Goal: Task Accomplishment & Management: Manage account settings

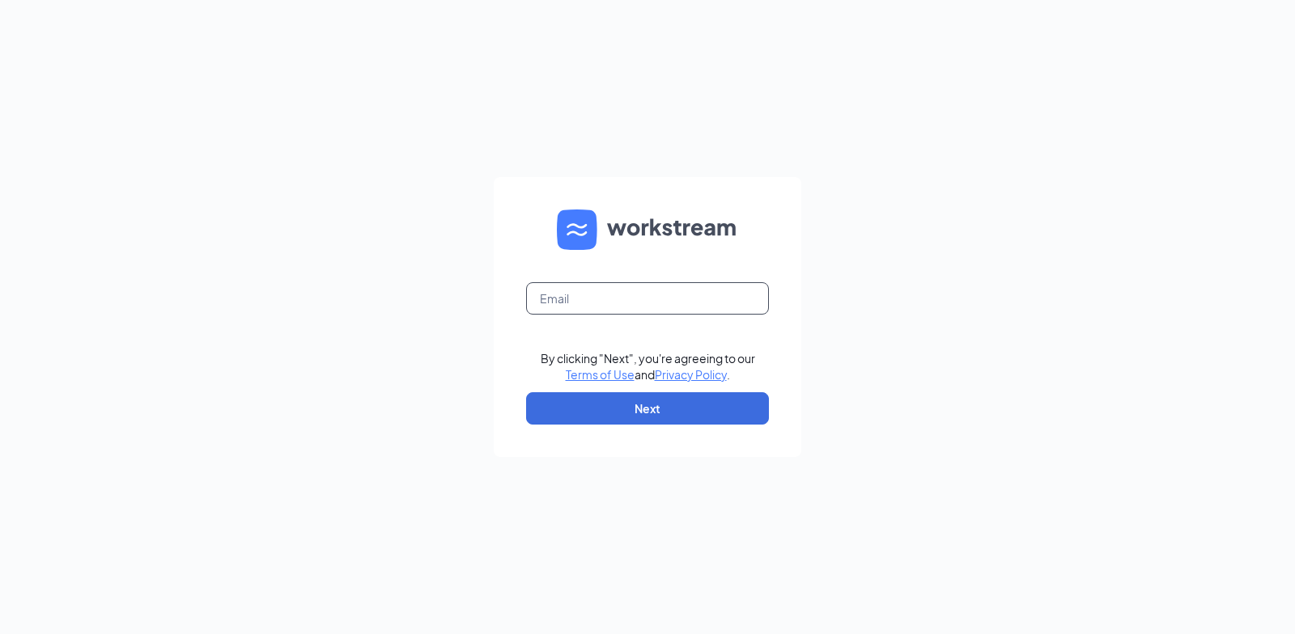
click at [719, 285] on input "text" at bounding box center [647, 298] width 243 height 32
type input "vikas@shilallc.com"
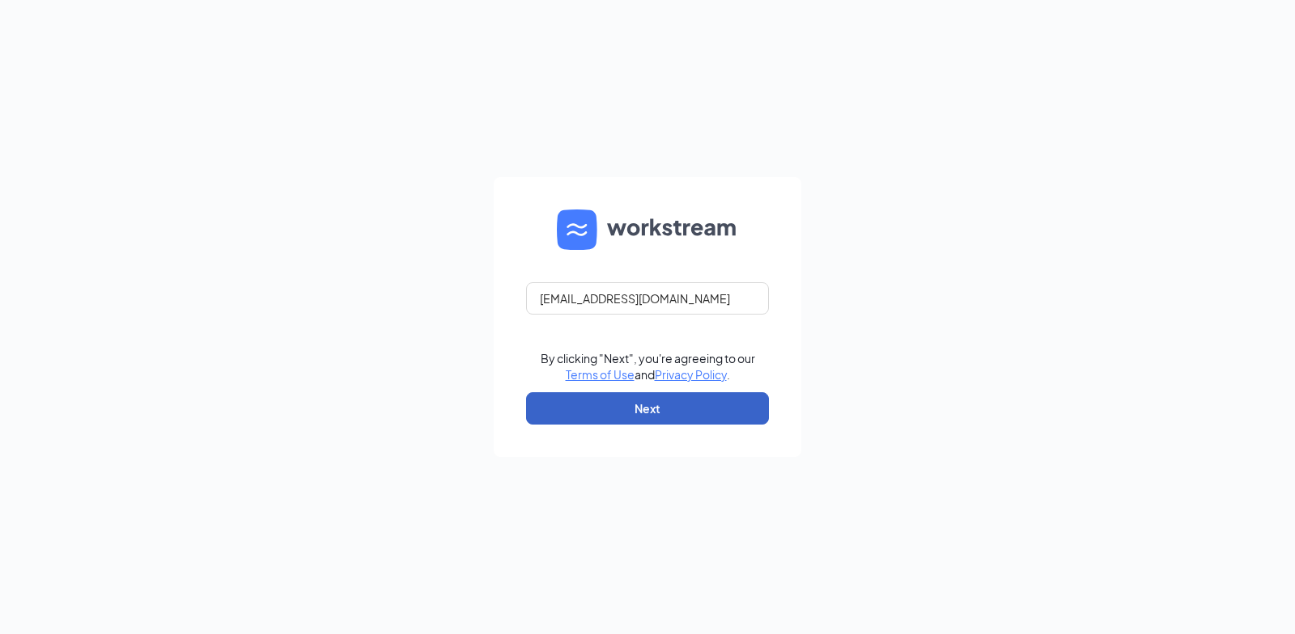
click at [702, 404] on button "Next" at bounding box center [647, 408] width 243 height 32
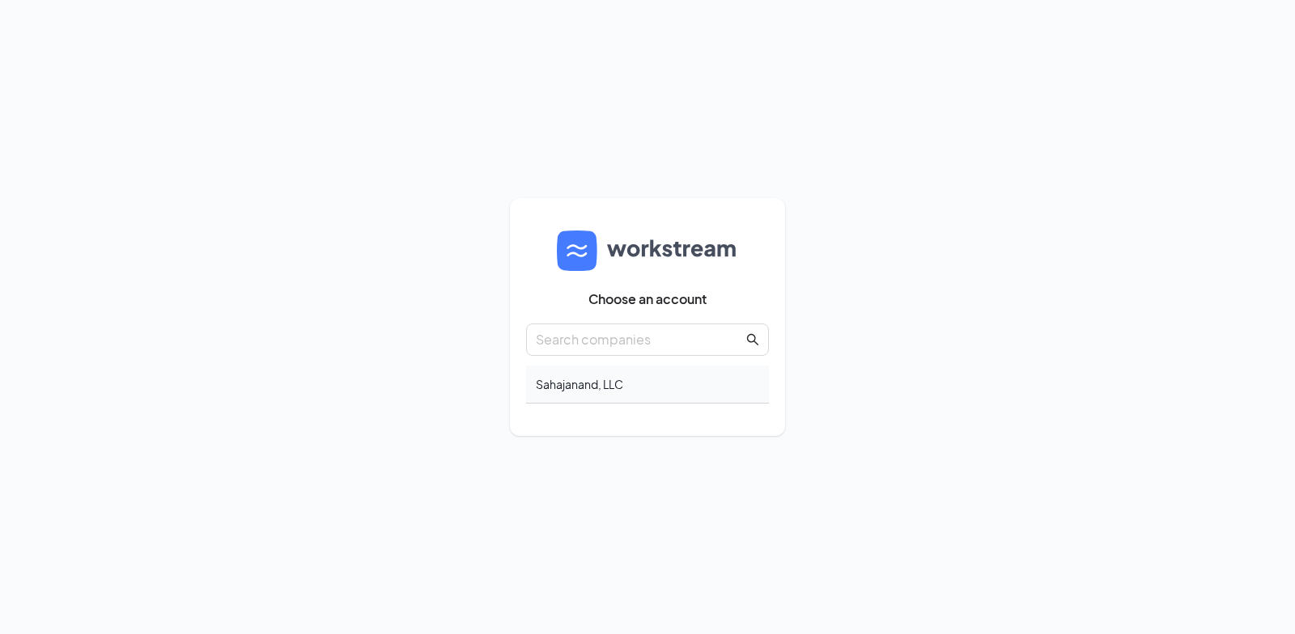
click at [596, 382] on div "Sahajanand, LLC" at bounding box center [647, 385] width 243 height 38
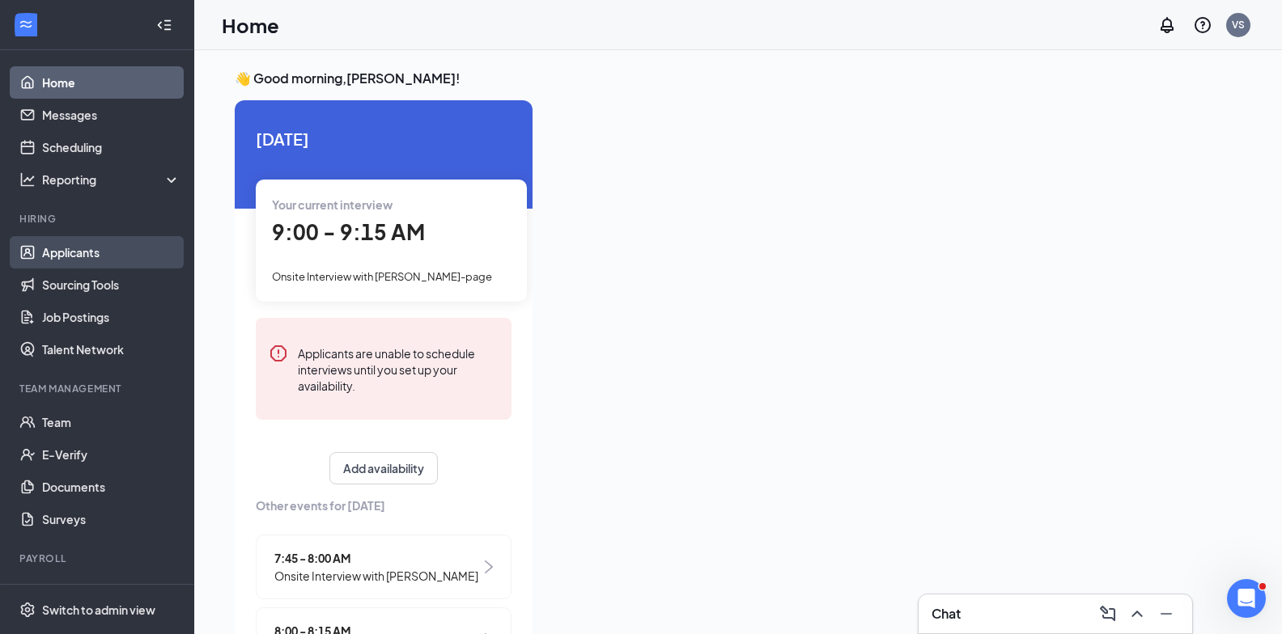
click at [83, 240] on link "Applicants" at bounding box center [111, 252] width 138 height 32
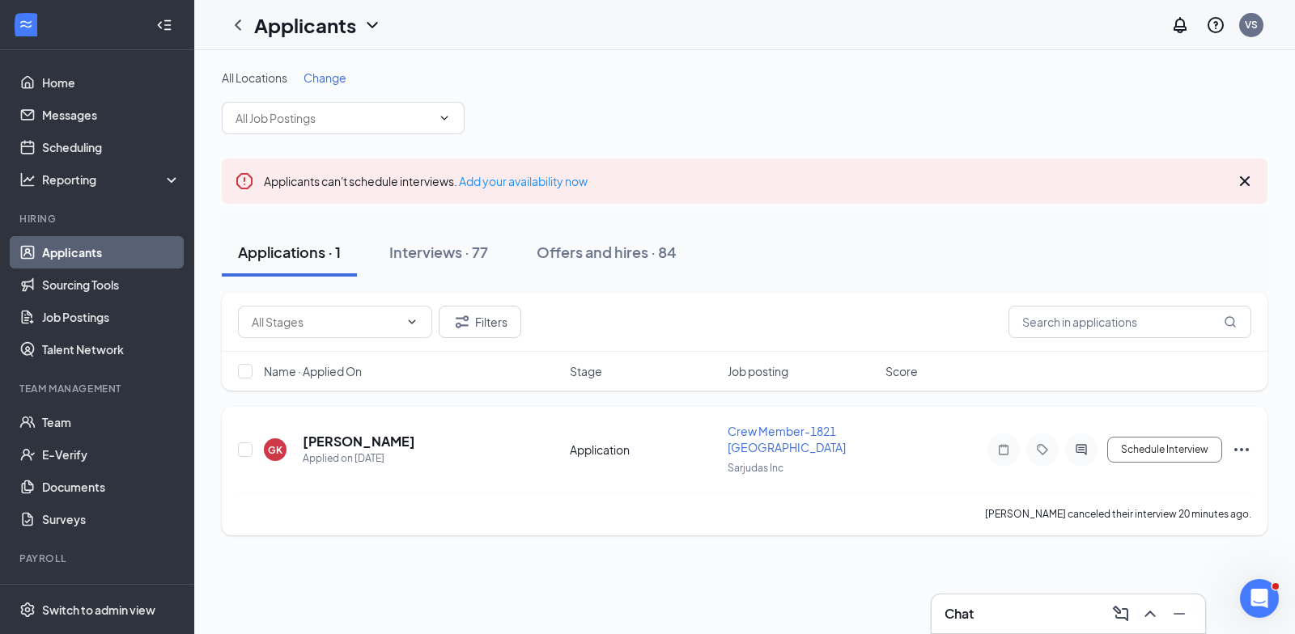
click at [1240, 448] on icon "Ellipses" at bounding box center [1241, 449] width 19 height 19
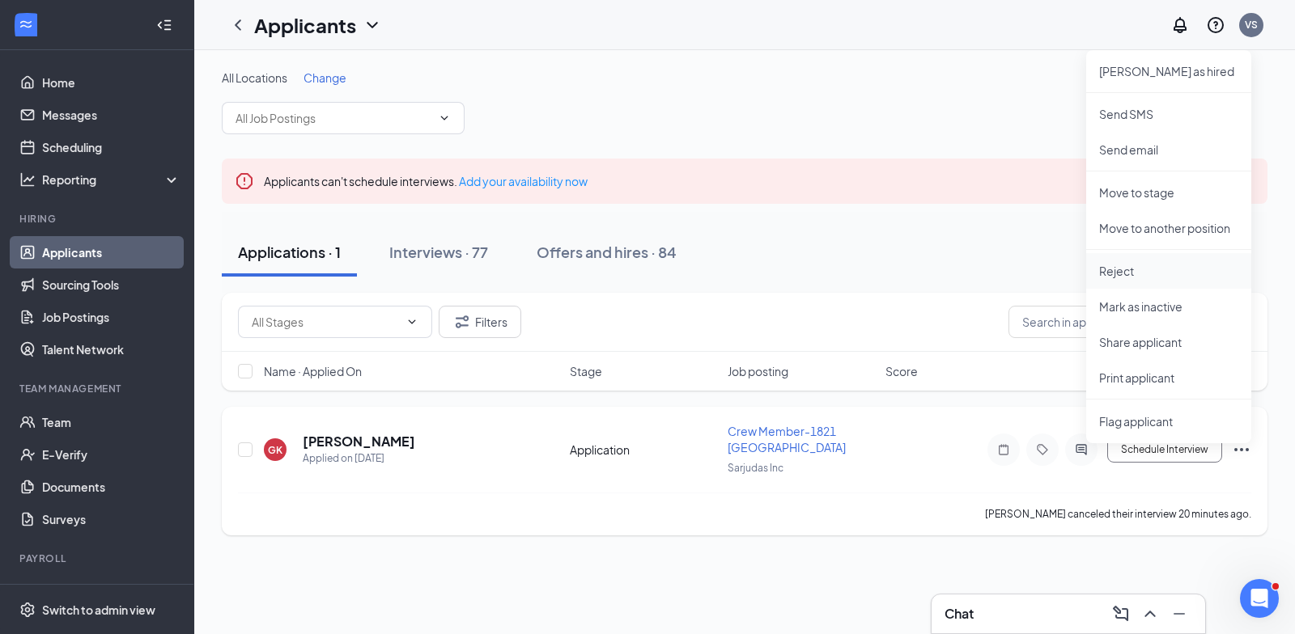
click at [1126, 265] on p "Reject" at bounding box center [1168, 271] width 139 height 16
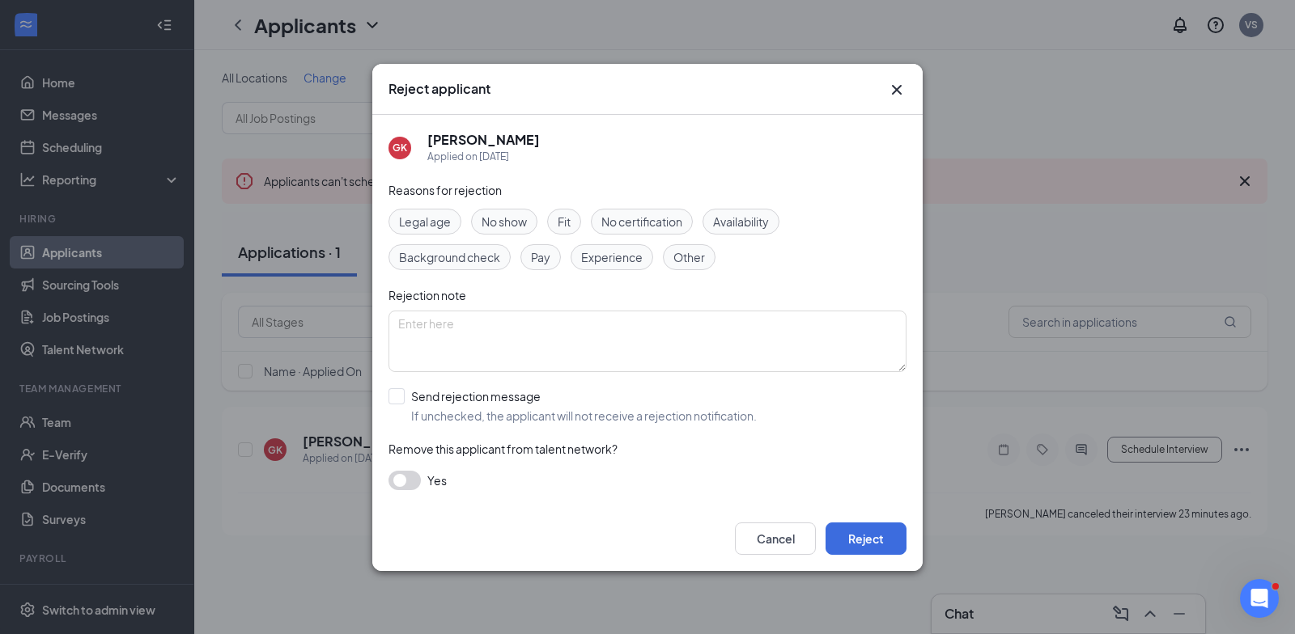
click at [502, 218] on span "No show" at bounding box center [503, 222] width 45 height 18
click at [894, 544] on button "Reject" at bounding box center [865, 539] width 81 height 32
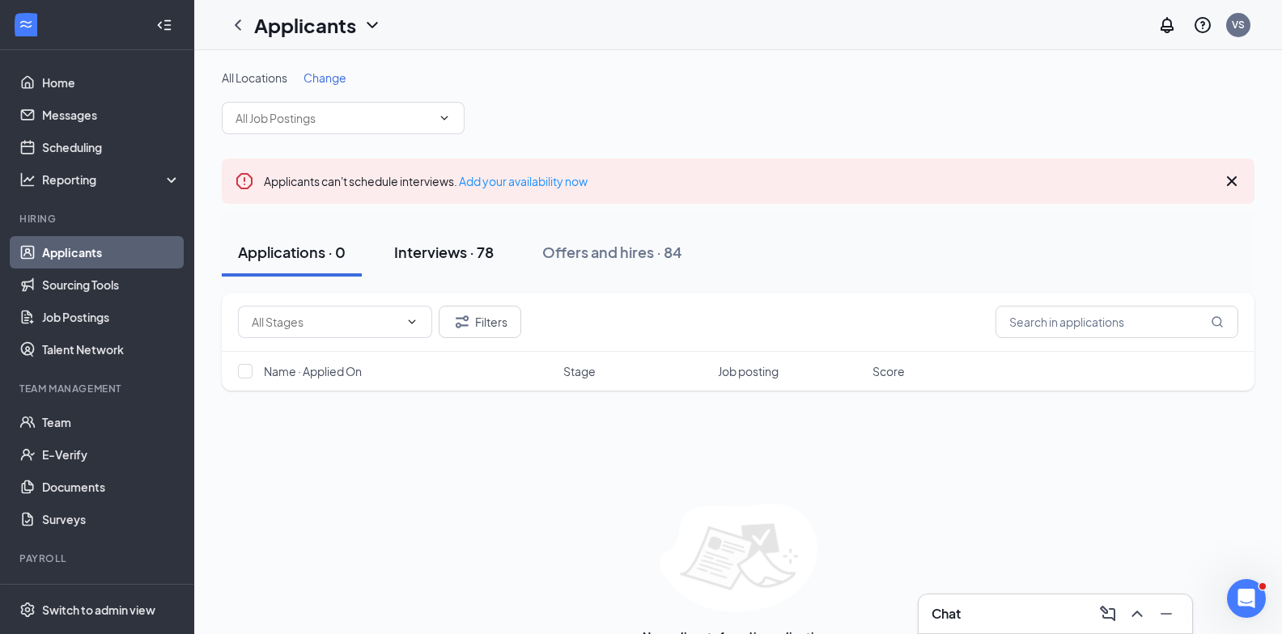
click at [413, 250] on div "Interviews · 78" at bounding box center [444, 252] width 100 height 20
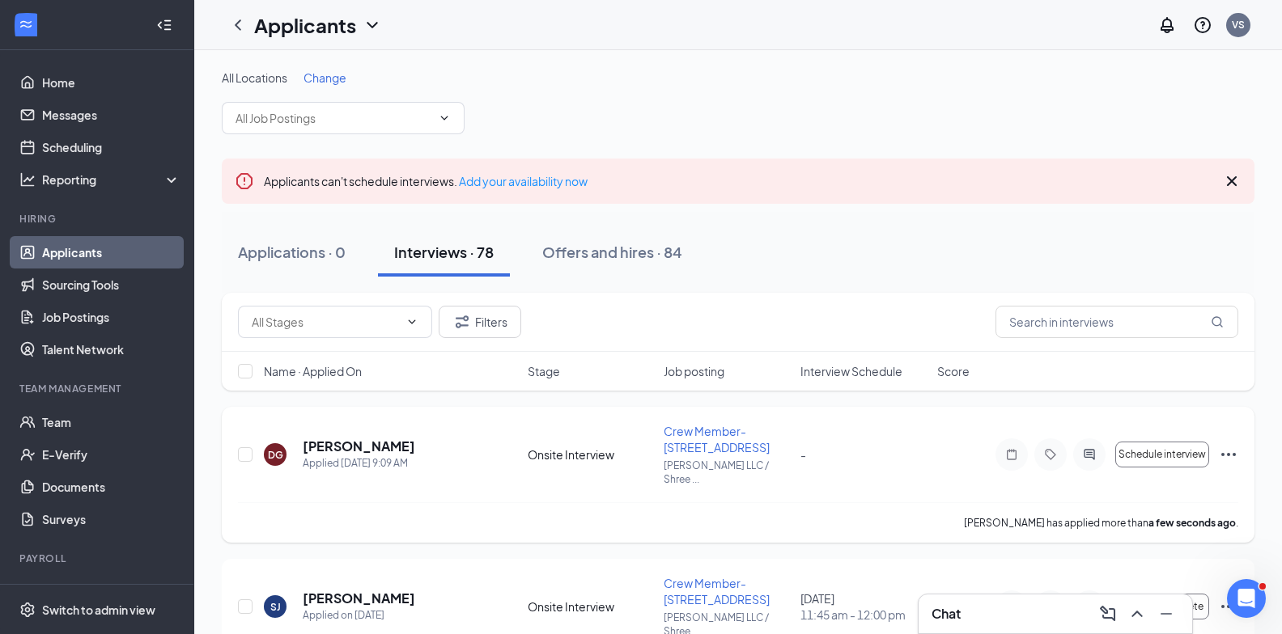
click at [1228, 445] on icon "Ellipses" at bounding box center [1228, 454] width 19 height 19
click at [1126, 486] on p "Mark as hired" at bounding box center [1155, 481] width 139 height 16
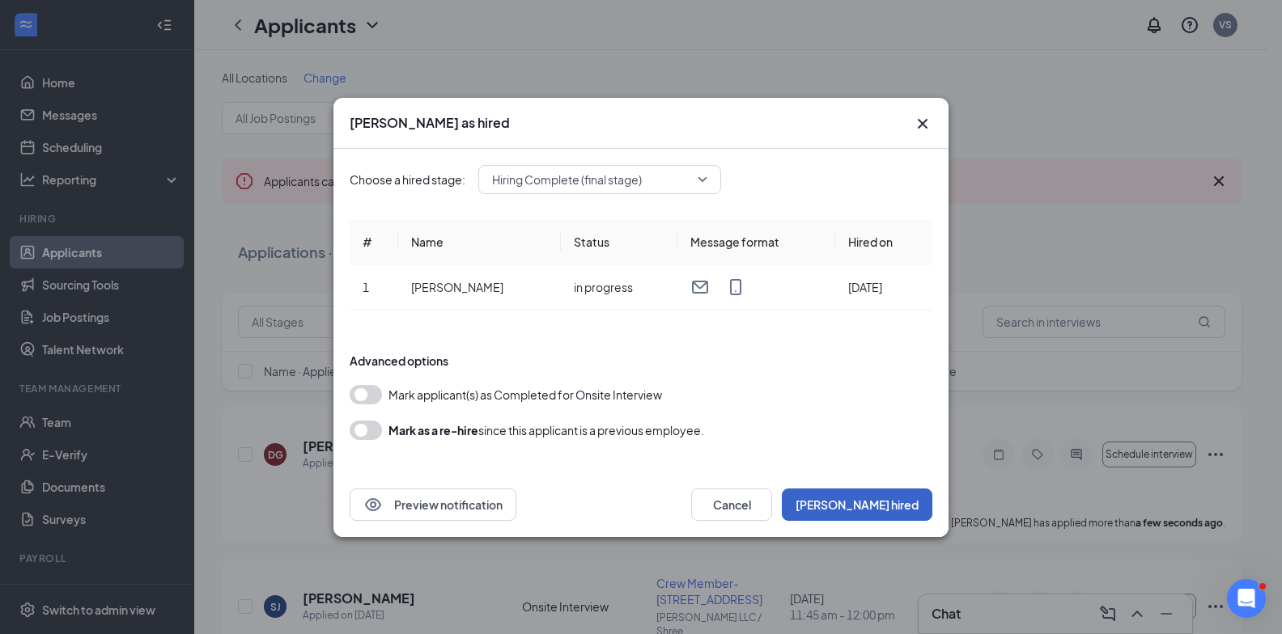
click at [880, 499] on button "Mark hired" at bounding box center [857, 505] width 151 height 32
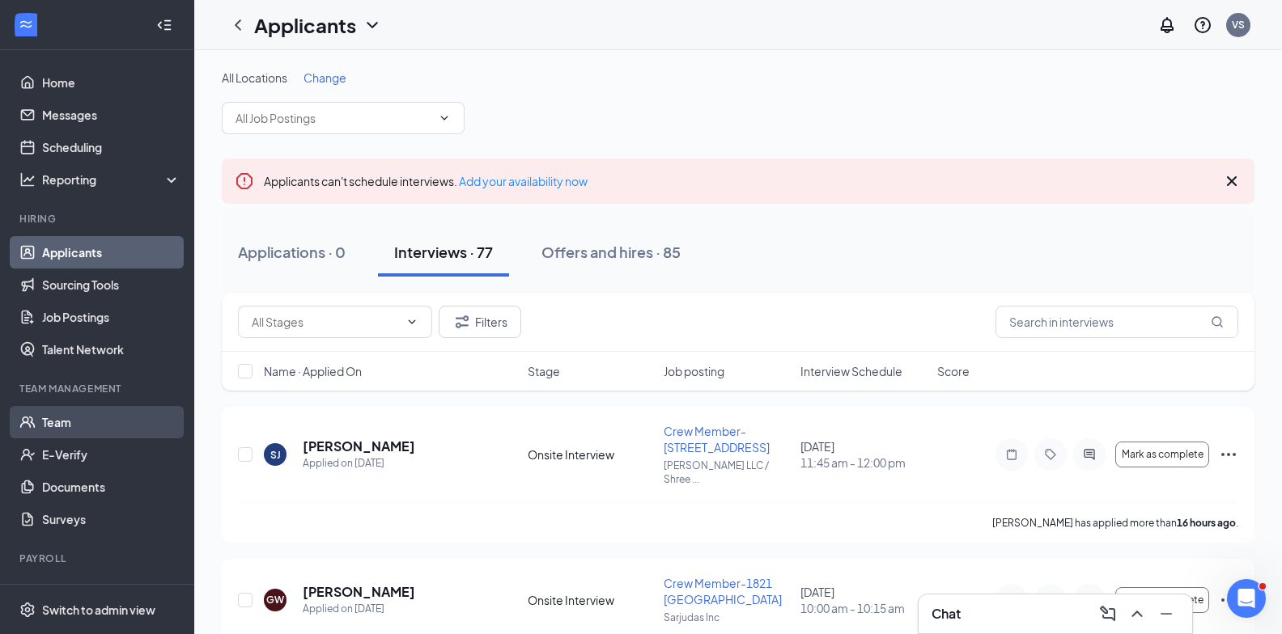
click at [82, 420] on link "Team" at bounding box center [111, 422] width 138 height 32
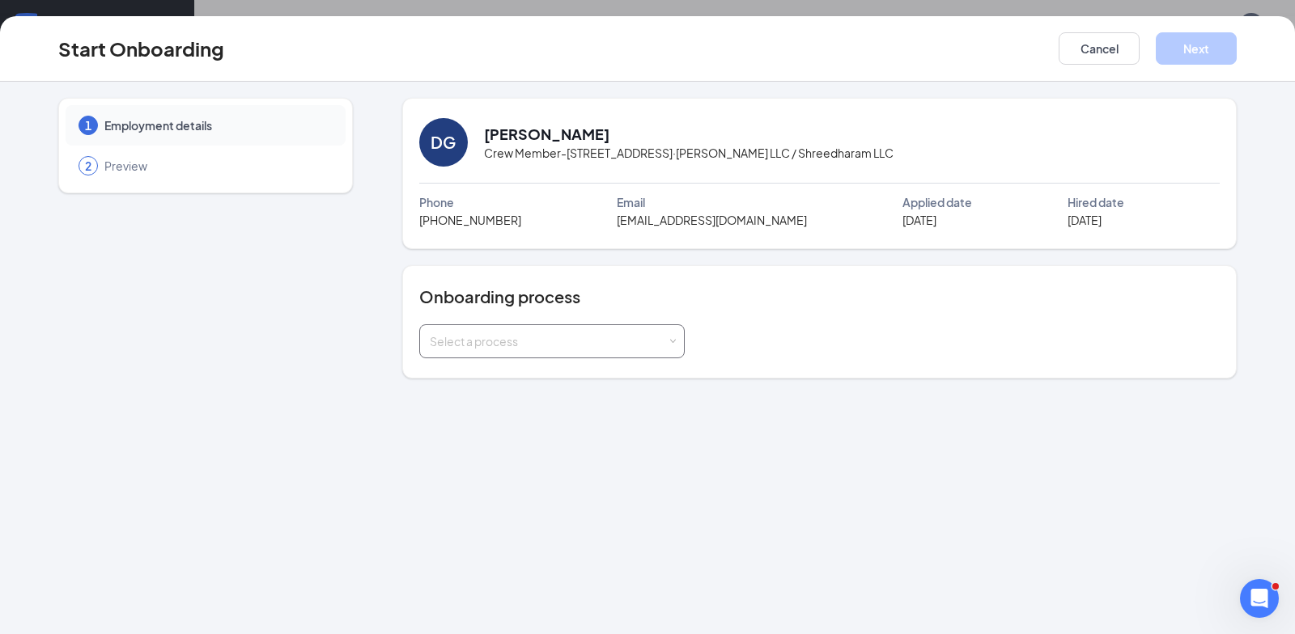
click at [570, 350] on div "Select a process" at bounding box center [552, 341] width 244 height 32
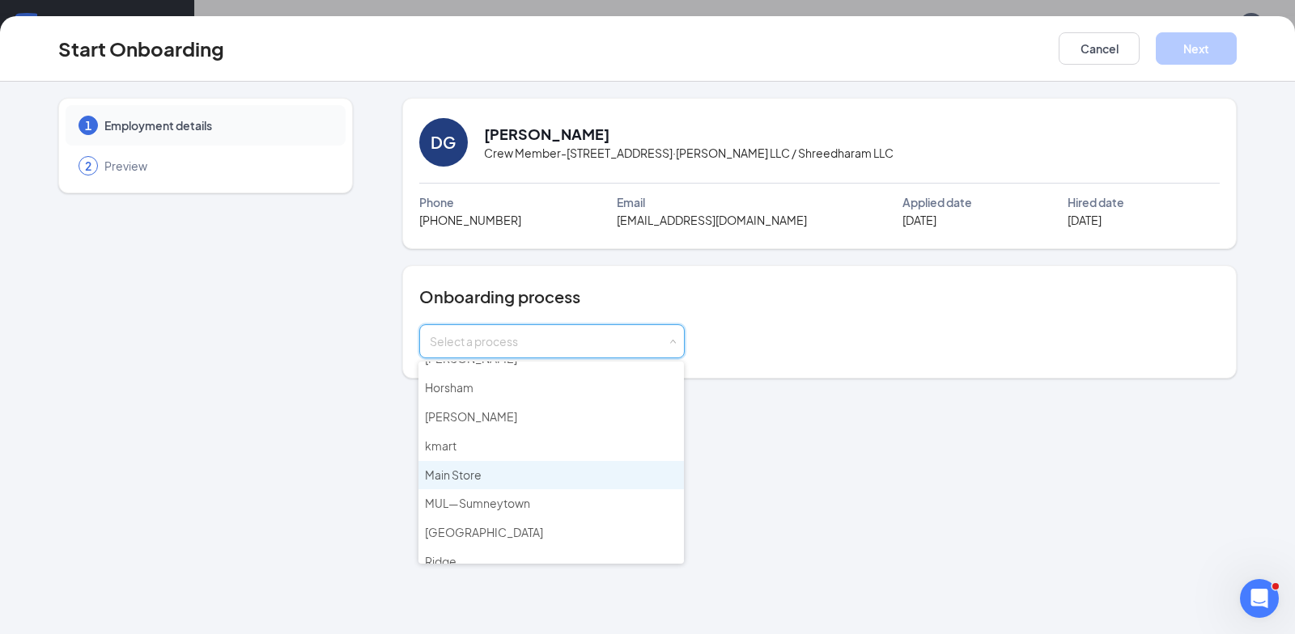
scroll to position [243, 0]
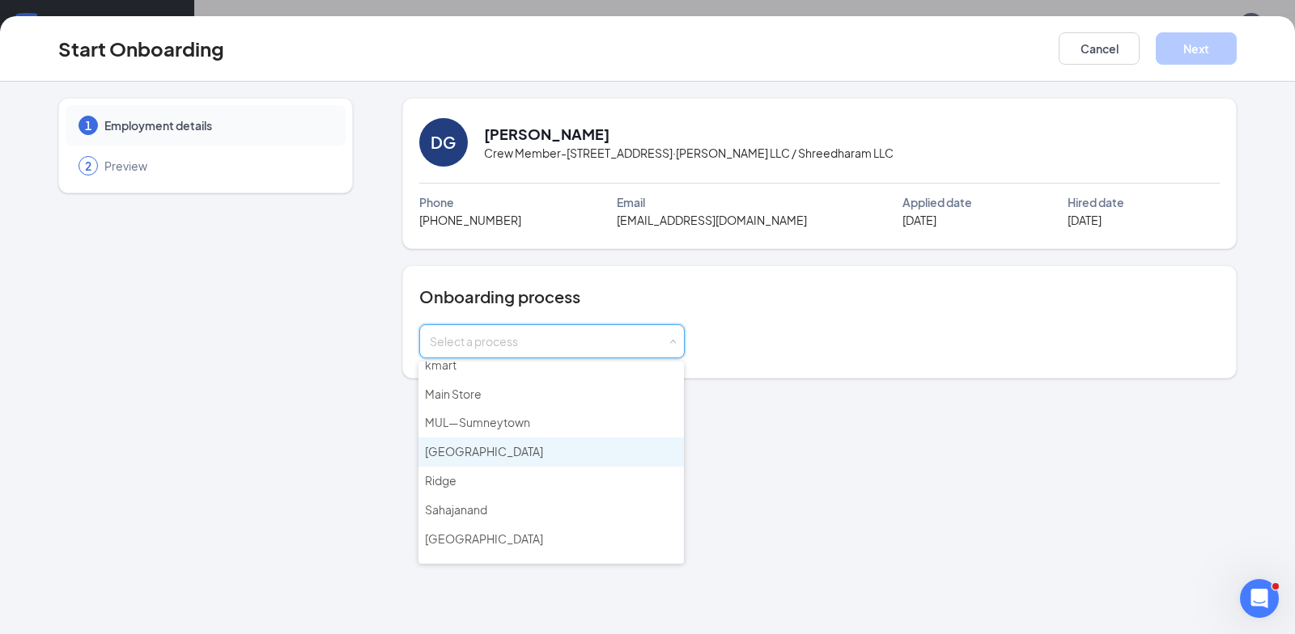
click at [510, 448] on li "Norristown" at bounding box center [550, 452] width 265 height 29
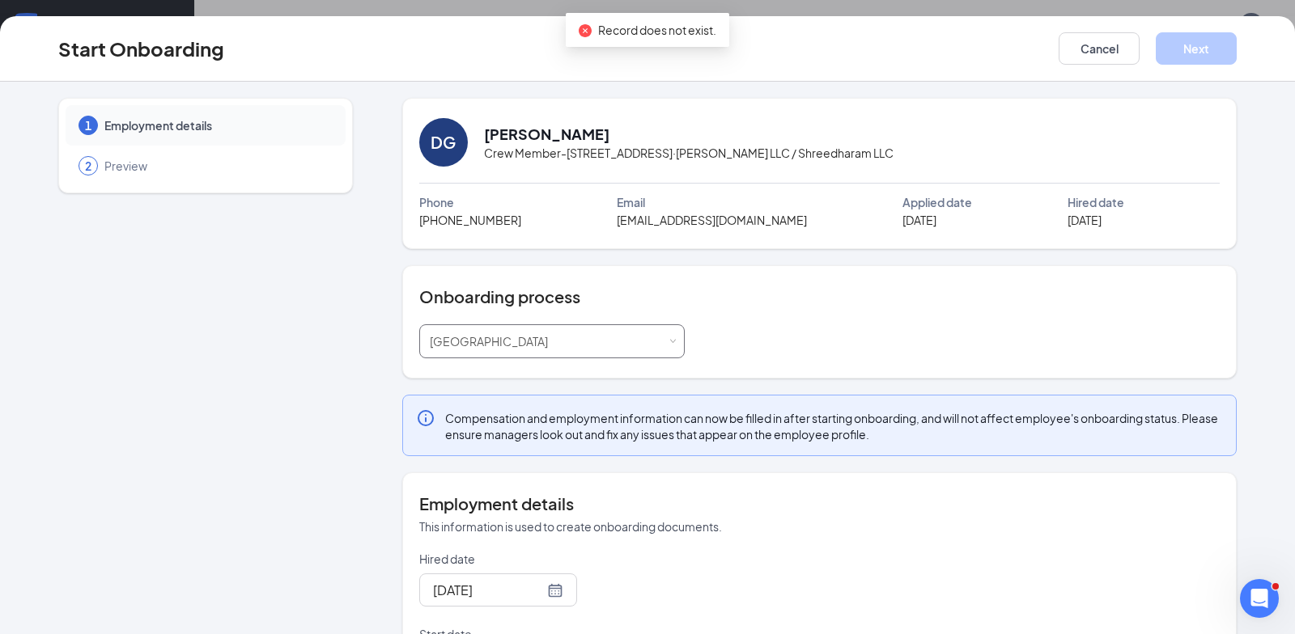
scroll to position [160, 0]
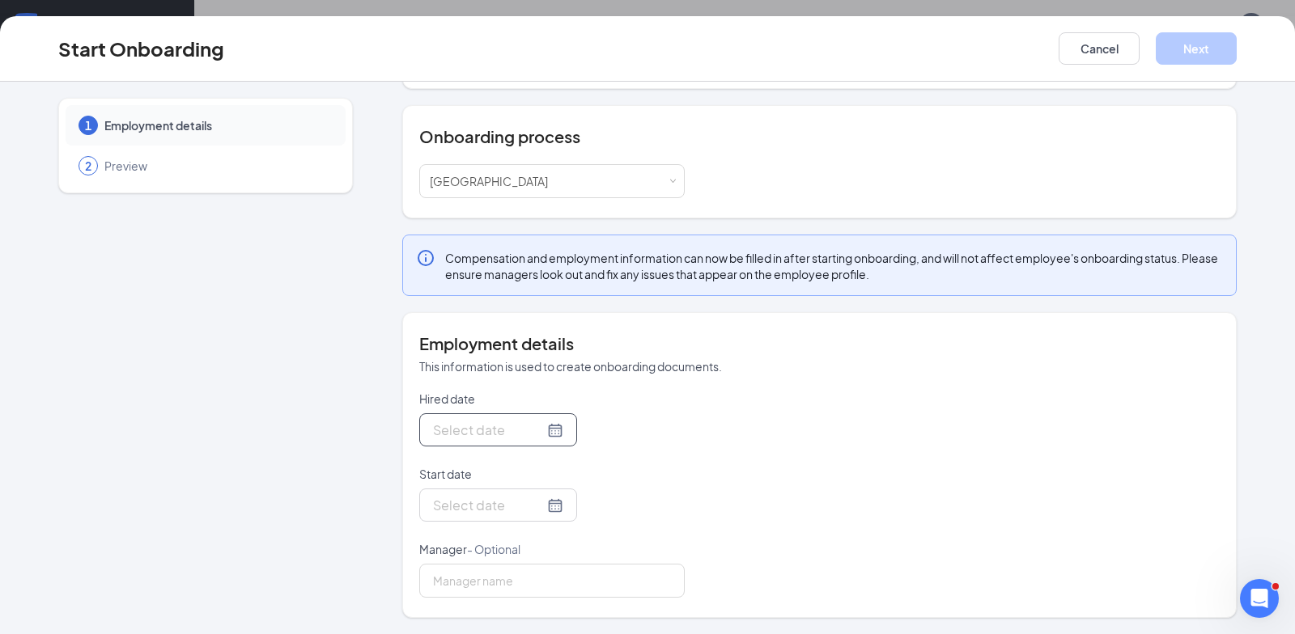
click at [536, 428] on div at bounding box center [498, 430] width 130 height 20
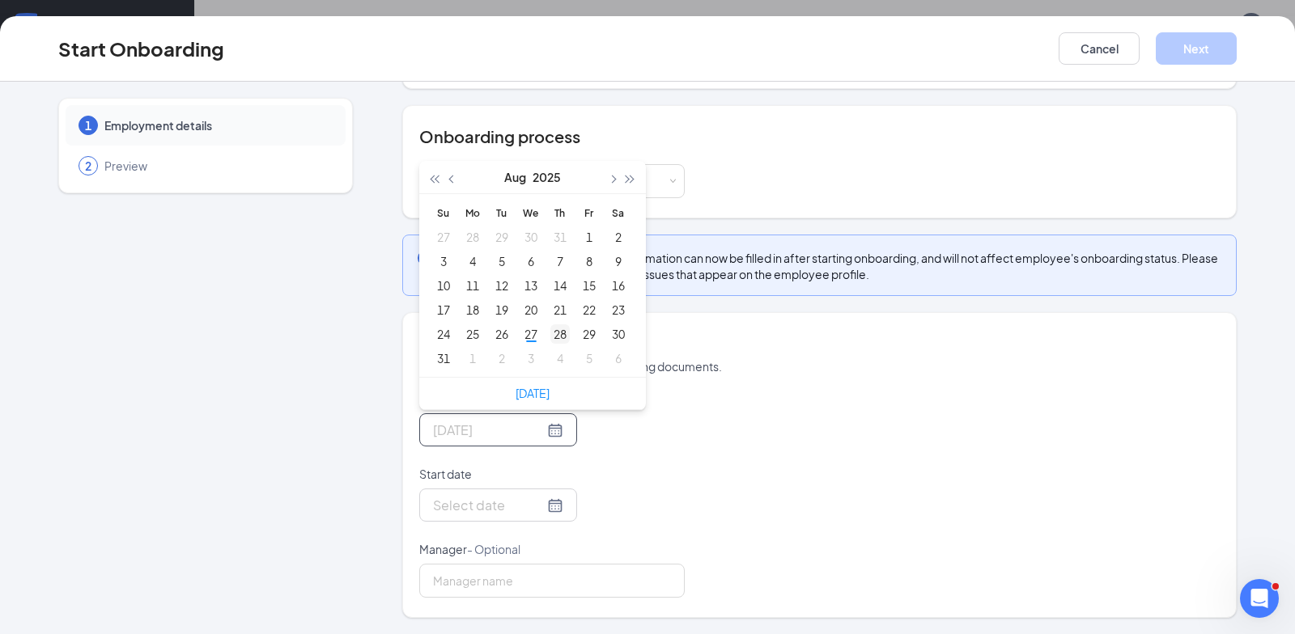
type input "Aug 28, 2025"
click at [554, 335] on div "28" at bounding box center [559, 333] width 19 height 19
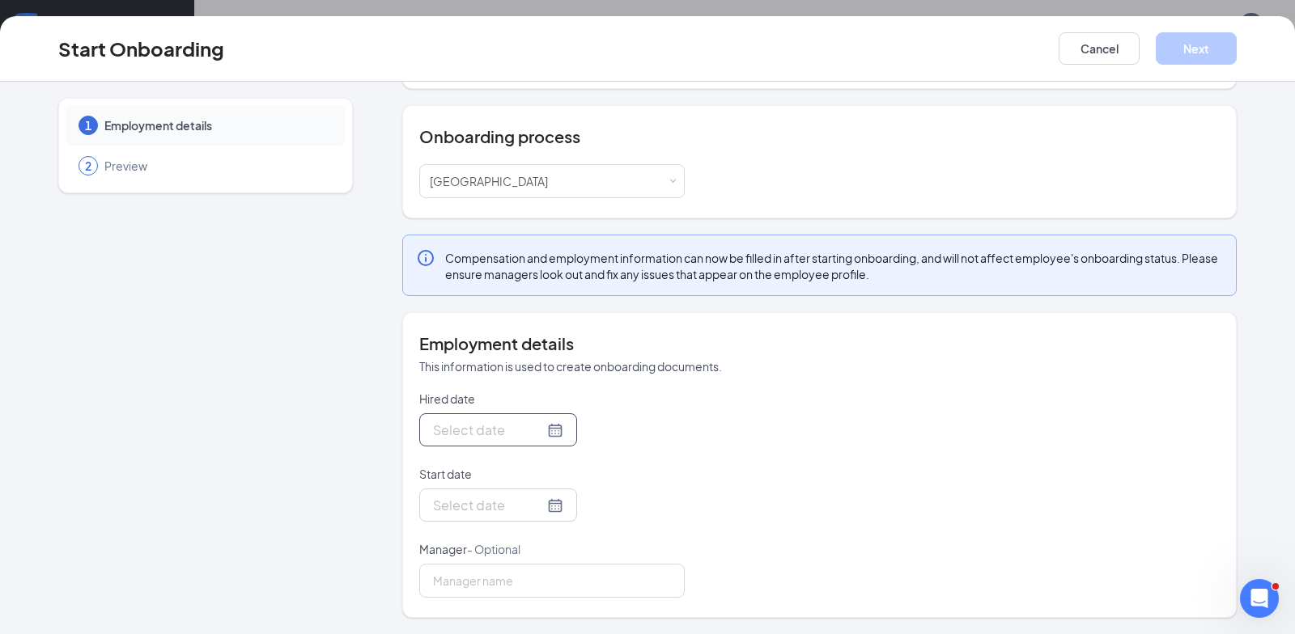
click at [534, 427] on div at bounding box center [498, 430] width 130 height 20
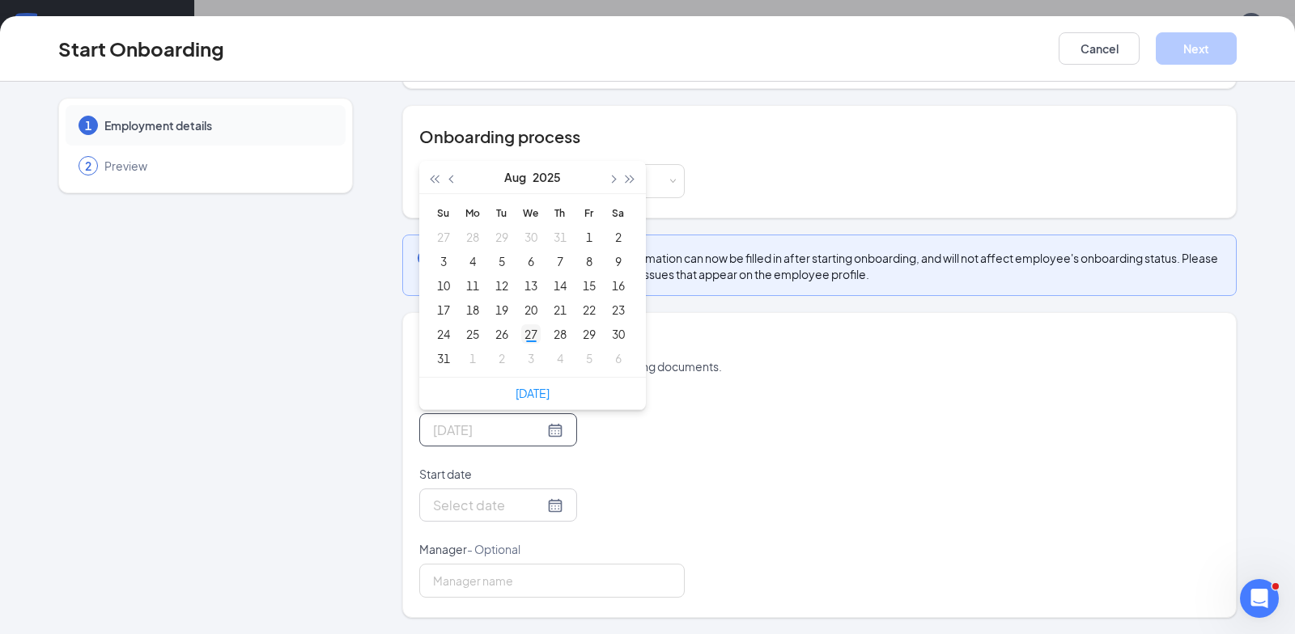
type input "Aug 27, 2025"
click at [533, 338] on div "27" at bounding box center [530, 333] width 19 height 19
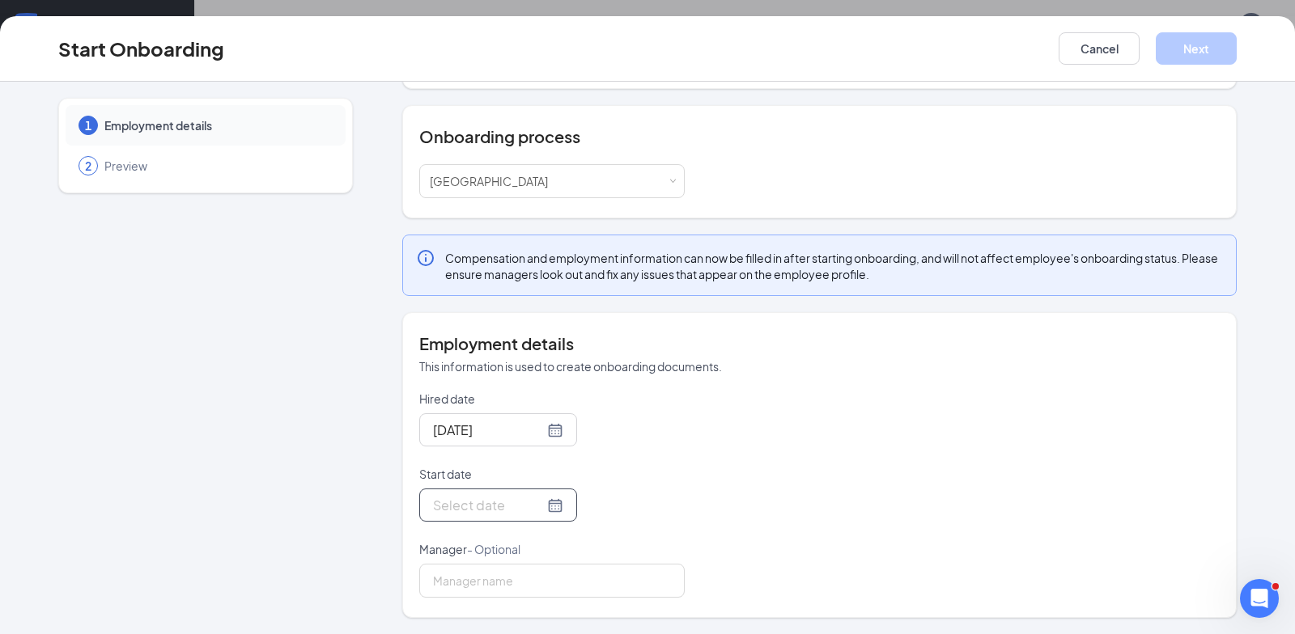
click at [541, 501] on div at bounding box center [498, 505] width 130 height 20
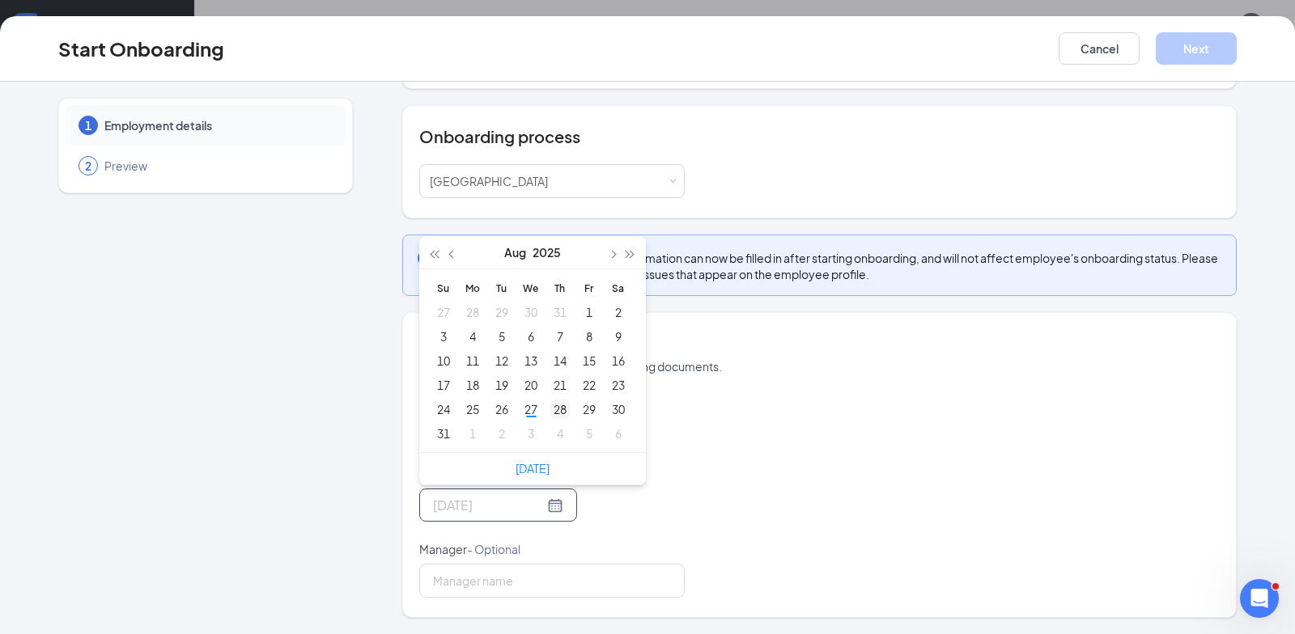
type input "Aug 28, 2025"
click at [550, 405] on div "28" at bounding box center [559, 409] width 19 height 19
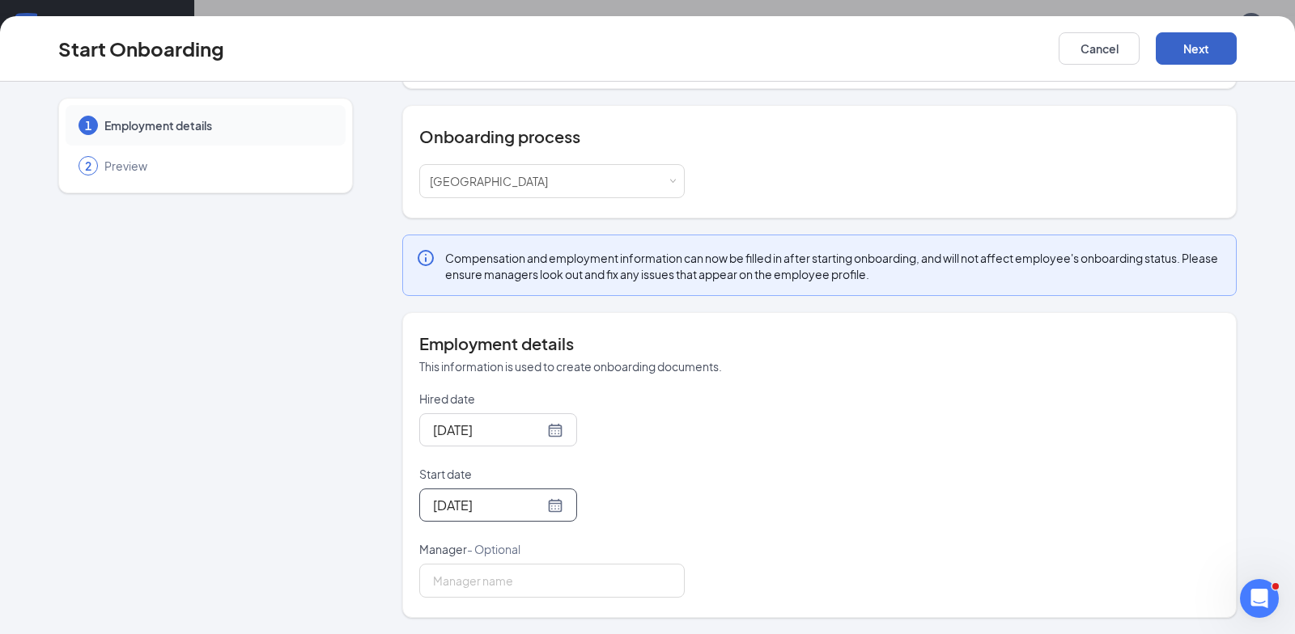
click at [1194, 53] on button "Next" at bounding box center [1195, 48] width 81 height 32
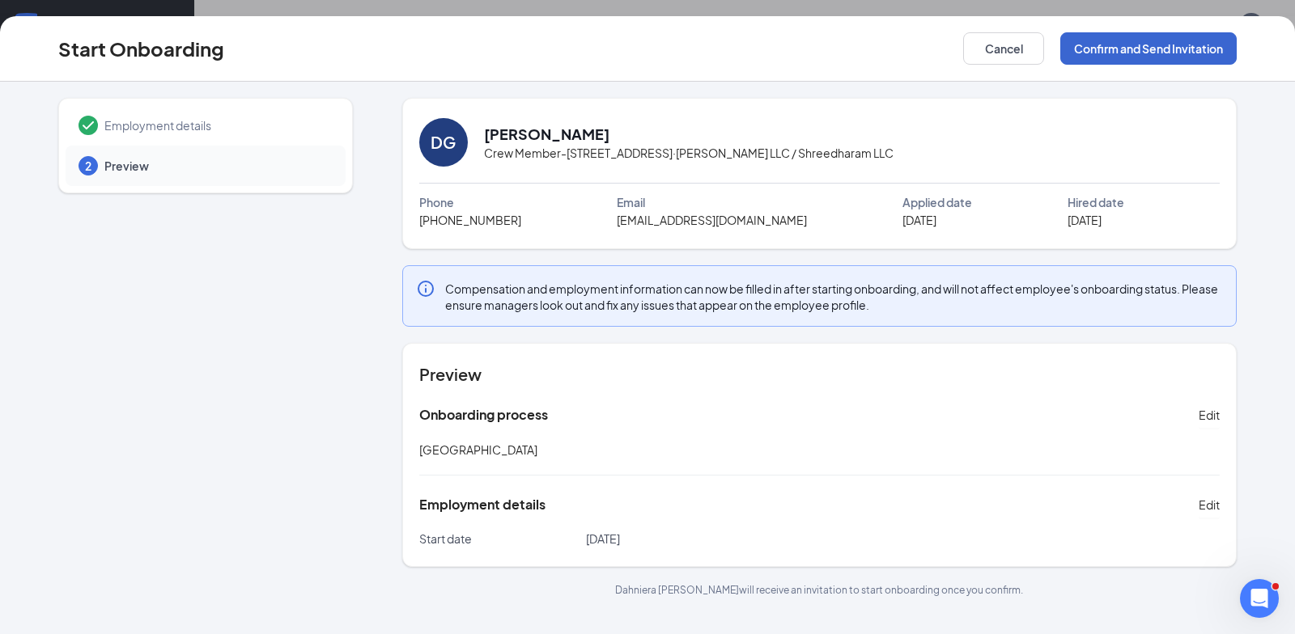
scroll to position [0, 0]
click at [1194, 53] on button "Confirm and Send Invitation" at bounding box center [1148, 48] width 176 height 32
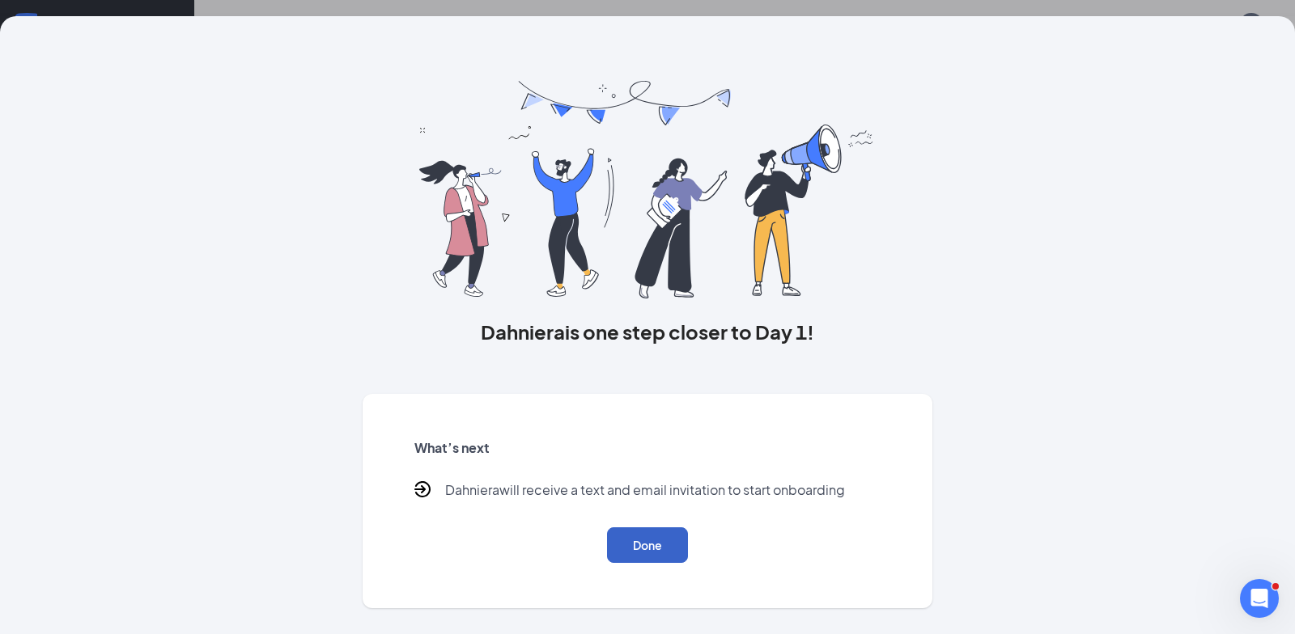
click at [647, 553] on button "Done" at bounding box center [647, 546] width 81 height 36
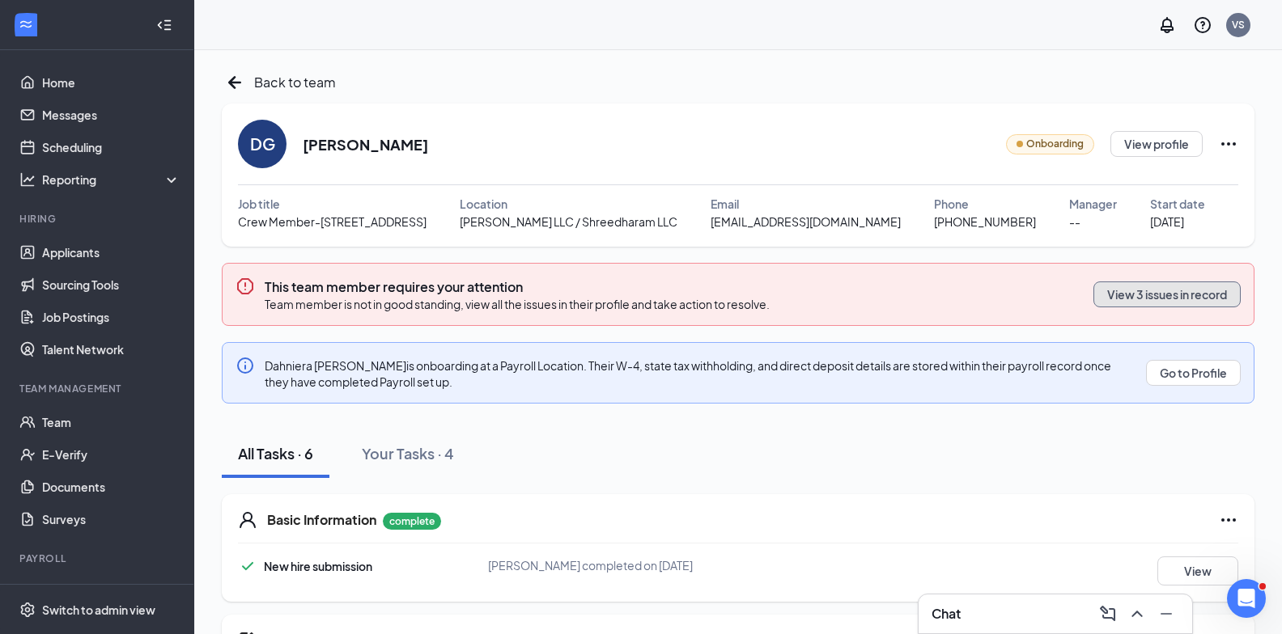
click at [1156, 286] on button "View 3 issues in record" at bounding box center [1166, 295] width 147 height 26
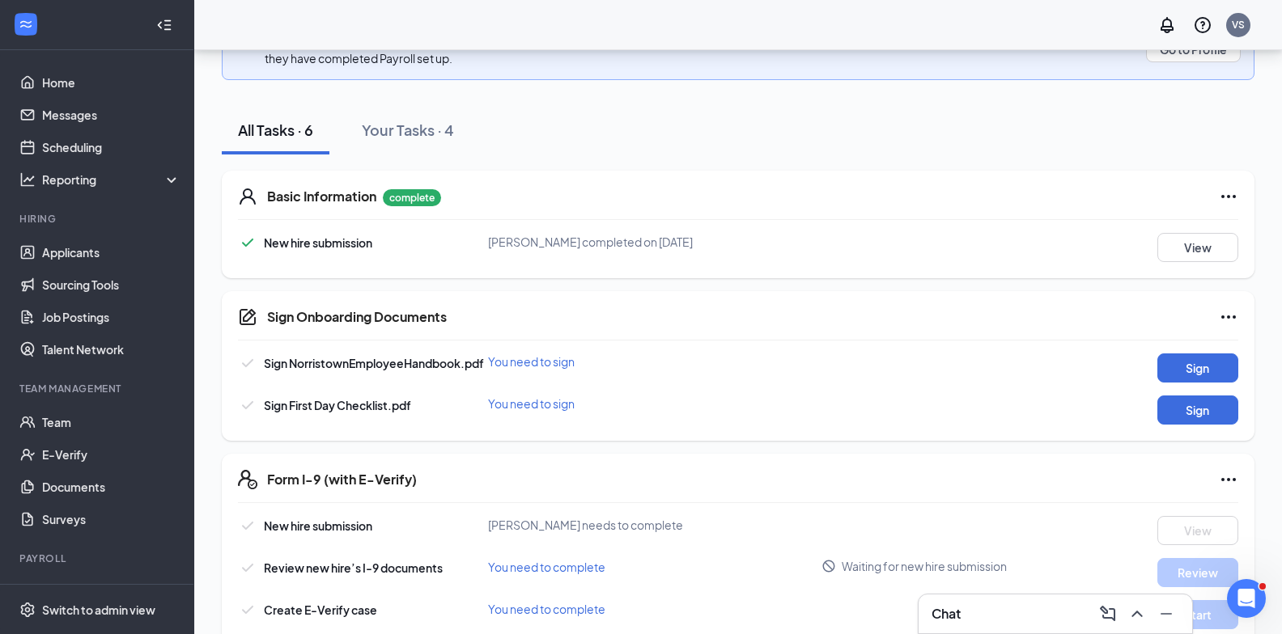
scroll to position [354, 0]
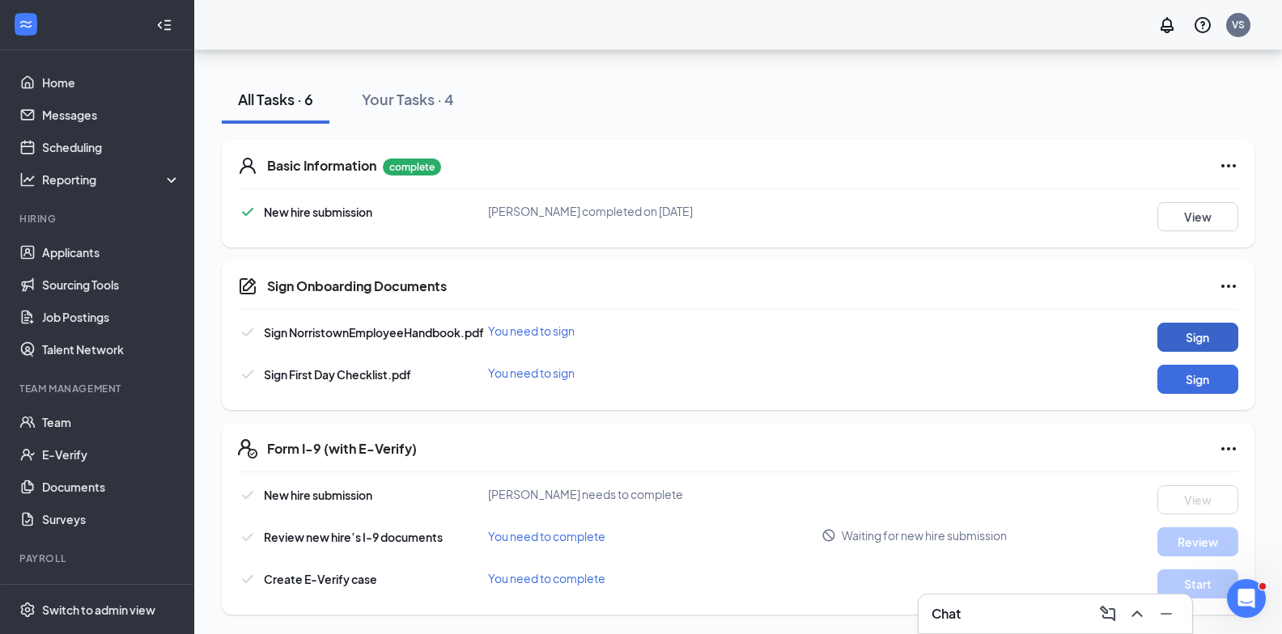
click at [1217, 340] on button "Sign" at bounding box center [1197, 337] width 81 height 29
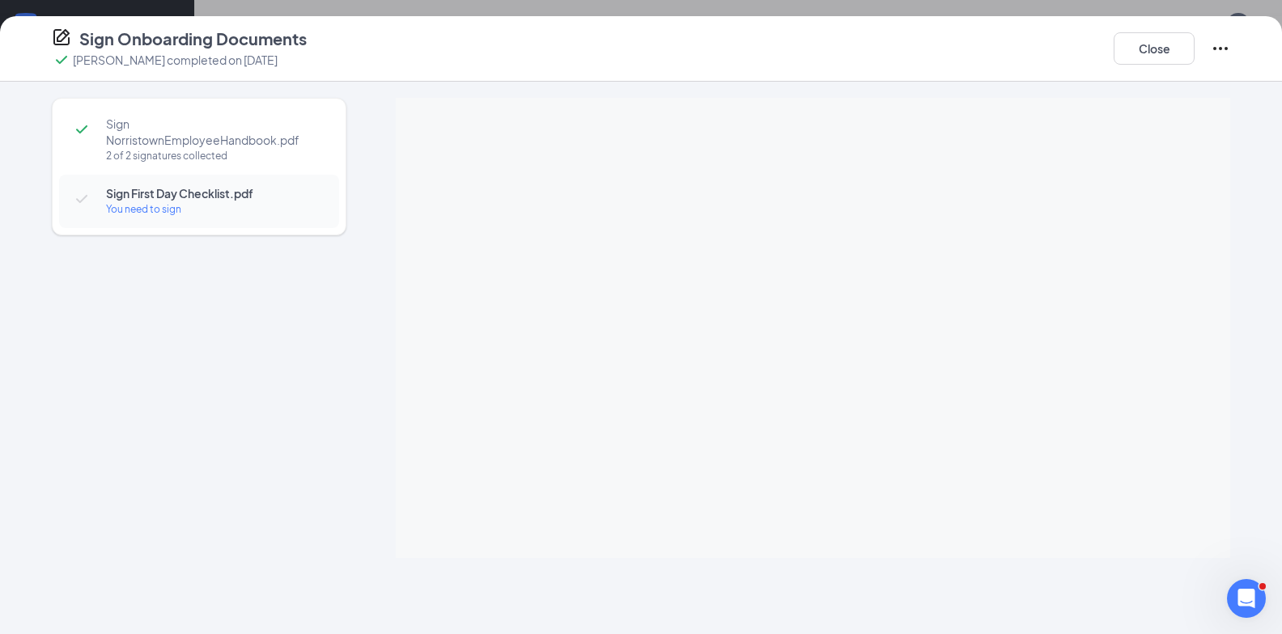
scroll to position [275, 0]
click at [1155, 48] on button "Close" at bounding box center [1153, 48] width 81 height 32
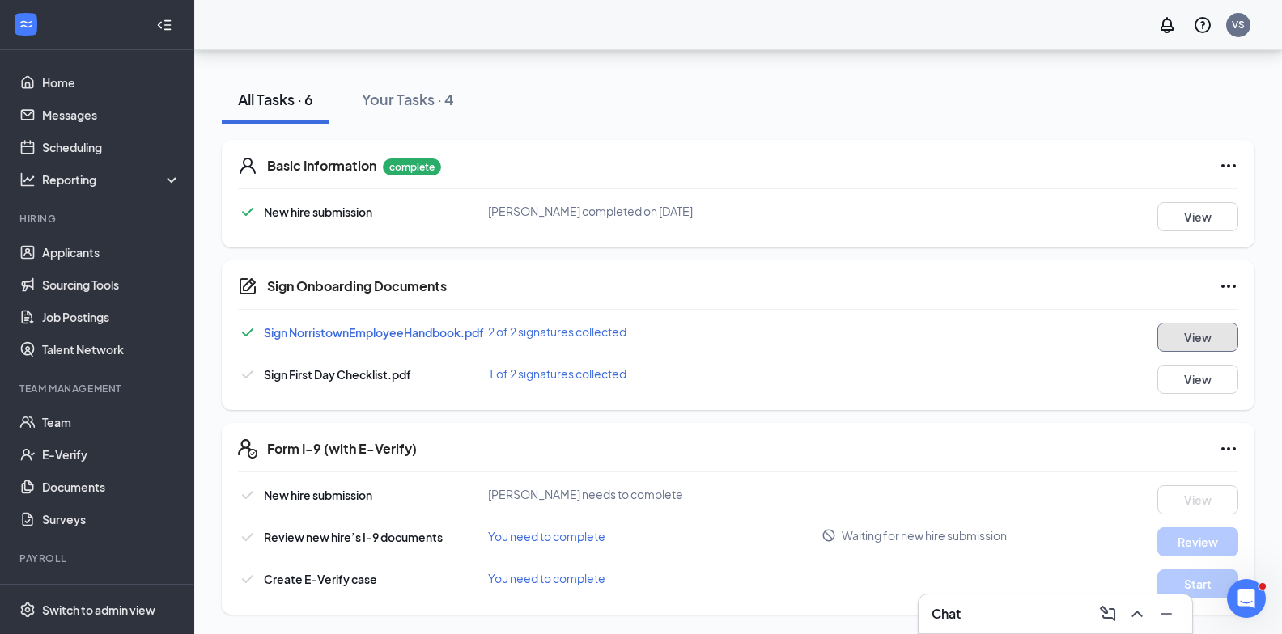
click at [1235, 341] on button "View" at bounding box center [1197, 337] width 81 height 29
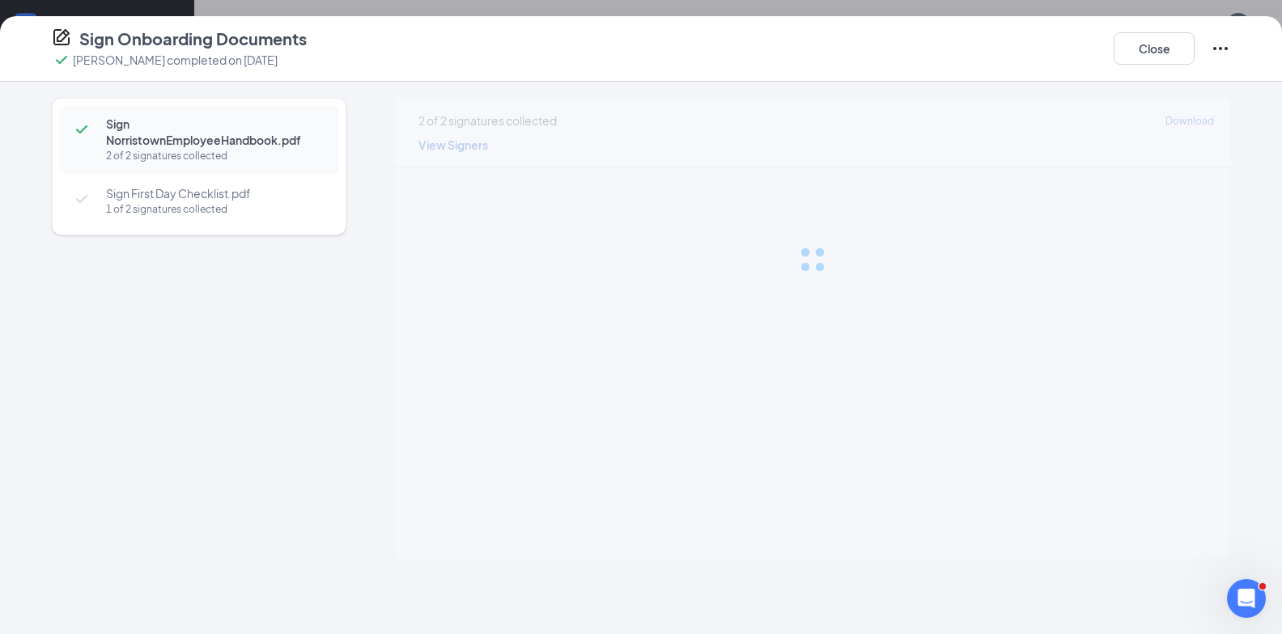
click at [1222, 340] on div at bounding box center [813, 260] width 834 height 324
click at [1147, 43] on button "Close" at bounding box center [1153, 48] width 81 height 32
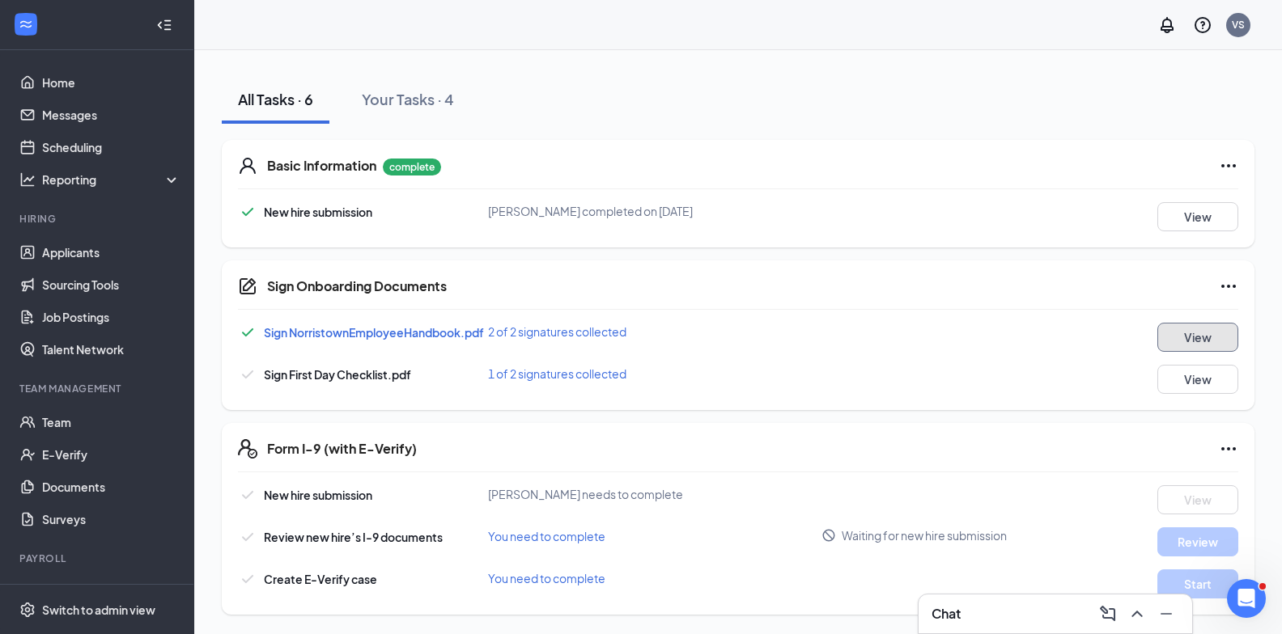
scroll to position [0, 0]
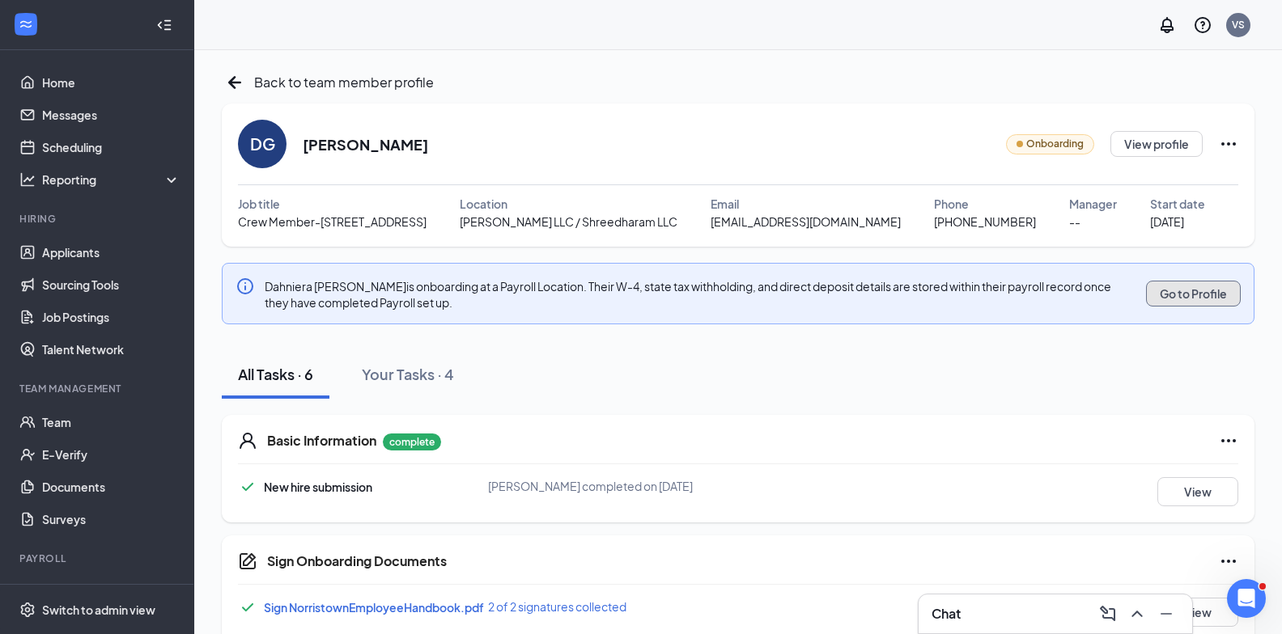
click at [1200, 291] on button "Go to Profile" at bounding box center [1193, 294] width 95 height 26
click at [1214, 304] on button "Go to Profile" at bounding box center [1193, 294] width 95 height 26
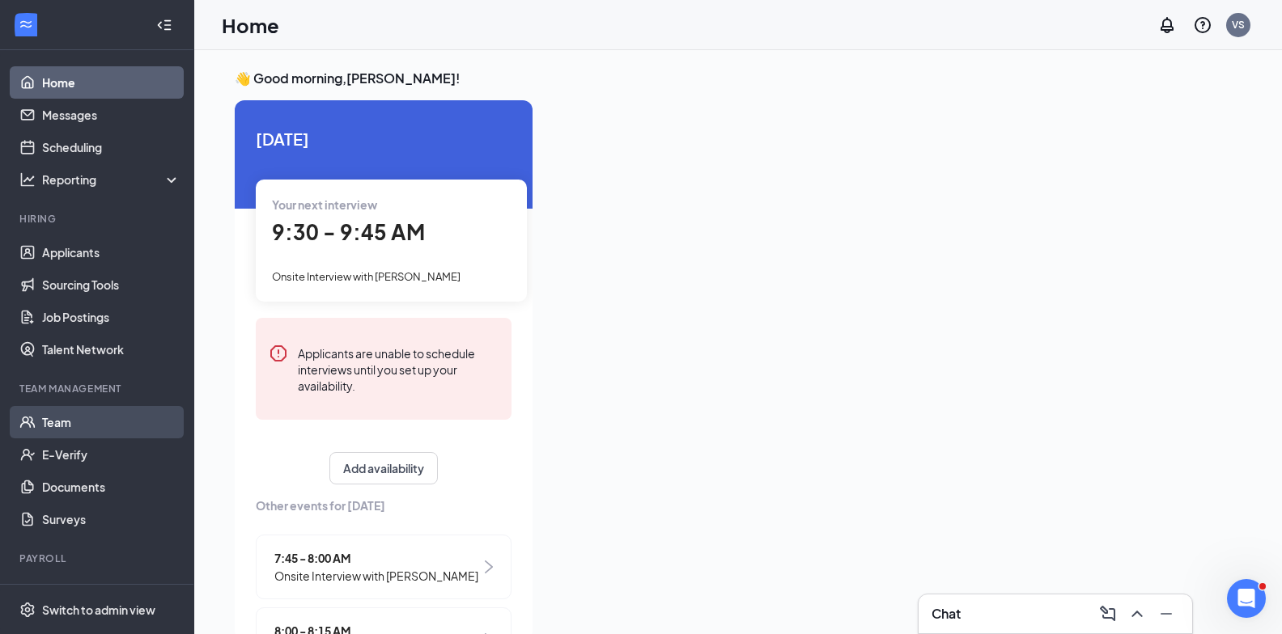
click at [67, 421] on link "Team" at bounding box center [111, 422] width 138 height 32
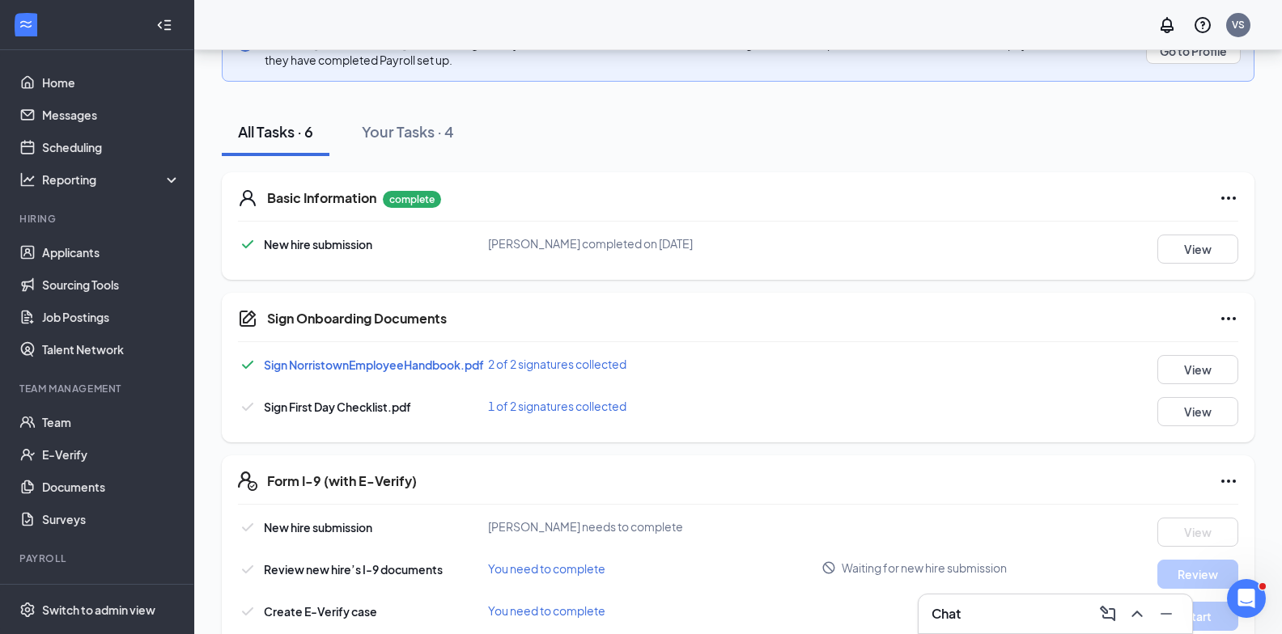
scroll to position [275, 0]
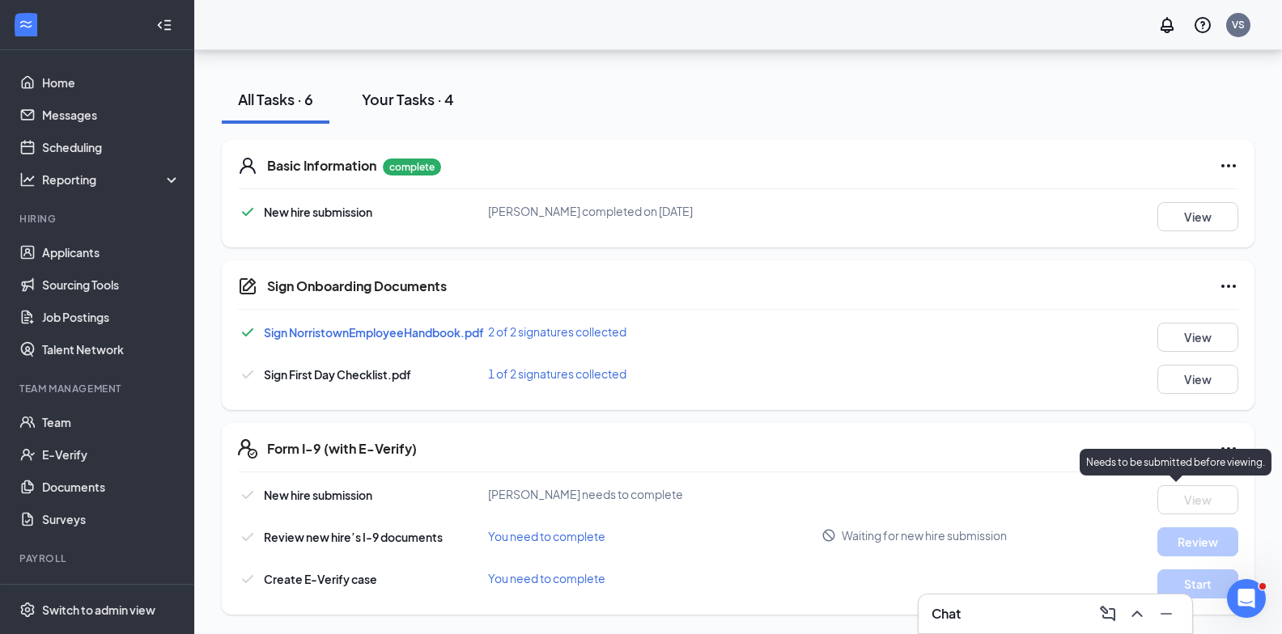
click at [395, 91] on div "Your Tasks · 4" at bounding box center [408, 99] width 92 height 20
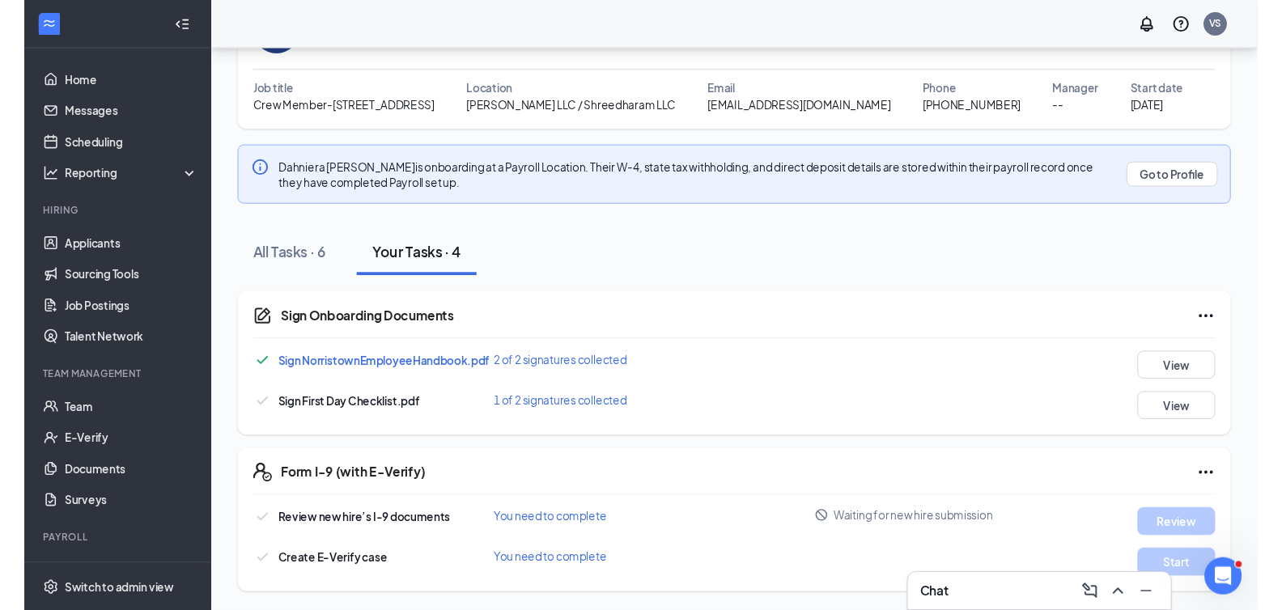
scroll to position [112, 0]
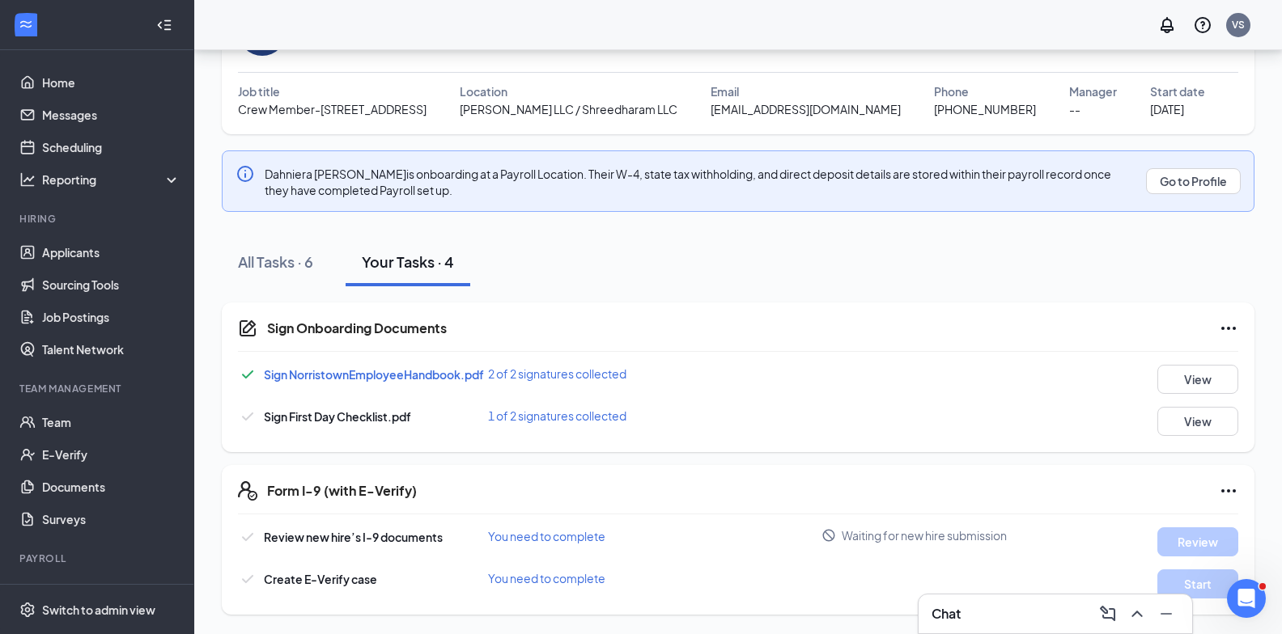
click at [373, 375] on span "Sign NorristownEmployeeHandbook.pdf" at bounding box center [374, 374] width 220 height 15
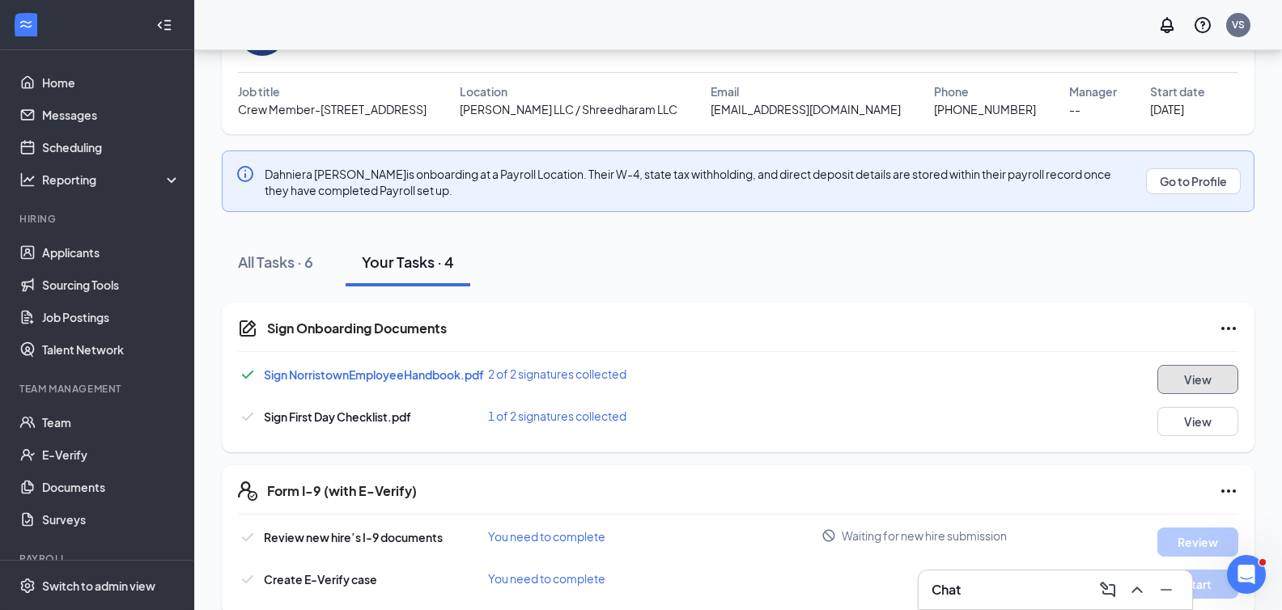
click at [1215, 374] on button "View" at bounding box center [1197, 379] width 81 height 29
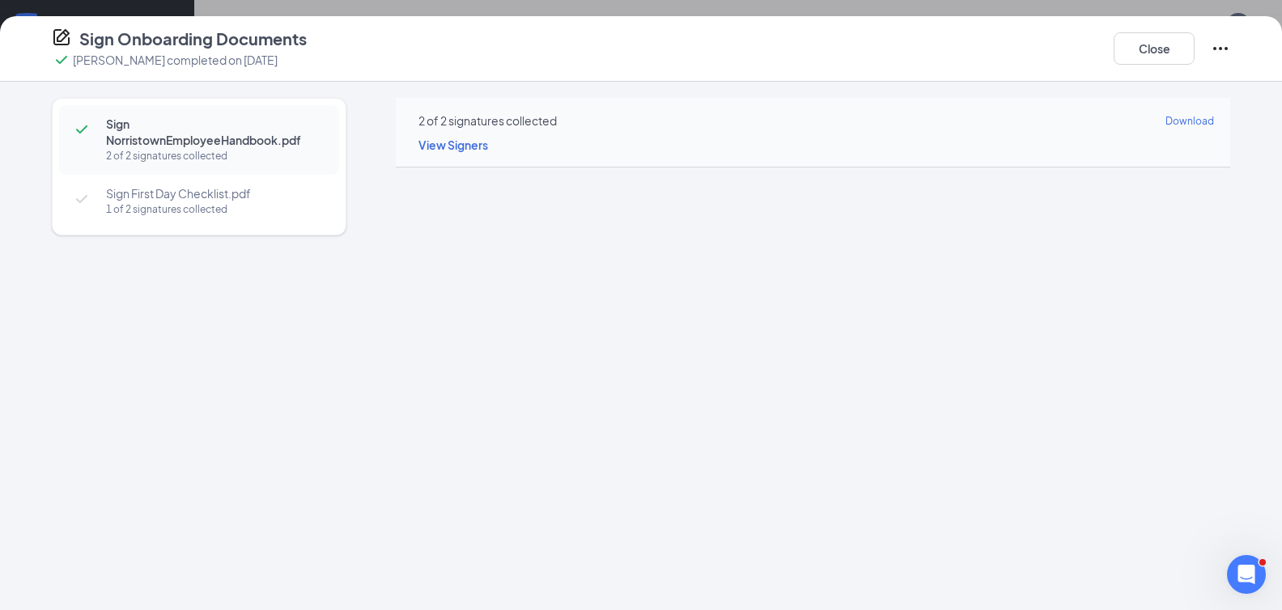
click at [220, 195] on span "Sign First Day Checklist.pdf" at bounding box center [214, 193] width 217 height 16
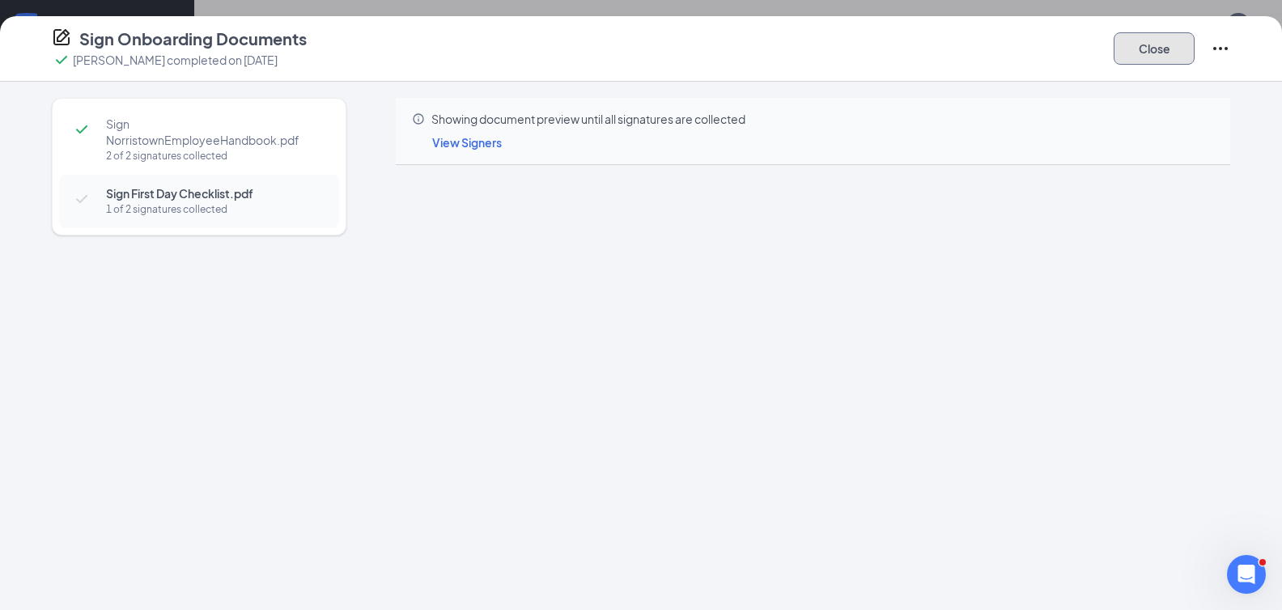
click at [1139, 43] on button "Close" at bounding box center [1153, 48] width 81 height 32
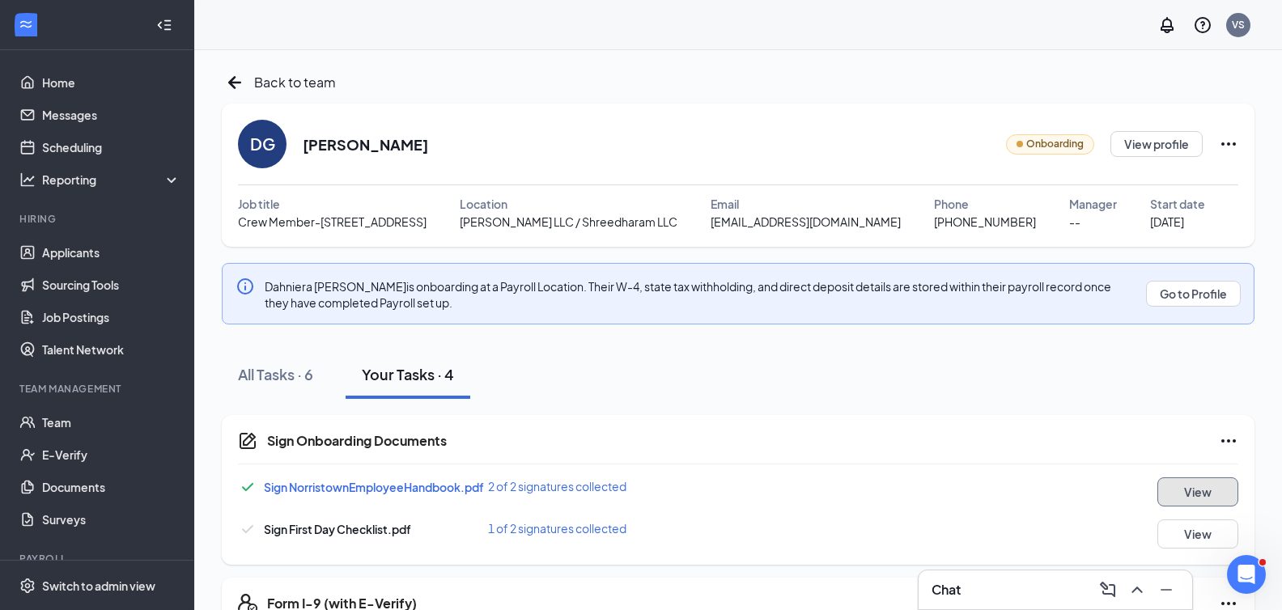
scroll to position [137, 0]
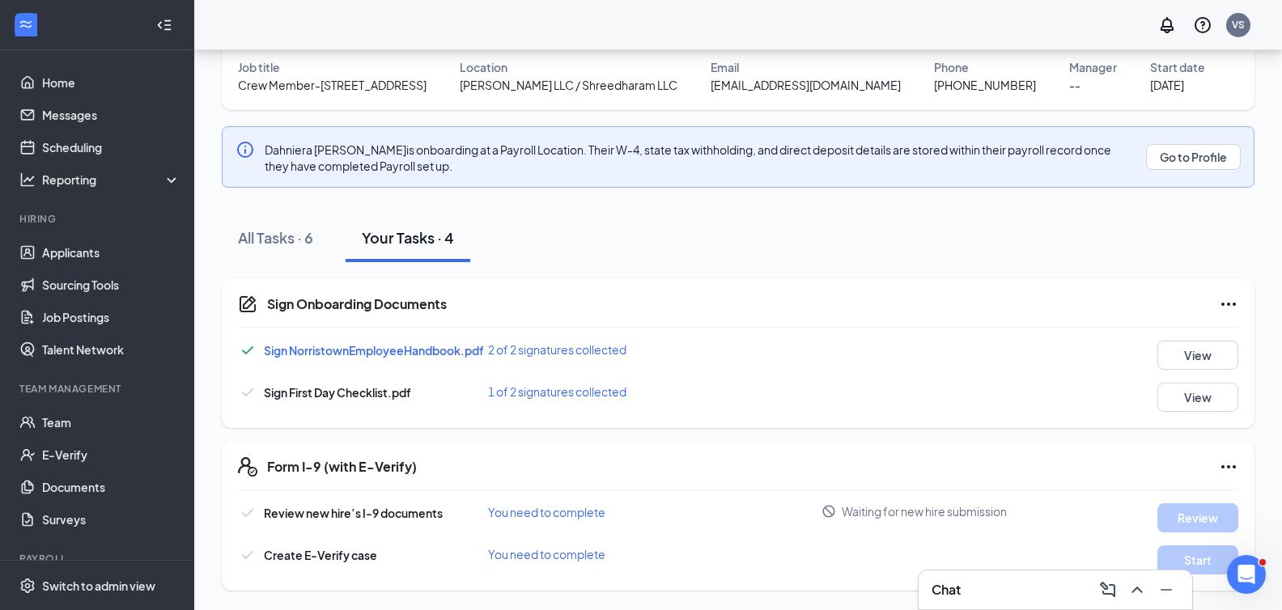
click at [572, 511] on span "You need to complete" at bounding box center [546, 512] width 117 height 15
click at [521, 345] on span "2 of 2 signatures collected" at bounding box center [557, 349] width 138 height 15
click at [261, 235] on div "All Tasks · 6" at bounding box center [275, 237] width 75 height 20
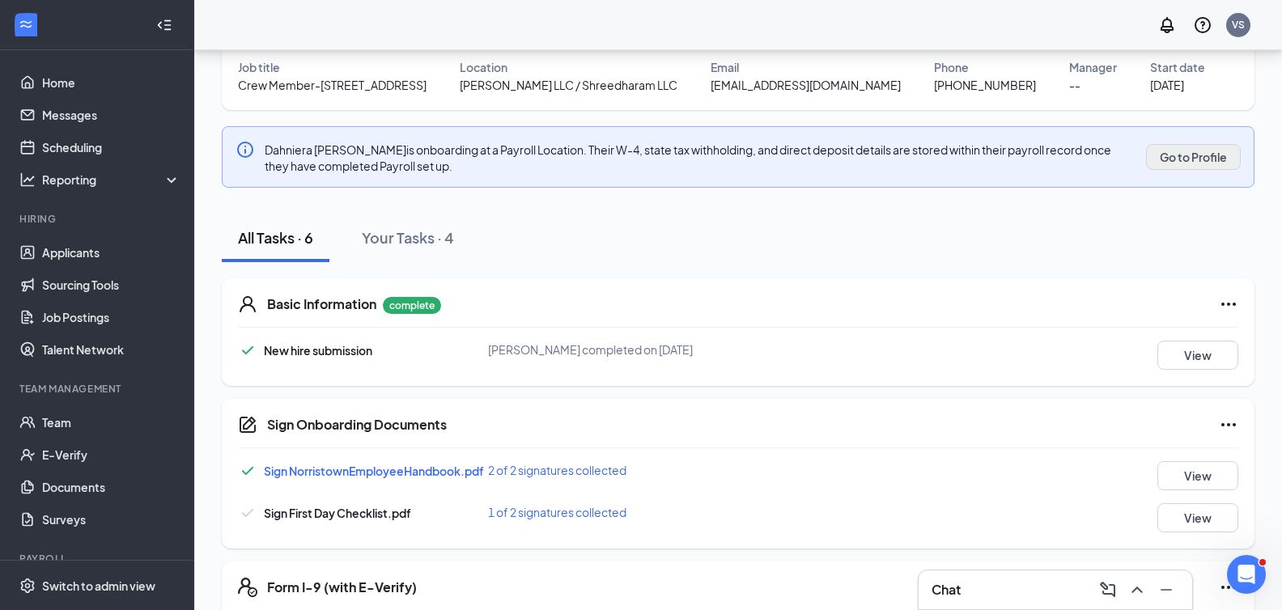
scroll to position [0, 0]
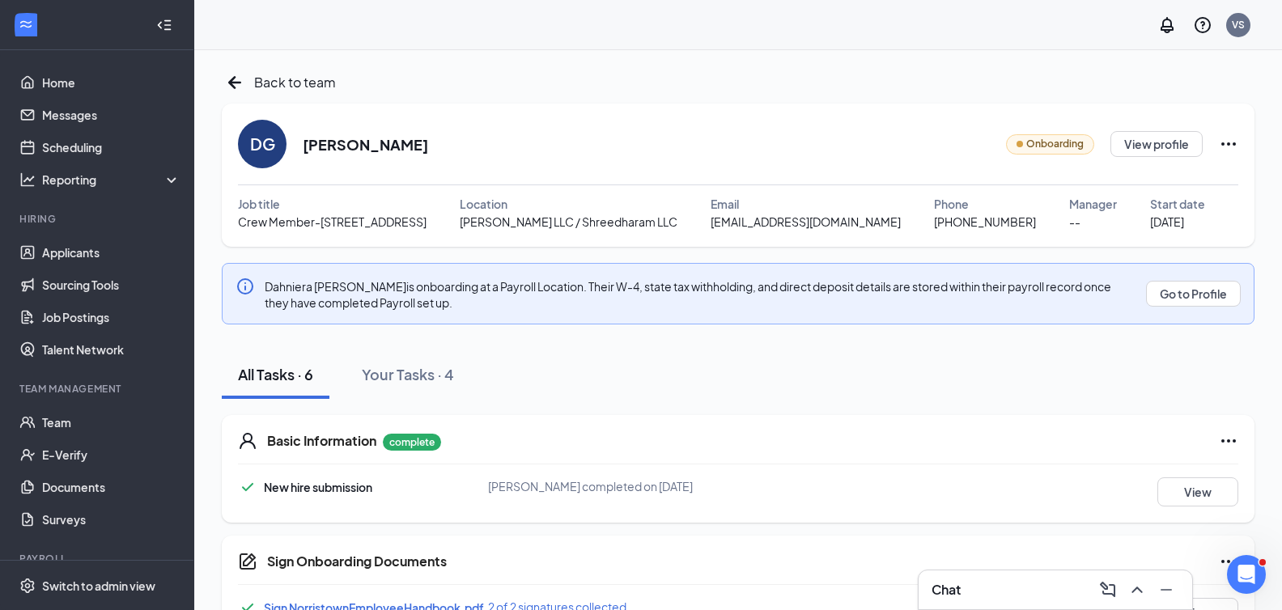
click at [1230, 145] on icon "Ellipses" at bounding box center [1228, 143] width 19 height 19
click at [1071, 144] on span "Onboarding" at bounding box center [1054, 144] width 57 height 15
click at [1156, 153] on button "View profile" at bounding box center [1156, 144] width 92 height 26
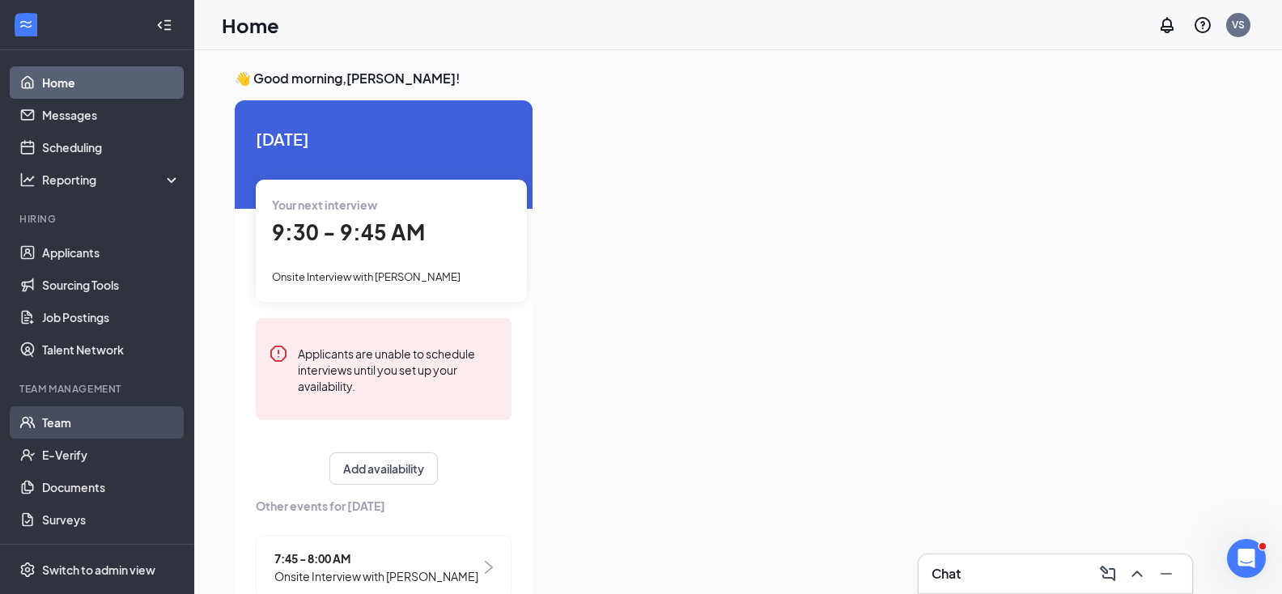
click at [87, 410] on link "Team" at bounding box center [111, 422] width 138 height 32
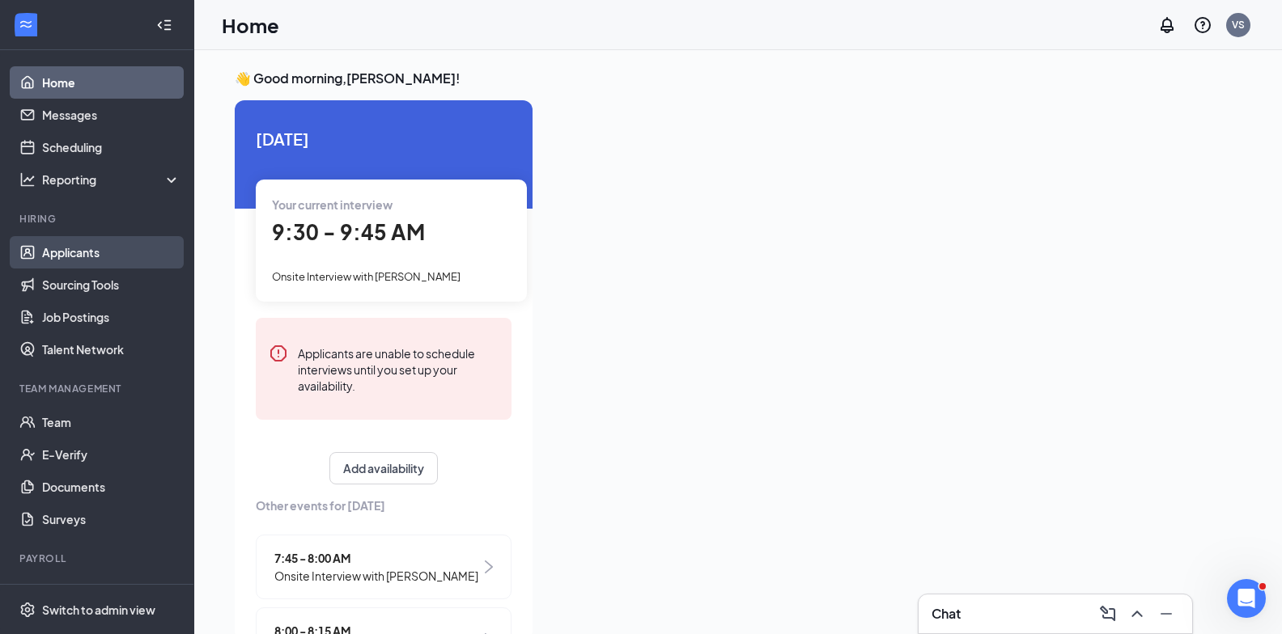
click at [75, 248] on link "Applicants" at bounding box center [111, 252] width 138 height 32
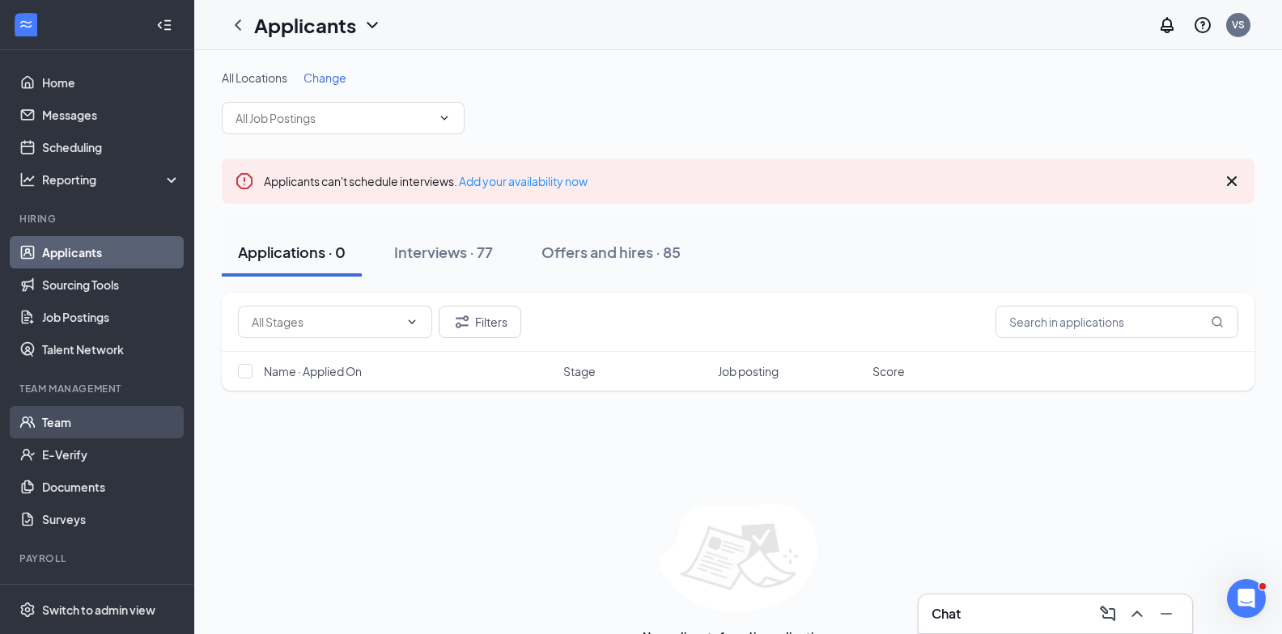
click at [74, 428] on link "Team" at bounding box center [111, 422] width 138 height 32
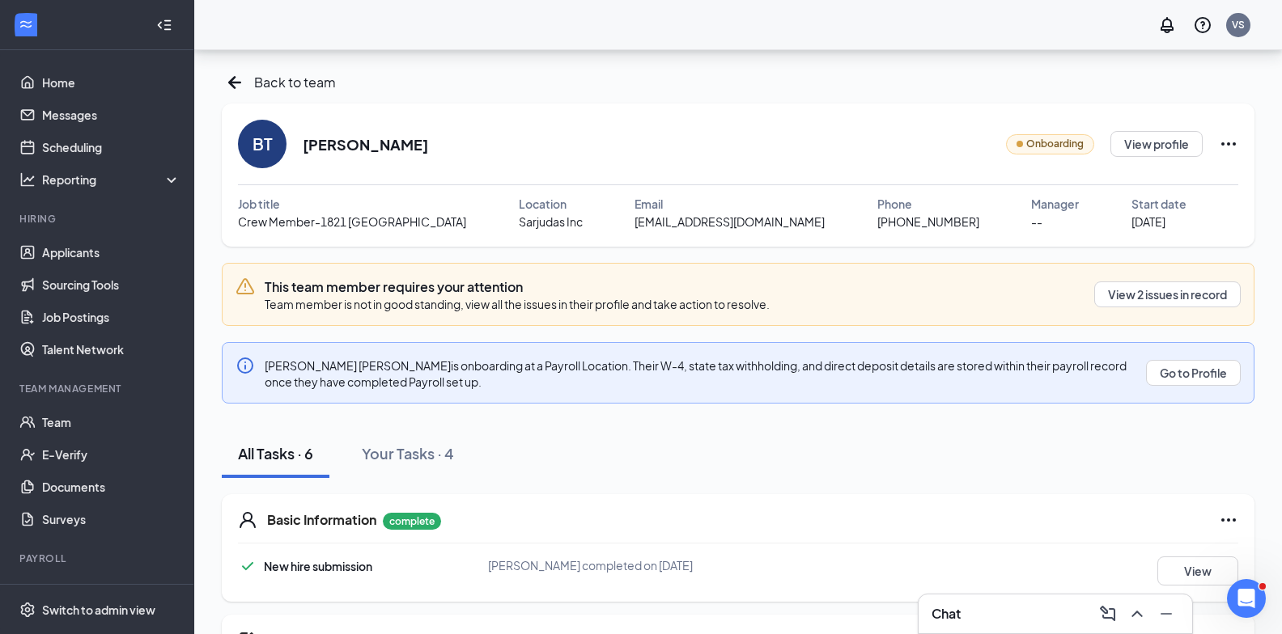
scroll to position [354, 0]
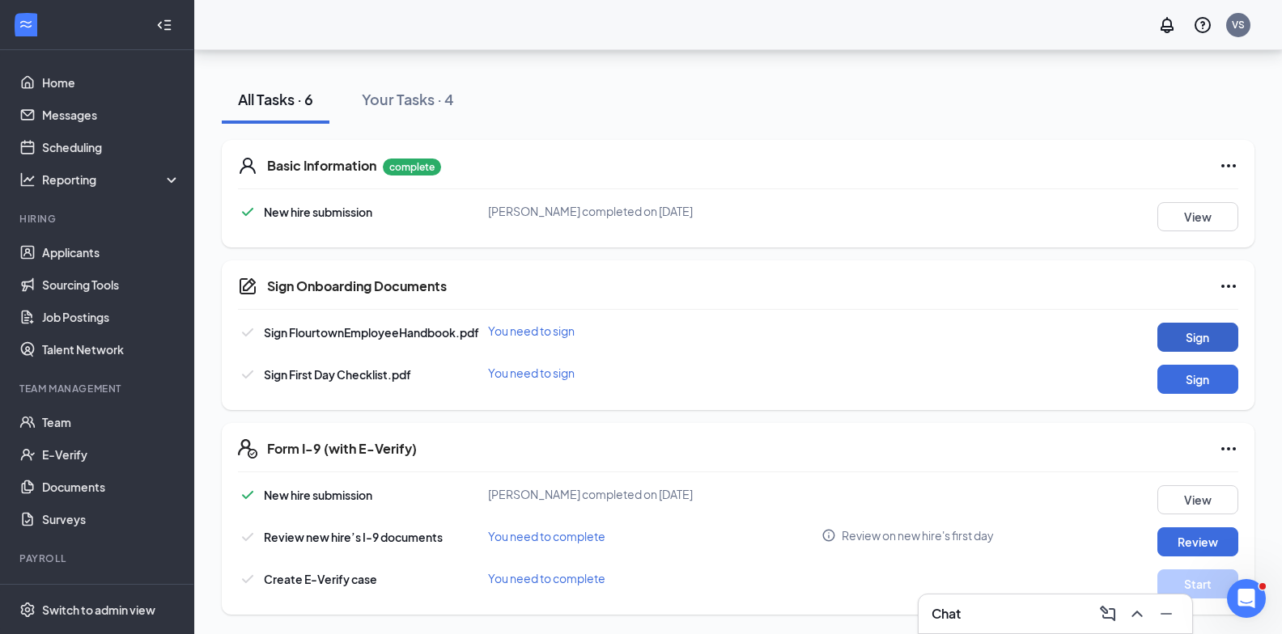
click at [1212, 339] on button "Sign" at bounding box center [1197, 337] width 81 height 29
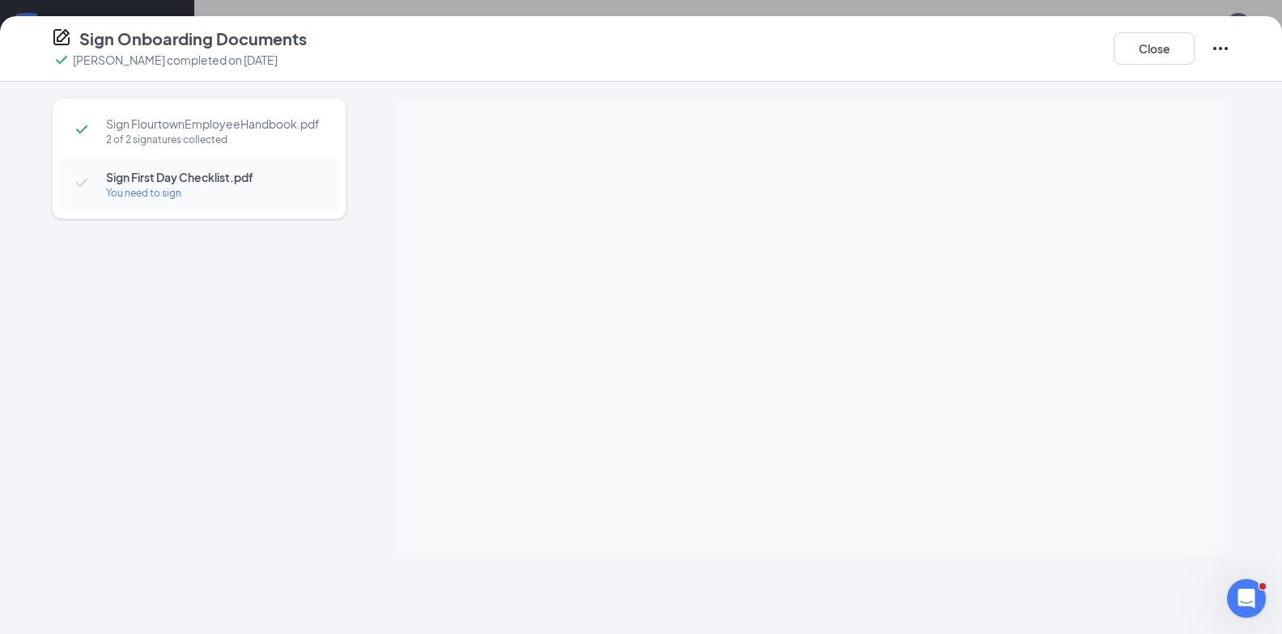
scroll to position [0, 0]
click at [1210, 45] on div "Close" at bounding box center [1171, 49] width 117 height 42
click at [1214, 49] on icon "Ellipses" at bounding box center [1220, 48] width 15 height 3
click at [224, 132] on div "2 of 2 signatures collected" at bounding box center [214, 140] width 217 height 16
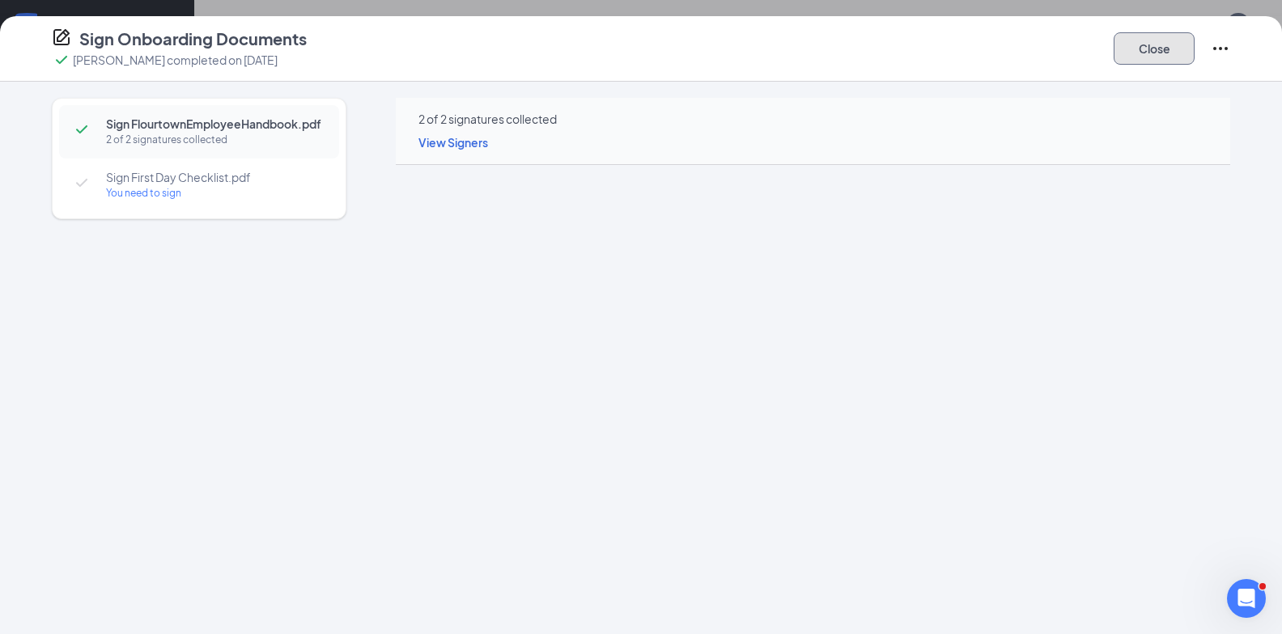
click at [1154, 40] on button "Close" at bounding box center [1153, 48] width 81 height 32
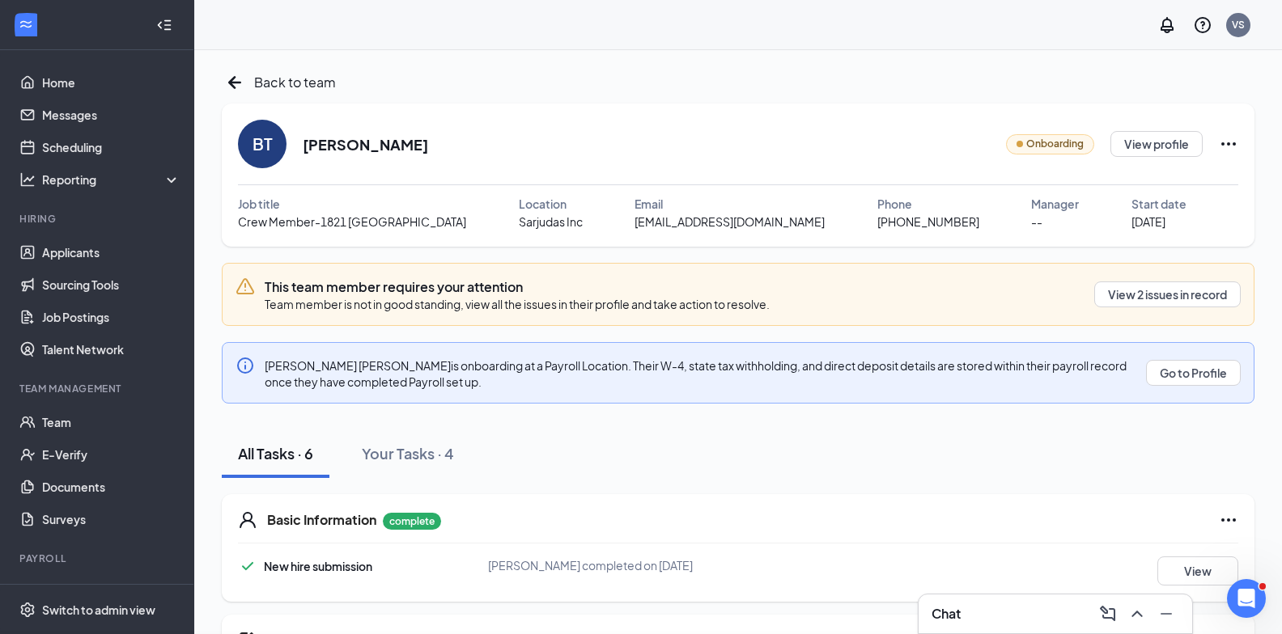
scroll to position [354, 0]
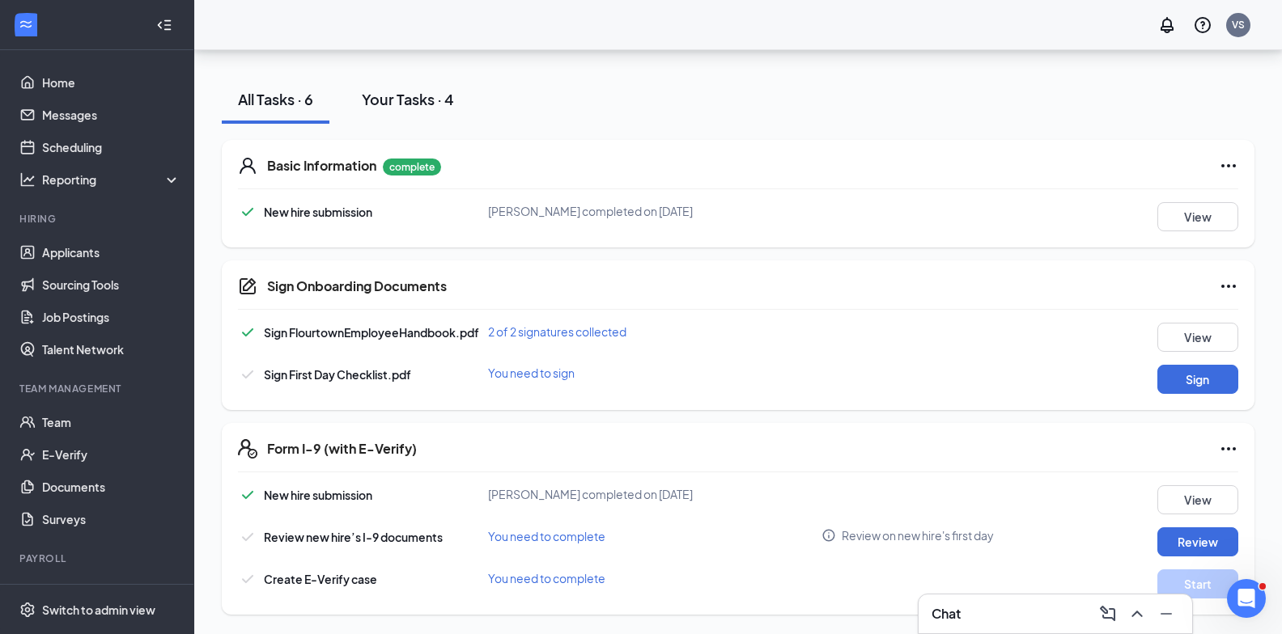
click at [407, 100] on div "Your Tasks · 4" at bounding box center [408, 99] width 92 height 20
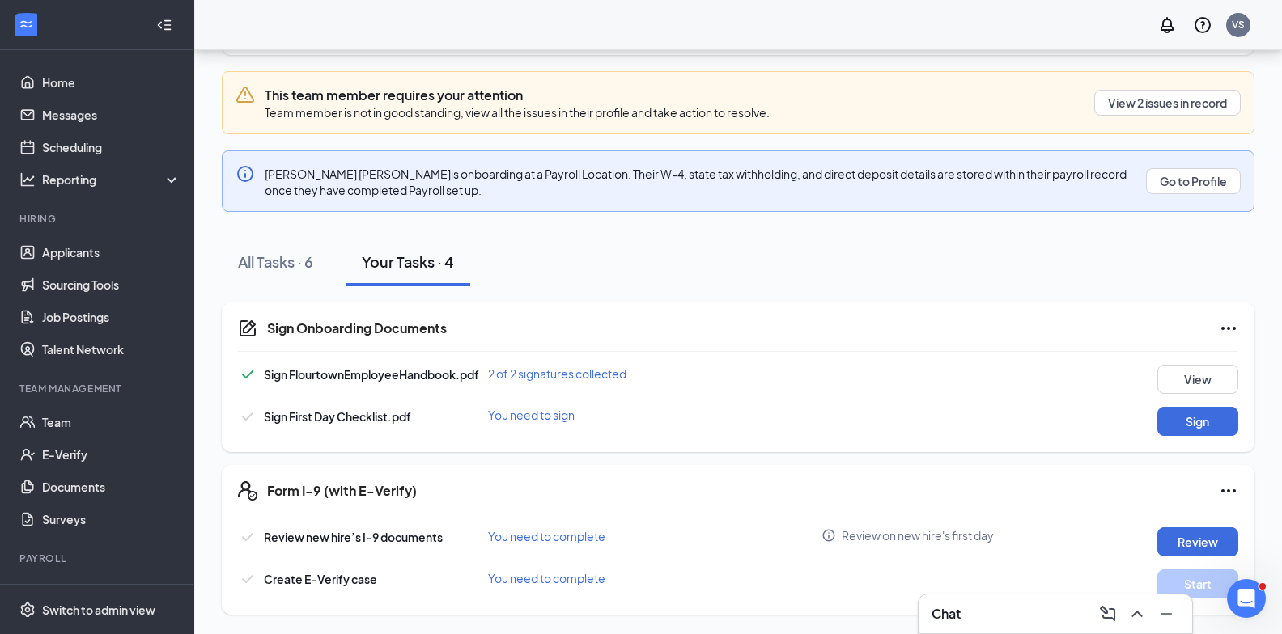
scroll to position [192, 0]
click at [328, 266] on button "All Tasks · 6" at bounding box center [276, 262] width 108 height 49
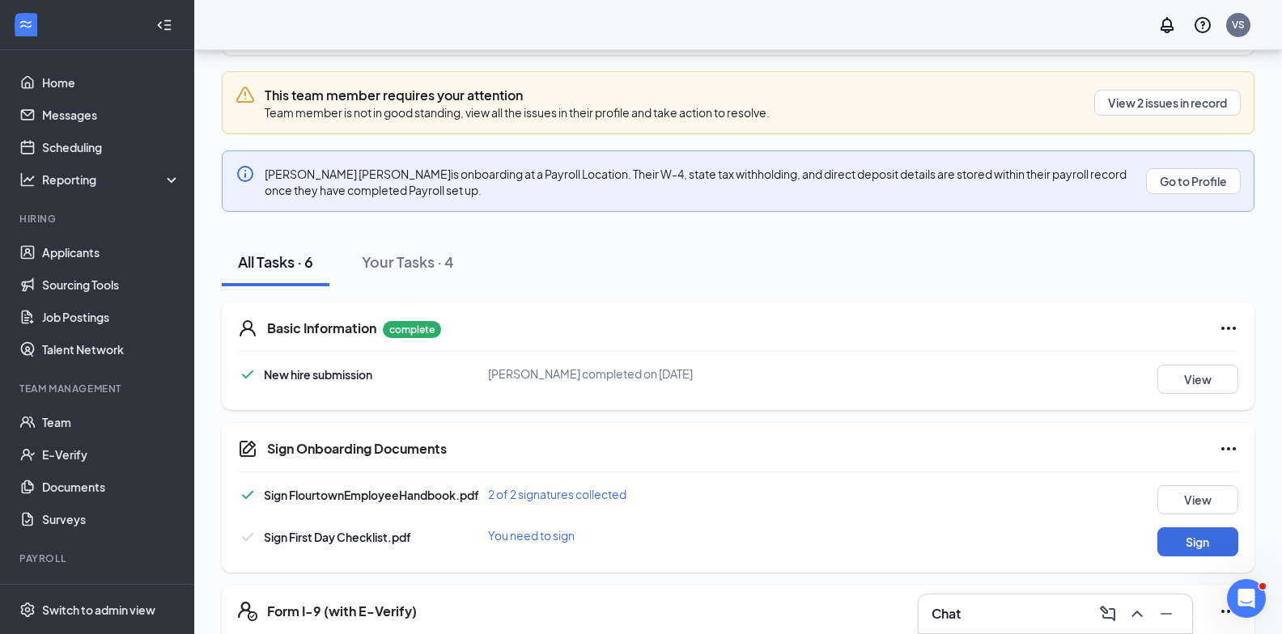
click at [1232, 327] on icon "Ellipses" at bounding box center [1228, 328] width 19 height 19
click at [333, 382] on div "New hire submission" at bounding box center [318, 375] width 108 height 18
click at [1225, 375] on button "View" at bounding box center [1197, 379] width 81 height 29
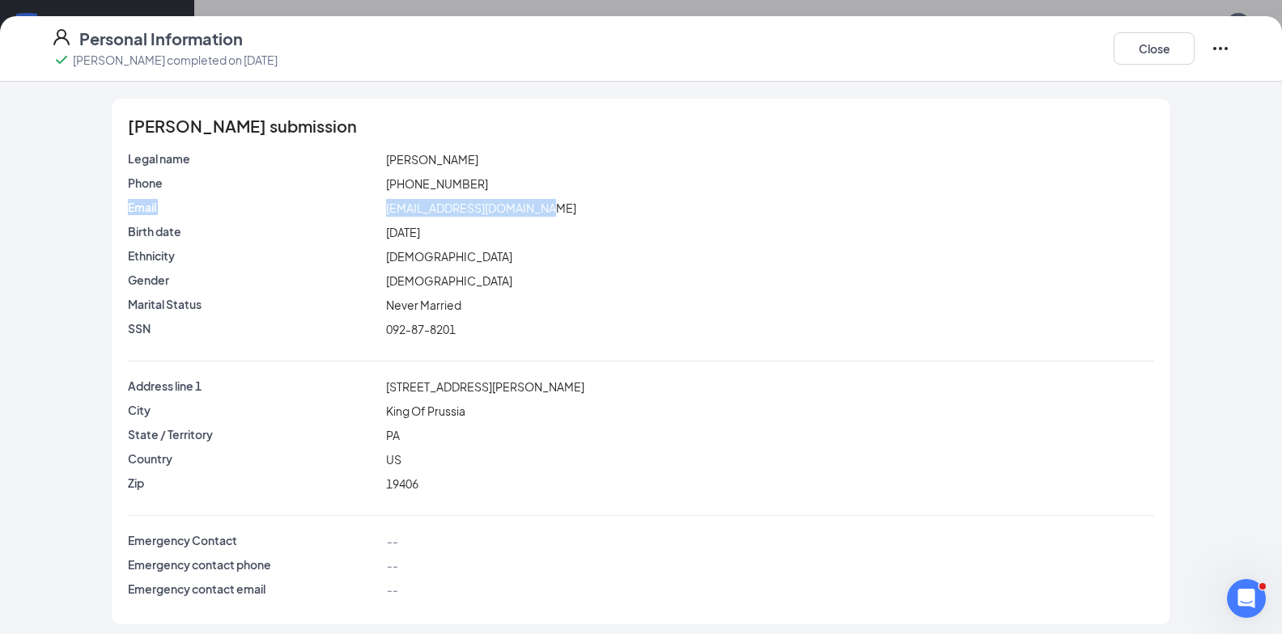
drag, startPoint x: 558, startPoint y: 197, endPoint x: 579, endPoint y: 214, distance: 27.0
click at [579, 214] on div "Legal name Bimala Tamang Phone (484) 672-1795 Email bimalatamang139@gmail.com B…" at bounding box center [641, 248] width 1026 height 194
click at [583, 215] on div "bimalatamang139@gmail.com" at bounding box center [770, 208] width 774 height 18
drag, startPoint x: 567, startPoint y: 206, endPoint x: 374, endPoint y: 218, distance: 193.8
click at [374, 218] on div "Email bimalatamang139@gmail.com" at bounding box center [641, 211] width 1026 height 24
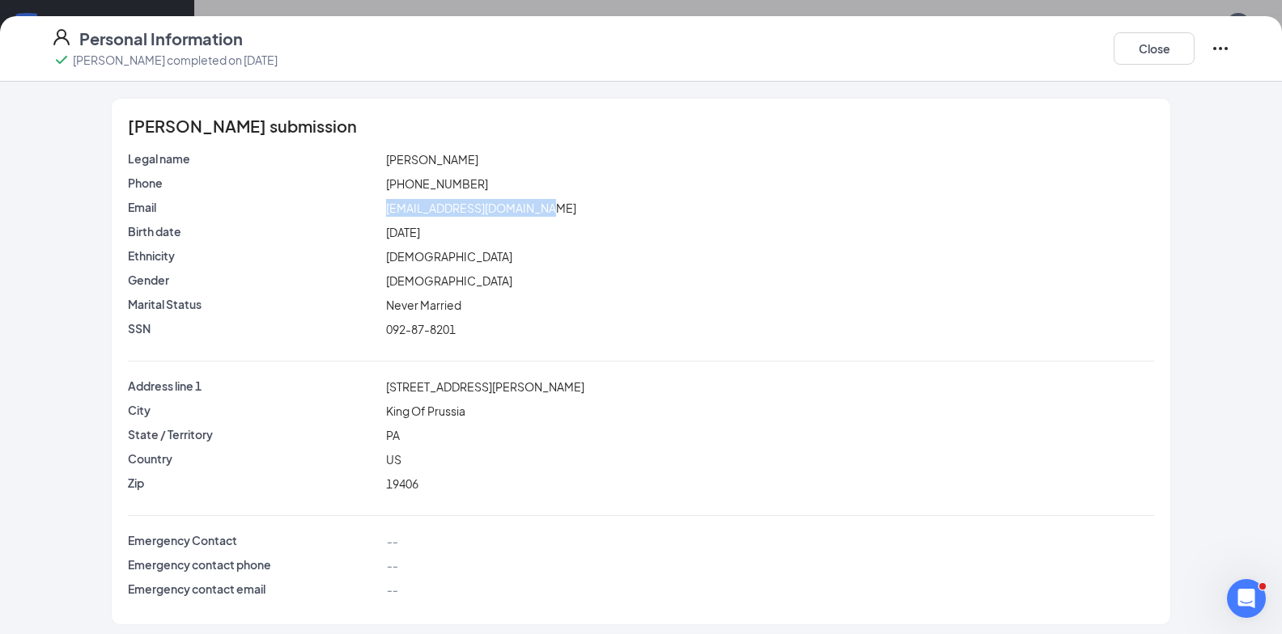
copy div "bimalatamang139@gmail.com"
click at [1165, 50] on button "Close" at bounding box center [1153, 48] width 81 height 32
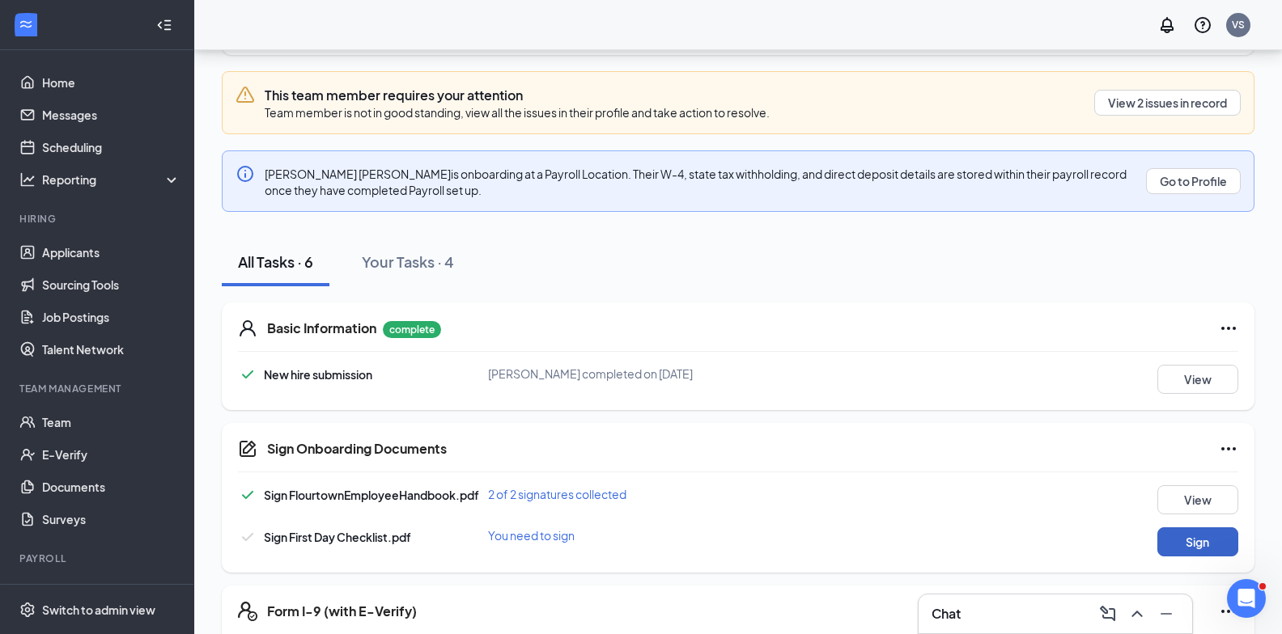
click at [1194, 538] on button "Sign" at bounding box center [1197, 542] width 81 height 29
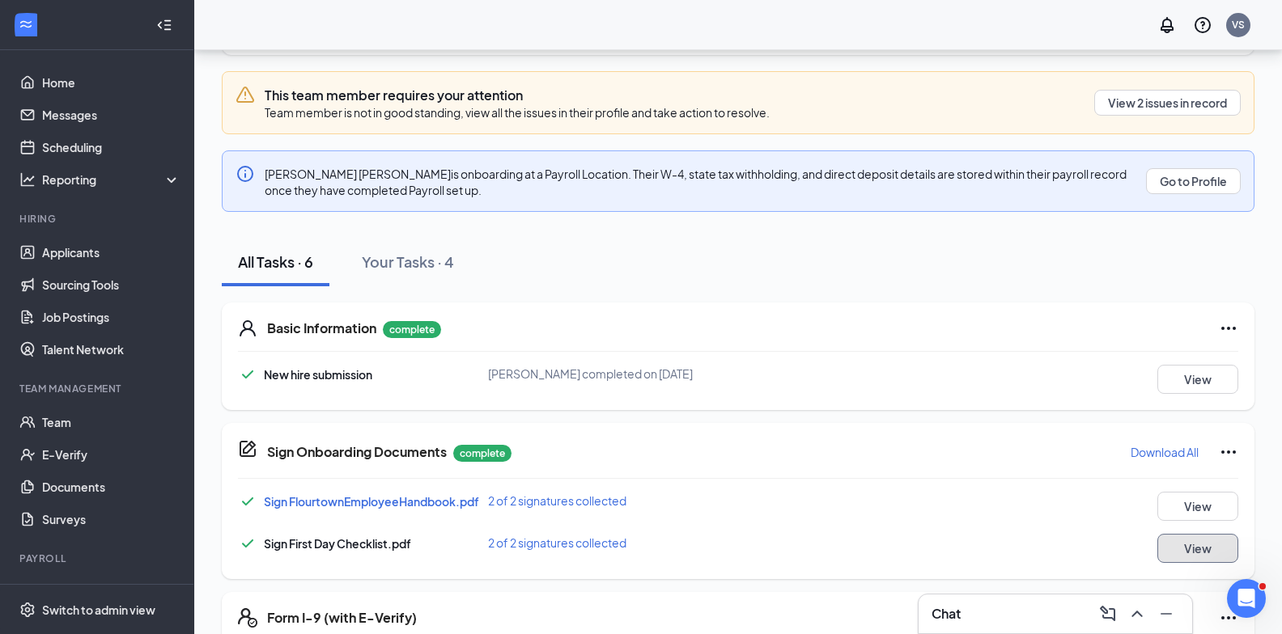
scroll to position [361, 0]
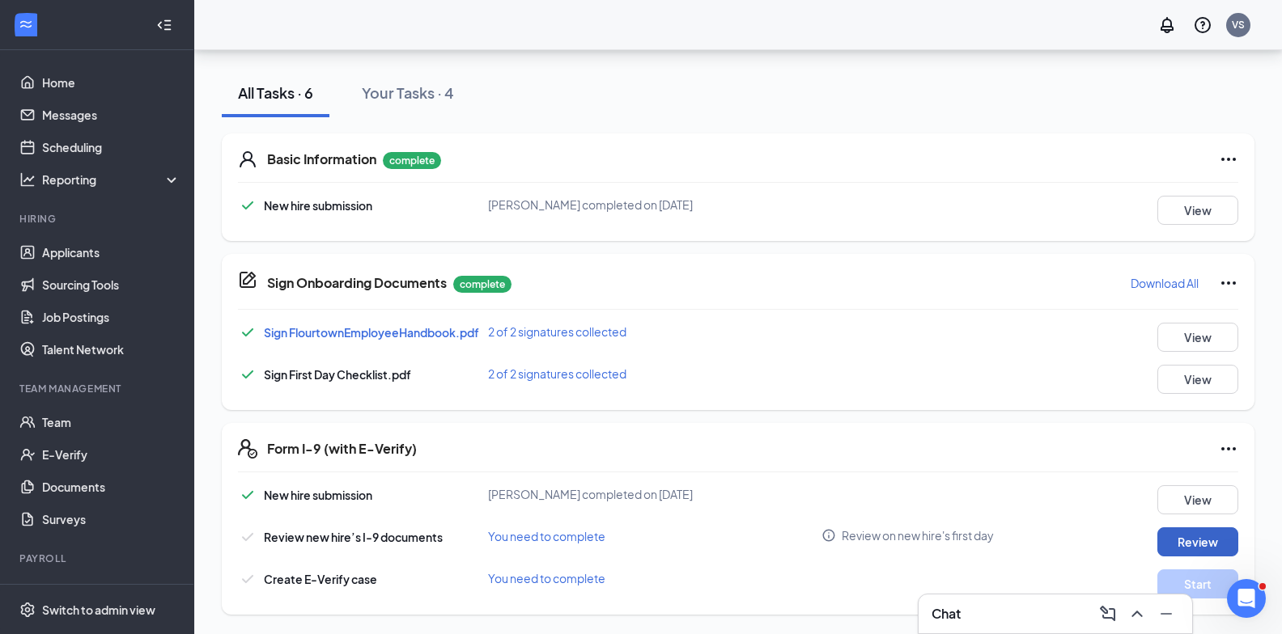
click at [1215, 544] on button "Review" at bounding box center [1197, 542] width 81 height 29
type input "08/18/2025"
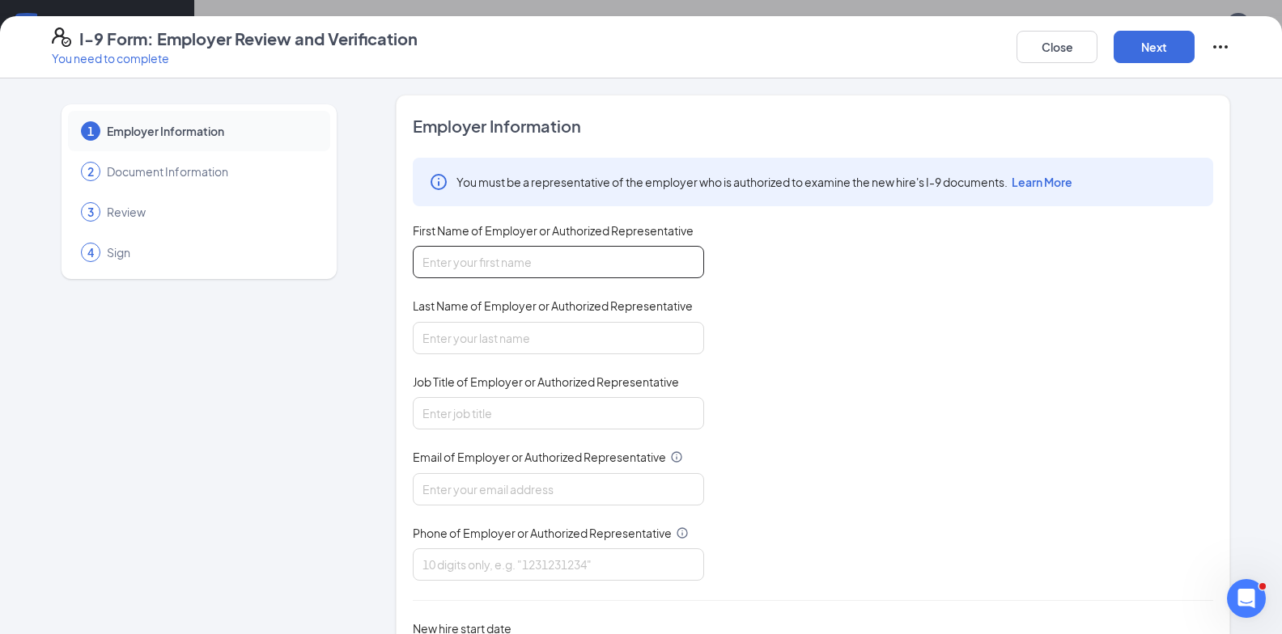
click at [539, 273] on input "First Name of Employer or Authorized Representative" at bounding box center [558, 262] width 291 height 32
type input "V"
type input "v"
type input "Vikash"
type input "Sharma"
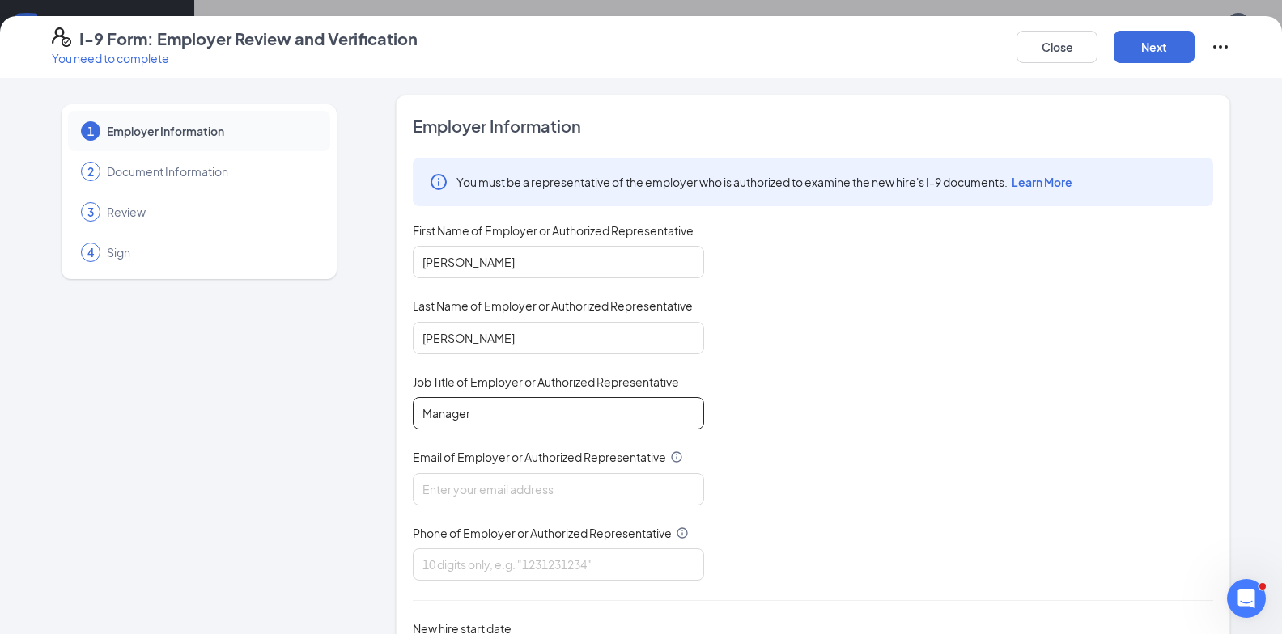
type input "Manager"
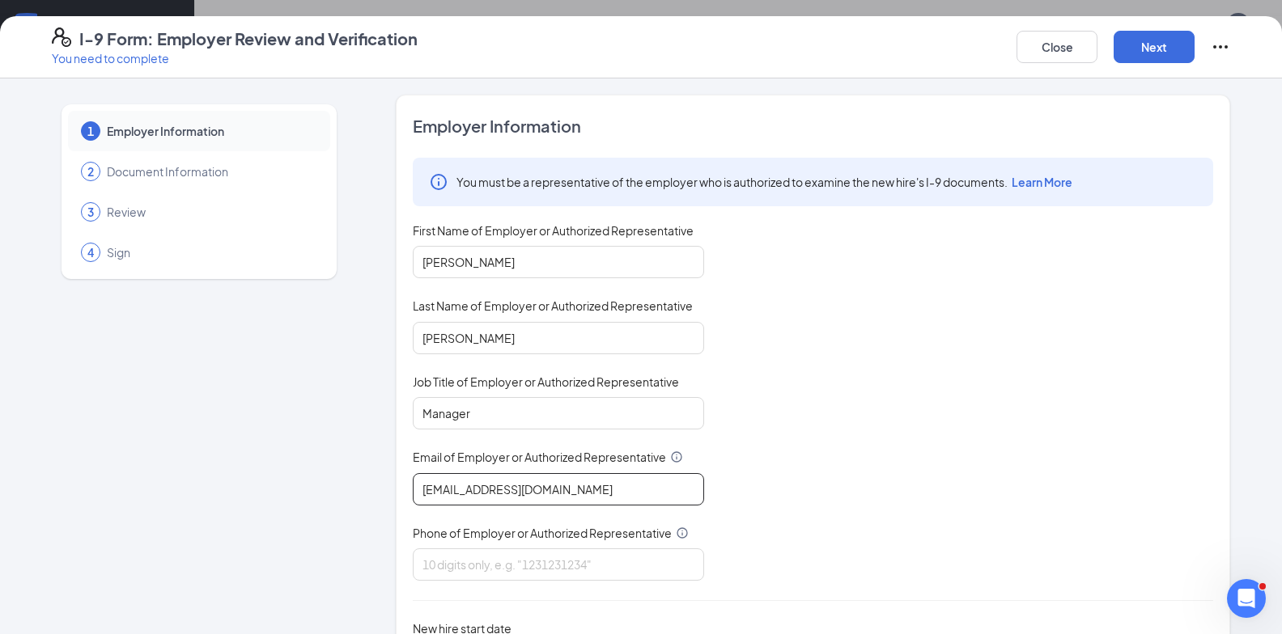
type input "vikas@shilallc.com"
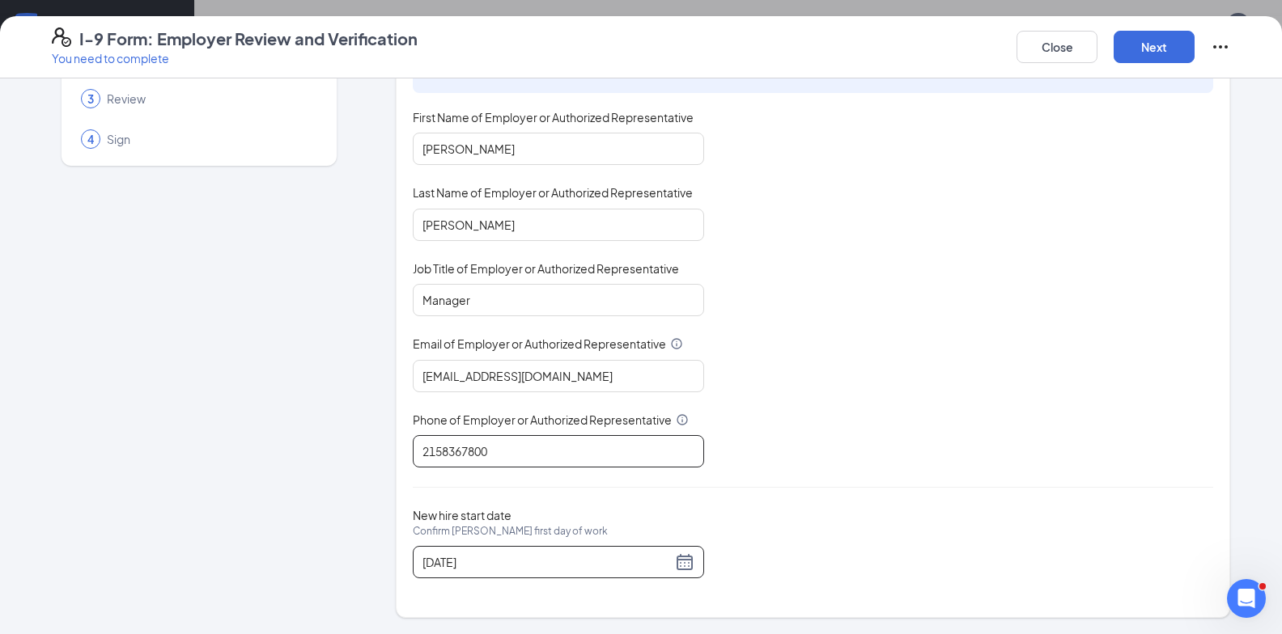
type input "2158367800"
click at [688, 570] on div "08/18/2025" at bounding box center [558, 562] width 291 height 32
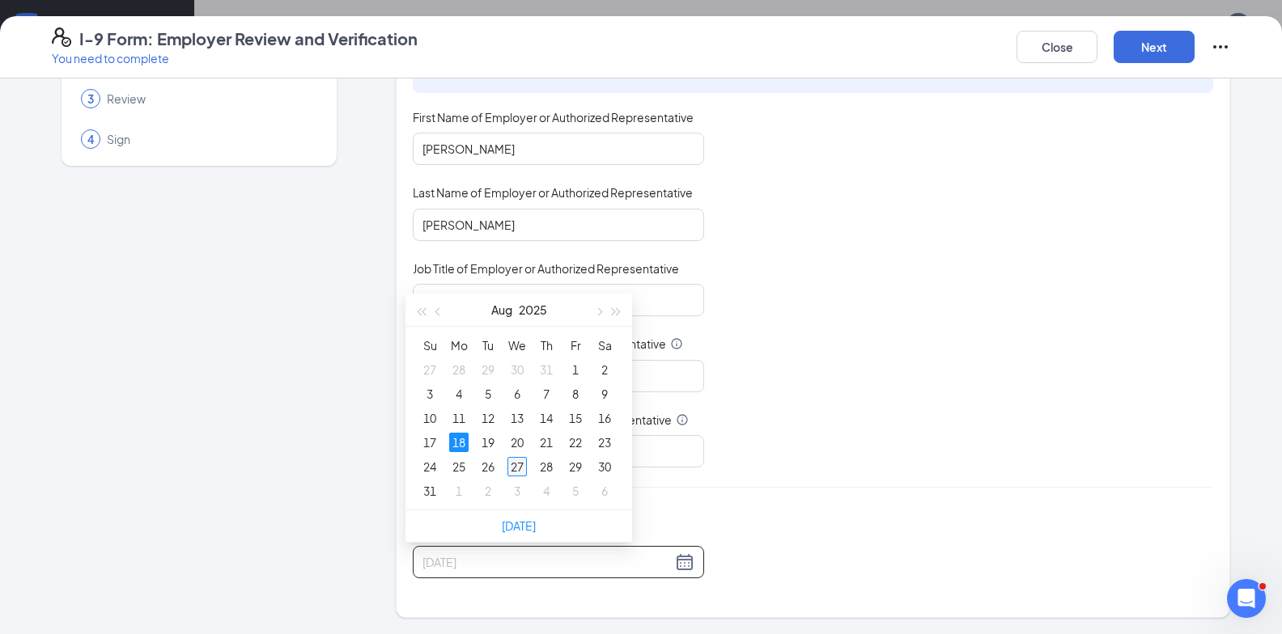
type input "08/27/2025"
click at [513, 473] on div "27" at bounding box center [516, 466] width 19 height 19
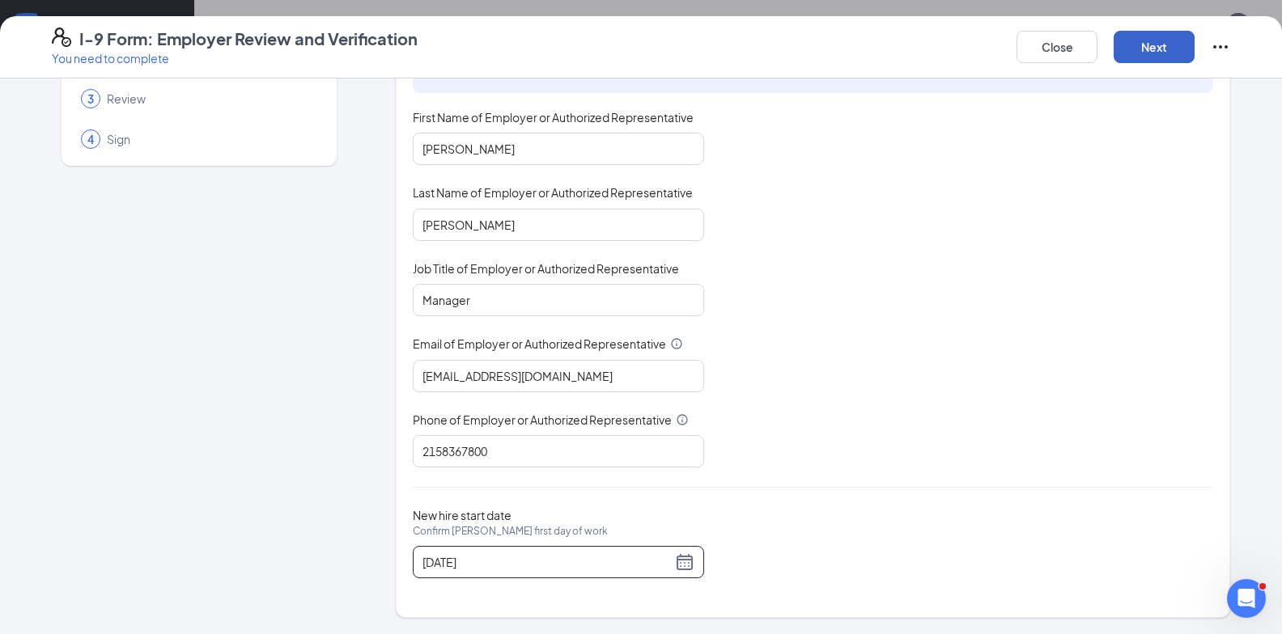
click at [1184, 49] on button "Next" at bounding box center [1153, 47] width 81 height 32
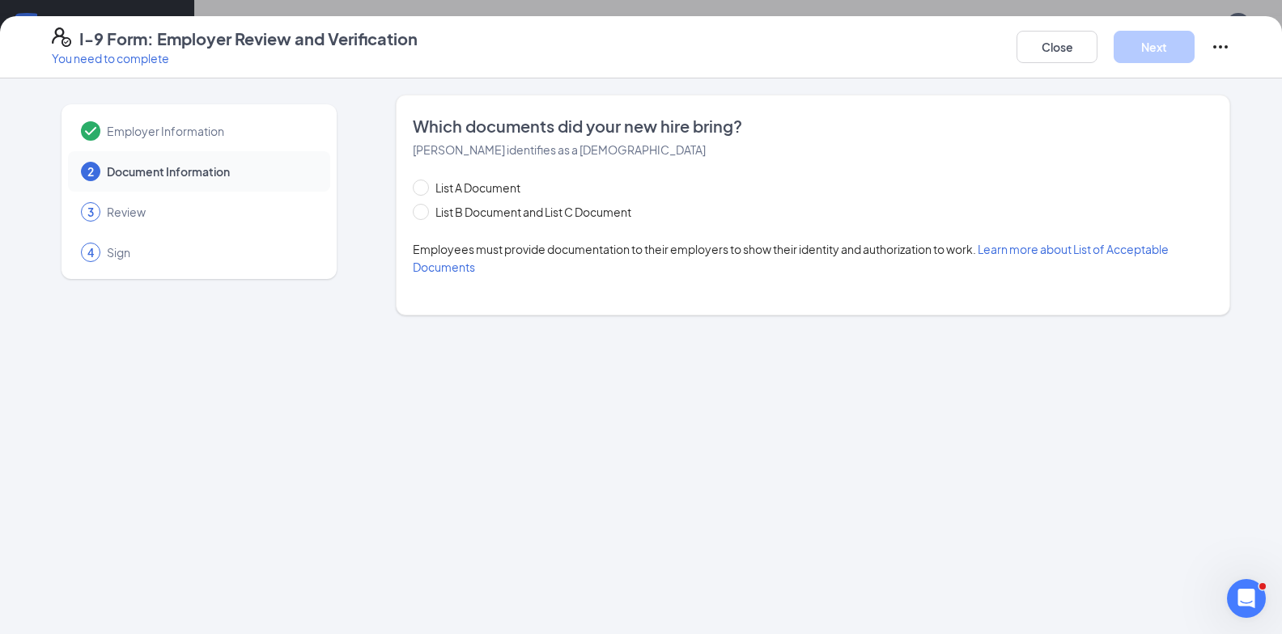
scroll to position [0, 0]
click at [427, 214] on span at bounding box center [421, 212] width 16 height 16
click at [424, 214] on input "List B Document and List C Document" at bounding box center [418, 209] width 11 height 11
radio input "true"
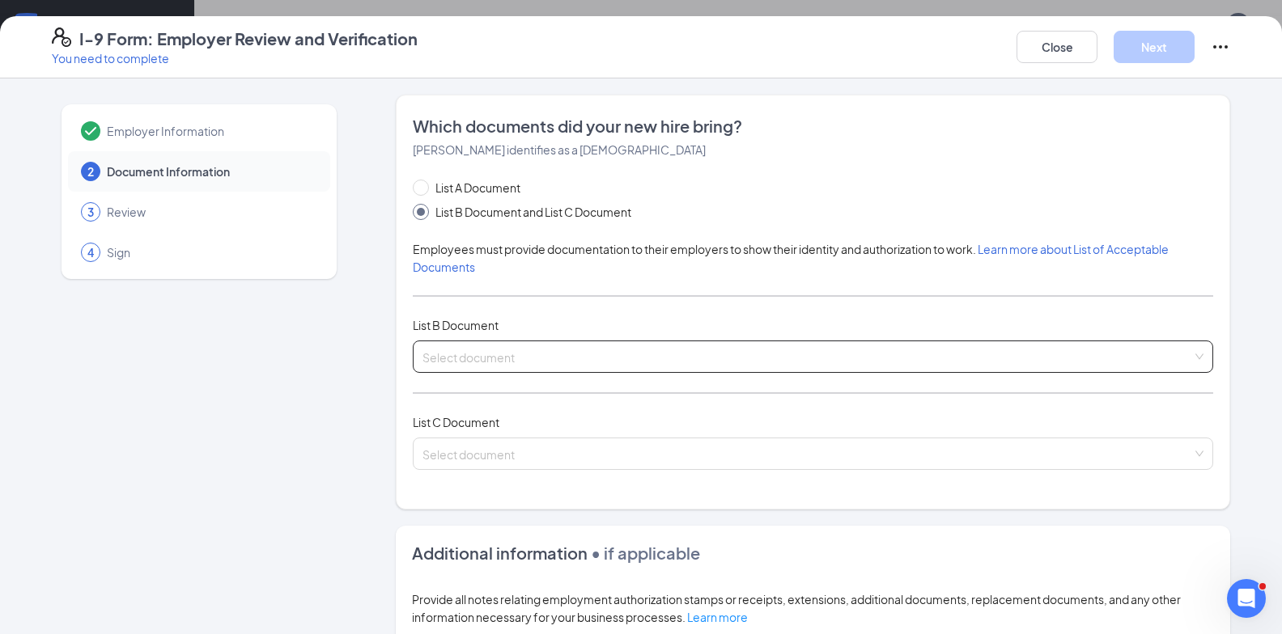
click at [646, 351] on input "search" at bounding box center [807, 353] width 770 height 24
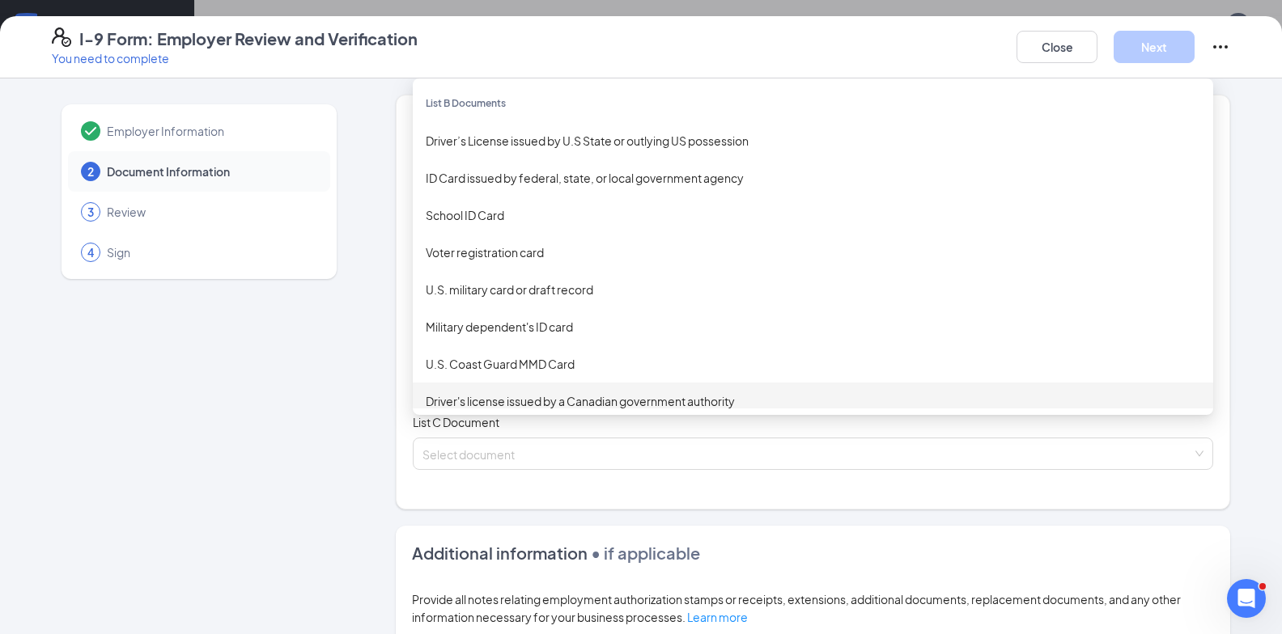
click at [621, 422] on div "List C Document" at bounding box center [813, 422] width 800 height 18
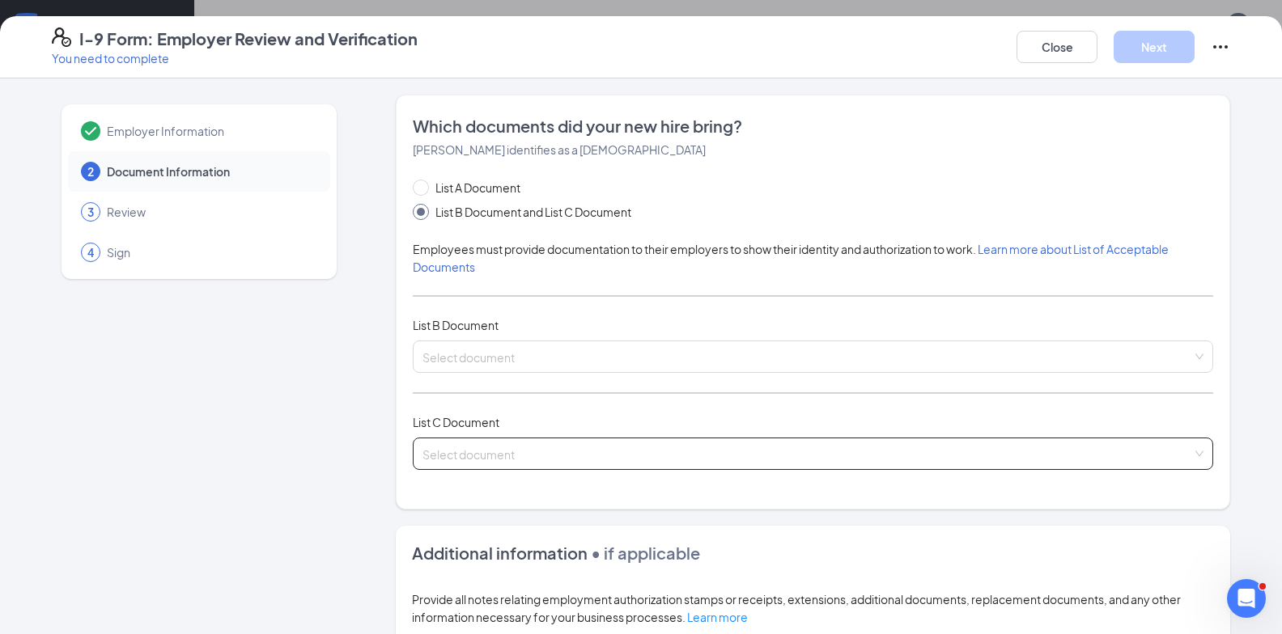
click at [620, 449] on input "search" at bounding box center [807, 451] width 770 height 24
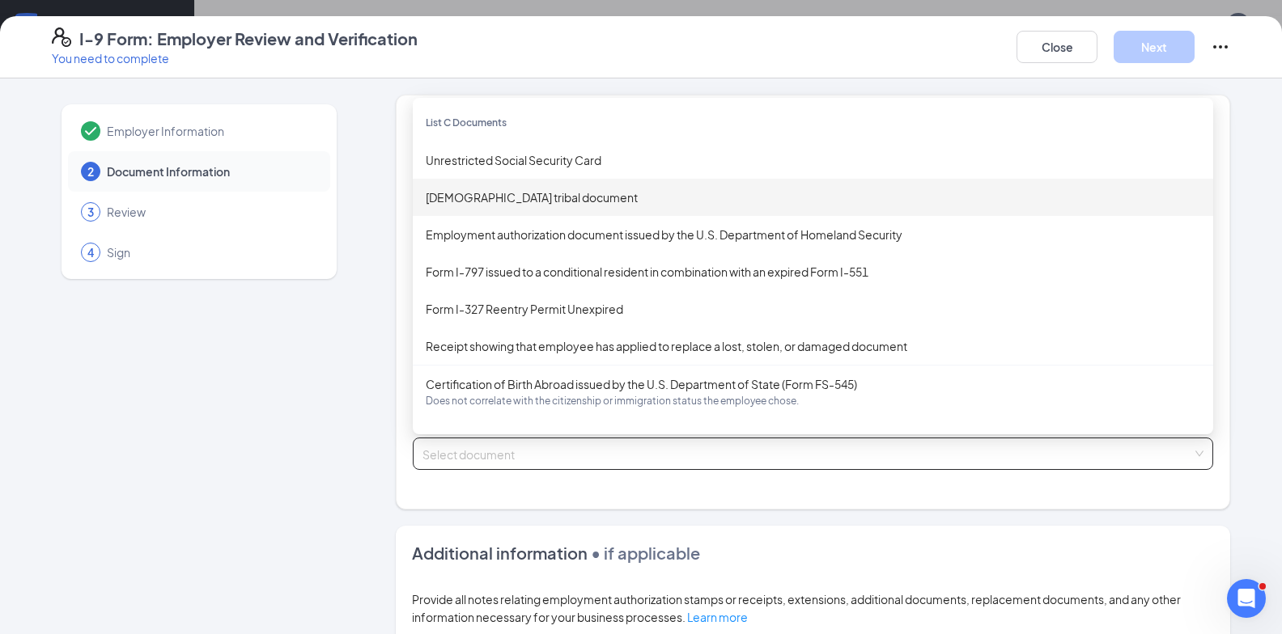
scroll to position [280, 0]
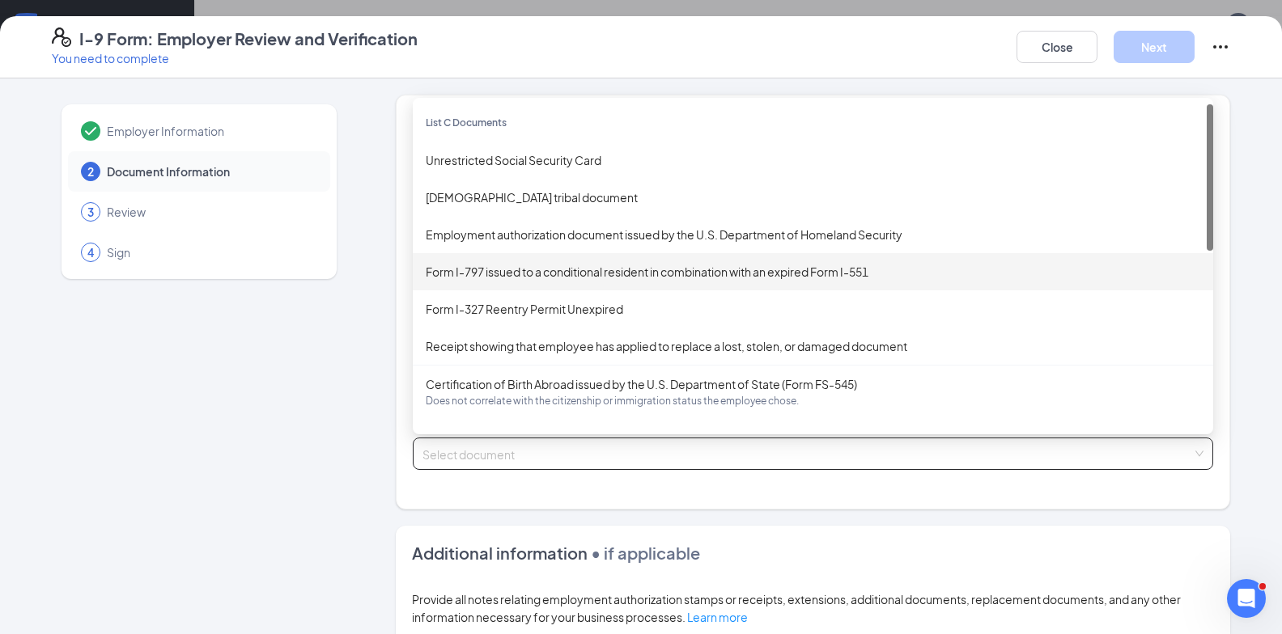
click at [228, 320] on div "Employer Information 2 Document Information 3 Review 4 Sign" at bounding box center [199, 508] width 295 height 827
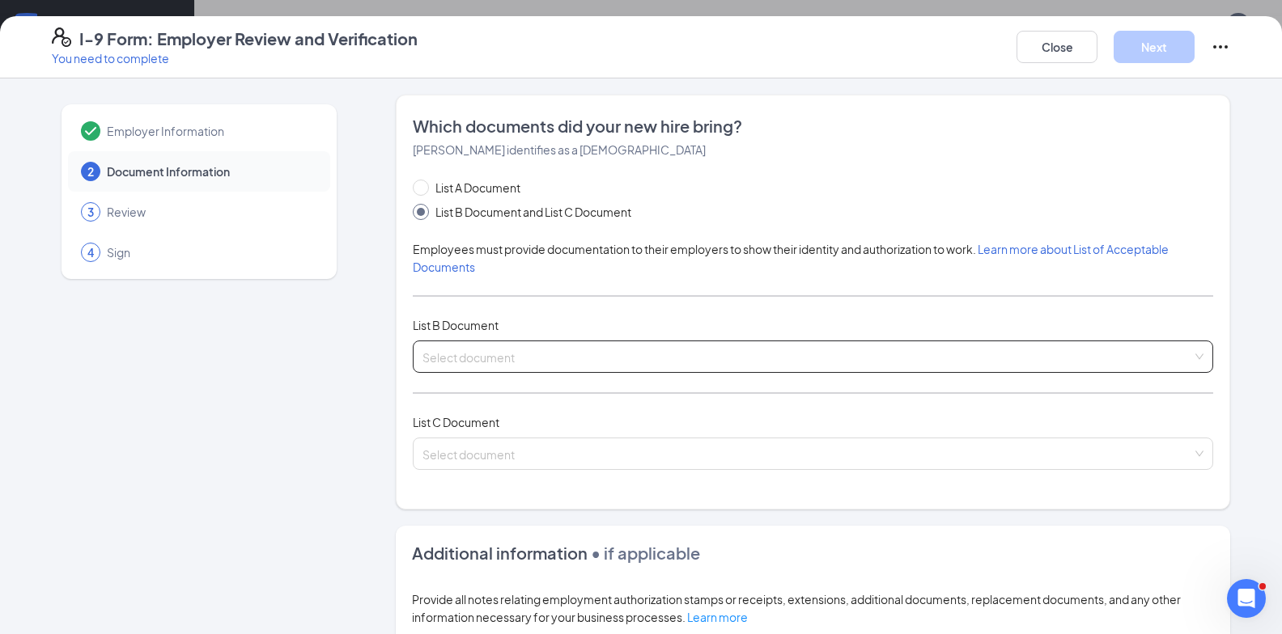
click at [468, 364] on input "search" at bounding box center [807, 353] width 770 height 24
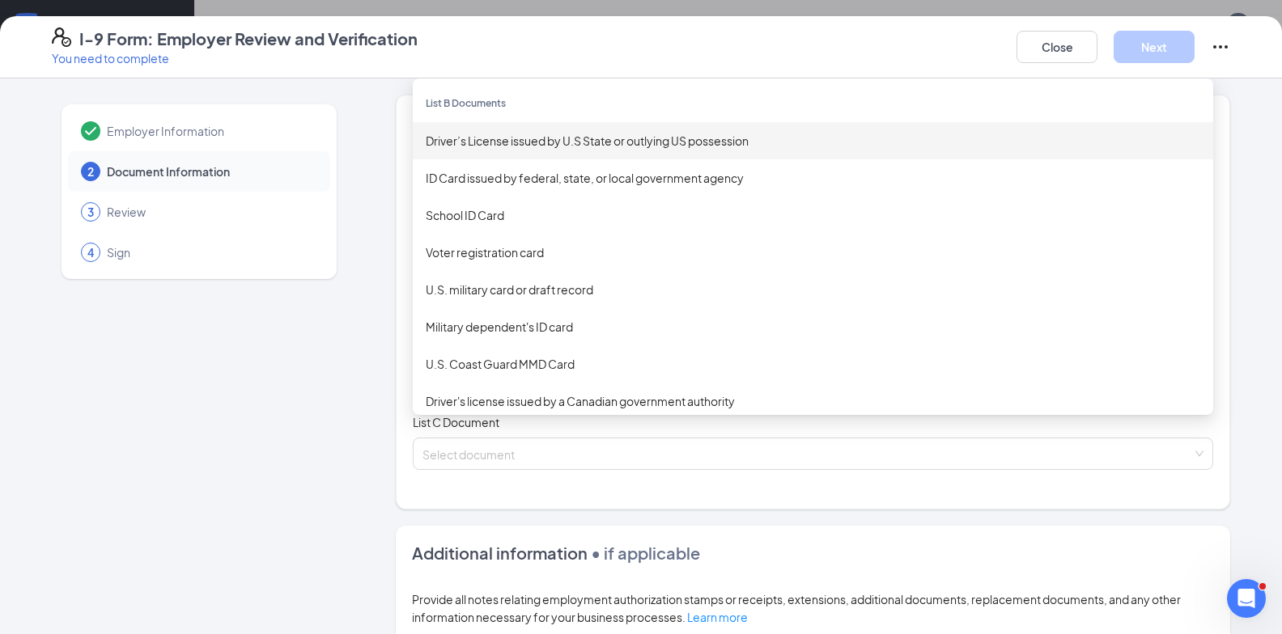
click at [516, 146] on div "Driver’s License issued by U.S State or outlying US possession" at bounding box center [813, 141] width 774 height 18
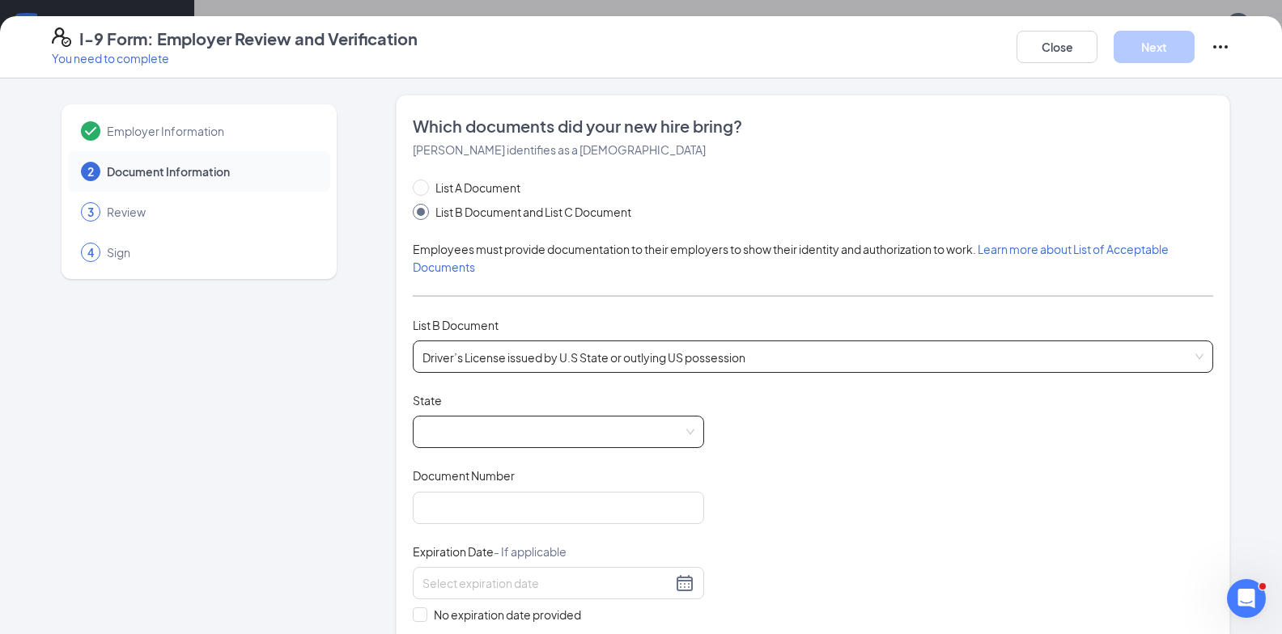
click at [474, 429] on span at bounding box center [558, 432] width 272 height 31
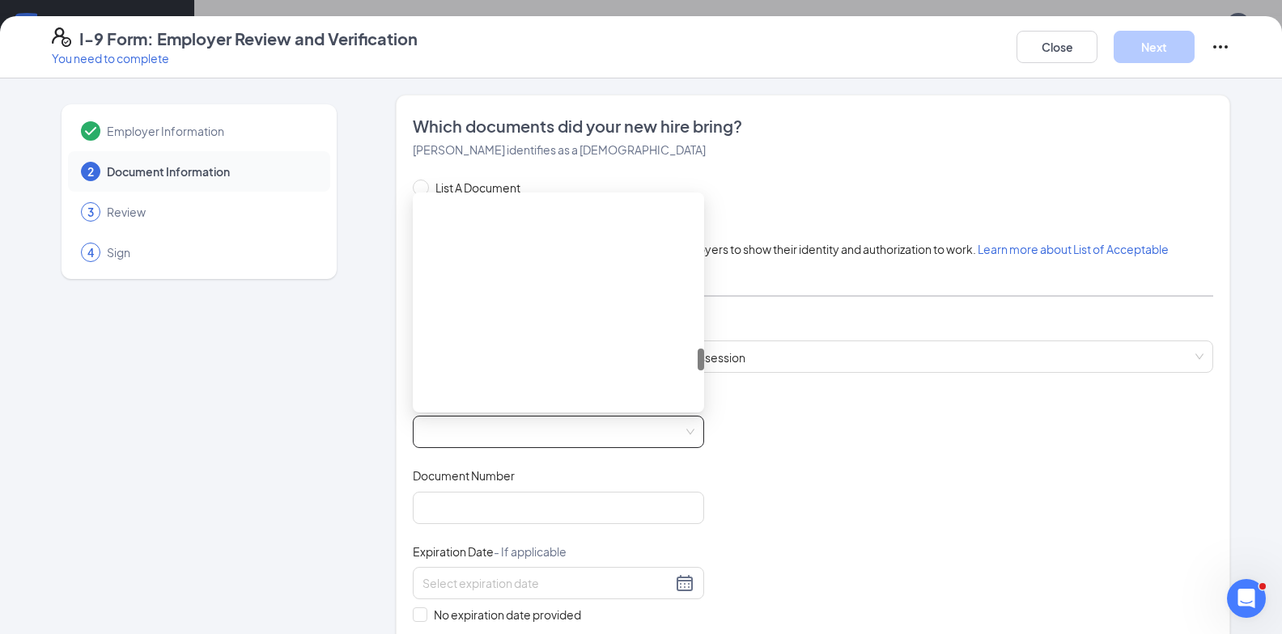
scroll to position [1457, 0]
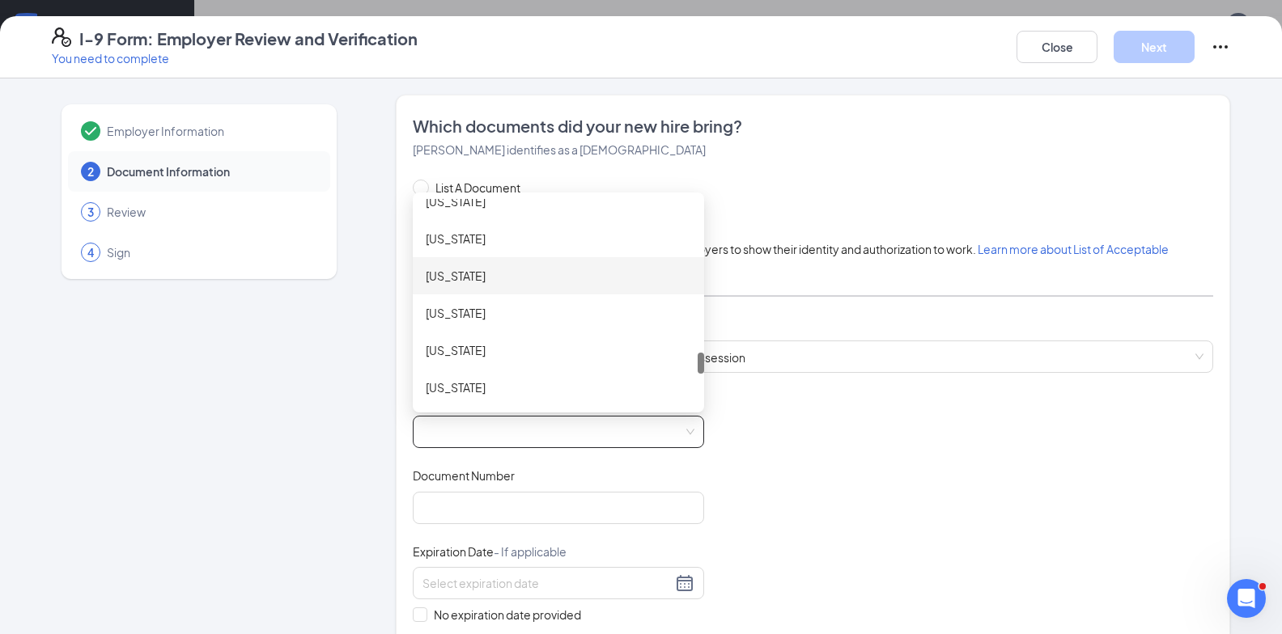
click at [487, 282] on div "Pennsylvania" at bounding box center [558, 276] width 265 height 18
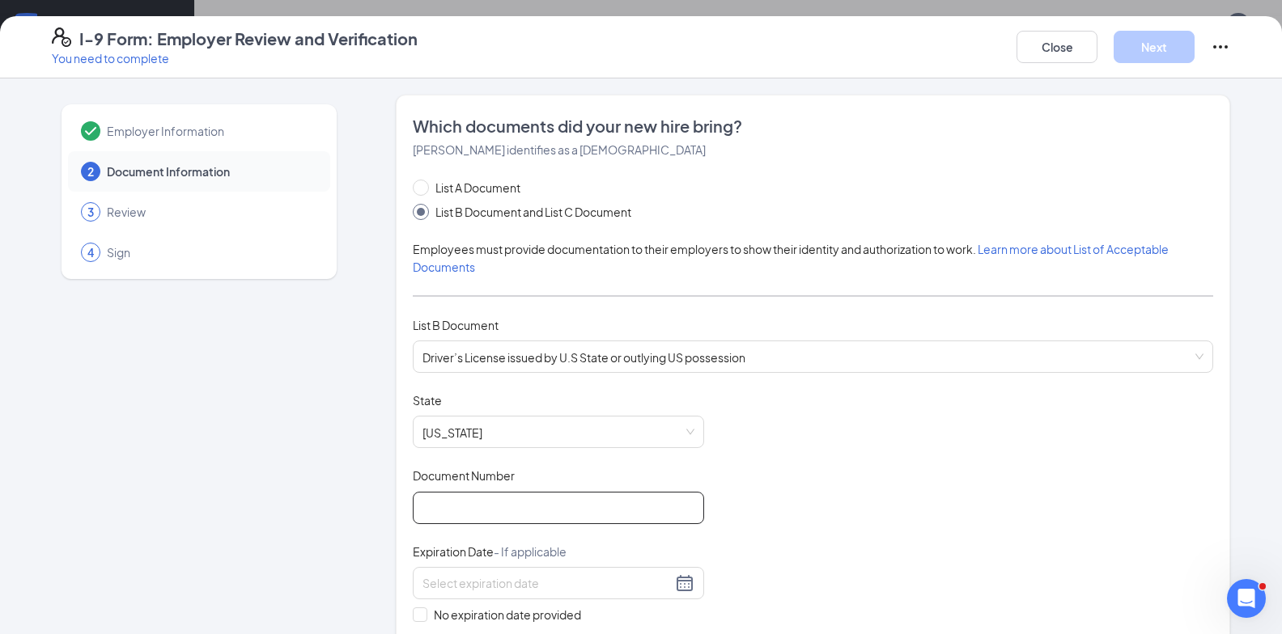
click at [530, 508] on input "Document Number" at bounding box center [558, 508] width 291 height 32
type input "34690794"
click at [596, 583] on input at bounding box center [546, 584] width 249 height 18
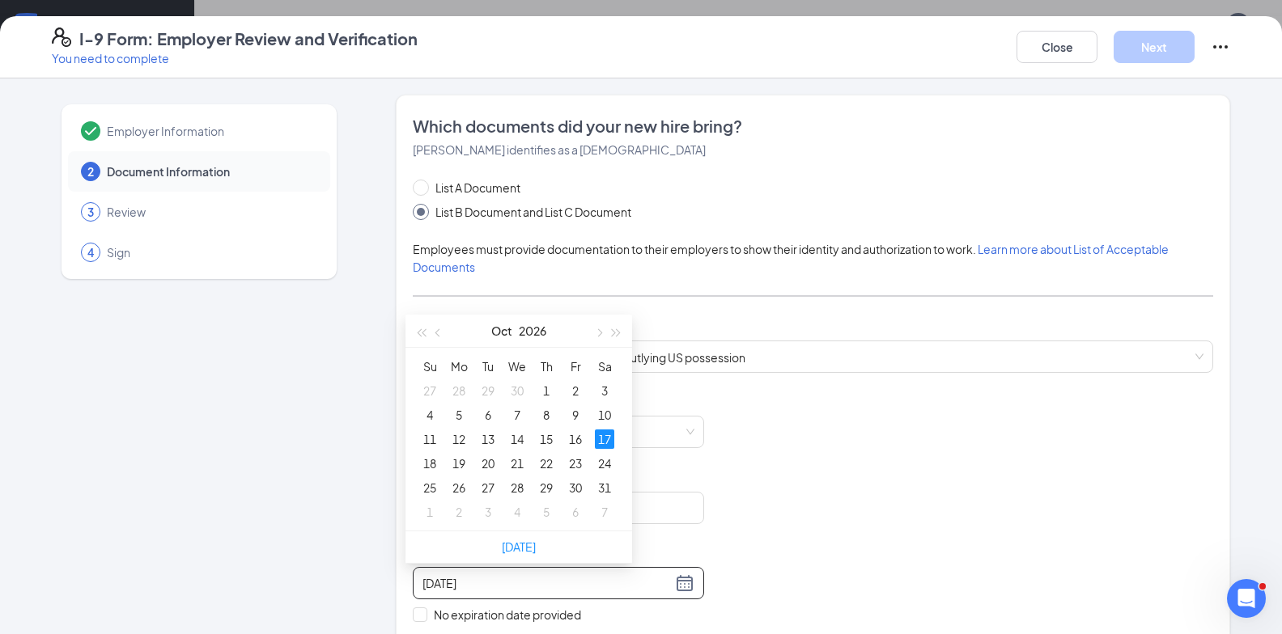
type input "10/17/2026"
click at [835, 515] on div "Document Title Driver’s License issued by U.S State or outlying US possession S…" at bounding box center [813, 545] width 800 height 307
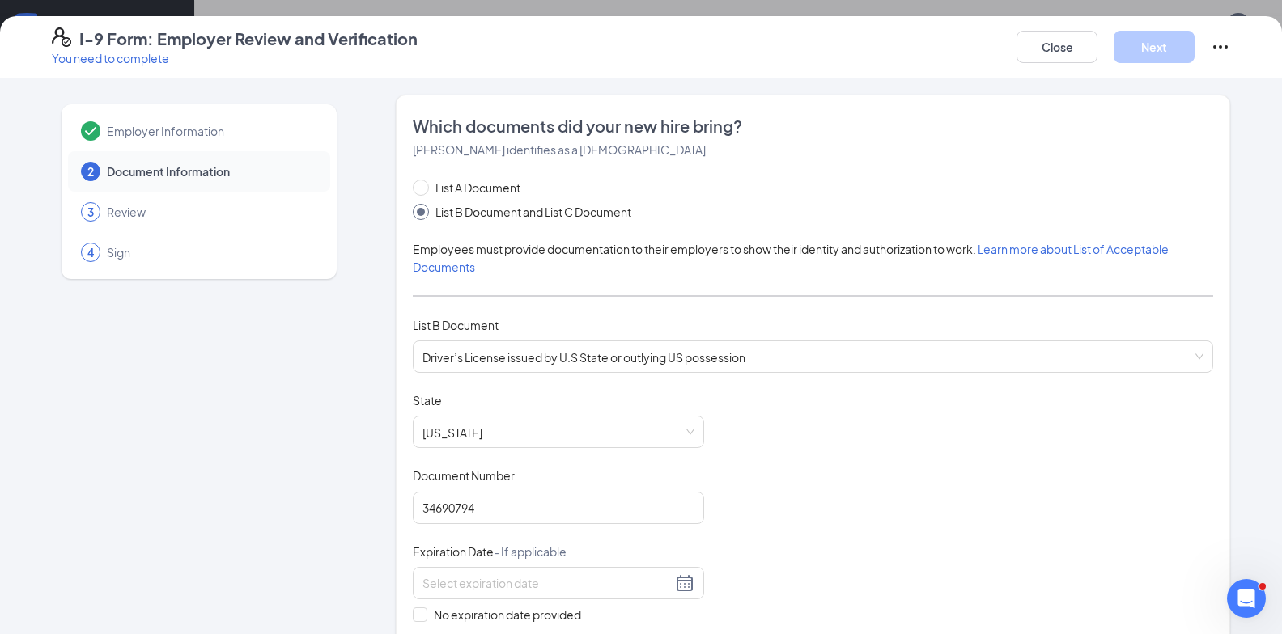
scroll to position [81, 0]
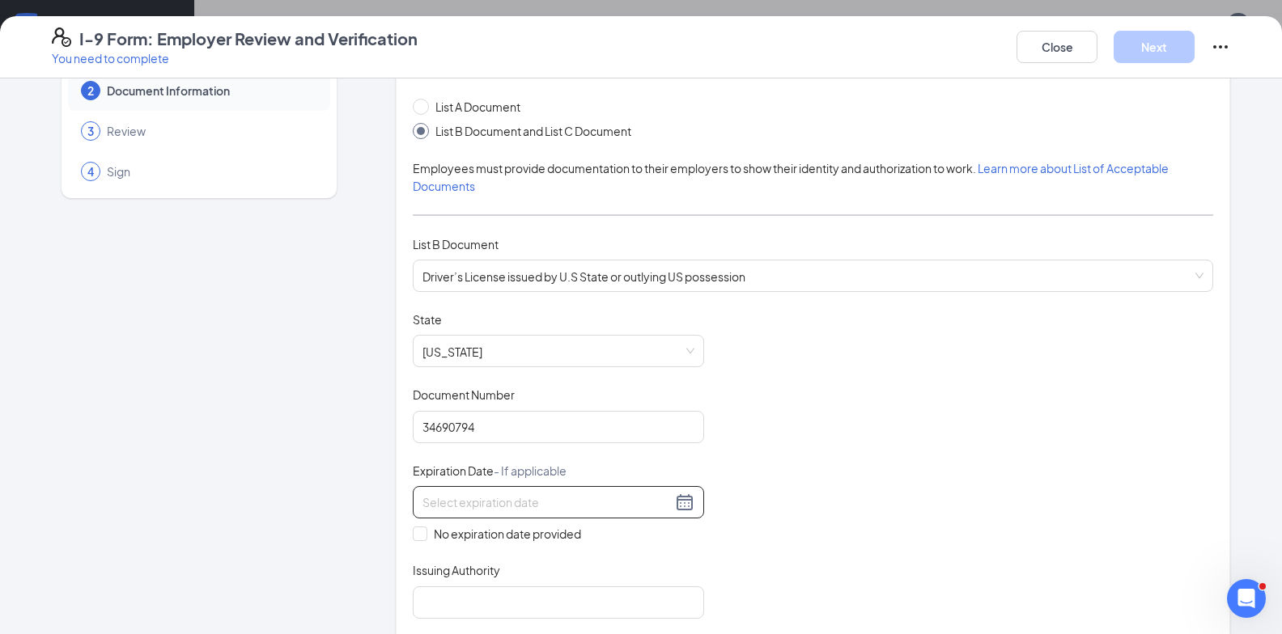
click at [675, 506] on div at bounding box center [558, 502] width 272 height 19
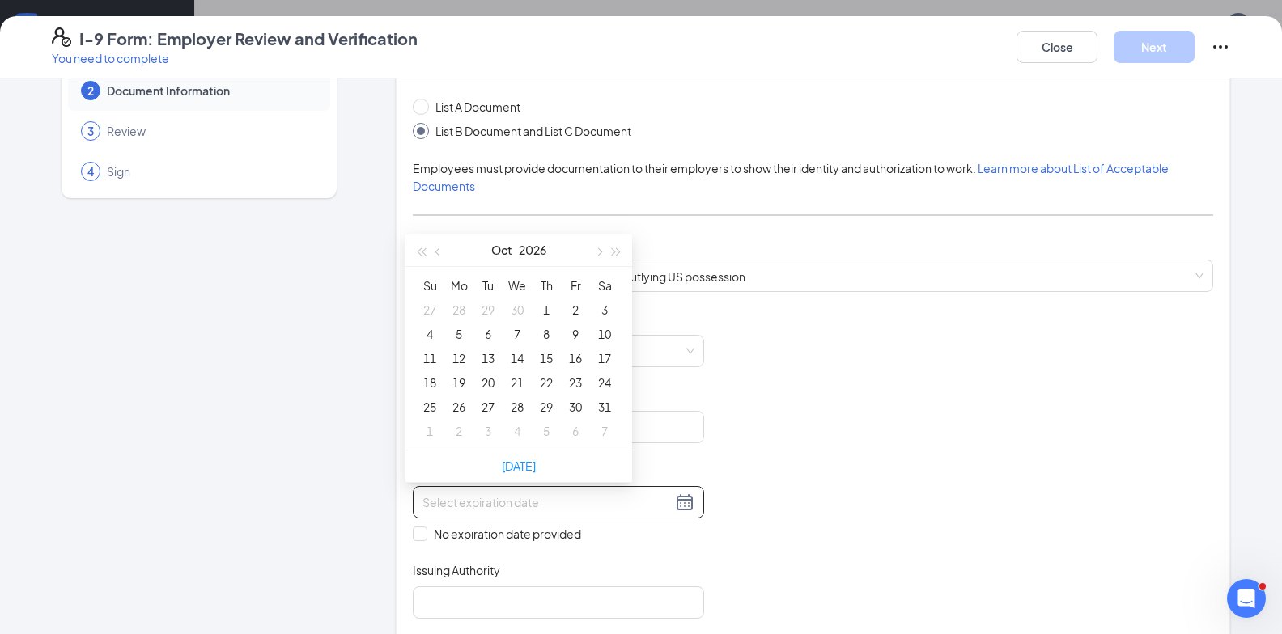
type input "10/10/2026"
type input "10/17/2026"
click at [610, 360] on div "17" at bounding box center [604, 358] width 19 height 19
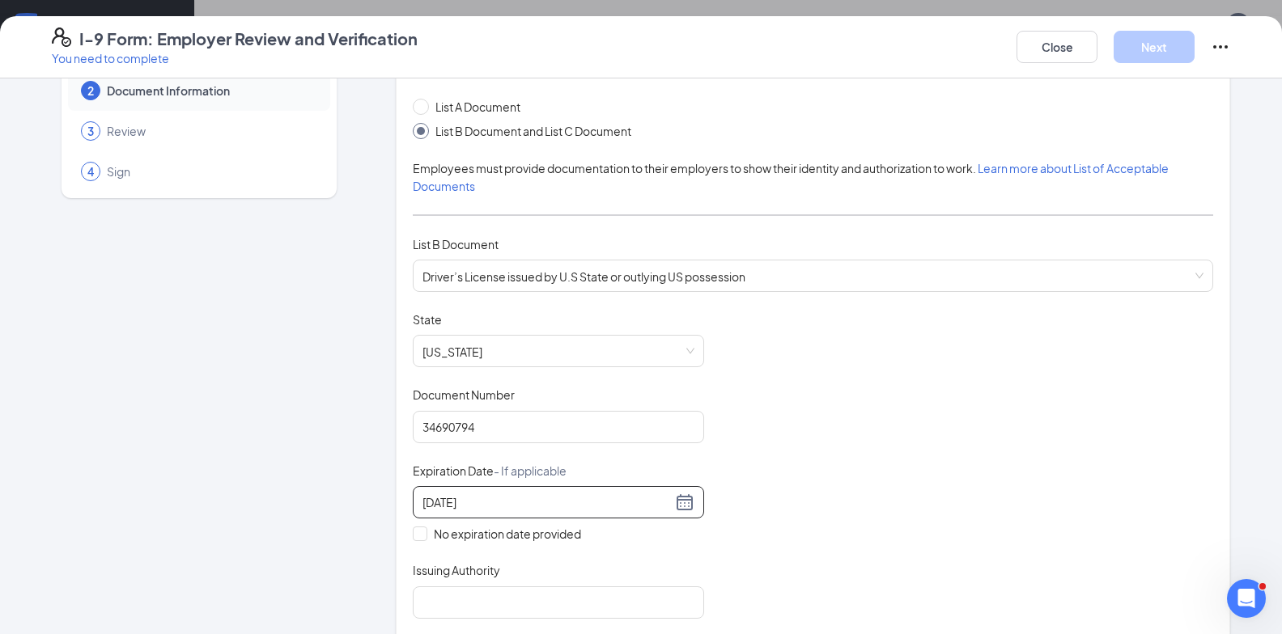
scroll to position [243, 0]
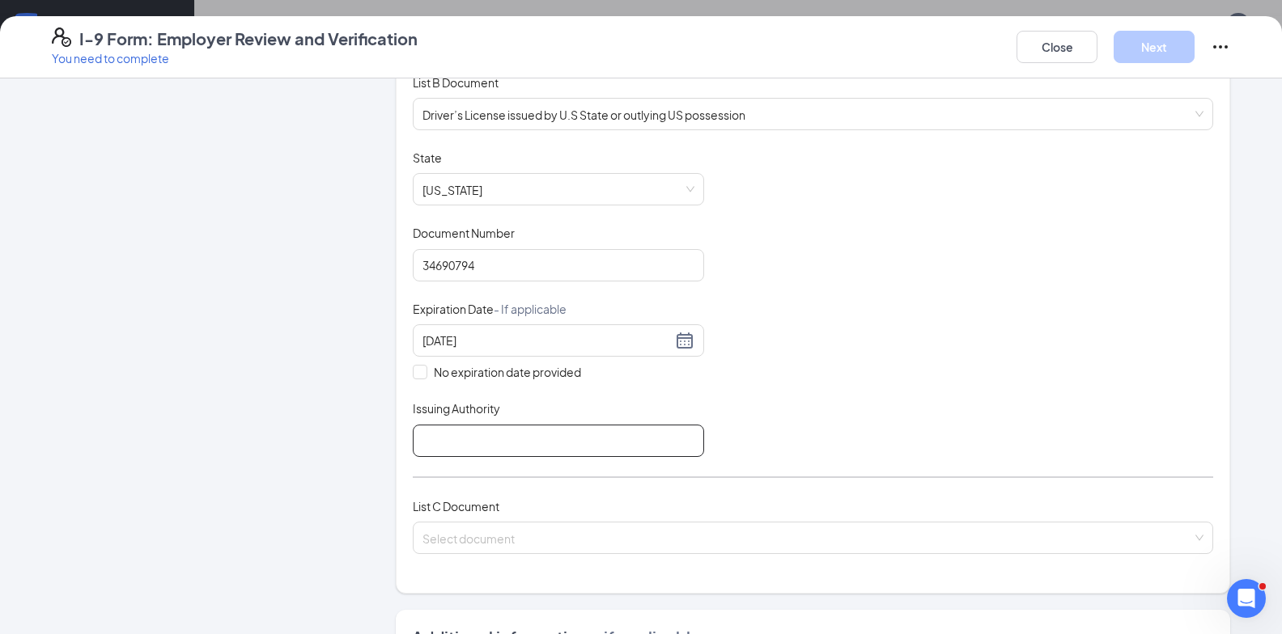
click at [588, 448] on input "Issuing Authority" at bounding box center [558, 441] width 291 height 32
type input "DMV, PA USA"
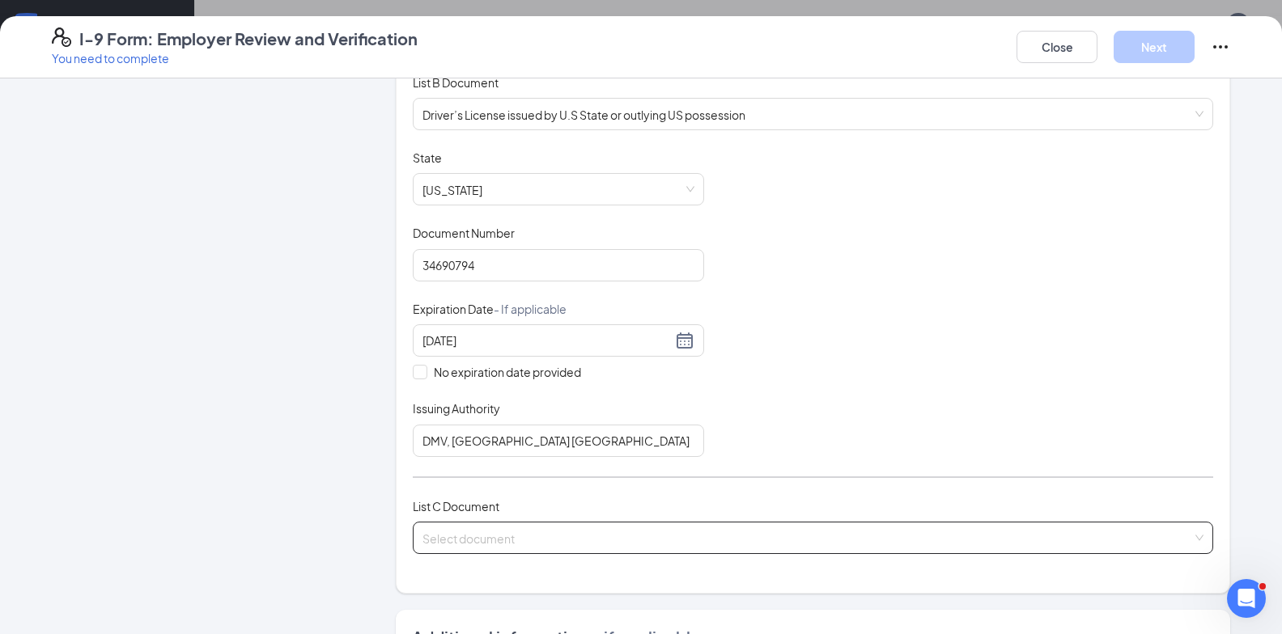
click at [532, 528] on input "search" at bounding box center [807, 535] width 770 height 24
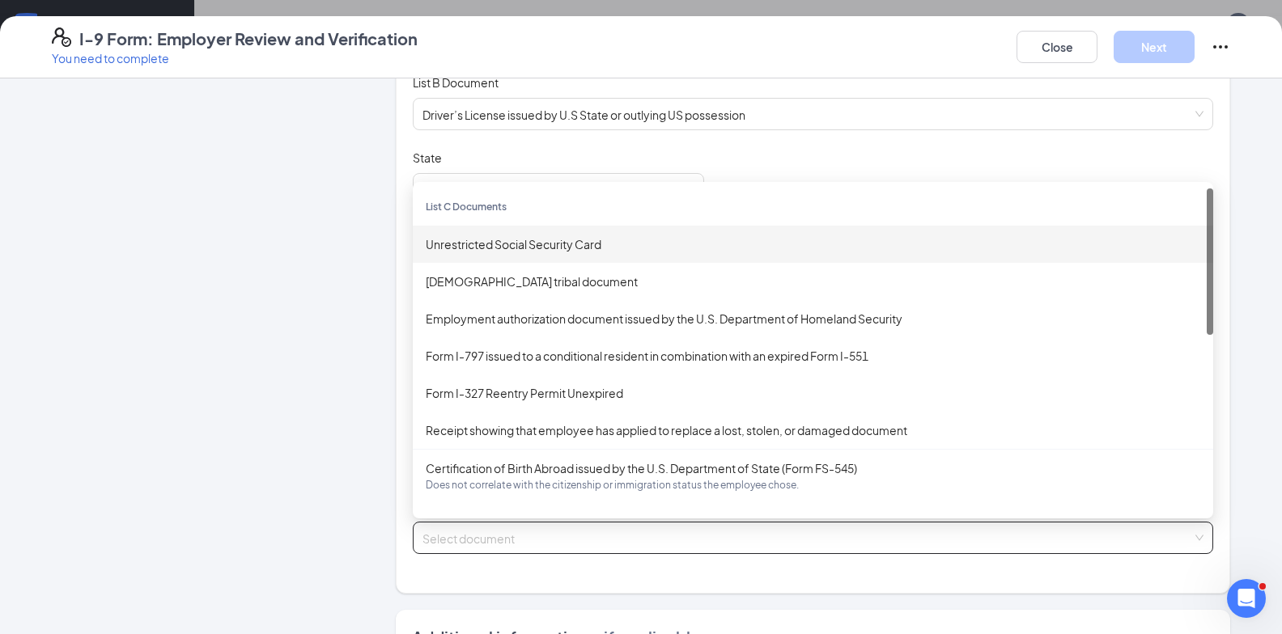
click at [563, 237] on div "Unrestricted Social Security Card" at bounding box center [813, 244] width 774 height 18
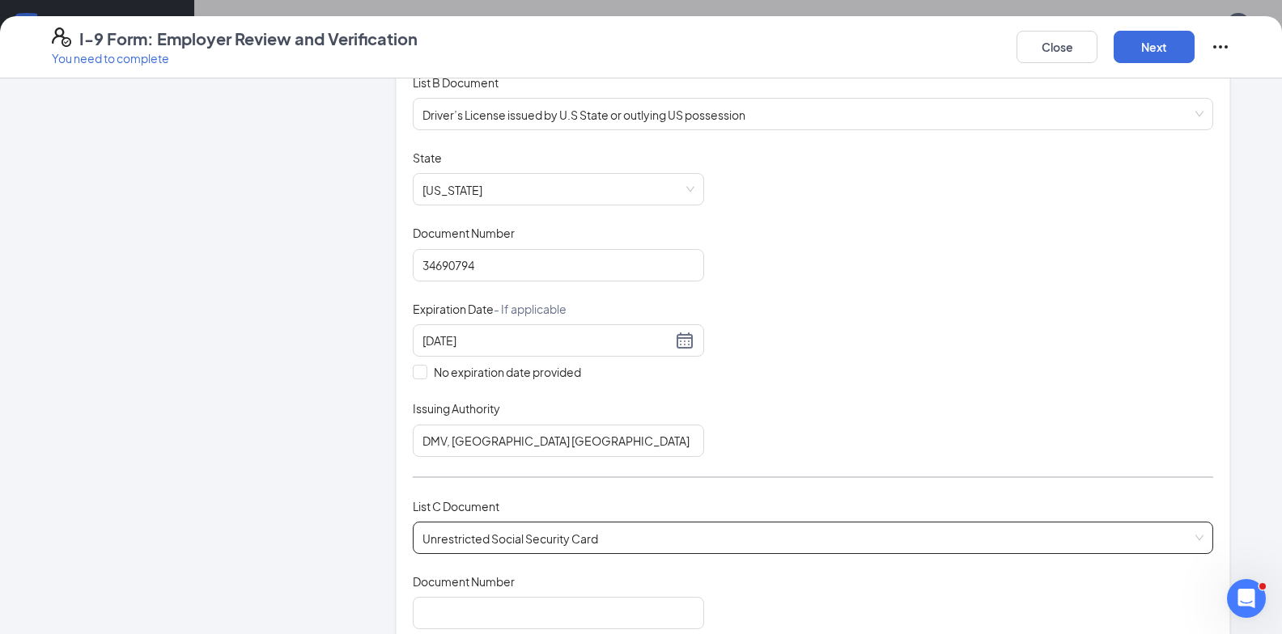
scroll to position [324, 0]
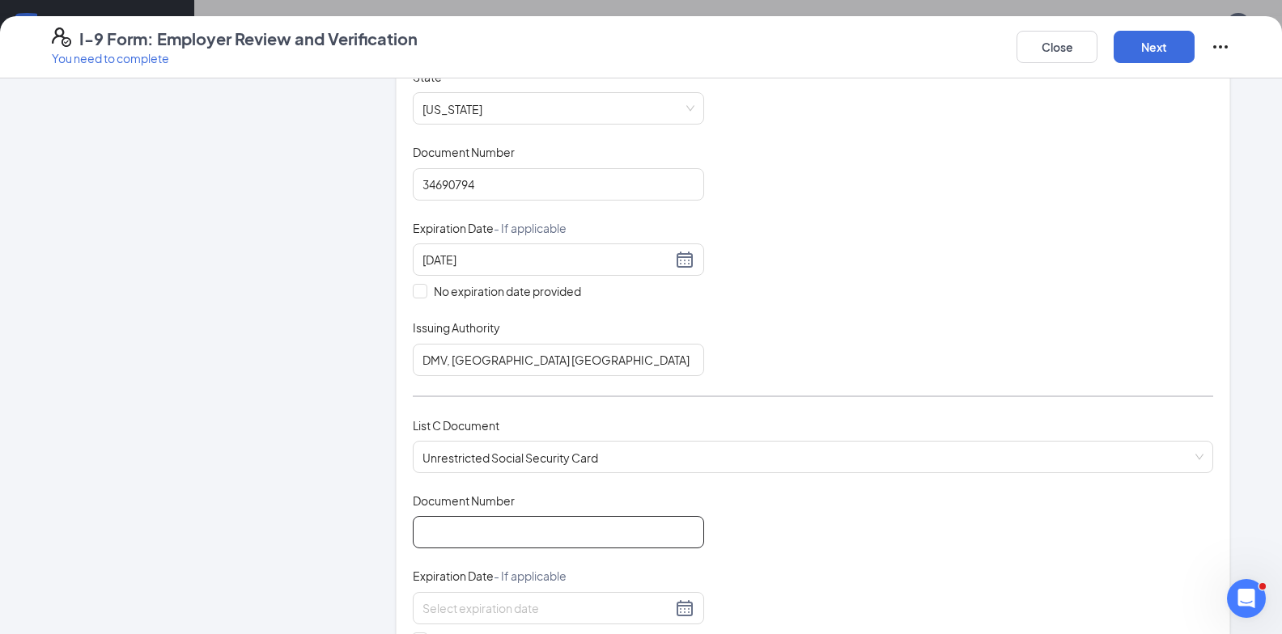
click at [538, 541] on input "Document Number" at bounding box center [558, 532] width 291 height 32
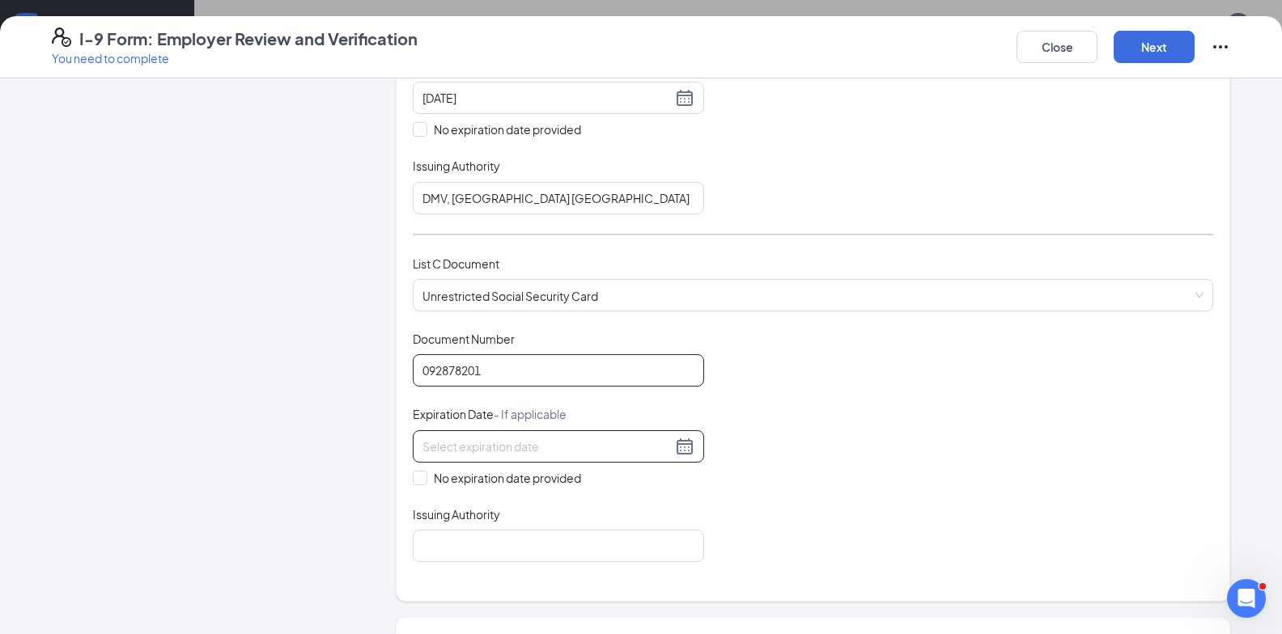
type input "092878201"
click at [512, 449] on input at bounding box center [546, 447] width 249 height 18
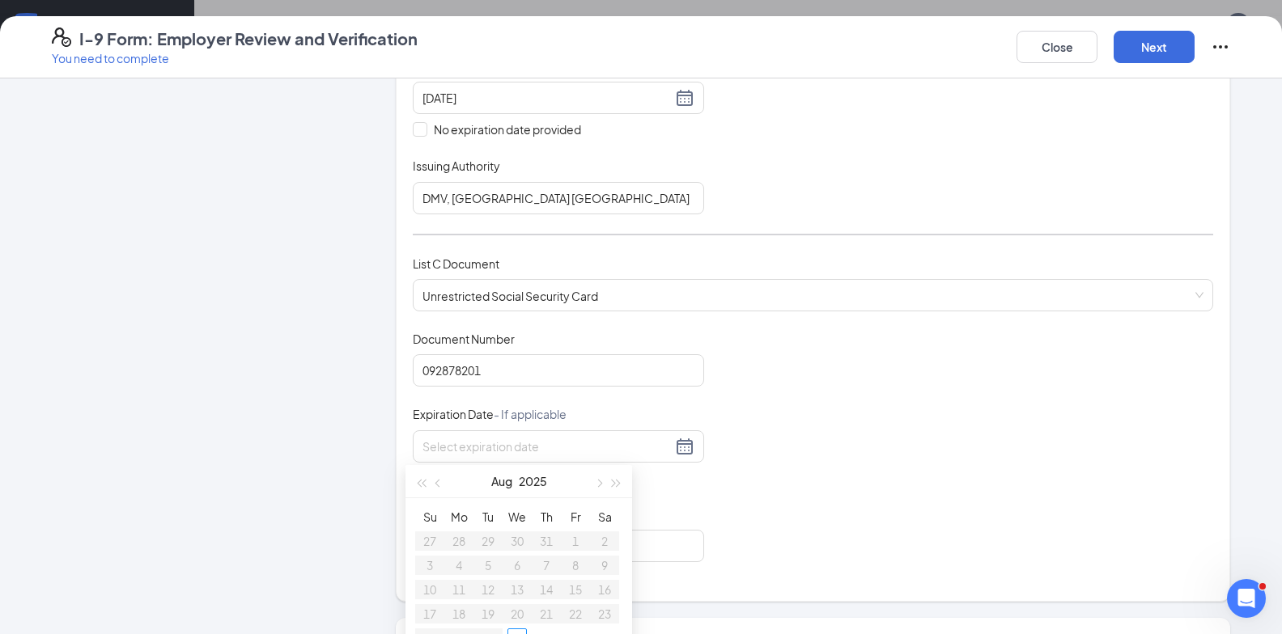
click at [910, 491] on div "Document Title Unrestricted Social Security Card Document Number 092878201 Expi…" at bounding box center [813, 446] width 800 height 231
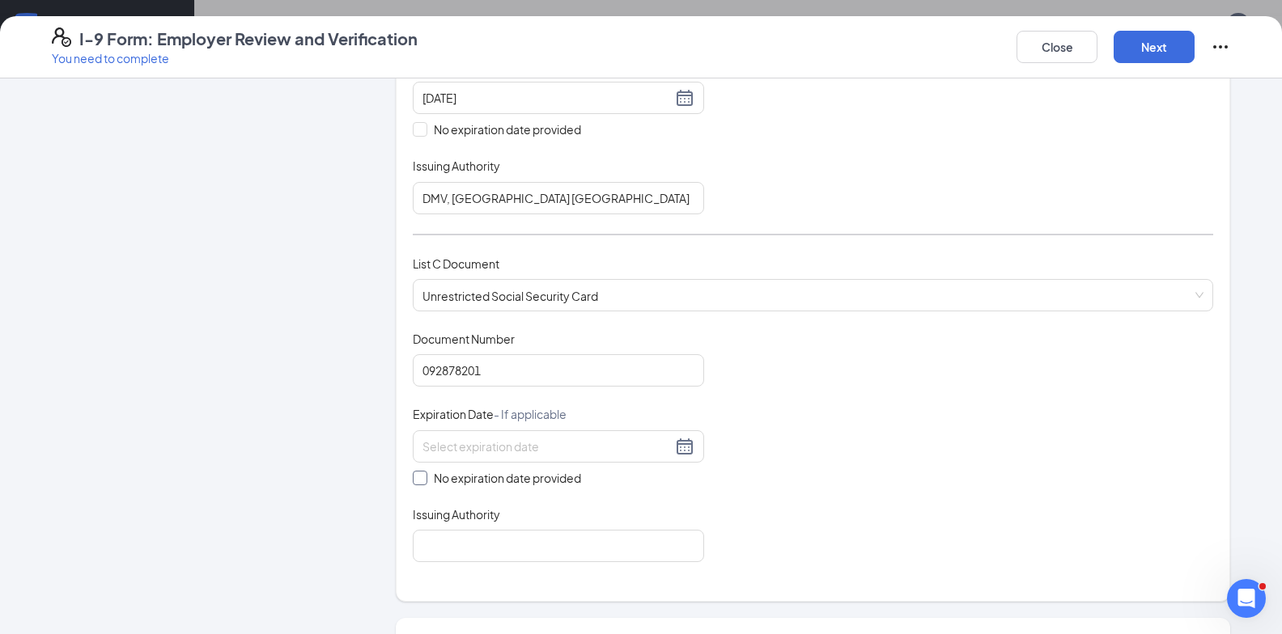
click at [416, 471] on input "No expiration date provided" at bounding box center [418, 476] width 11 height 11
checkbox input "true"
click at [463, 547] on input "Issuing Authority" at bounding box center [558, 549] width 291 height 32
type input "SSA"
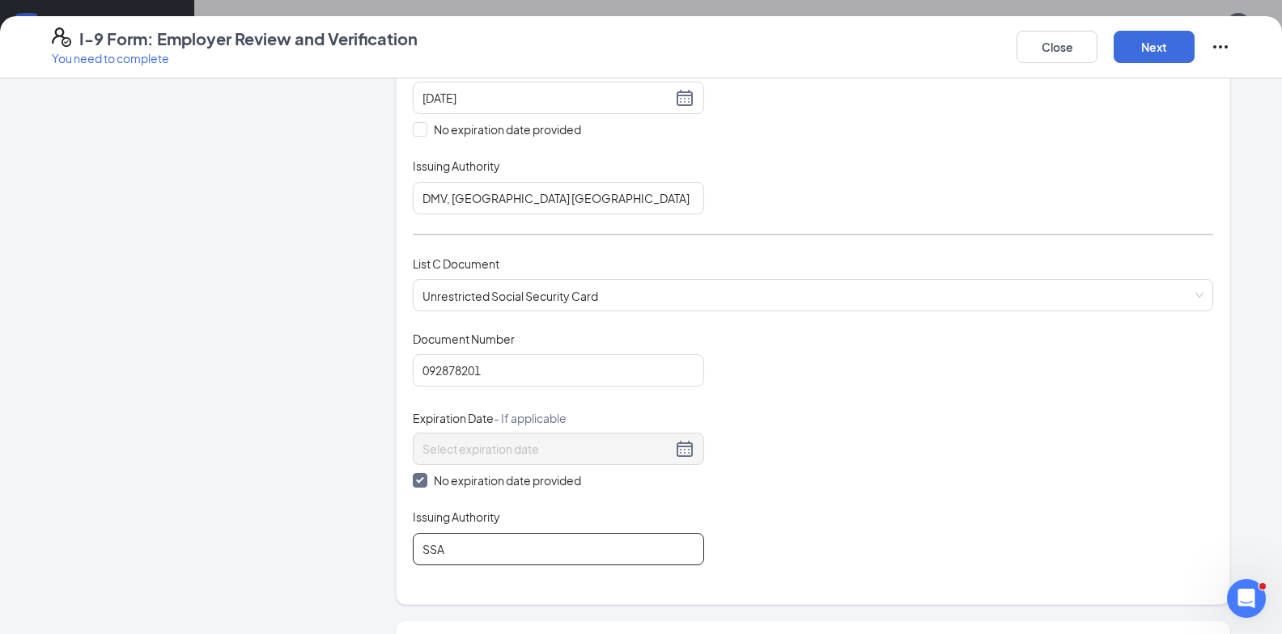
scroll to position [809, 0]
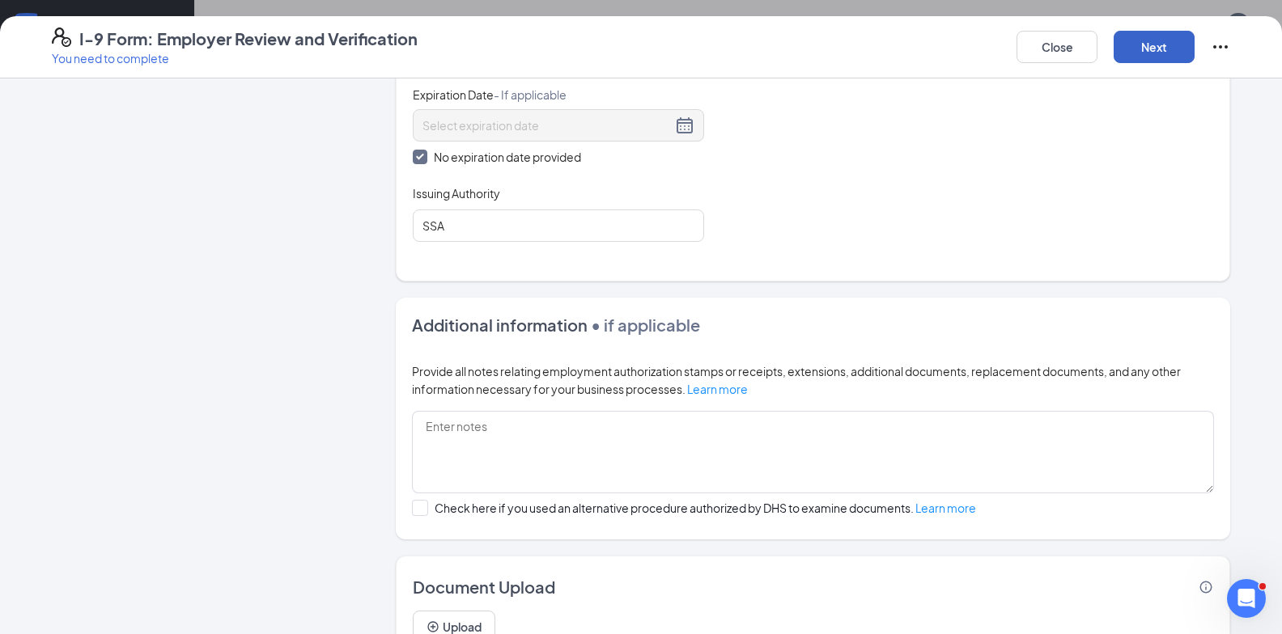
click at [1149, 60] on button "Next" at bounding box center [1153, 47] width 81 height 32
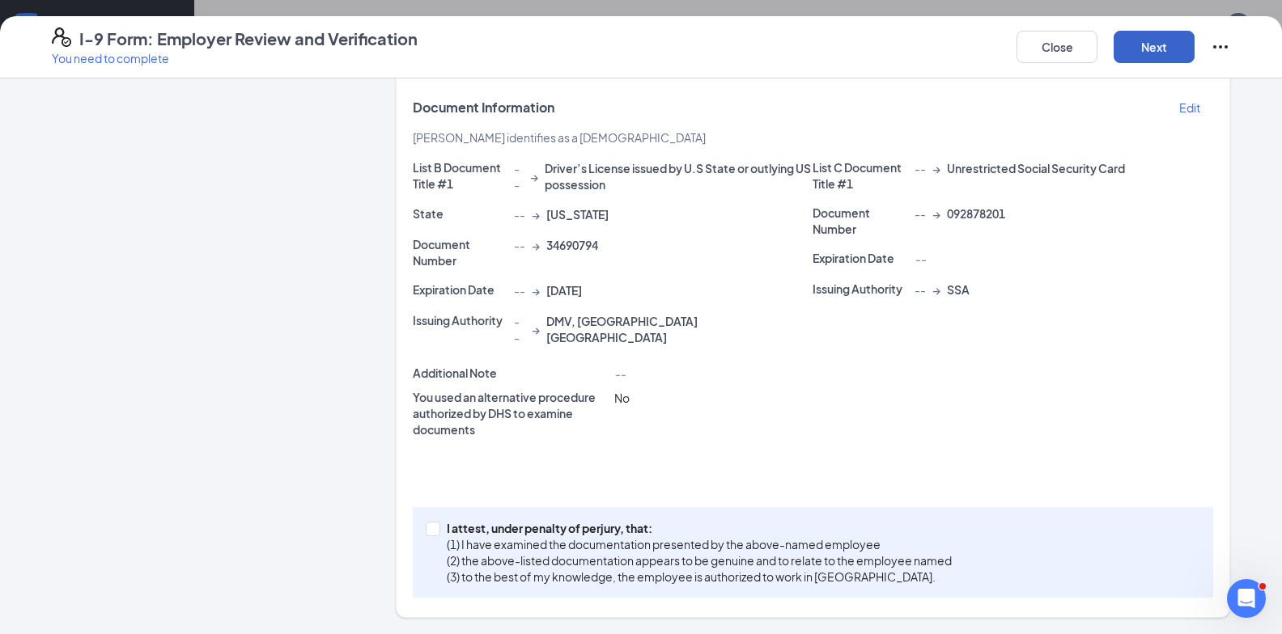
scroll to position [304, 0]
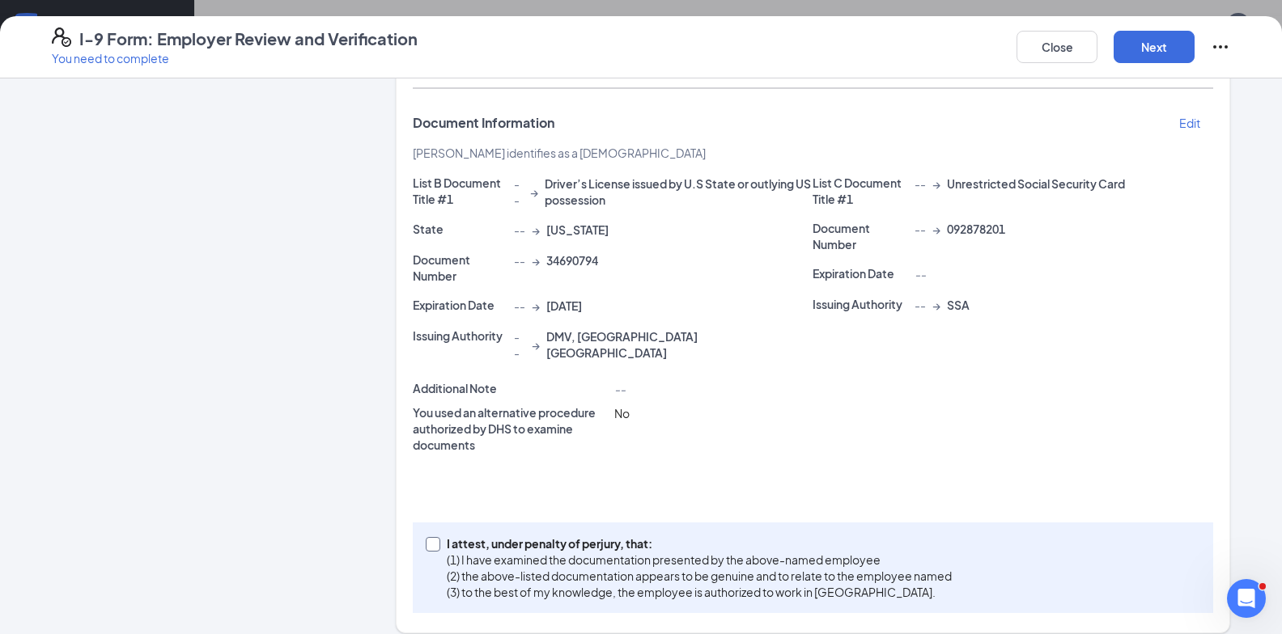
click at [426, 537] on input "I attest, under penalty of perjury, that: (1) I have examined the documentation…" at bounding box center [431, 542] width 11 height 11
checkbox input "true"
click at [1150, 53] on button "Next" at bounding box center [1153, 47] width 81 height 32
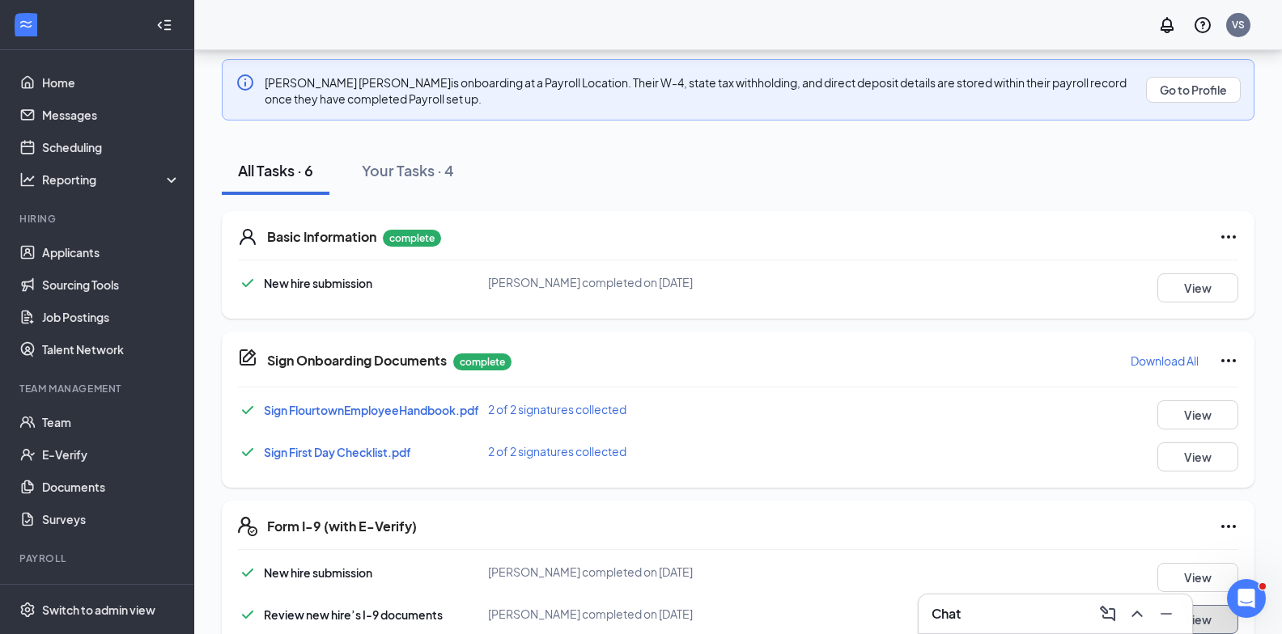
scroll to position [361, 0]
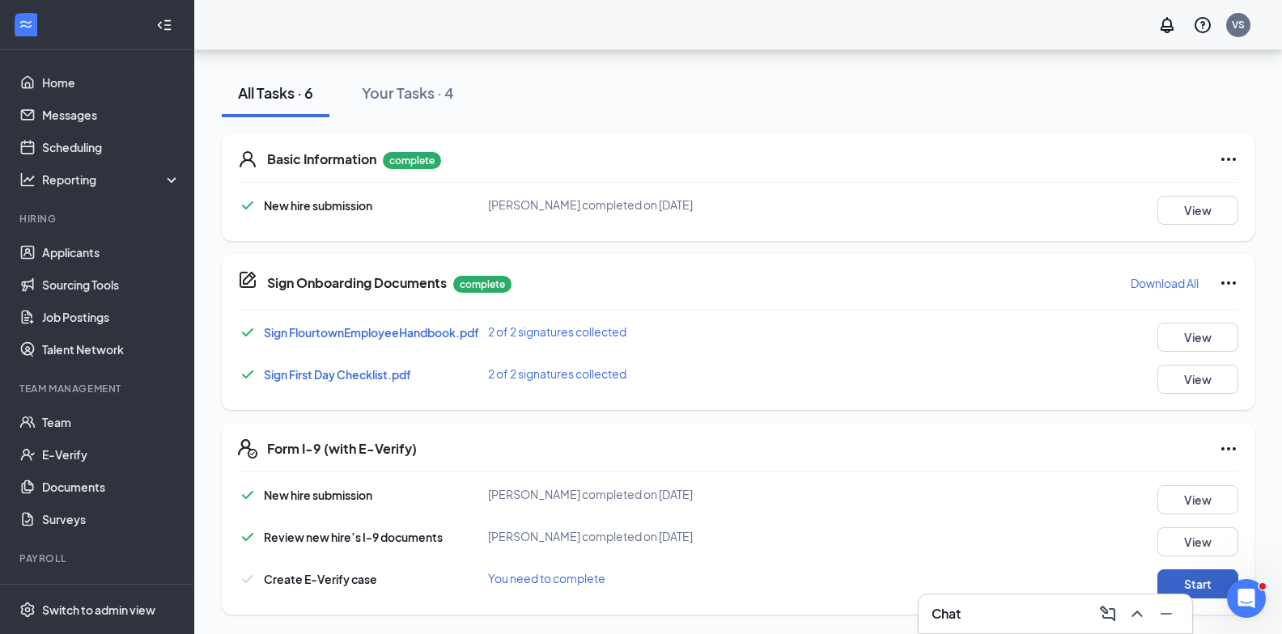
click at [1206, 583] on button "Start" at bounding box center [1197, 584] width 81 height 29
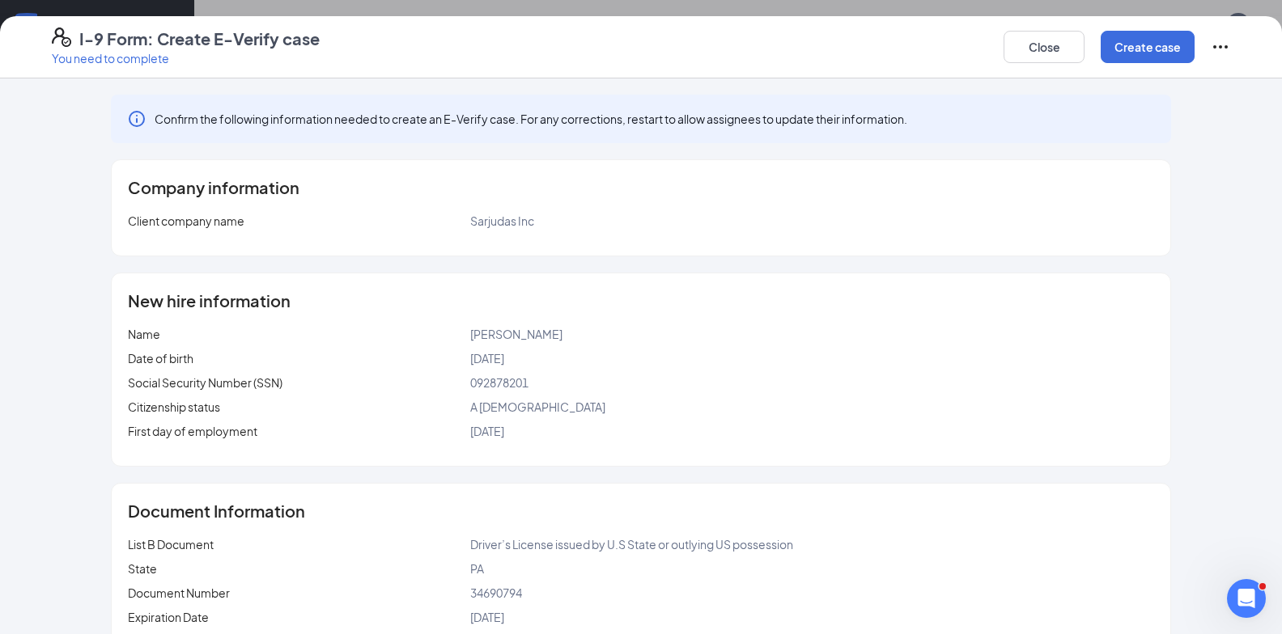
scroll to position [166, 0]
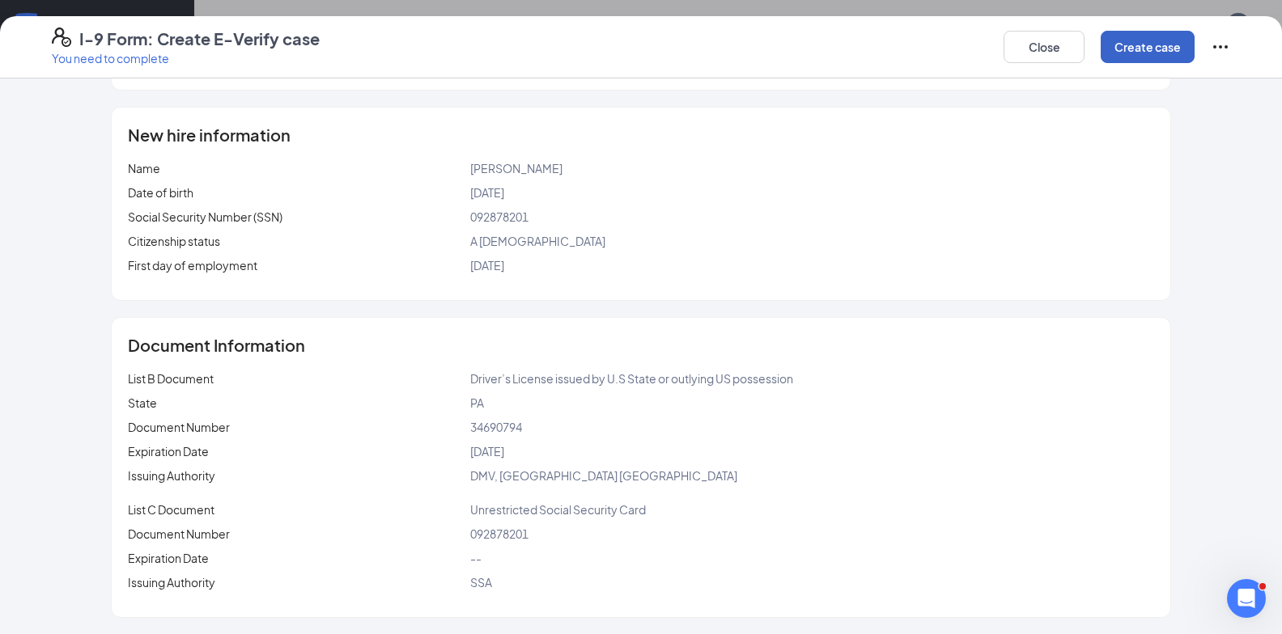
click at [1141, 40] on button "Create case" at bounding box center [1147, 47] width 94 height 32
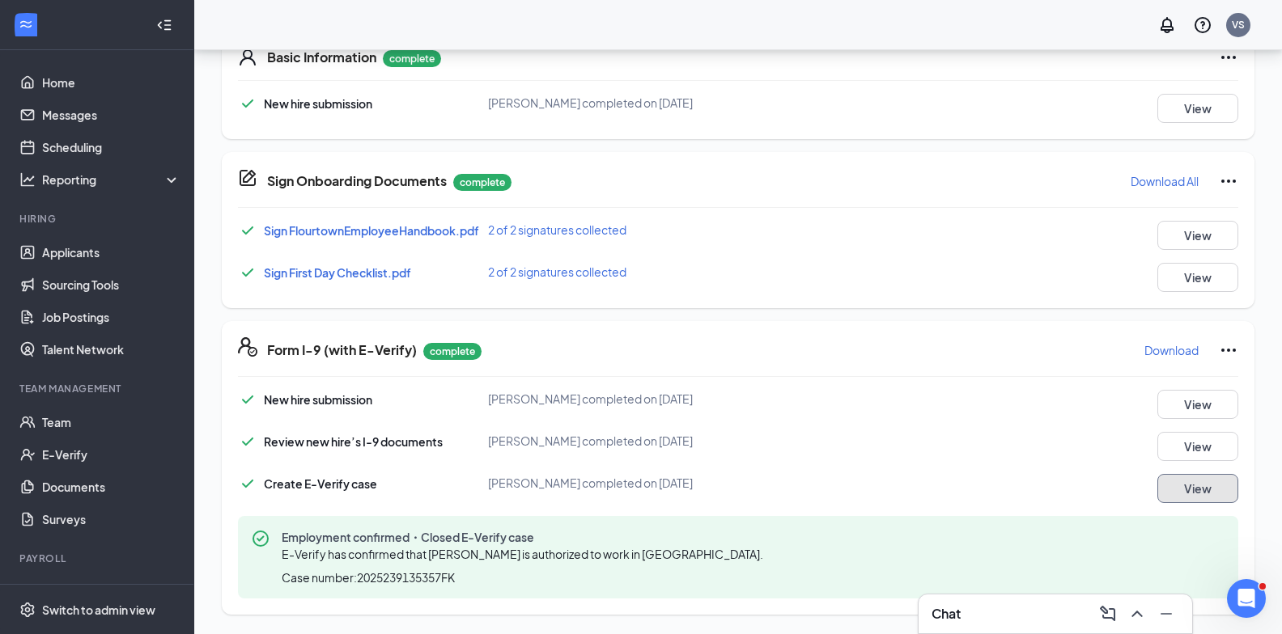
scroll to position [0, 0]
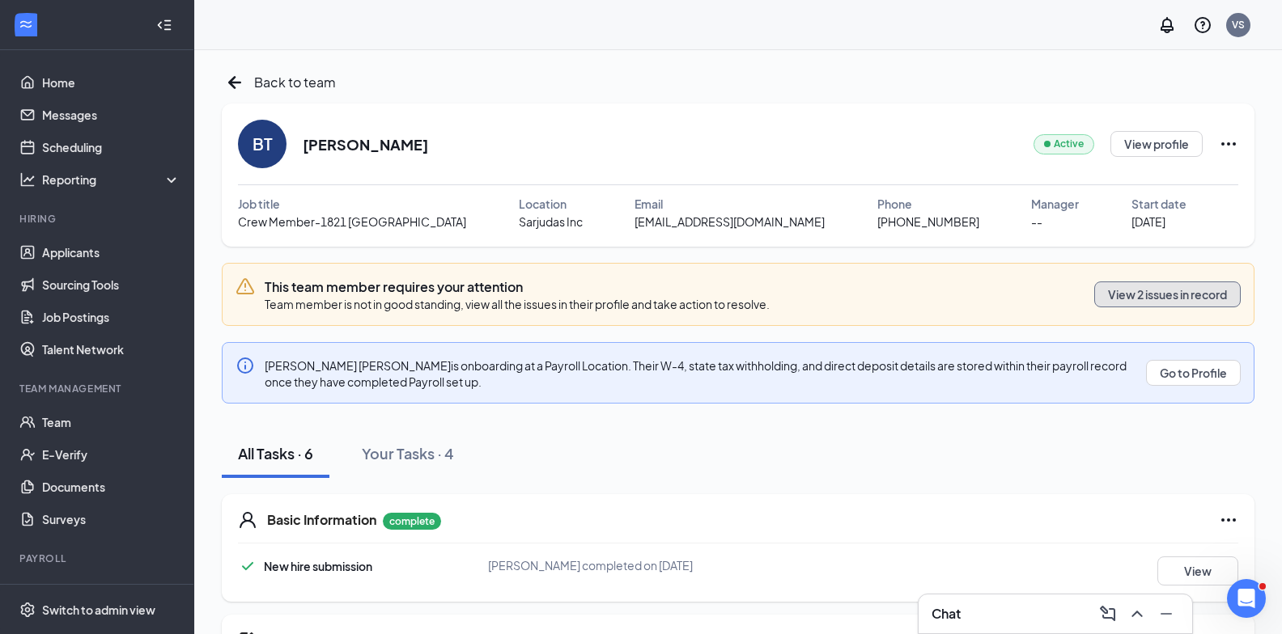
click at [1189, 295] on button "View 2 issues in record" at bounding box center [1167, 295] width 146 height 26
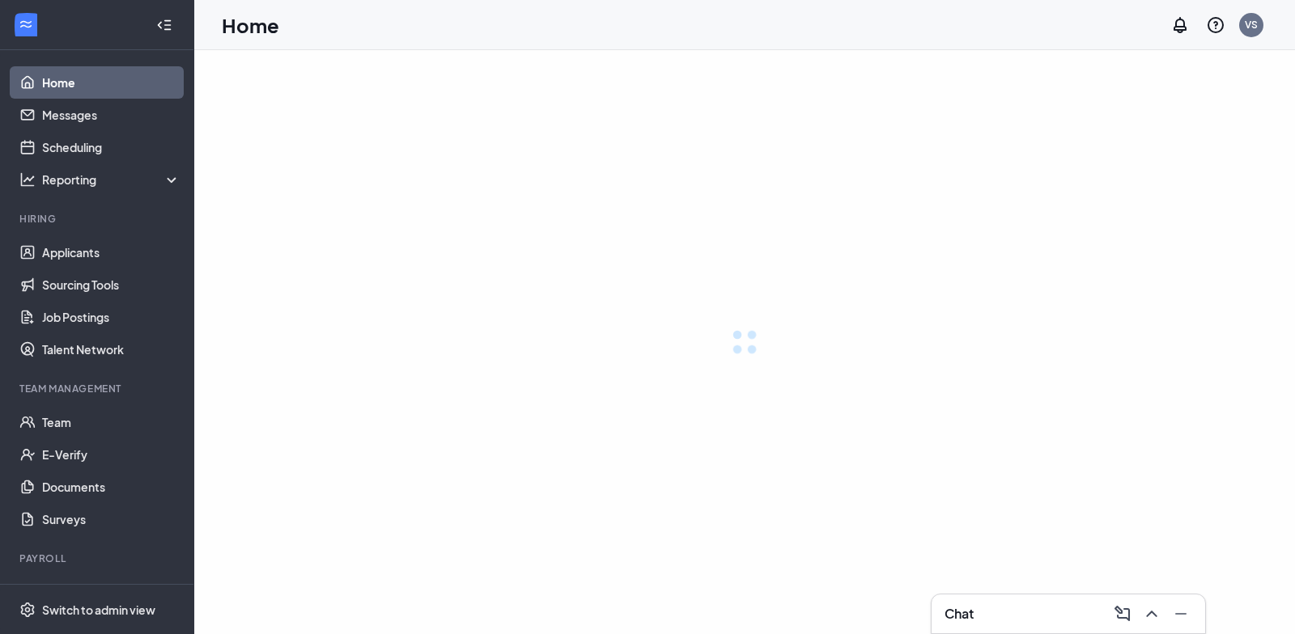
click at [101, 87] on link "Home" at bounding box center [111, 82] width 138 height 32
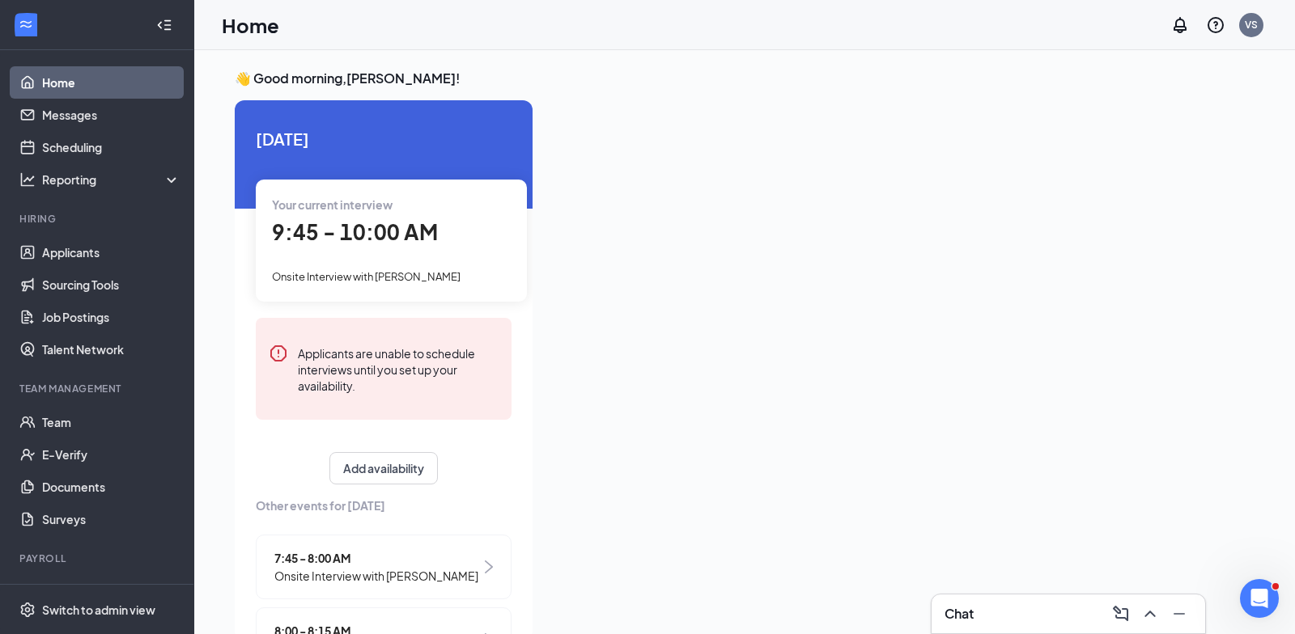
click at [103, 73] on link "Home" at bounding box center [111, 82] width 138 height 32
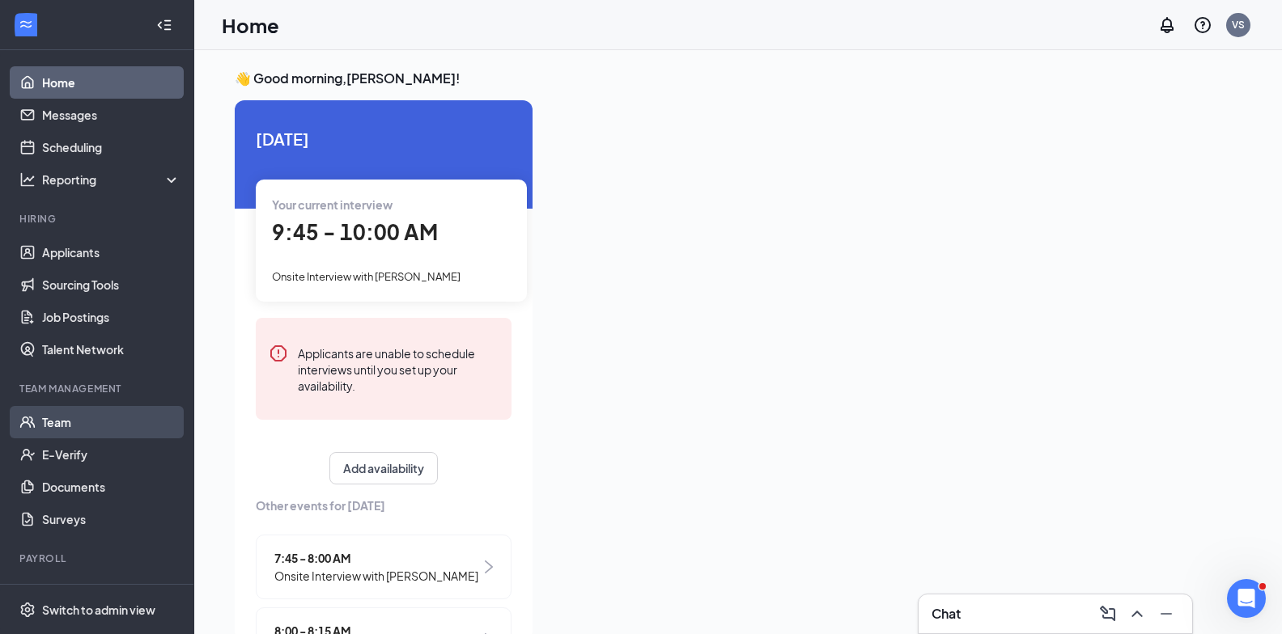
click at [97, 419] on link "Team" at bounding box center [111, 422] width 138 height 32
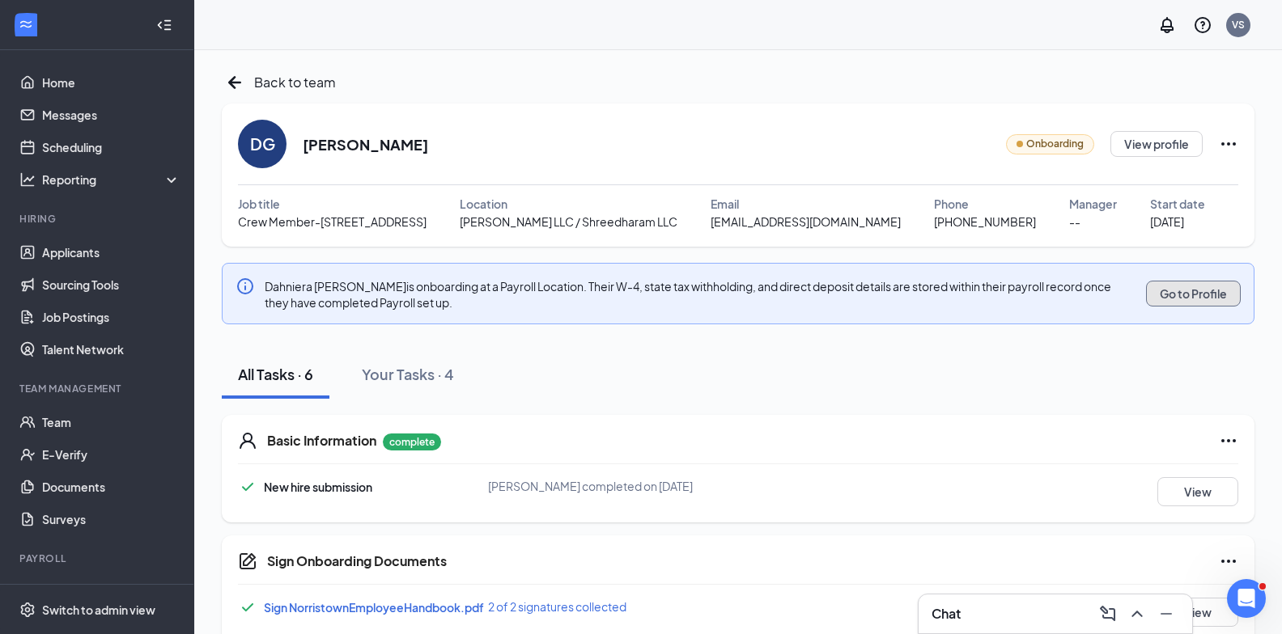
click at [1171, 290] on button "Go to Profile" at bounding box center [1193, 294] width 95 height 26
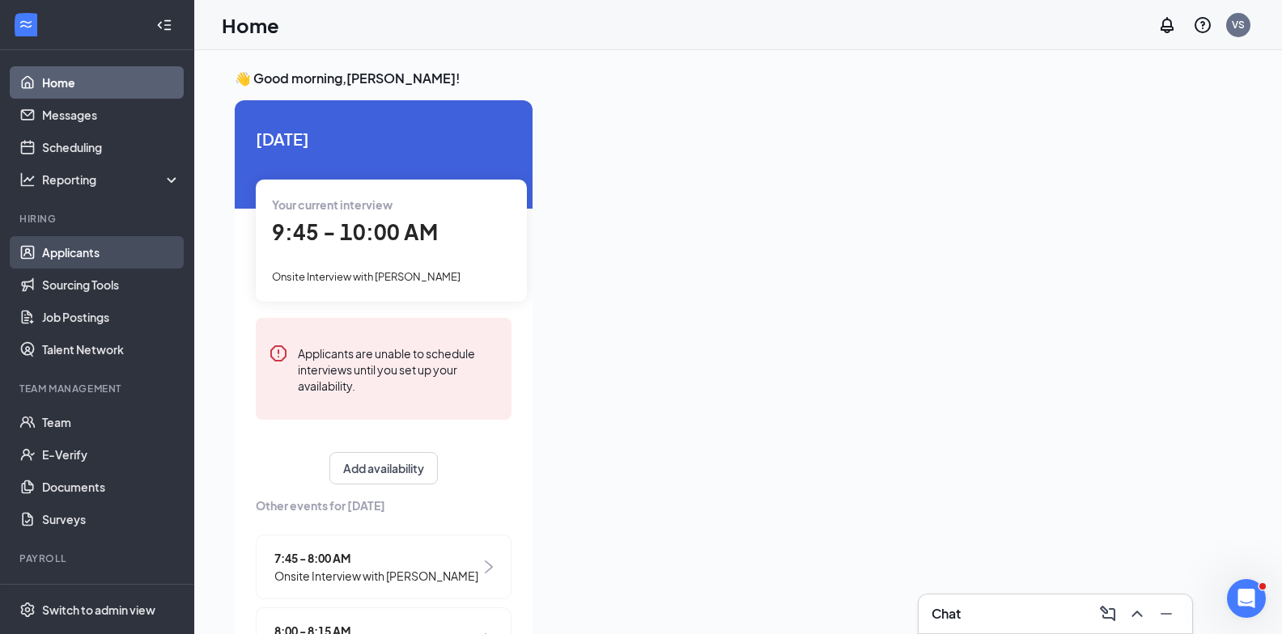
click at [72, 254] on link "Applicants" at bounding box center [111, 252] width 138 height 32
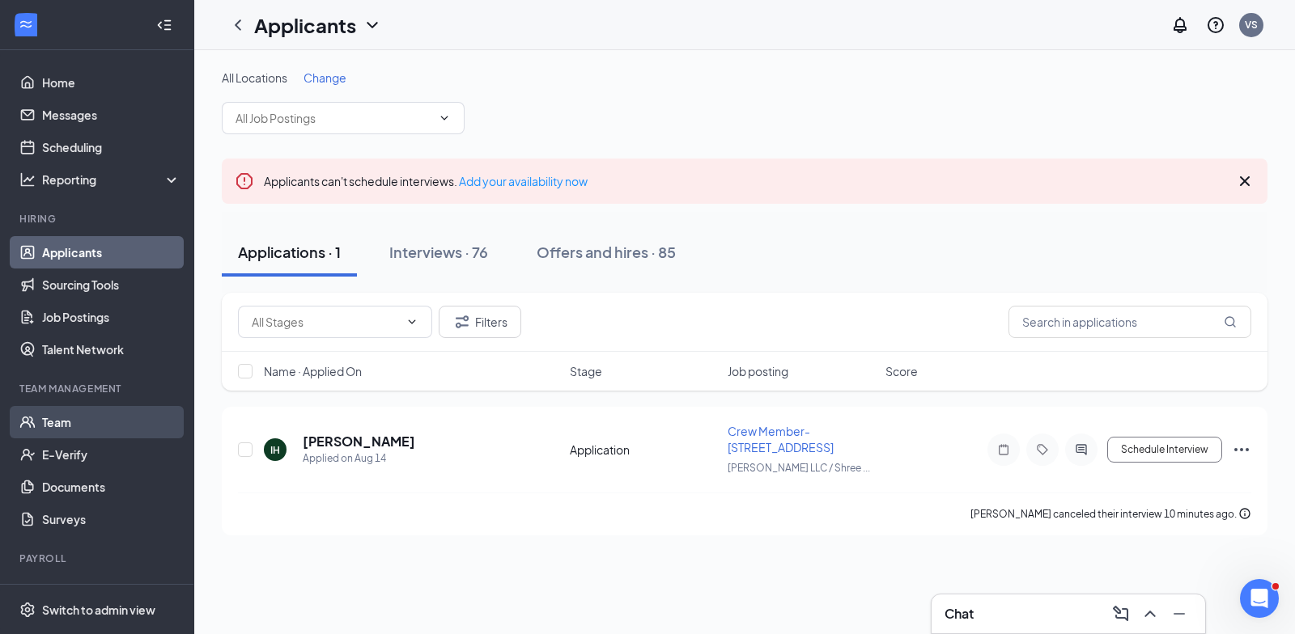
click at [91, 423] on link "Team" at bounding box center [111, 422] width 138 height 32
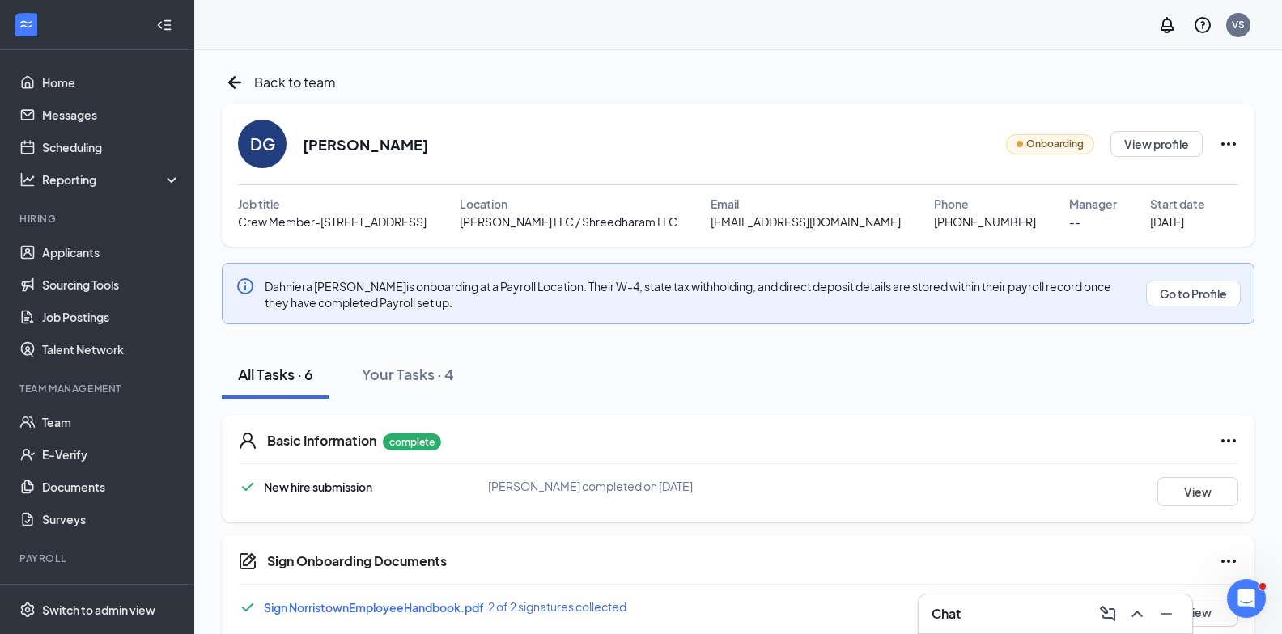
click at [68, 549] on ul "Home Messages Scheduling Reporting Hiring Applicants Sourcing Tools Job Posting…" at bounding box center [96, 348] width 193 height 597
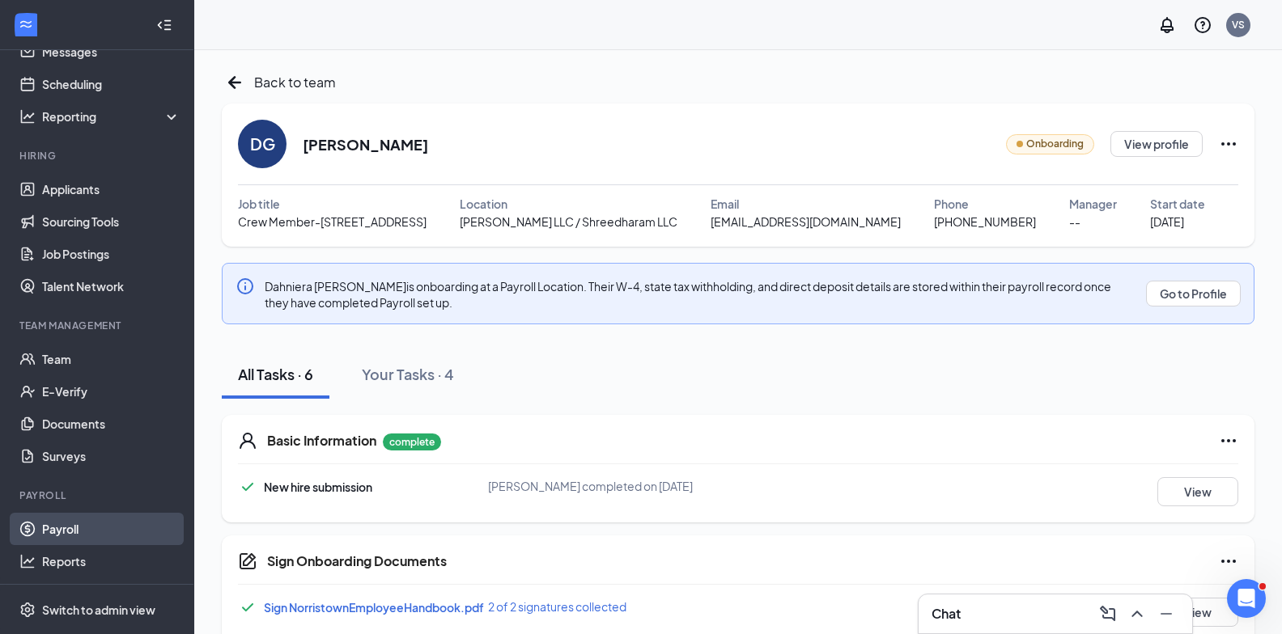
click at [74, 529] on link "Payroll" at bounding box center [111, 529] width 138 height 32
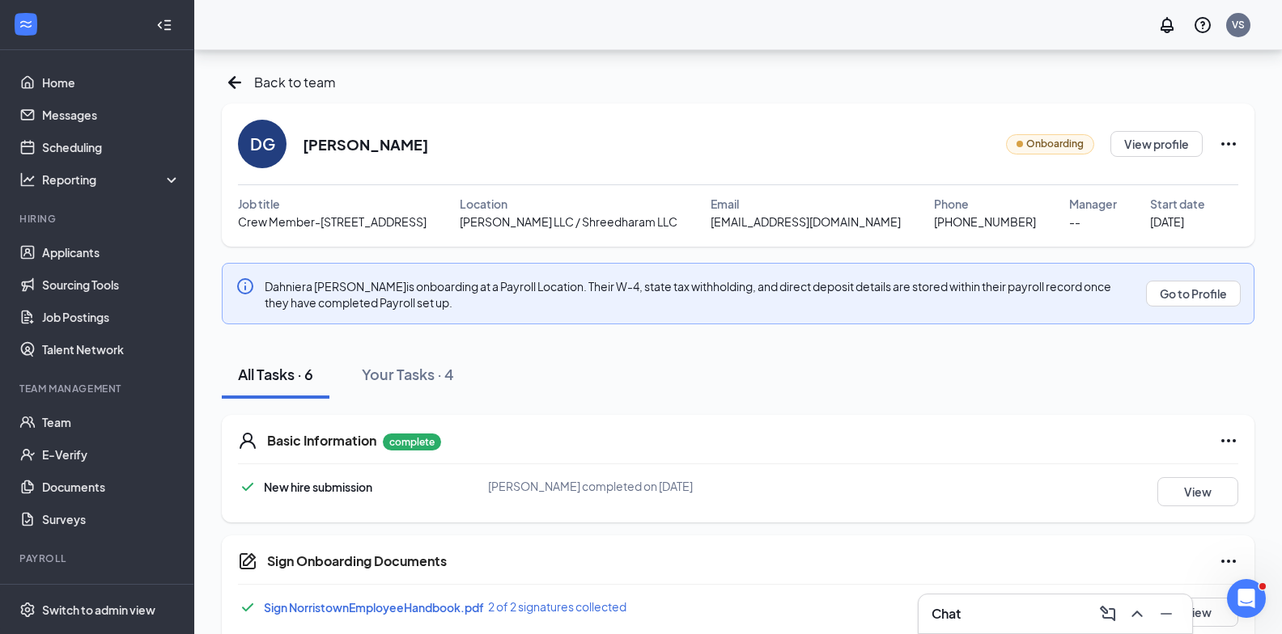
scroll to position [275, 0]
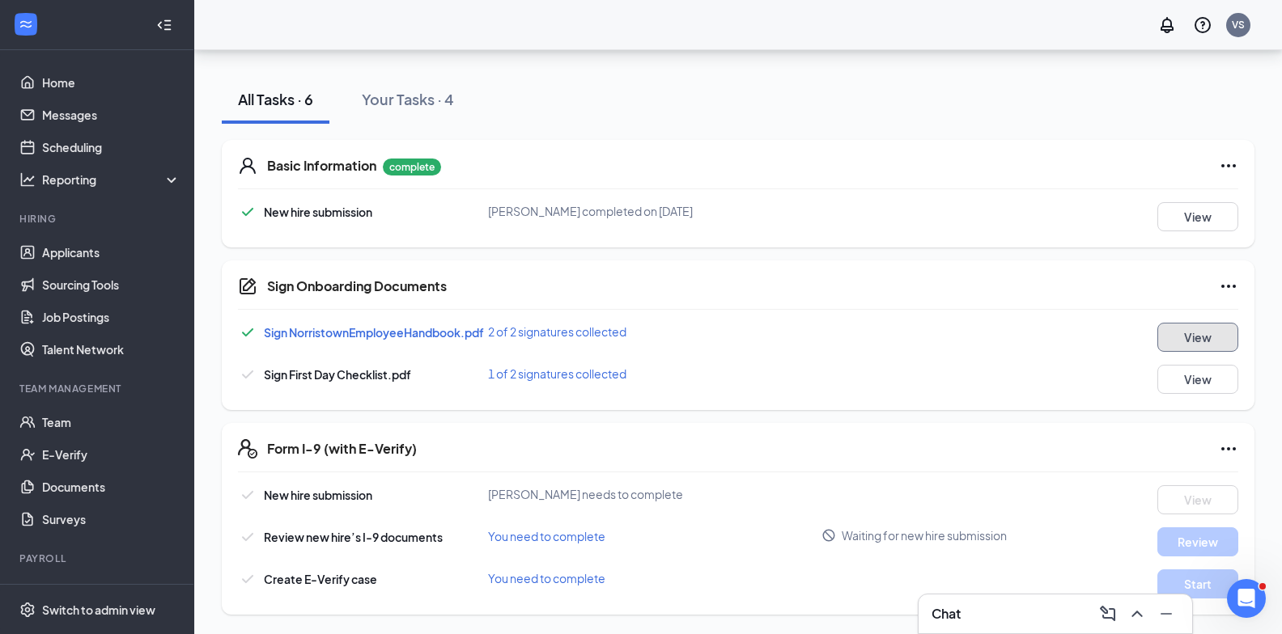
click at [1206, 339] on button "View" at bounding box center [1197, 337] width 81 height 29
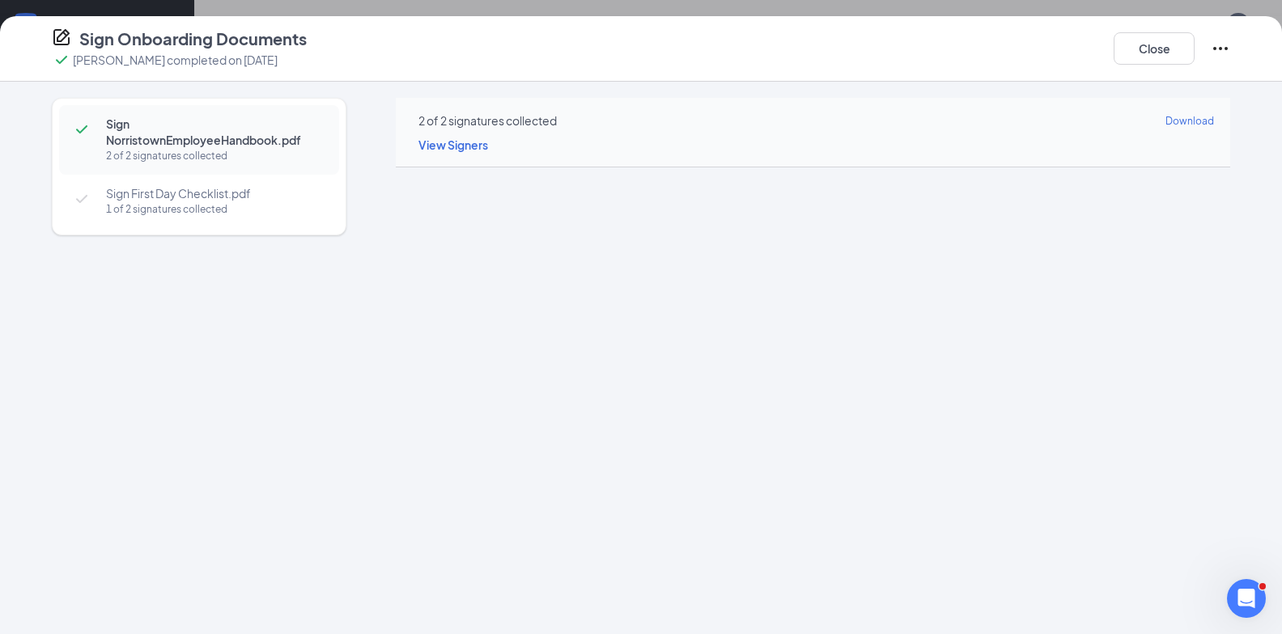
click at [136, 205] on div "1 of 2 signatures collected" at bounding box center [214, 209] width 217 height 16
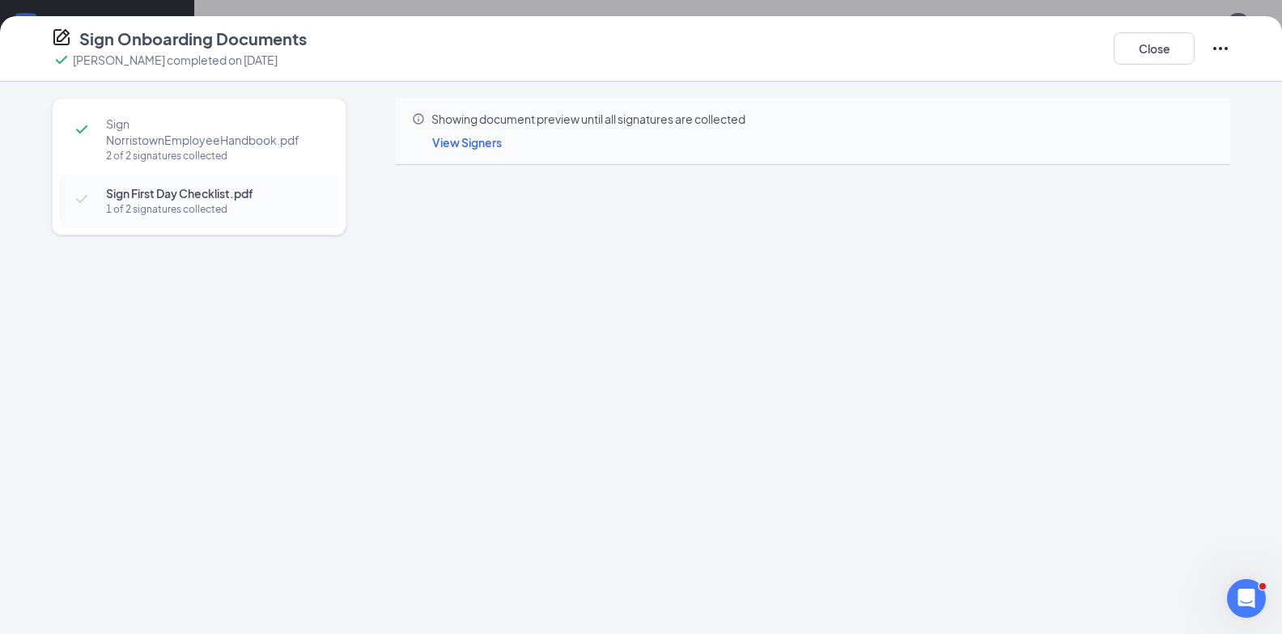
click at [476, 139] on span "View Signers" at bounding box center [467, 142] width 70 height 15
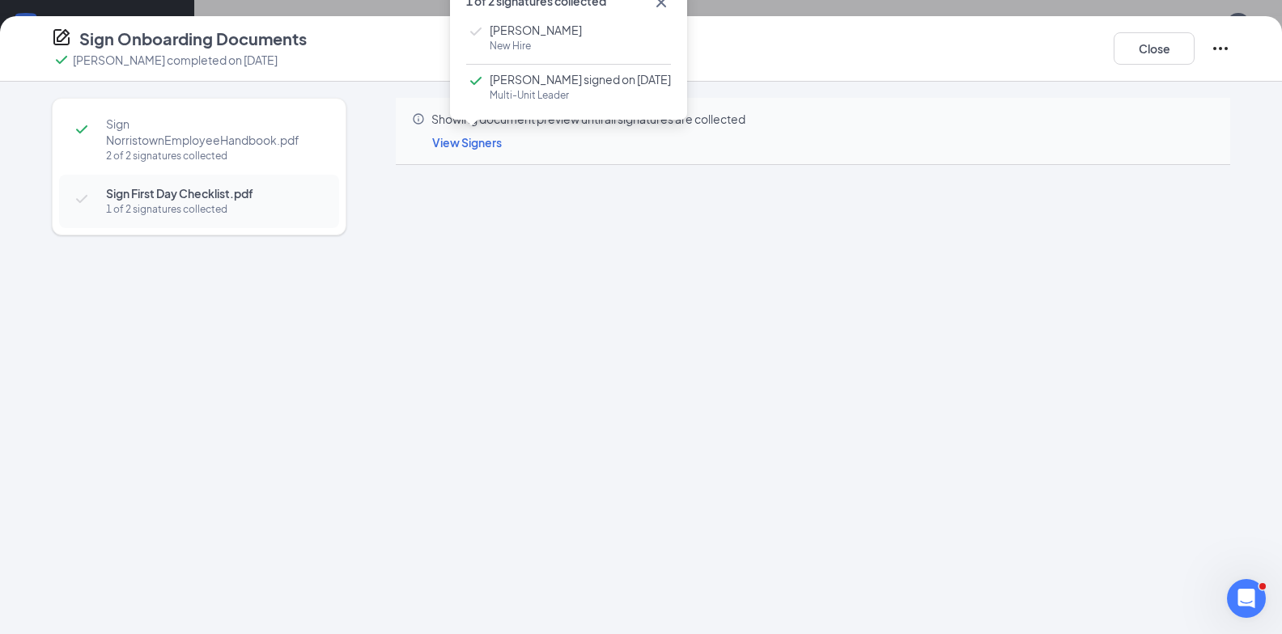
scroll to position [113, 0]
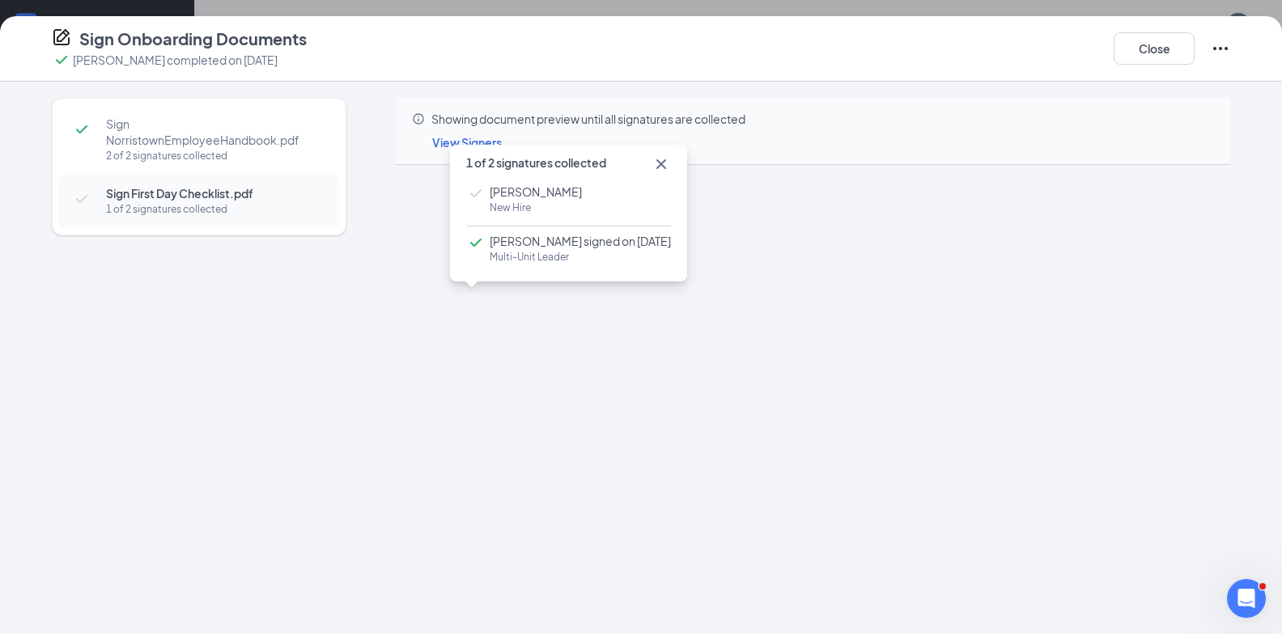
click at [1223, 48] on icon "Ellipses" at bounding box center [1220, 48] width 19 height 19
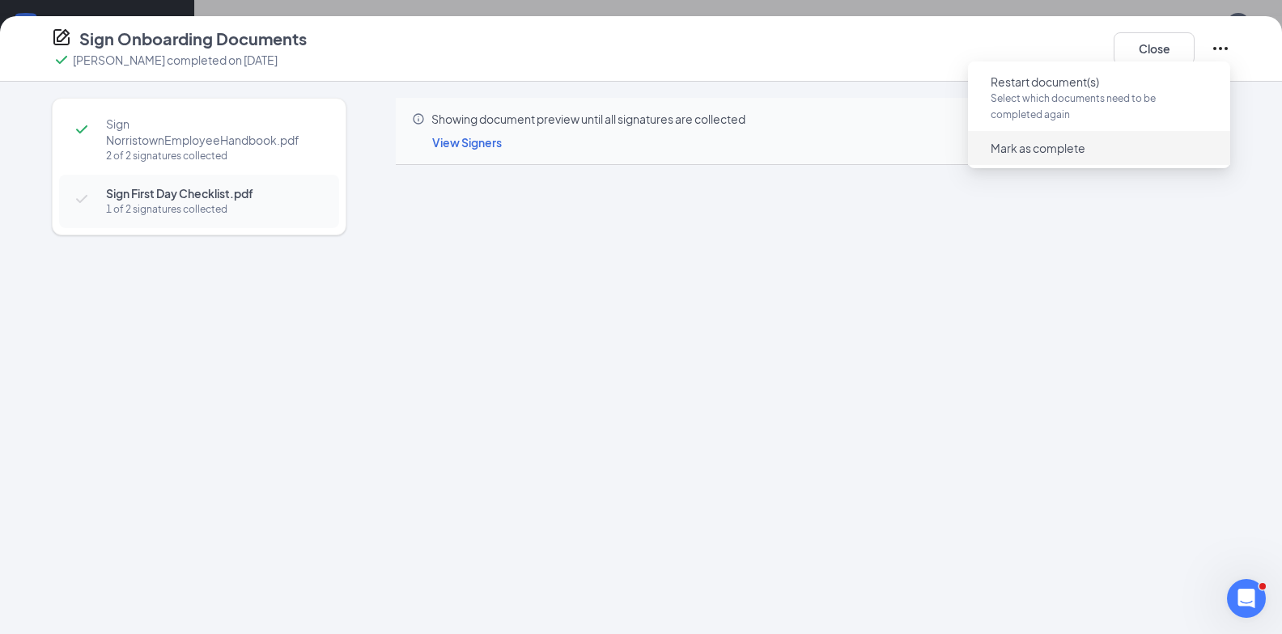
click at [1044, 151] on span "Mark as complete" at bounding box center [1037, 148] width 95 height 16
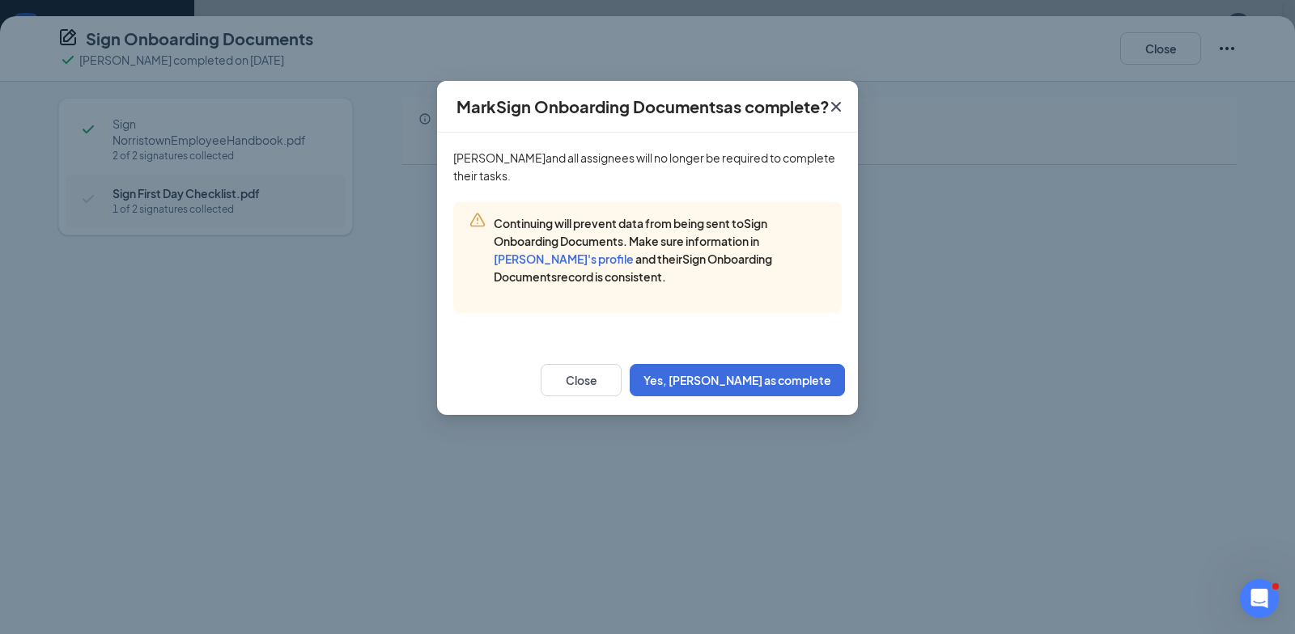
click at [573, 265] on span "Dahniera Grayson 's profile" at bounding box center [564, 259] width 140 height 15
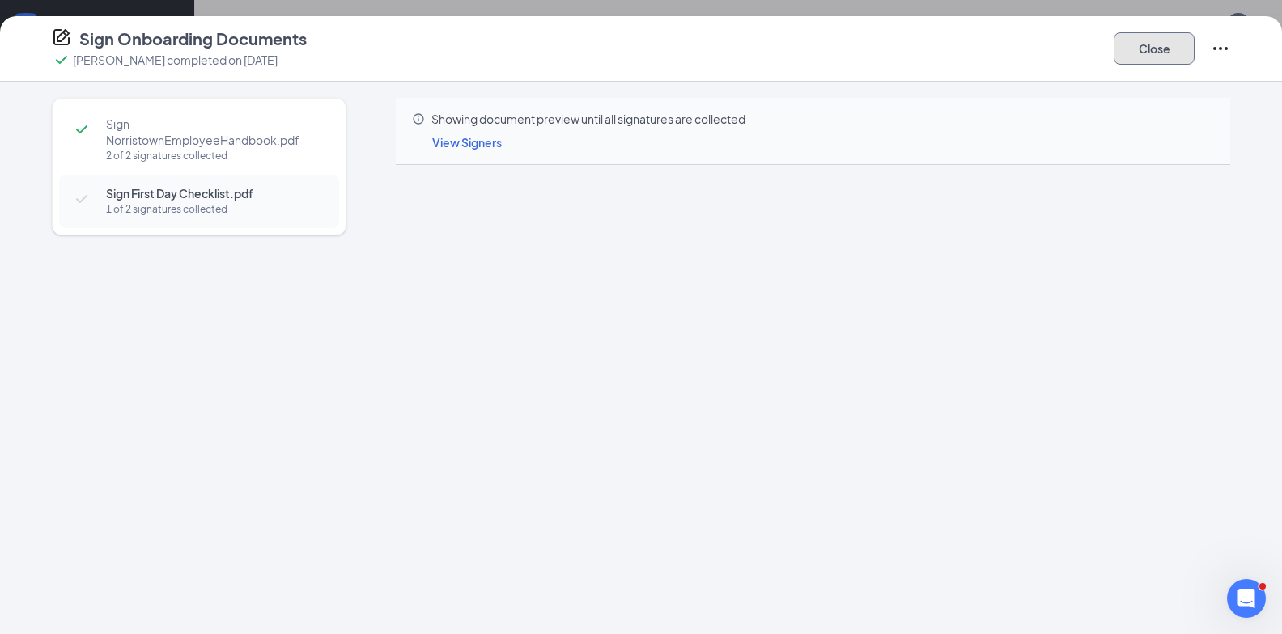
click at [1153, 52] on button "Close" at bounding box center [1153, 48] width 81 height 32
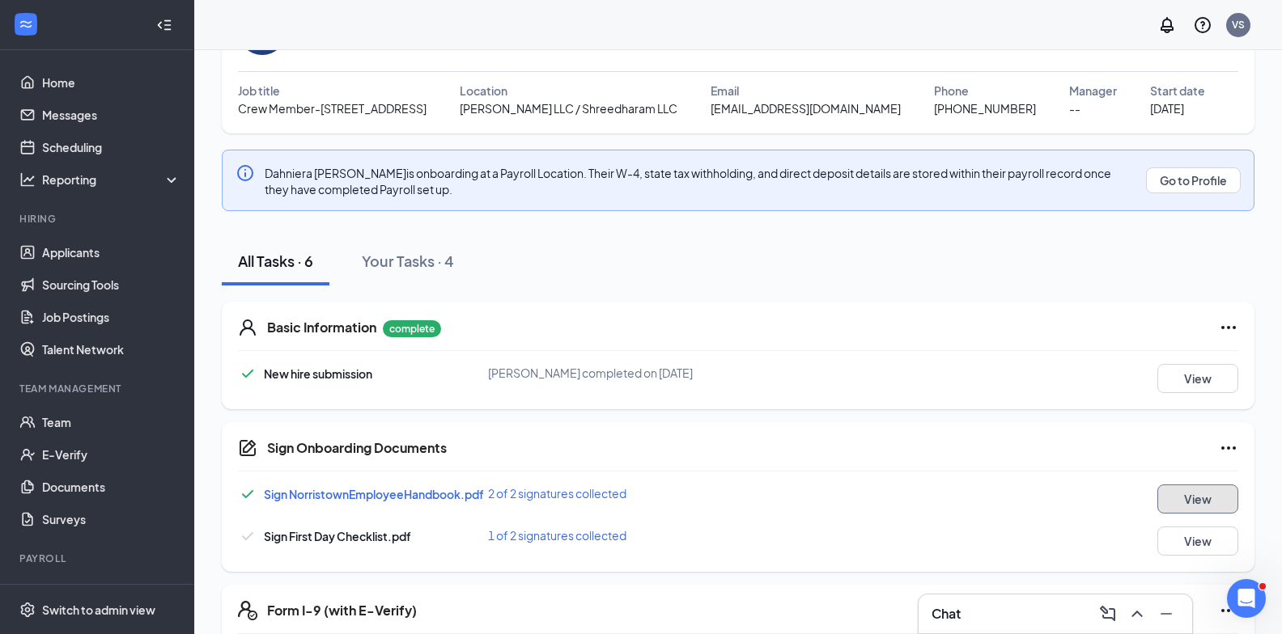
scroll to position [0, 0]
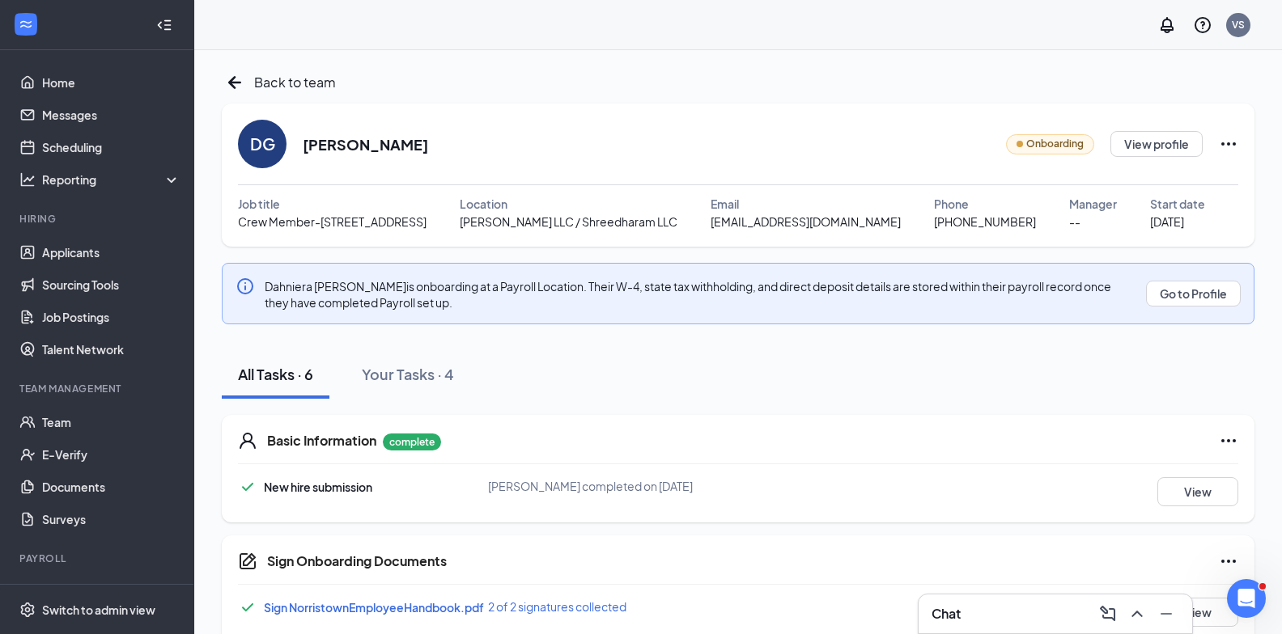
click at [1228, 143] on icon "Ellipses" at bounding box center [1228, 143] width 15 height 3
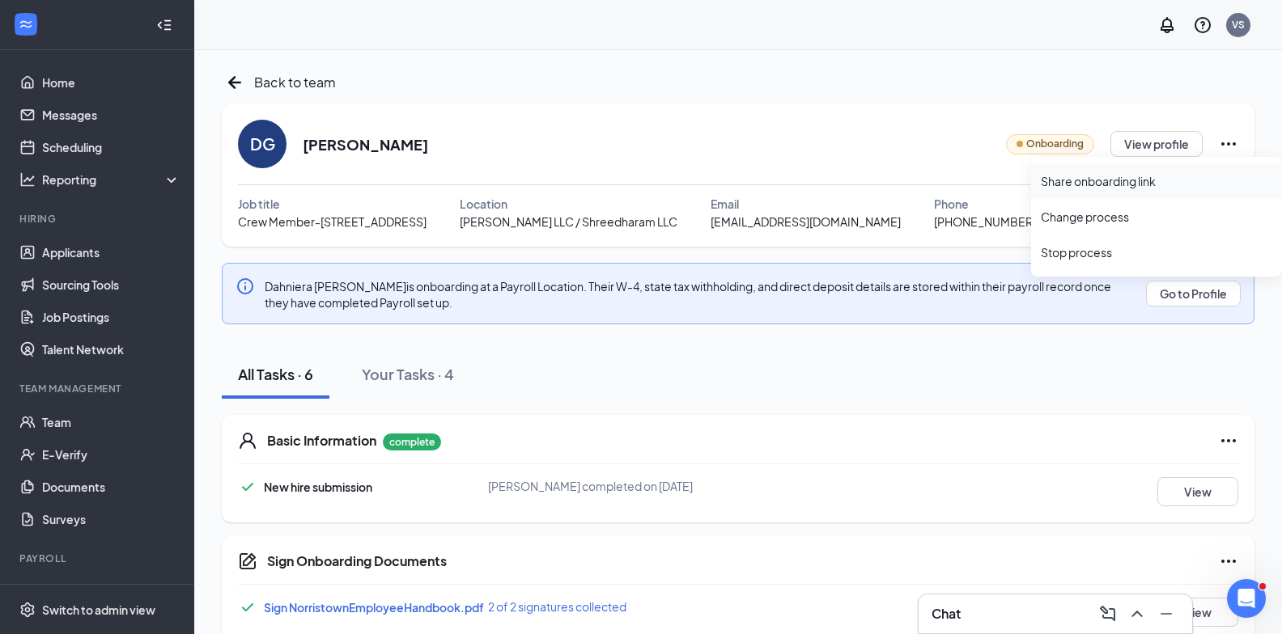
click at [1134, 185] on div "Share onboarding link" at bounding box center [1156, 181] width 231 height 16
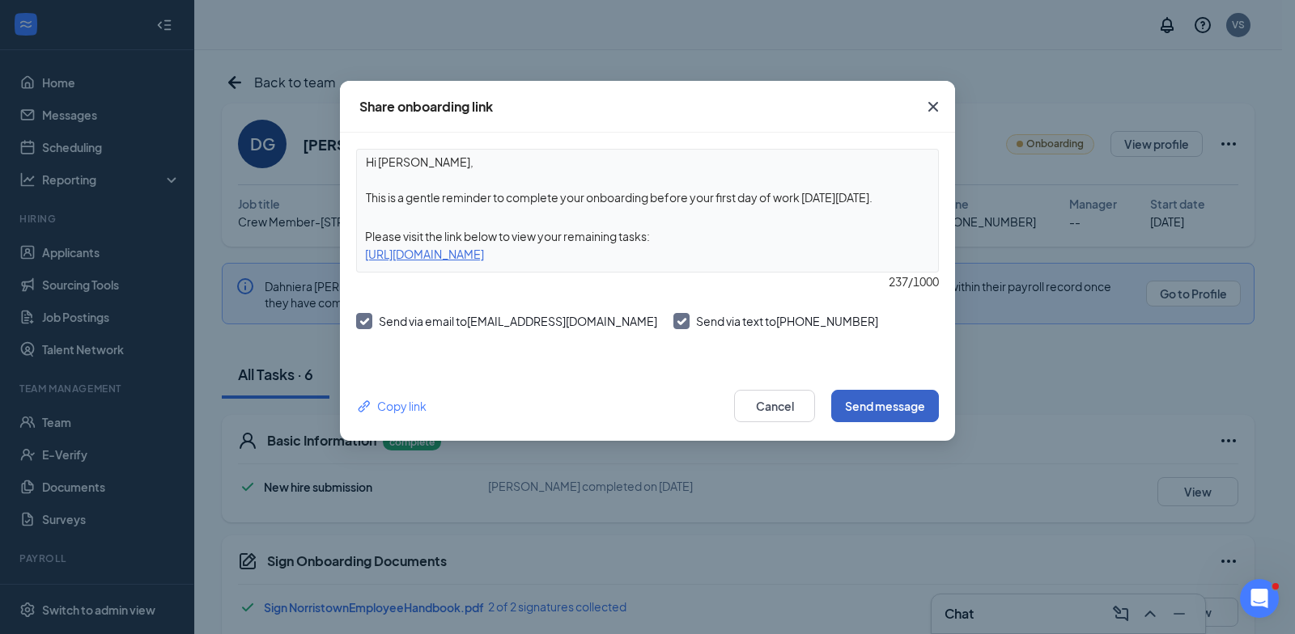
click at [915, 395] on button "Send message" at bounding box center [885, 406] width 108 height 32
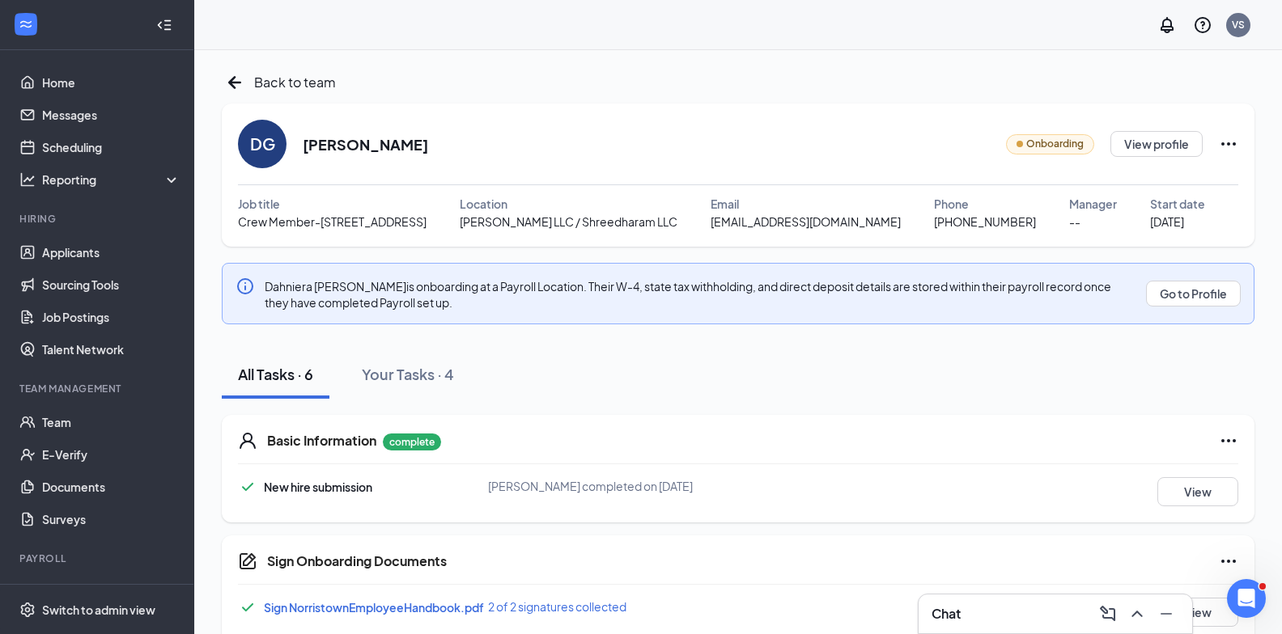
scroll to position [275, 0]
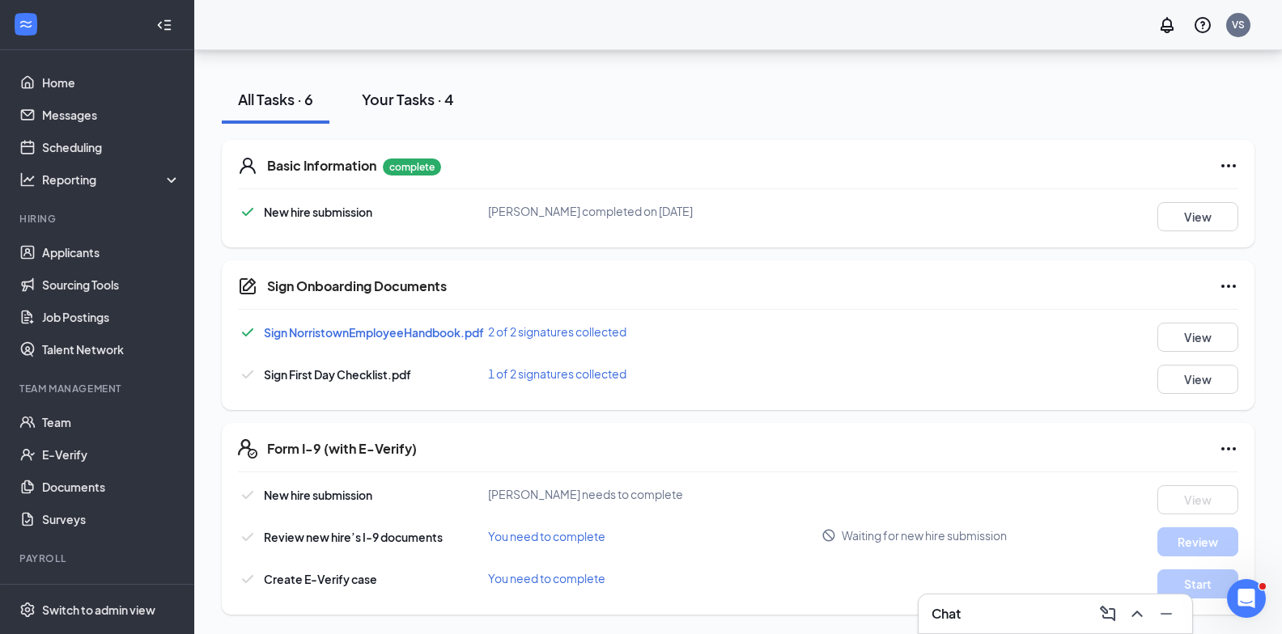
click at [427, 86] on button "Your Tasks · 4" at bounding box center [408, 99] width 125 height 49
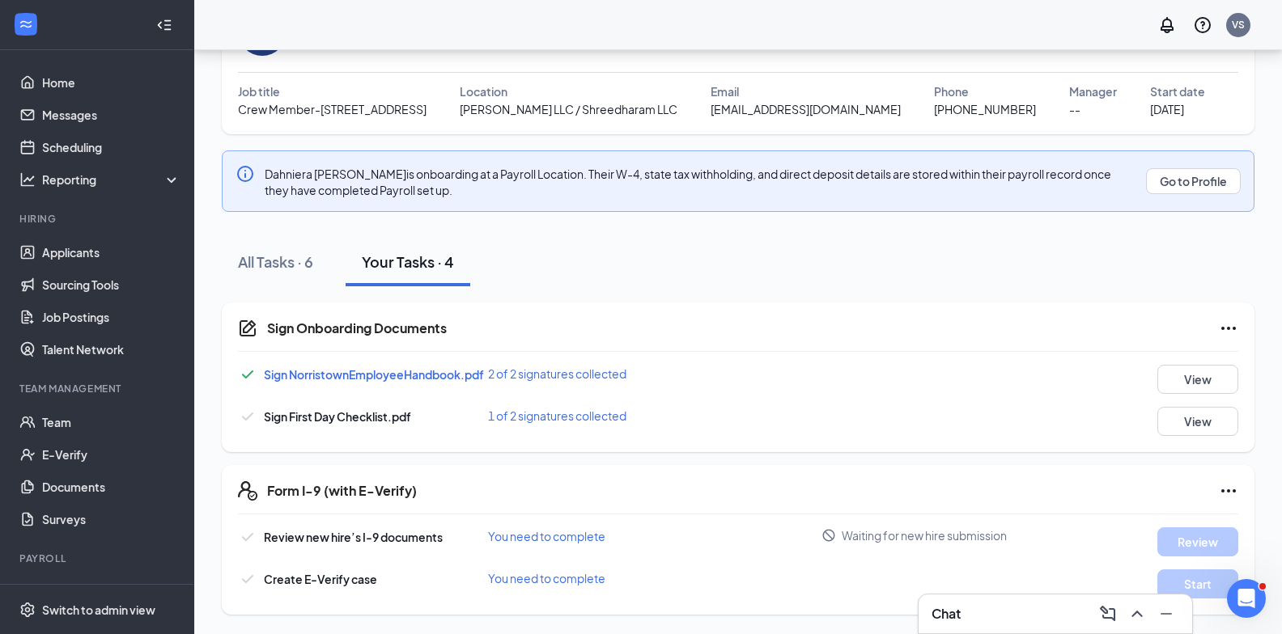
scroll to position [112, 0]
click at [1206, 419] on button "View" at bounding box center [1197, 421] width 81 height 29
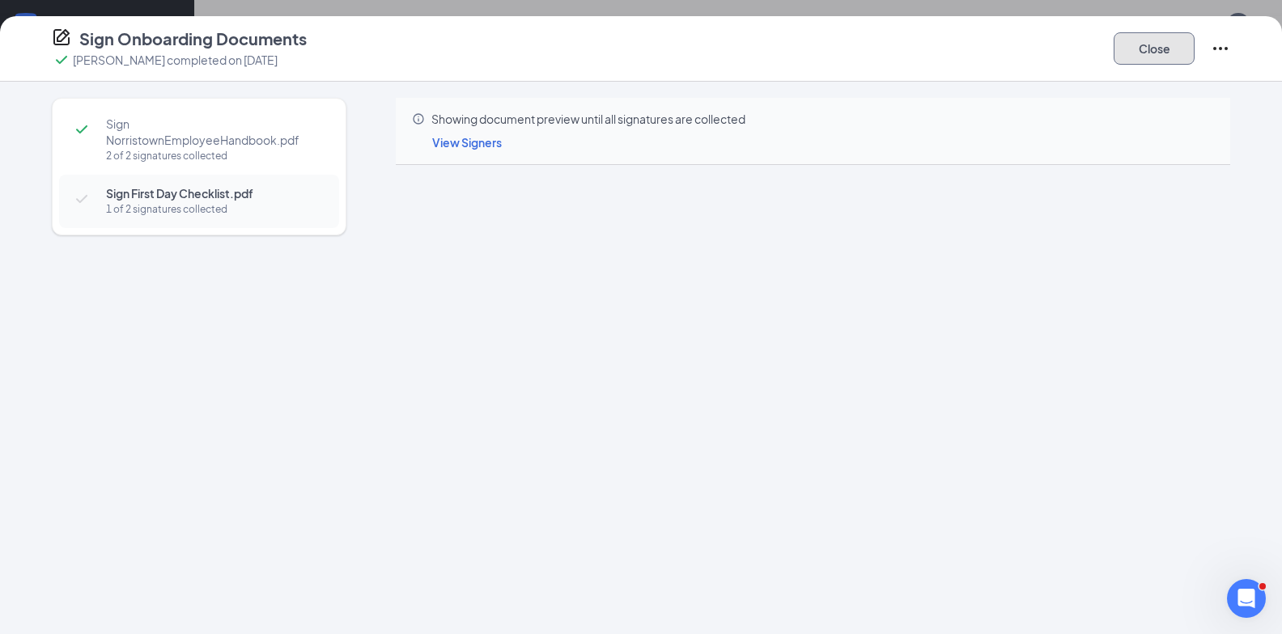
click at [1154, 37] on button "Close" at bounding box center [1153, 48] width 81 height 32
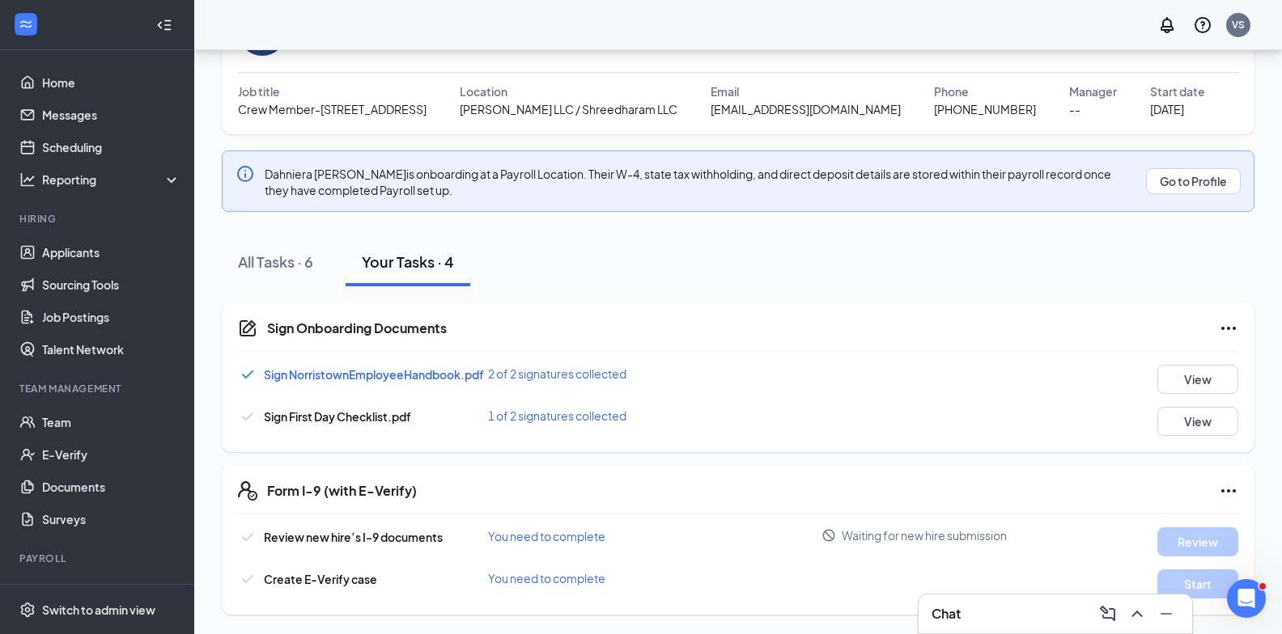
click at [1223, 487] on icon "Ellipses" at bounding box center [1228, 490] width 19 height 19
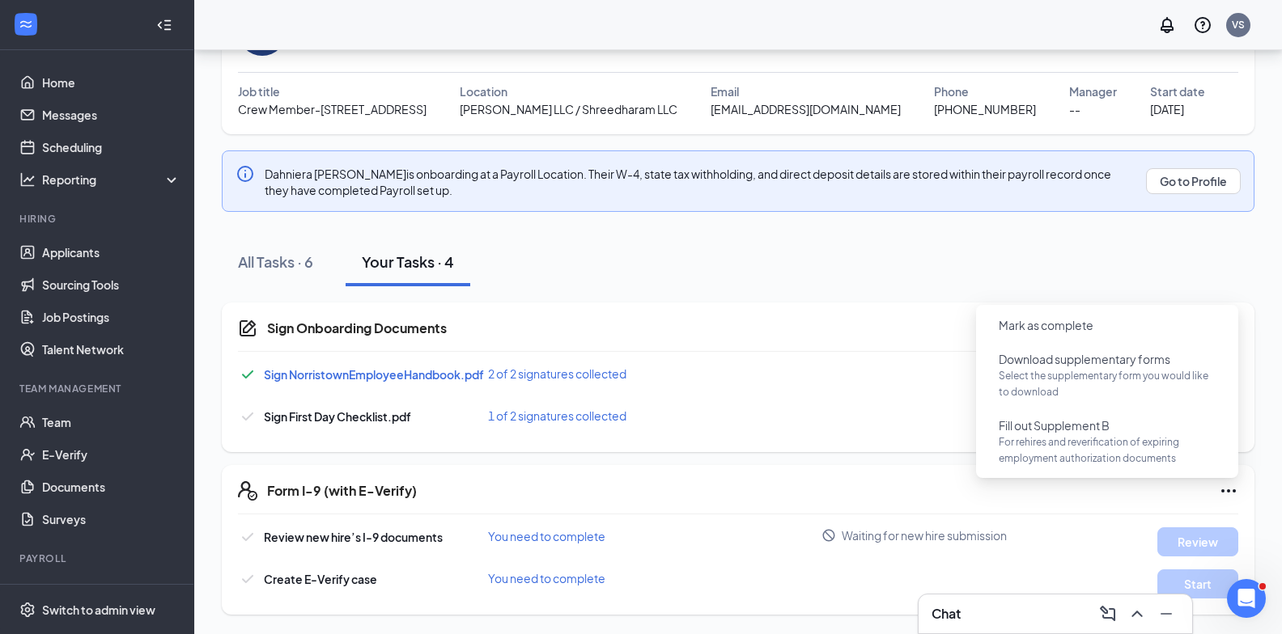
click at [818, 342] on div "Sign Onboarding Documents Sign NorristownEmployeeHandbook.pdf 2 of 2 signatures…" at bounding box center [738, 378] width 1033 height 150
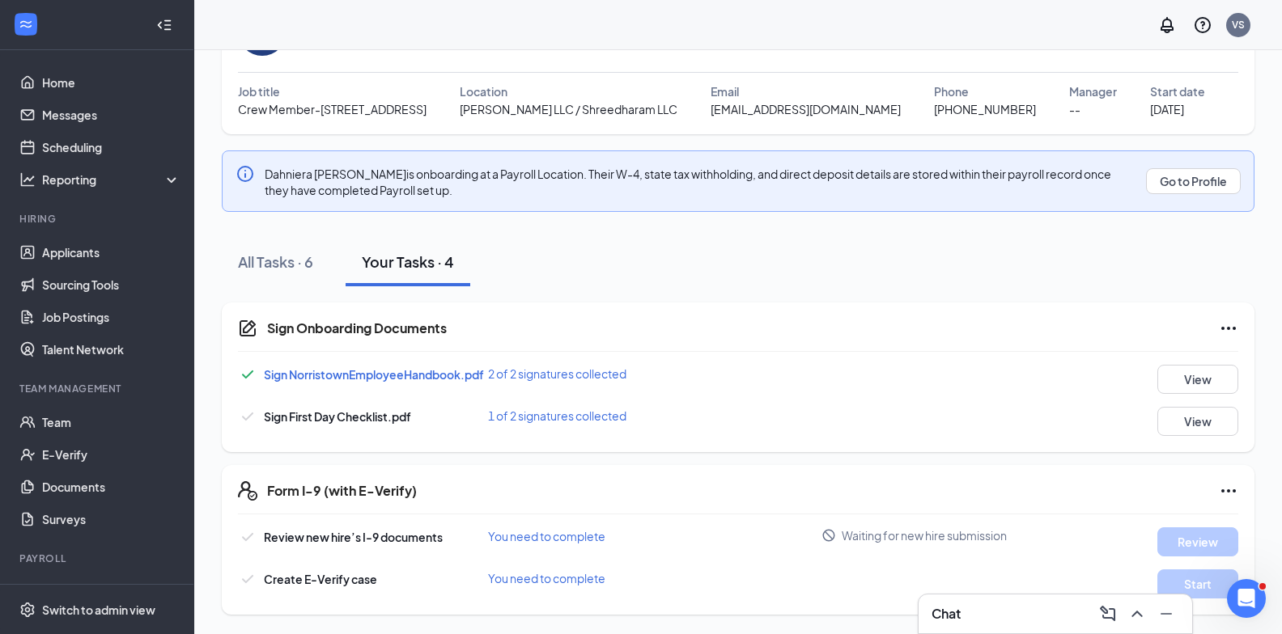
scroll to position [32, 0]
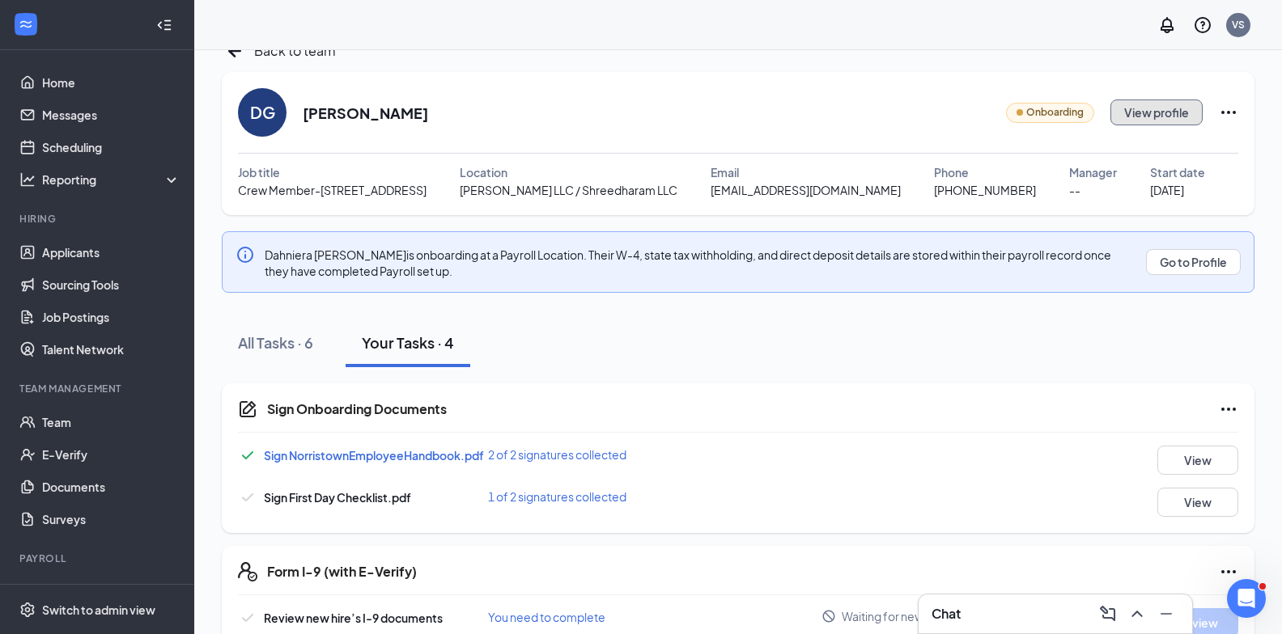
click at [1151, 106] on button "View profile" at bounding box center [1156, 113] width 92 height 26
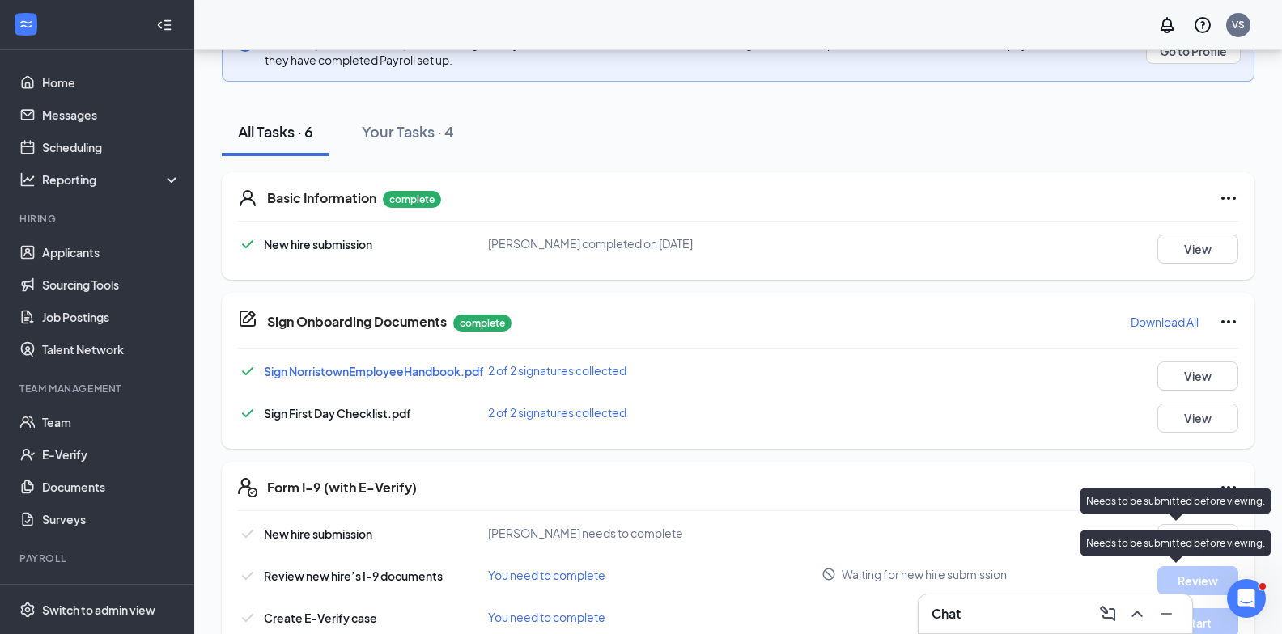
scroll to position [282, 0]
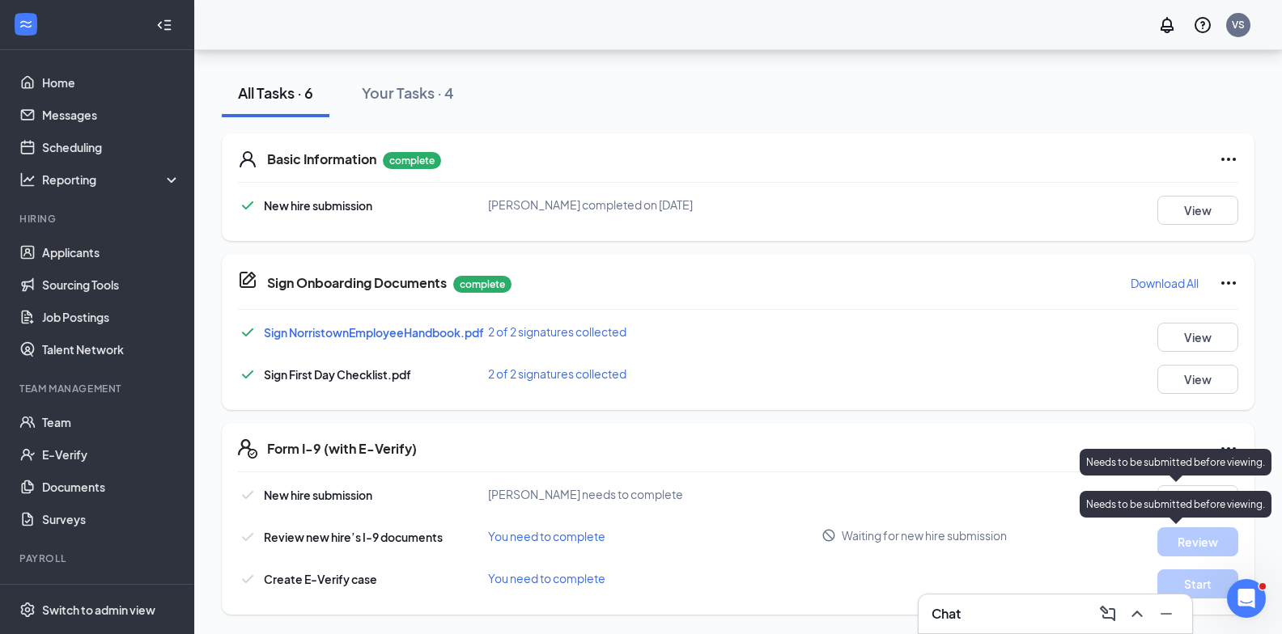
click at [994, 450] on div "Form I-9 (with E-Verify)" at bounding box center [752, 448] width 971 height 19
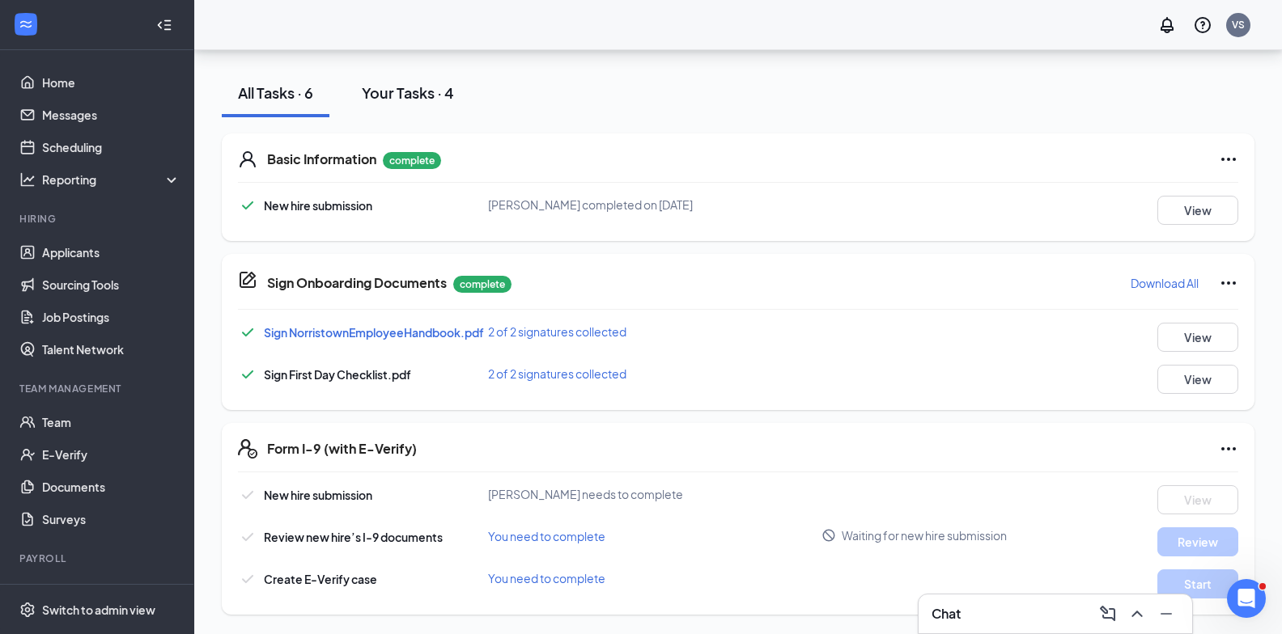
click at [396, 103] on button "Your Tasks · 4" at bounding box center [408, 93] width 125 height 49
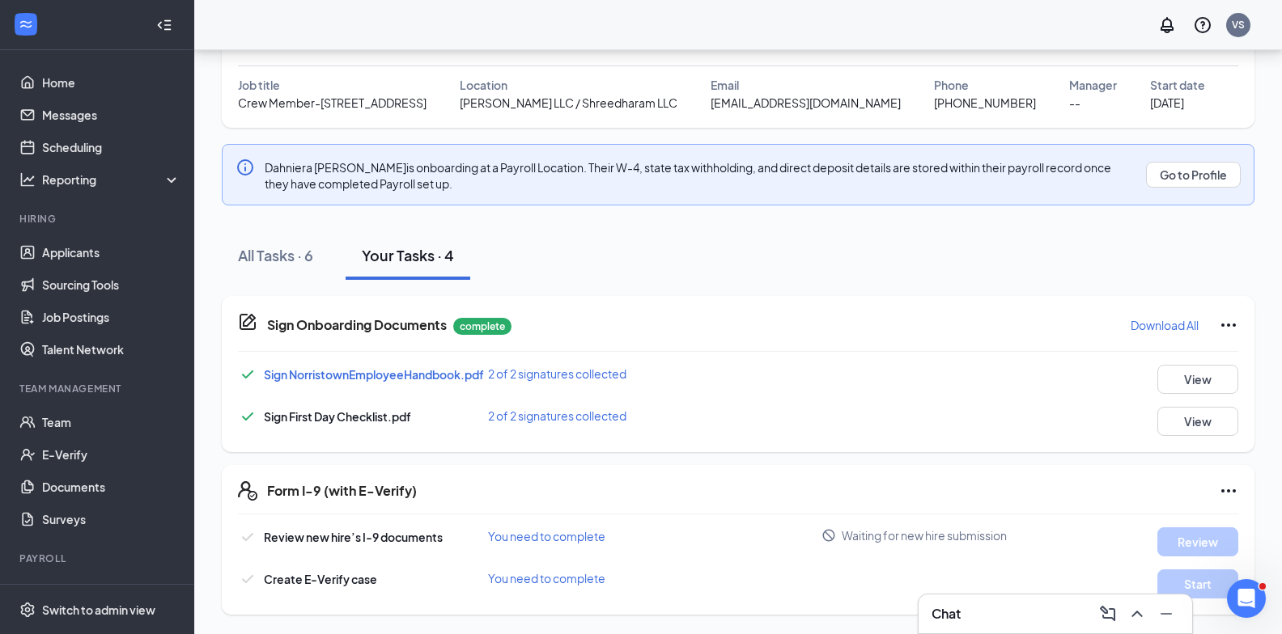
scroll to position [38, 0]
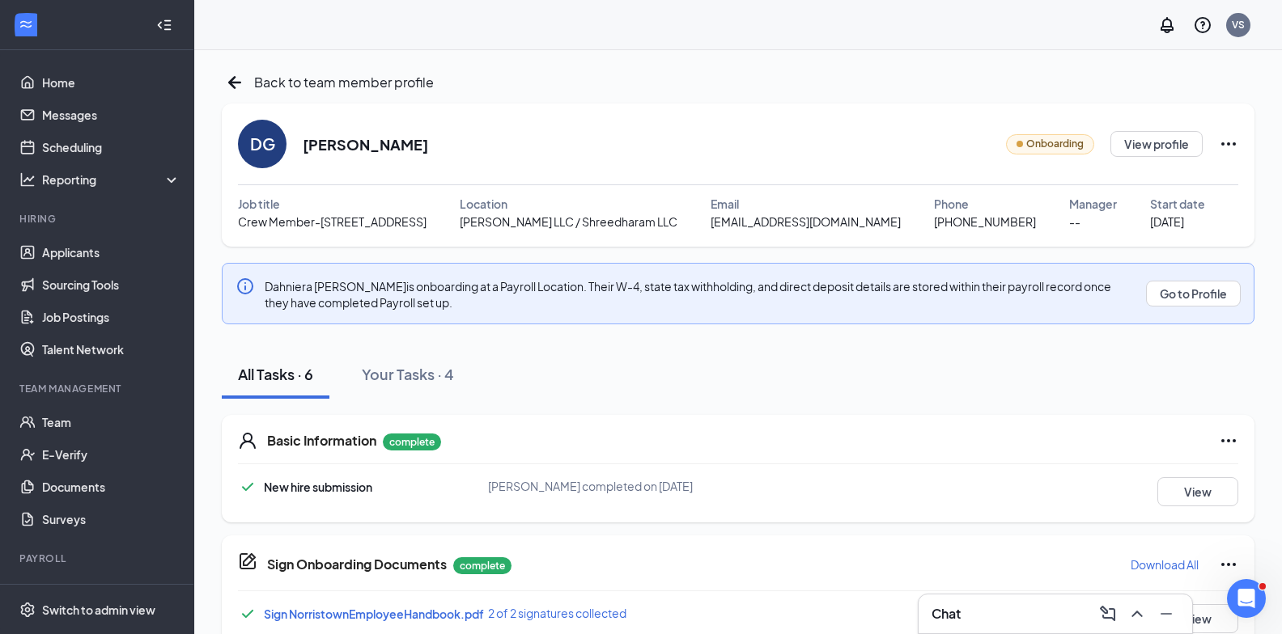
scroll to position [282, 0]
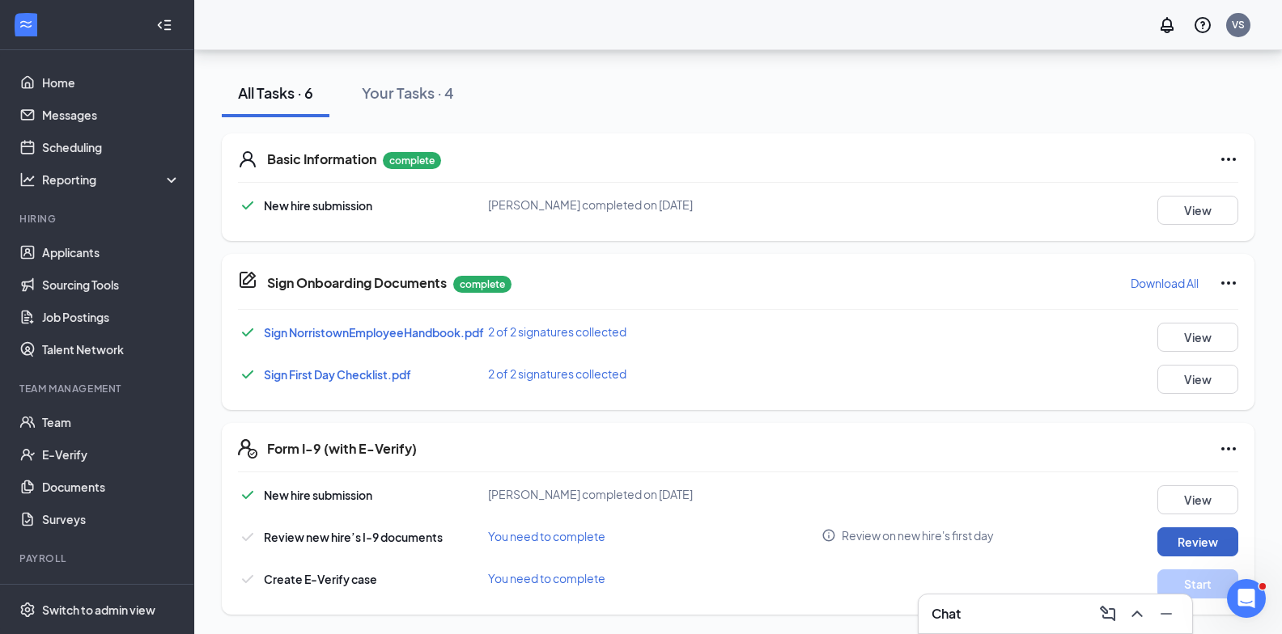
click at [1227, 541] on button "Review" at bounding box center [1197, 542] width 81 height 29
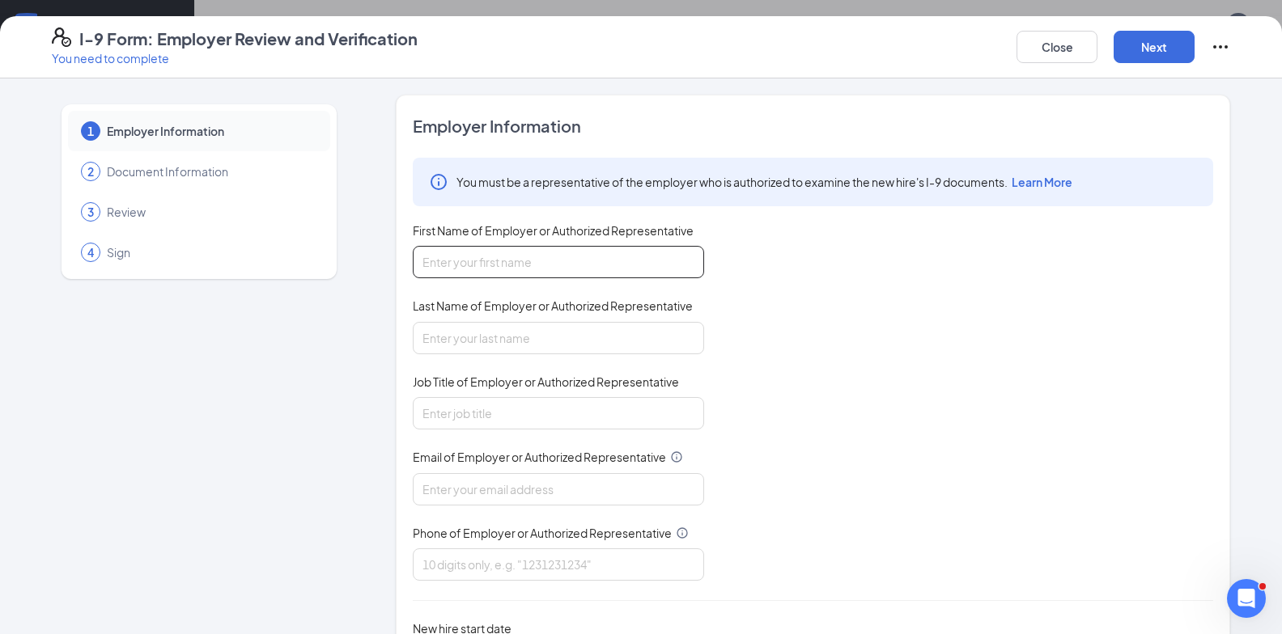
click at [570, 258] on input "First Name of Employer or Authorized Representative" at bounding box center [558, 262] width 291 height 32
type input "Vikash"
type input "Sharma"
type input "Manager"
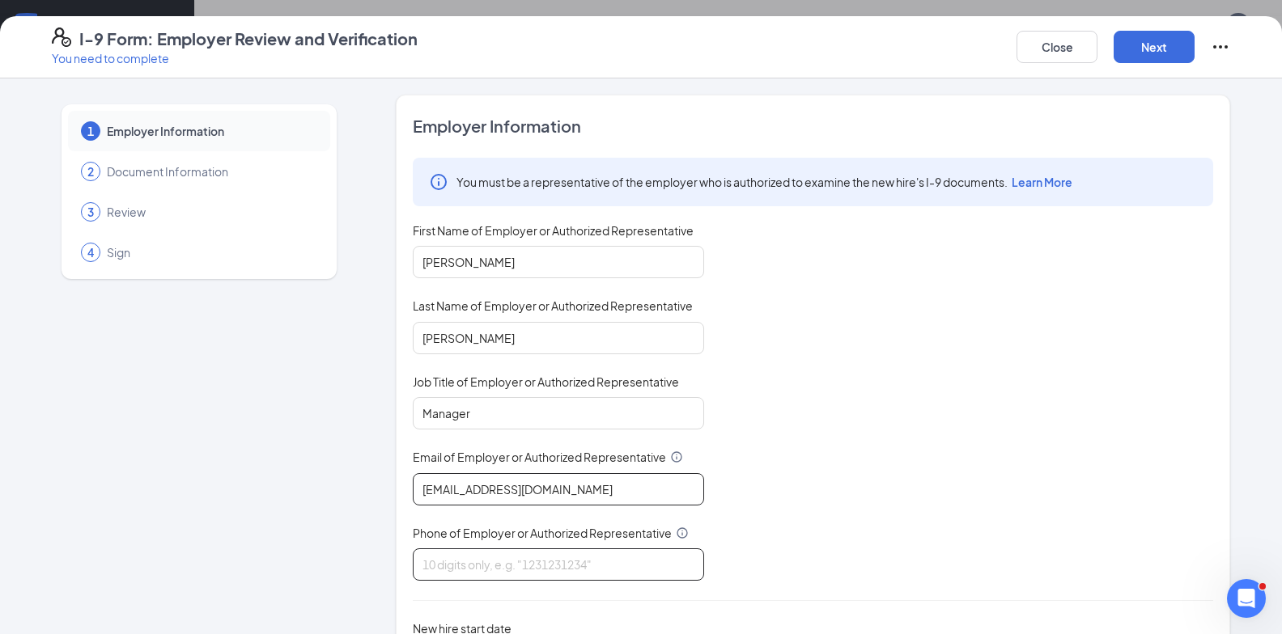
type input "vikas@shilallc.com"
click at [566, 556] on input "Phone of Employer or Authorized Representative" at bounding box center [558, 565] width 291 height 32
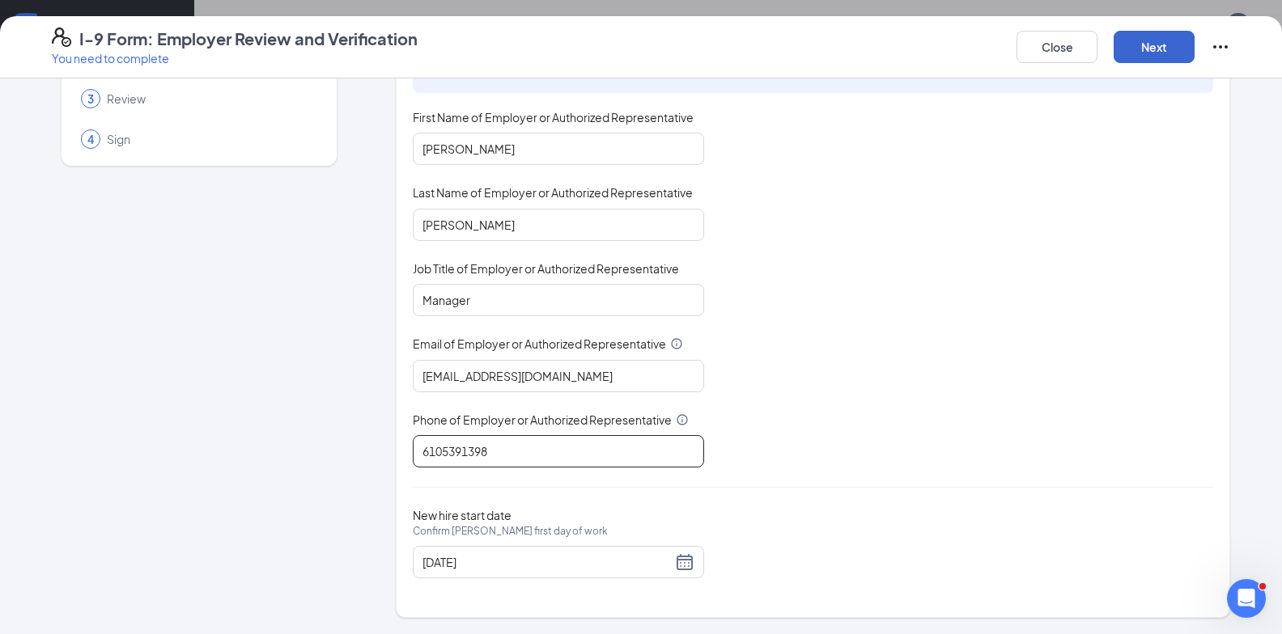
type input "6105391398"
click at [1185, 47] on button "Next" at bounding box center [1153, 47] width 81 height 32
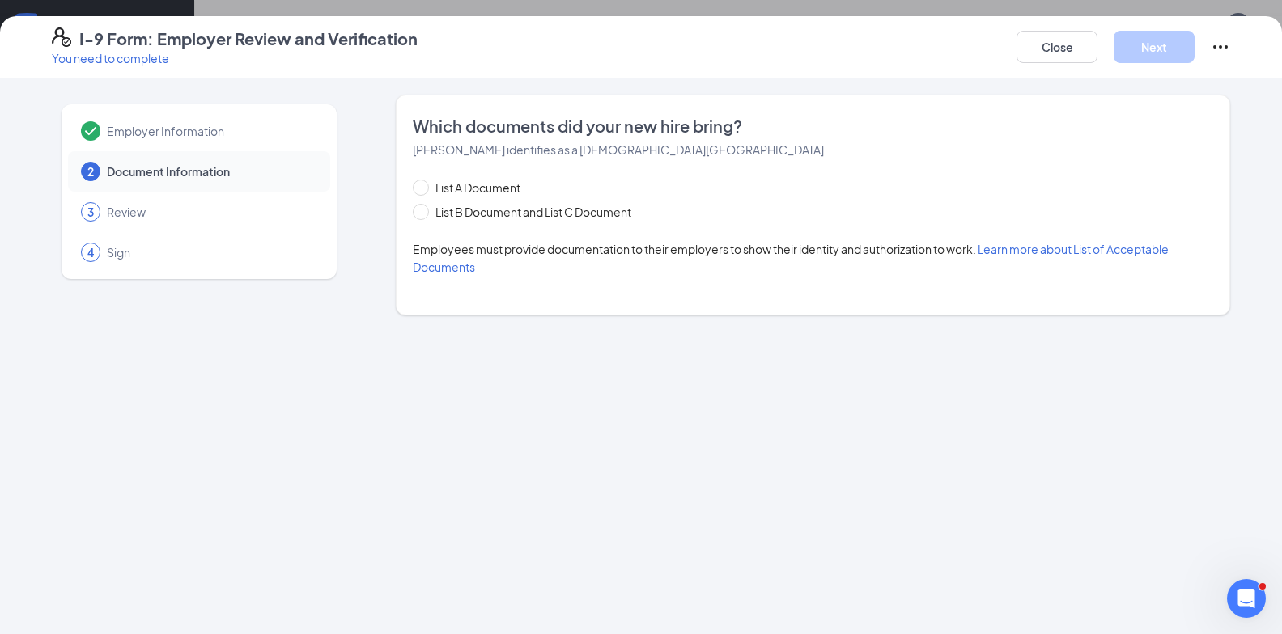
scroll to position [0, 0]
click at [421, 215] on span at bounding box center [421, 212] width 16 height 16
click at [421, 215] on input "List B Document and List C Document" at bounding box center [418, 209] width 11 height 11
radio input "true"
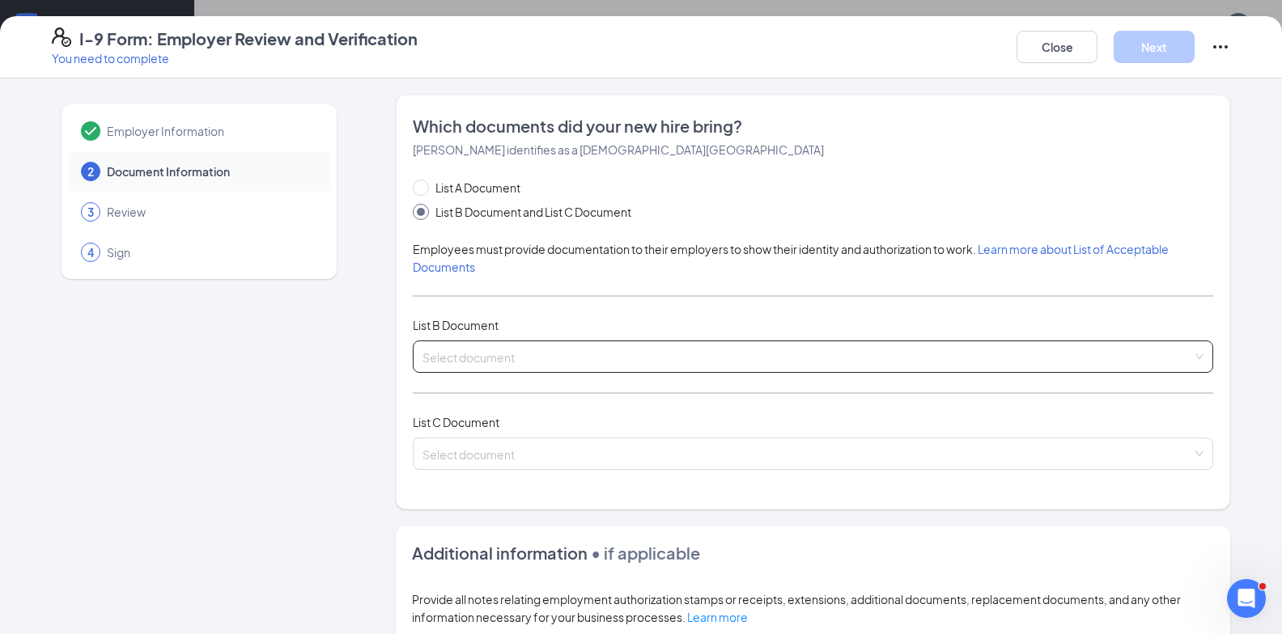
click at [625, 347] on input "search" at bounding box center [807, 353] width 770 height 24
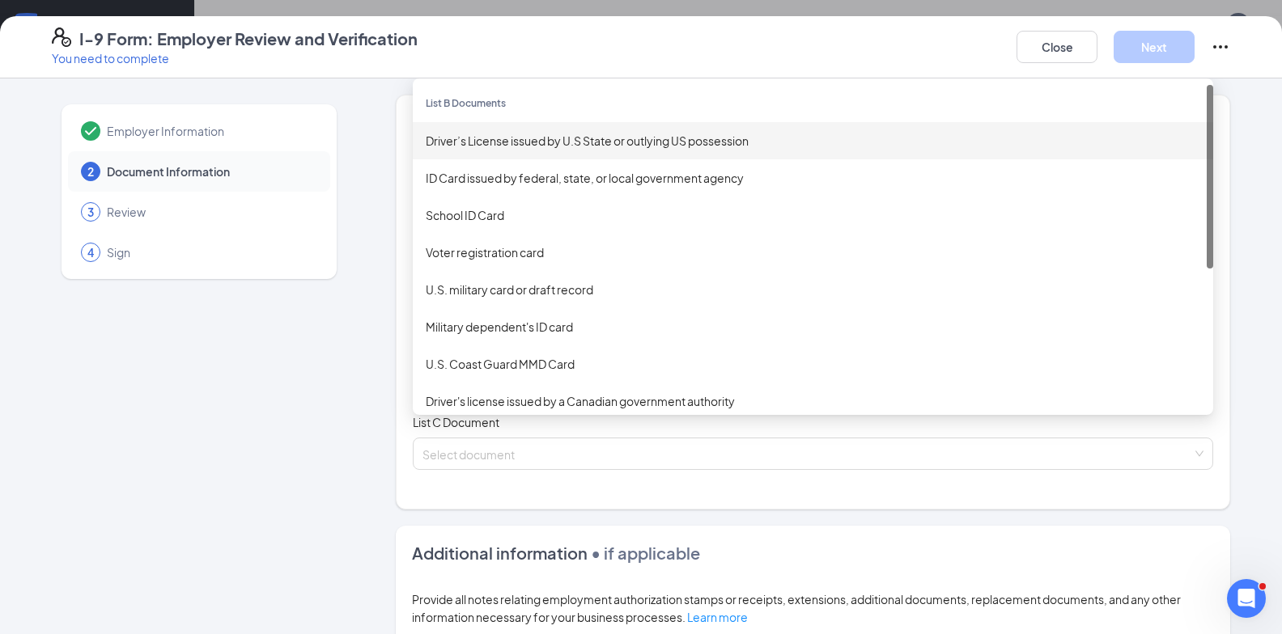
click at [507, 144] on div "Driver’s License issued by U.S State or outlying US possession" at bounding box center [813, 141] width 774 height 18
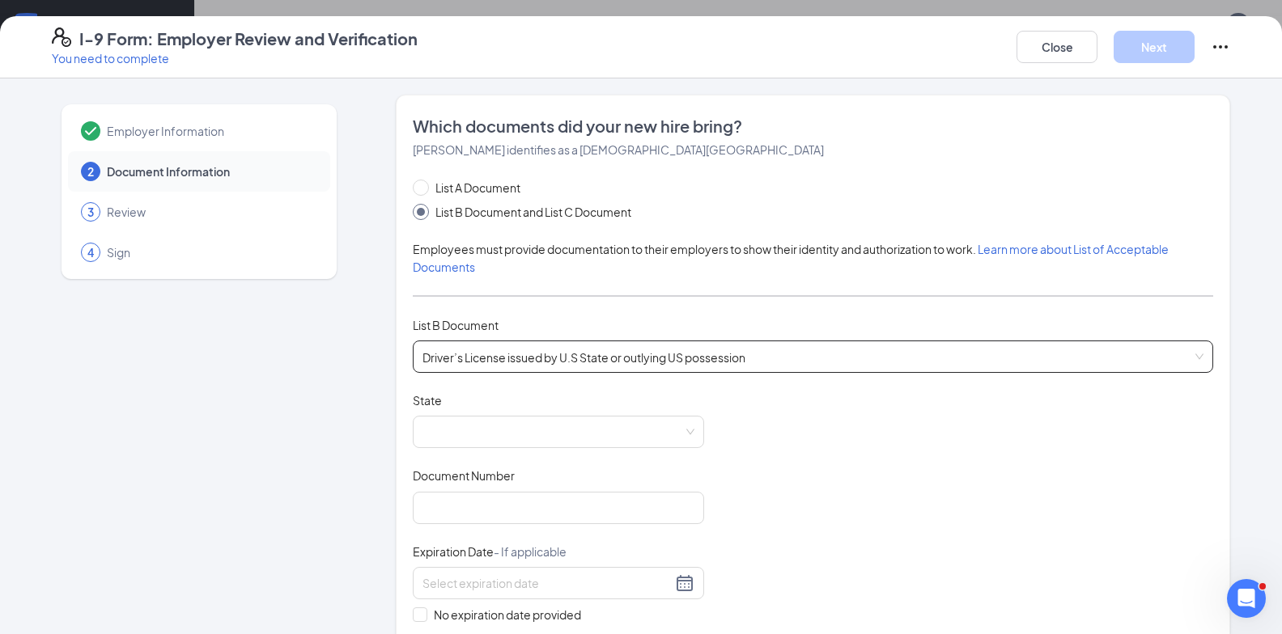
click at [454, 366] on span "Driver’s License issued by U.S State or outlying US possession" at bounding box center [812, 356] width 781 height 31
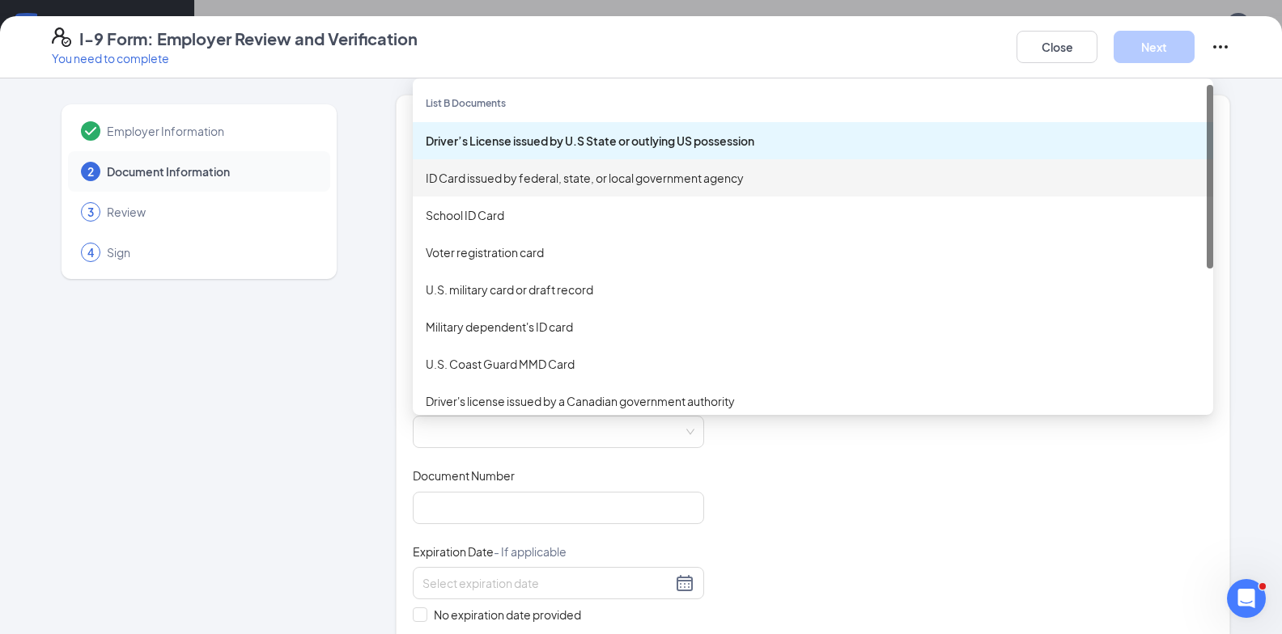
click at [447, 186] on div "ID Card issued by federal, state, or local government agency" at bounding box center [813, 178] width 774 height 18
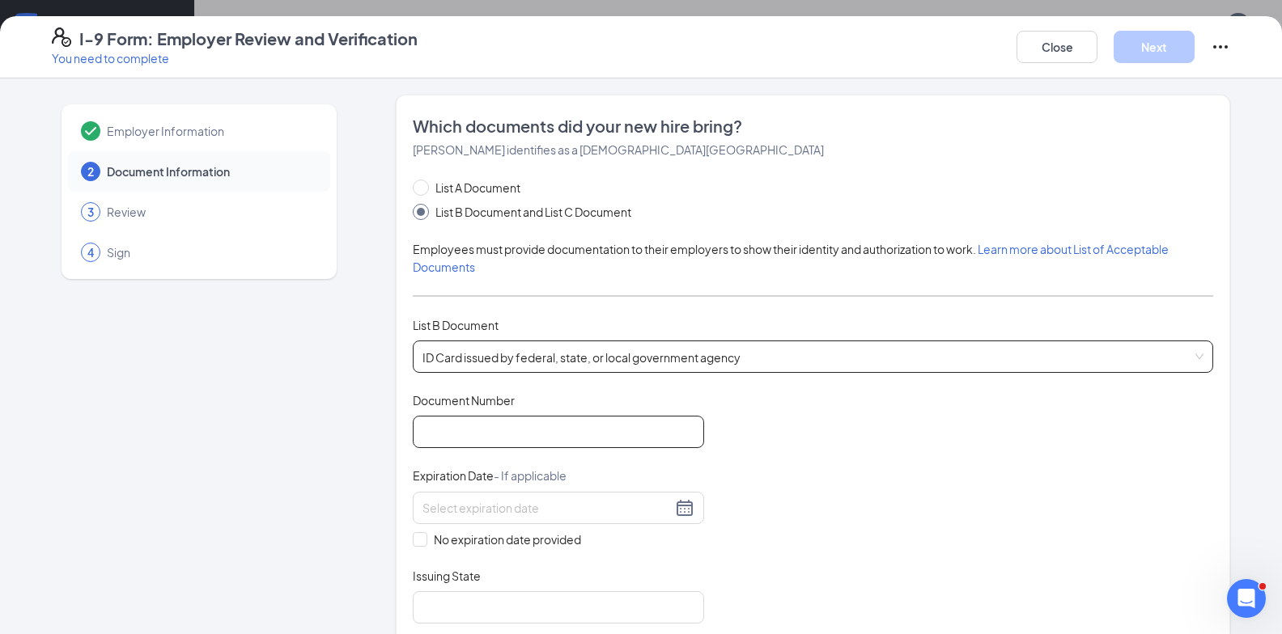
click at [511, 432] on input "Document Number" at bounding box center [558, 432] width 291 height 32
type input "33265097"
click at [549, 526] on div "No expiration date provided" at bounding box center [558, 520] width 291 height 57
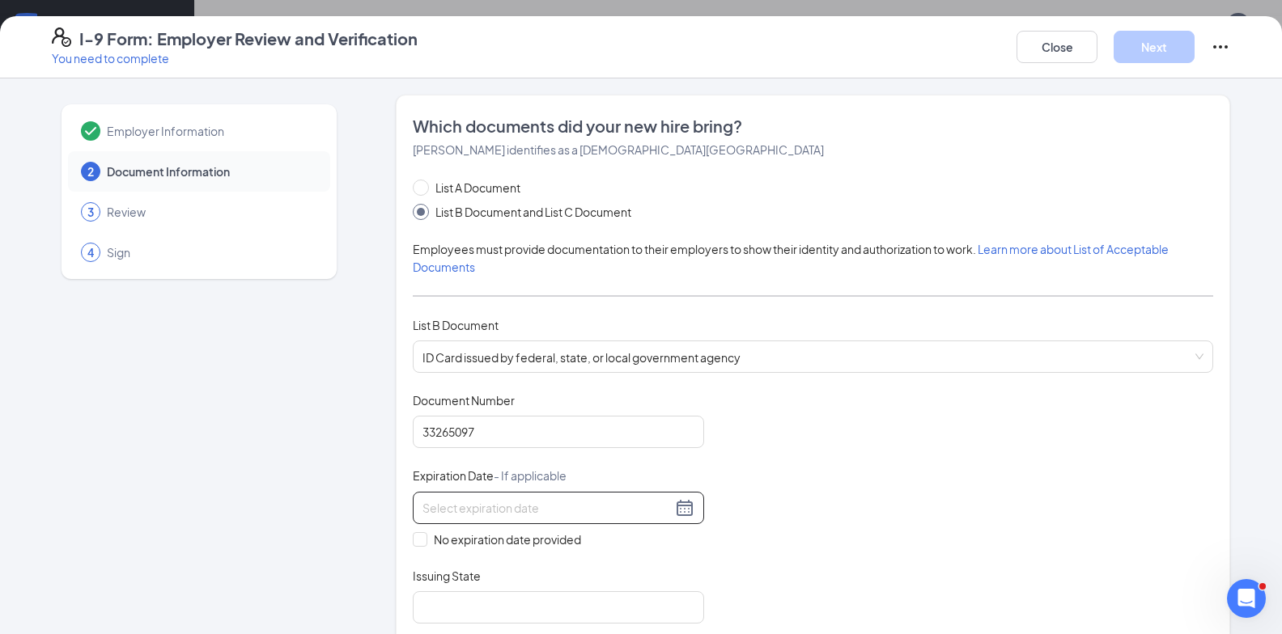
click at [560, 517] on div at bounding box center [558, 507] width 272 height 19
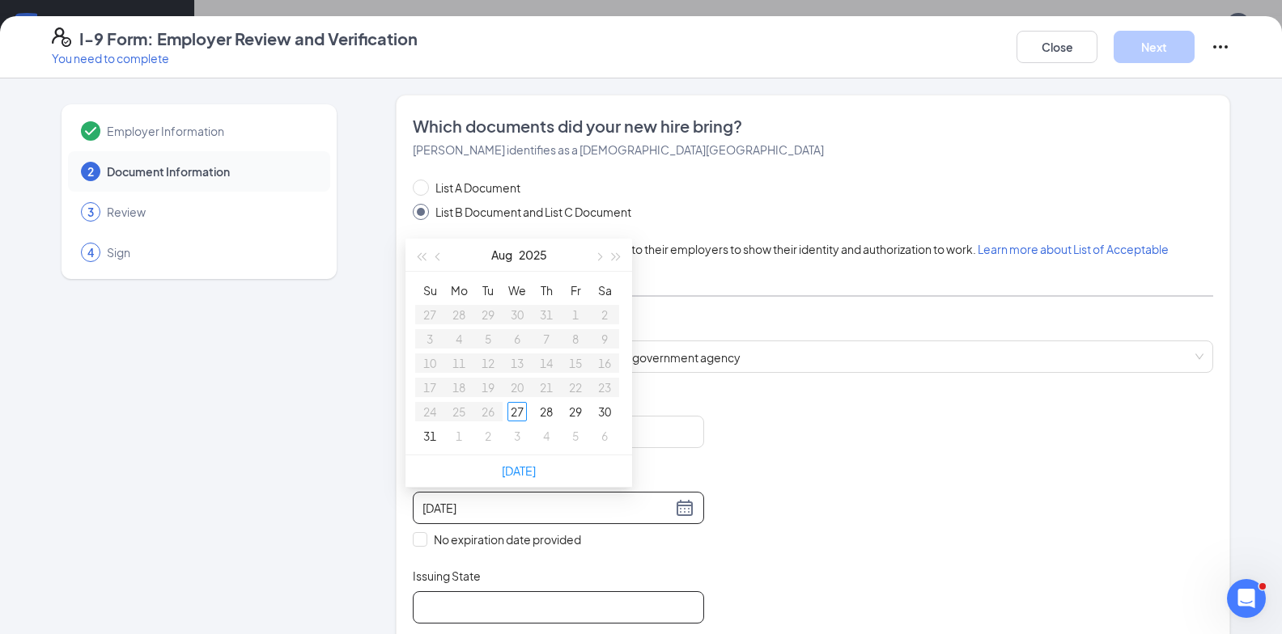
type input "03/07/2002"
click at [473, 603] on input "Issuing State" at bounding box center [558, 608] width 291 height 32
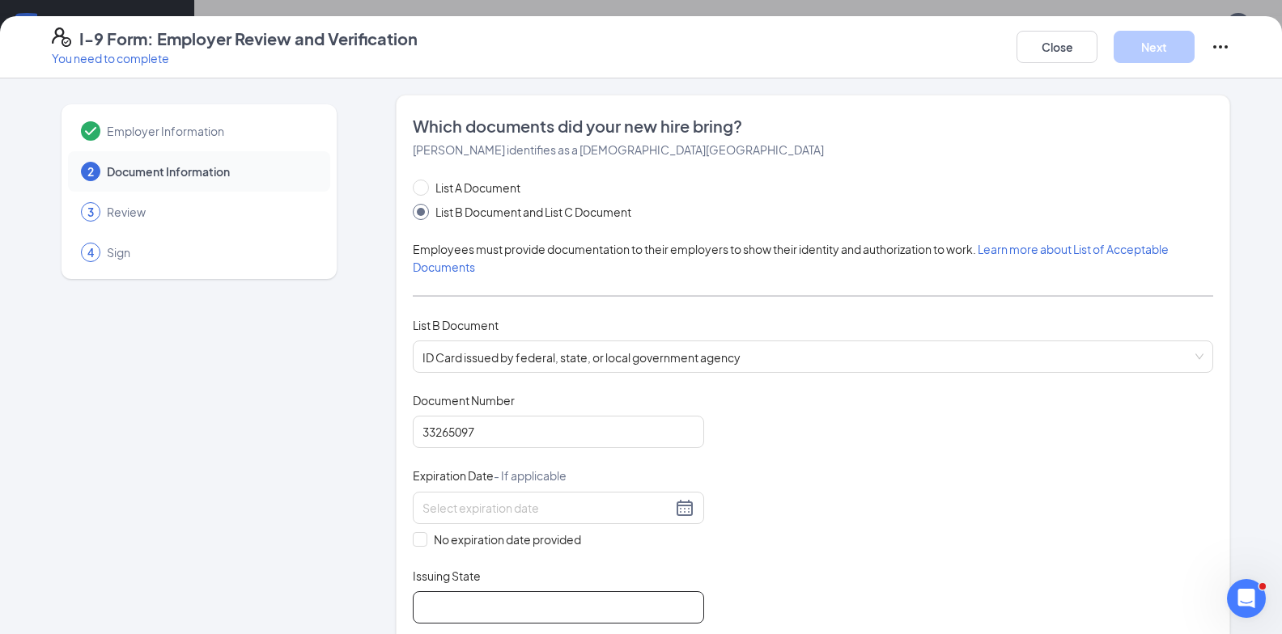
type input "DMV, PA USA"
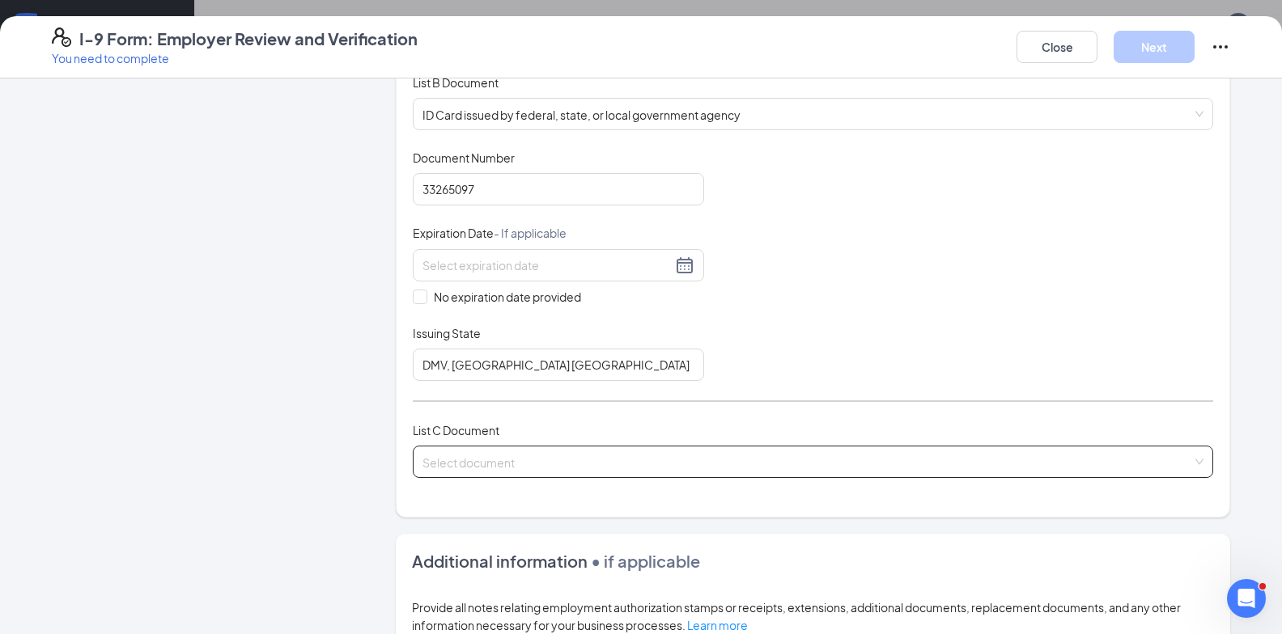
click at [464, 453] on input "search" at bounding box center [807, 459] width 770 height 24
click at [455, 469] on input "search" at bounding box center [807, 459] width 770 height 24
click at [486, 453] on input "search" at bounding box center [807, 459] width 770 height 24
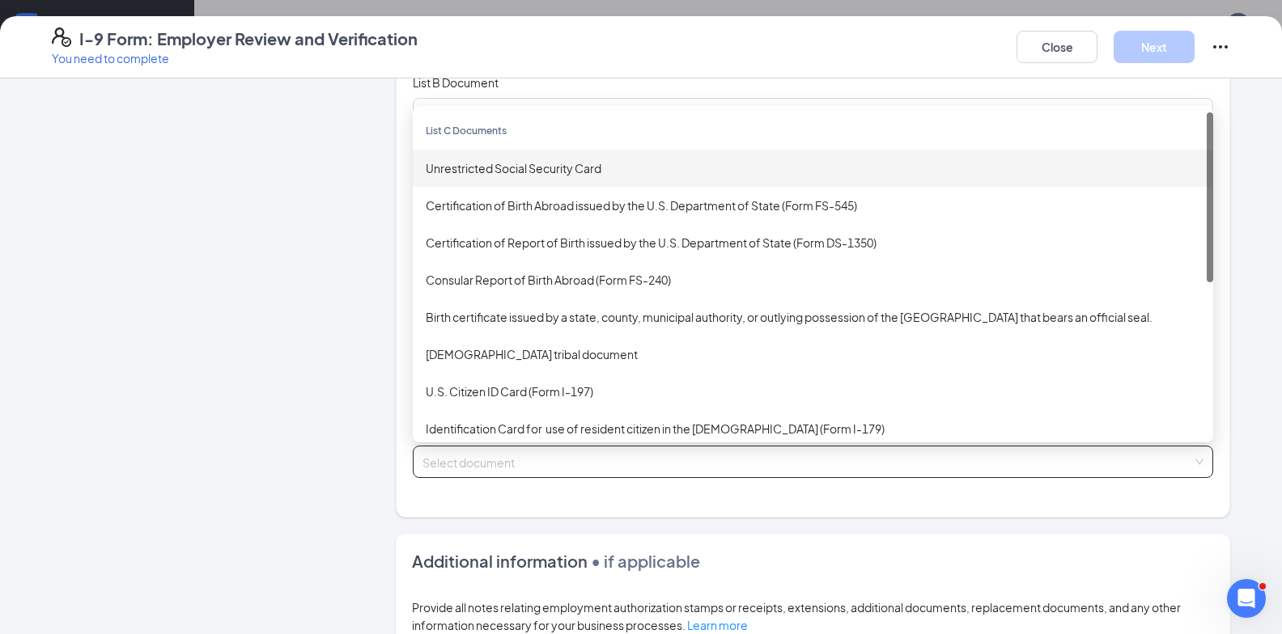
click at [473, 174] on div "Unrestricted Social Security Card" at bounding box center [813, 168] width 774 height 18
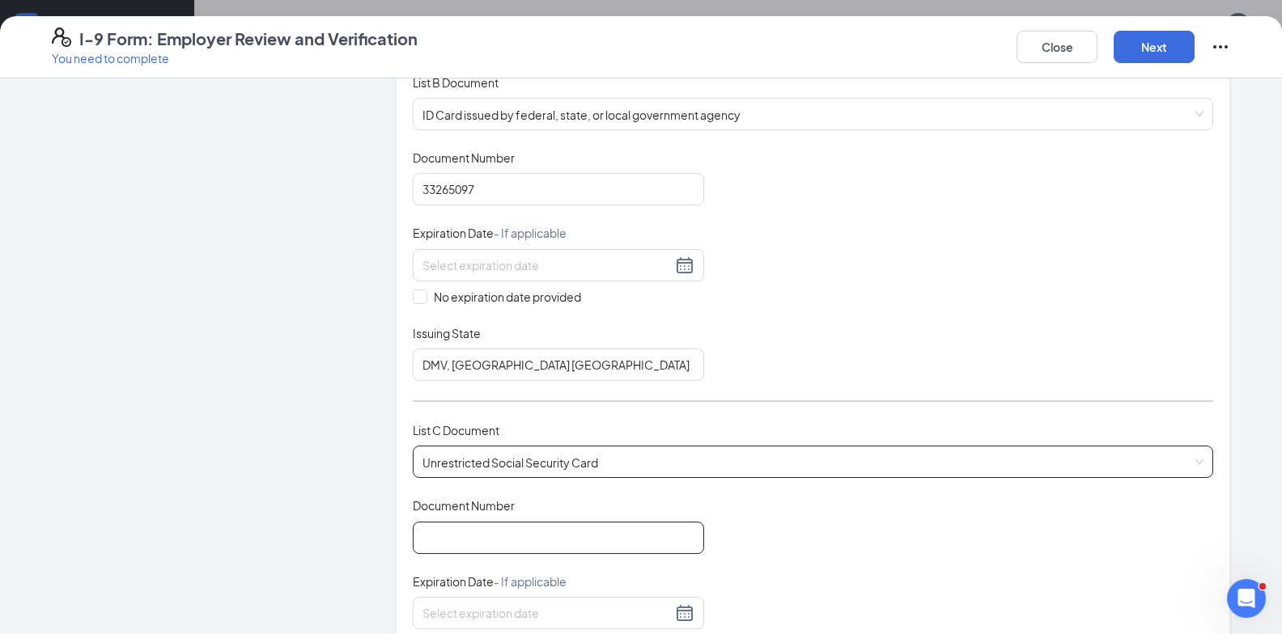
click at [538, 535] on input "Document Number" at bounding box center [558, 538] width 291 height 32
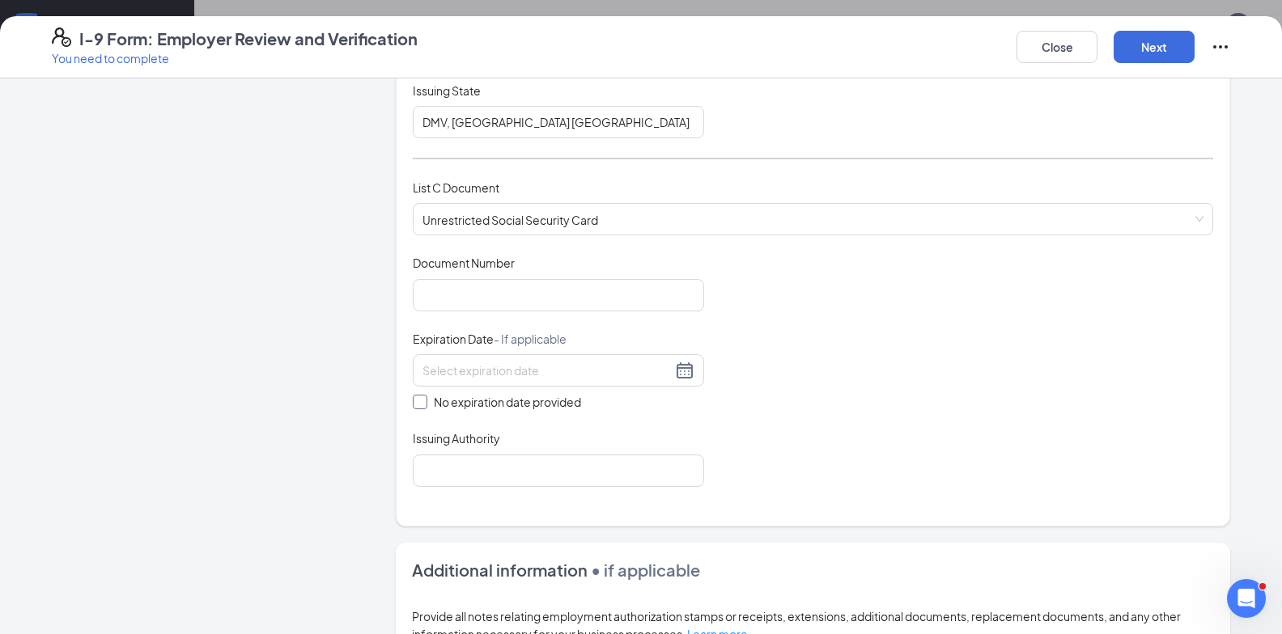
click at [418, 396] on span at bounding box center [420, 402] width 15 height 15
click at [418, 396] on input "No expiration date provided" at bounding box center [418, 400] width 11 height 11
checkbox input "true"
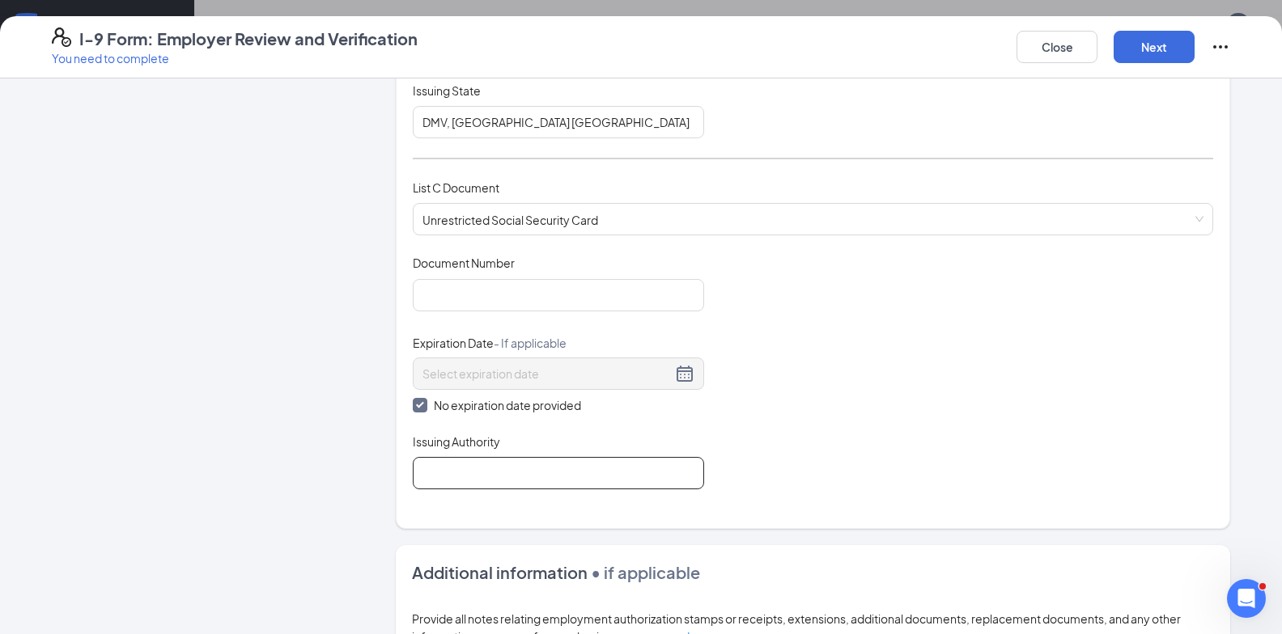
click at [454, 463] on input "Issuing Authority" at bounding box center [558, 473] width 291 height 32
drag, startPoint x: 457, startPoint y: 464, endPoint x: 249, endPoint y: 469, distance: 208.0
click at [249, 469] on div "Employer Information 2 Document Information 3 Review 4 Sign Which documents did…" at bounding box center [641, 275] width 1178 height 1332
type input "SSA"
click at [444, 296] on input "Document Number" at bounding box center [558, 295] width 291 height 32
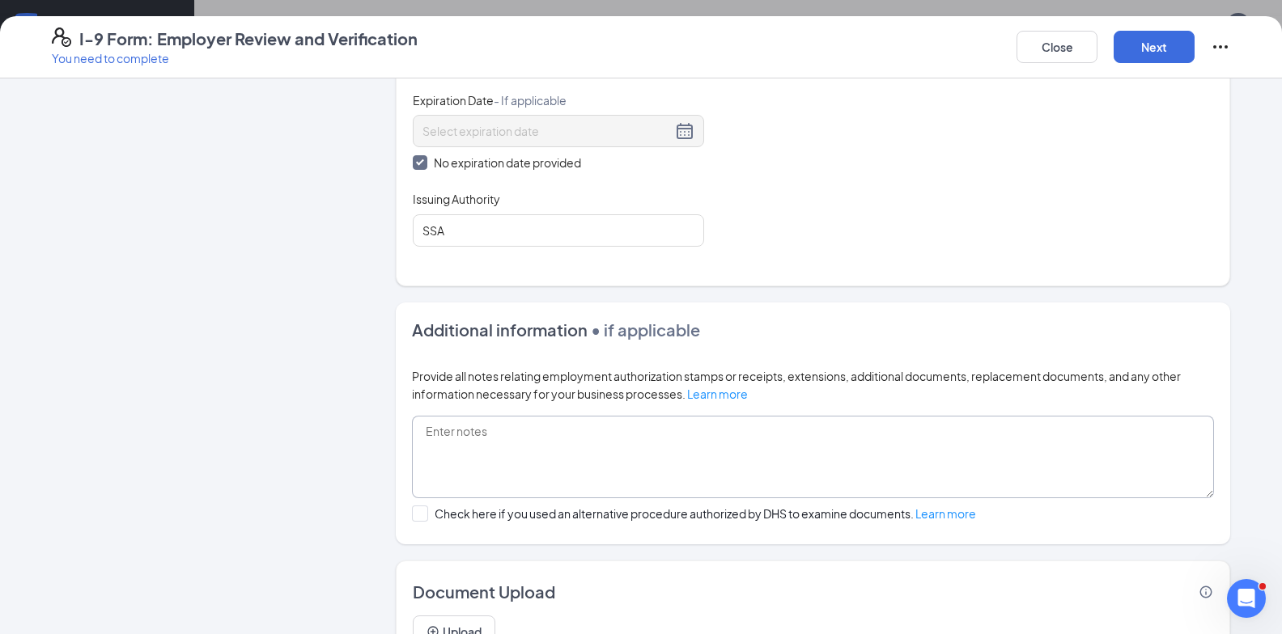
scroll to position [808, 0]
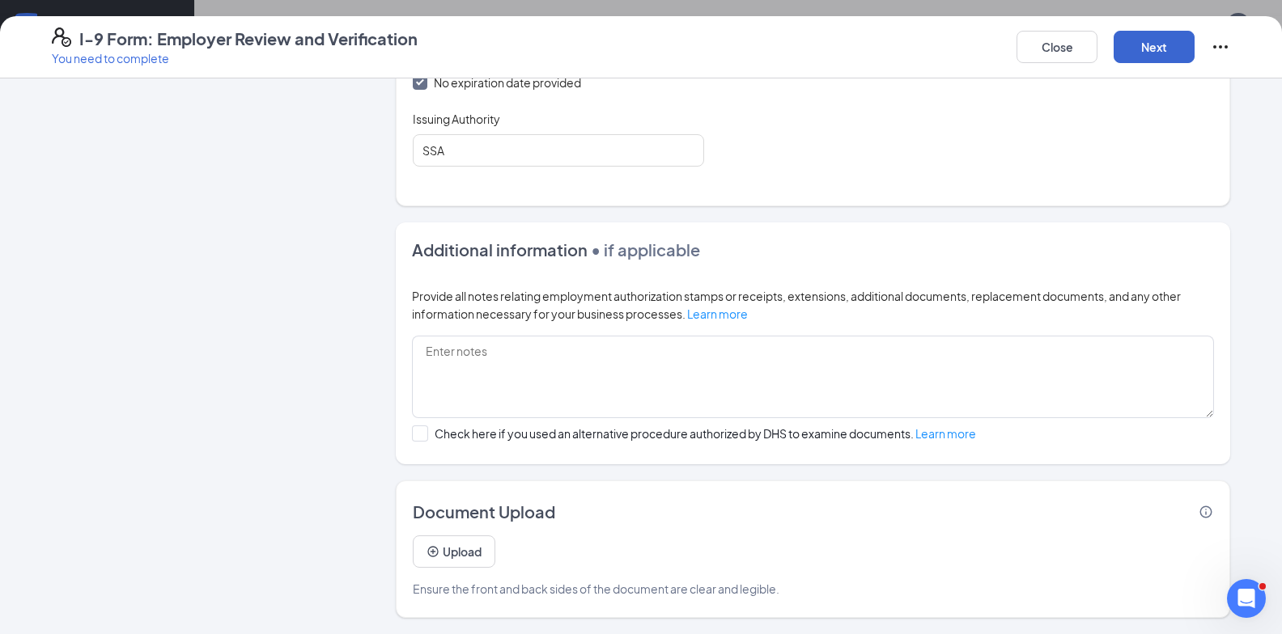
type input "189805374"
click at [1143, 42] on button "Next" at bounding box center [1153, 47] width 81 height 32
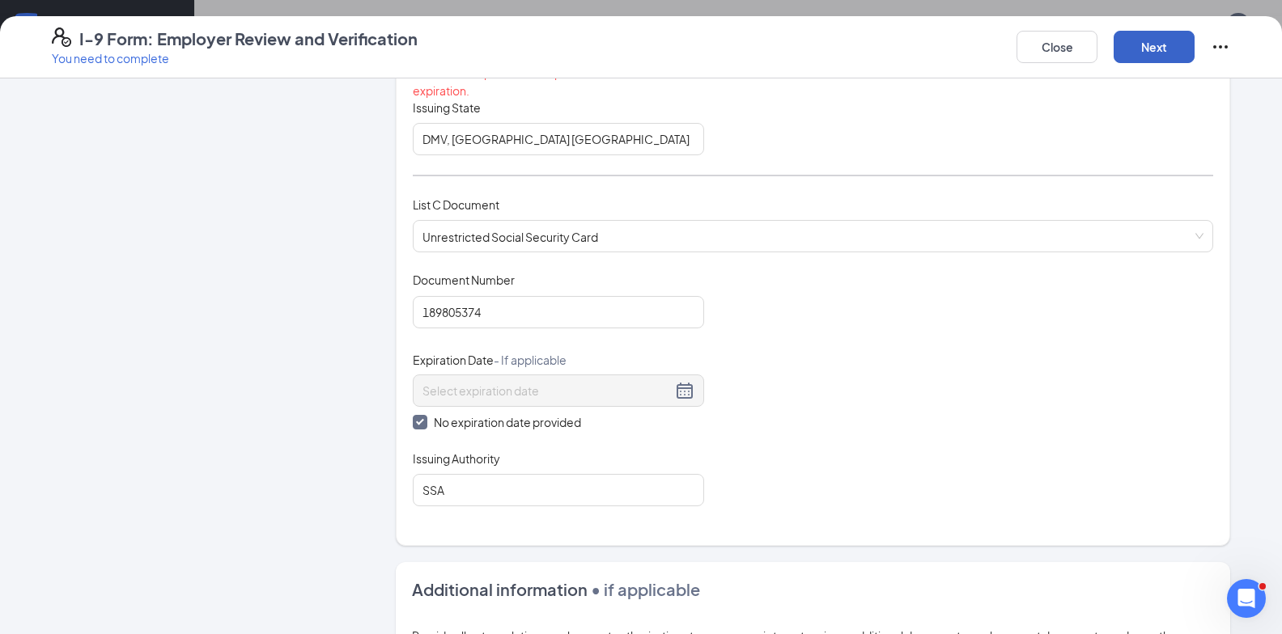
scroll to position [323, 0]
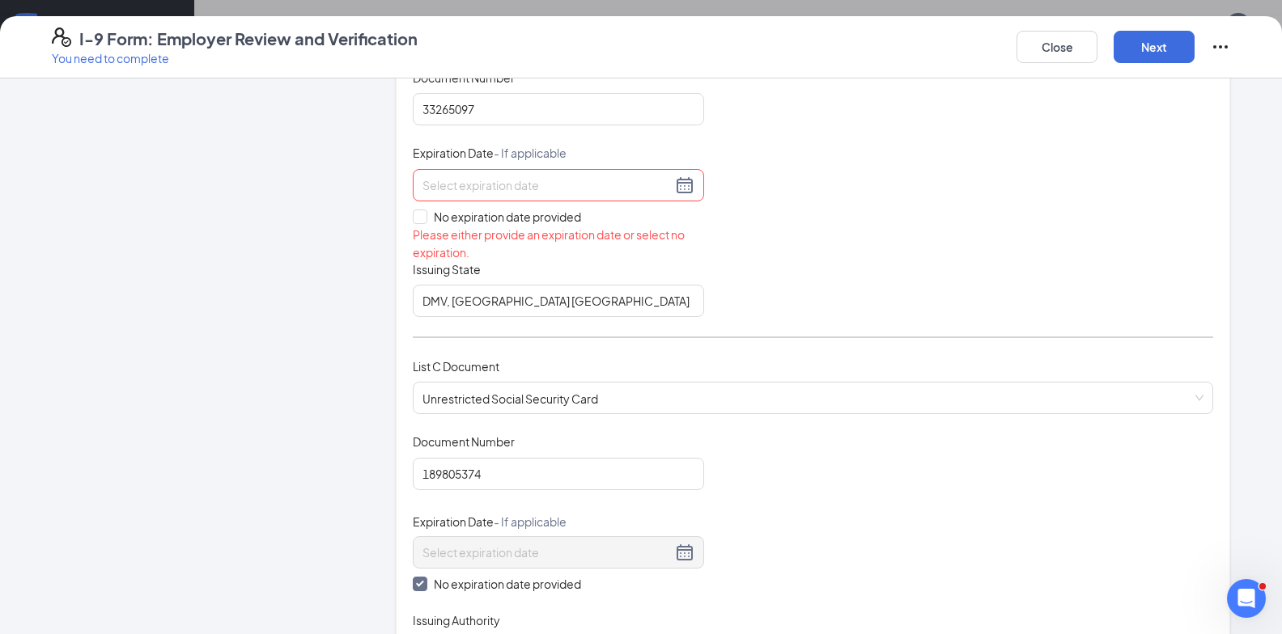
click at [495, 185] on input at bounding box center [546, 185] width 249 height 18
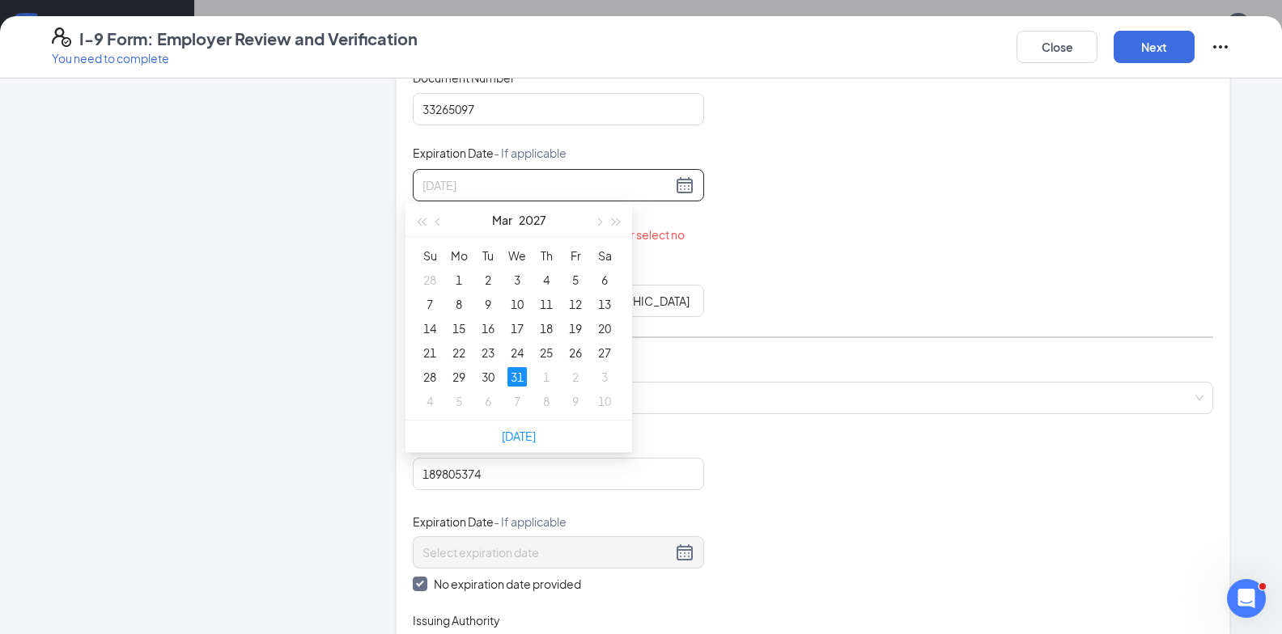
click at [515, 372] on div "31" at bounding box center [516, 376] width 19 height 19
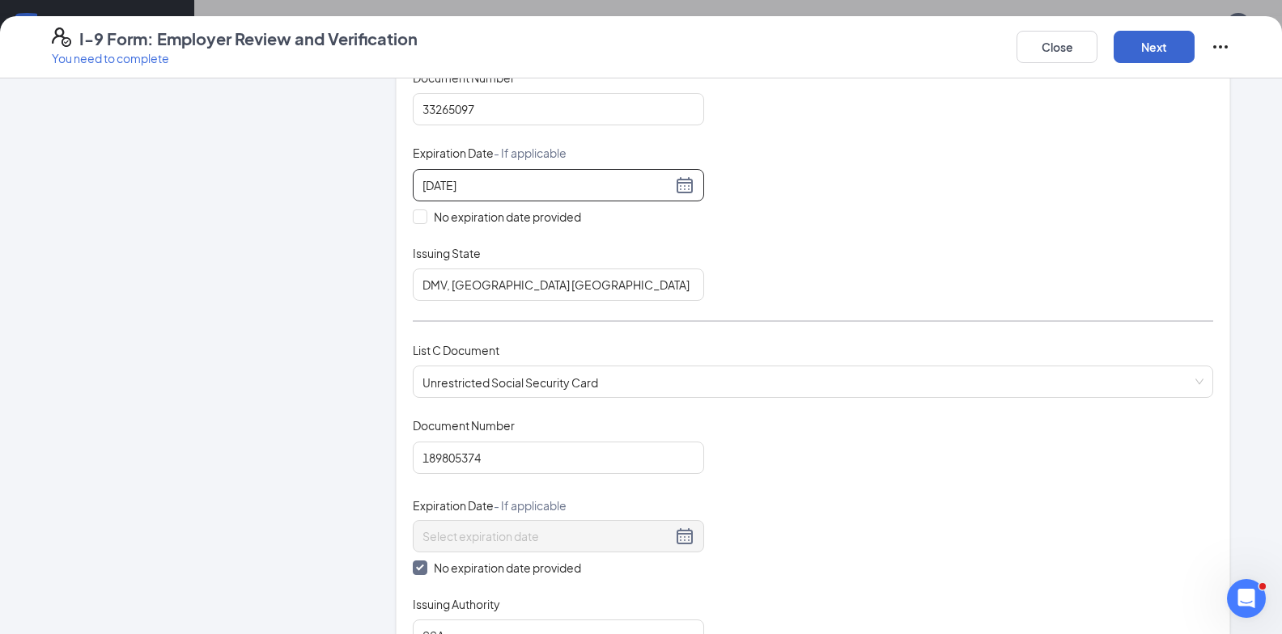
type input "03/31/2027"
click at [1170, 45] on button "Next" at bounding box center [1153, 47] width 81 height 32
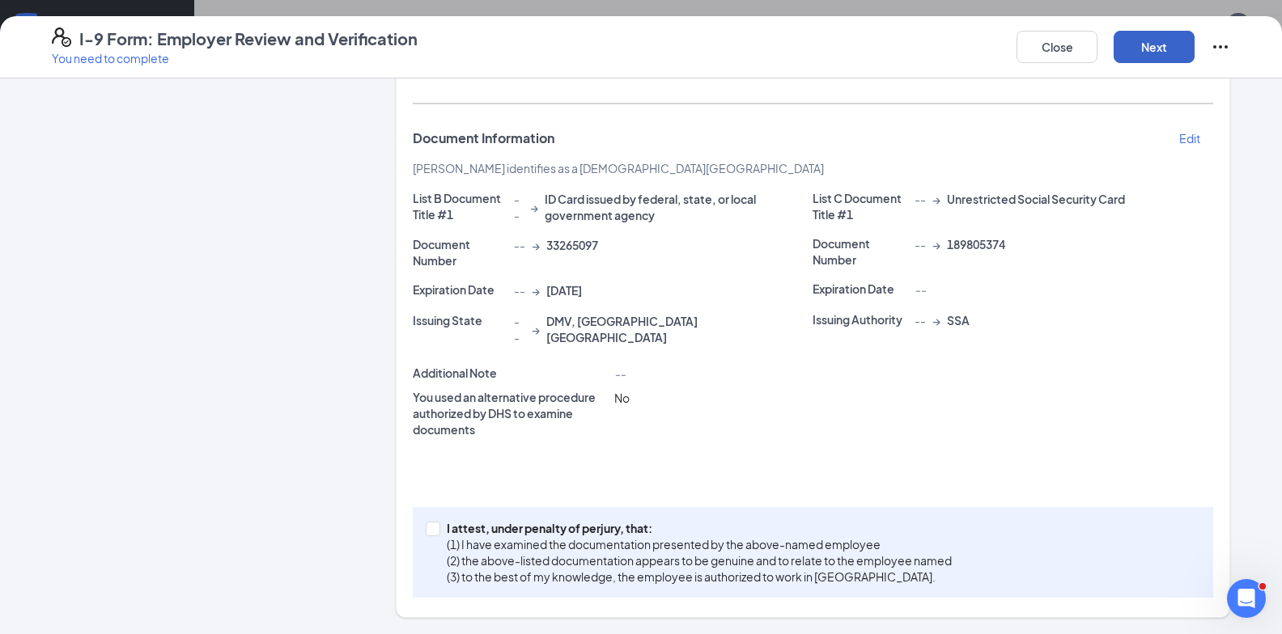
scroll to position [273, 0]
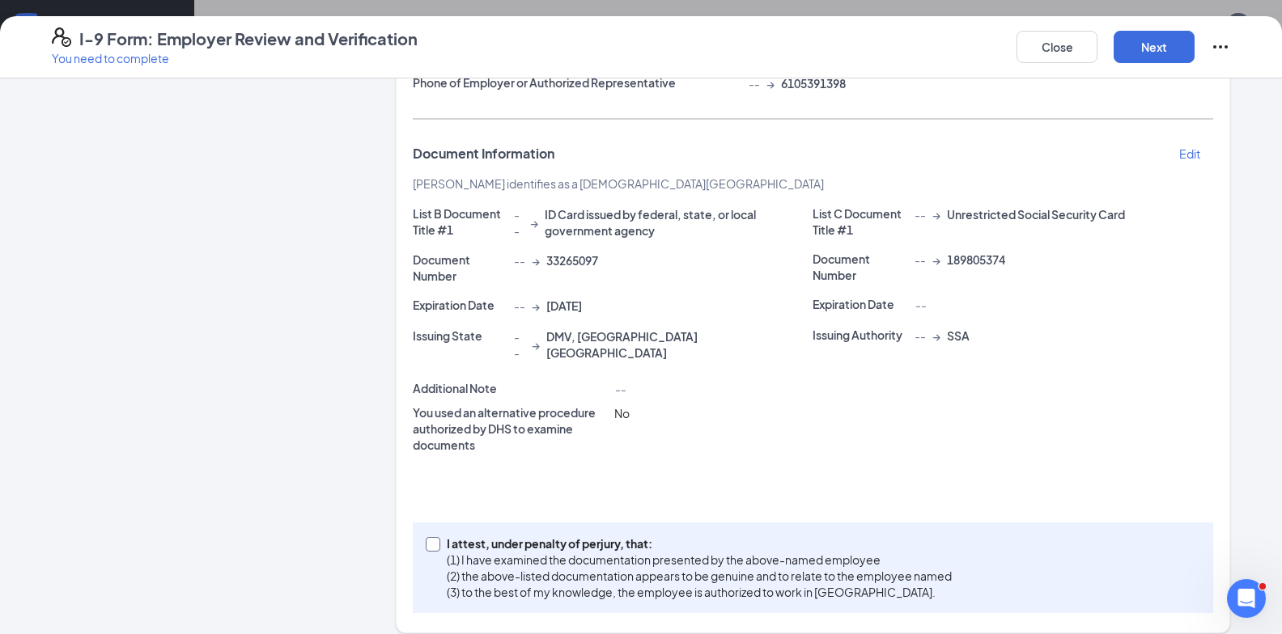
click at [430, 537] on input "I attest, under penalty of perjury, that: (1) I have examined the documentation…" at bounding box center [431, 542] width 11 height 11
checkbox input "true"
click at [1154, 42] on button "Next" at bounding box center [1153, 47] width 81 height 32
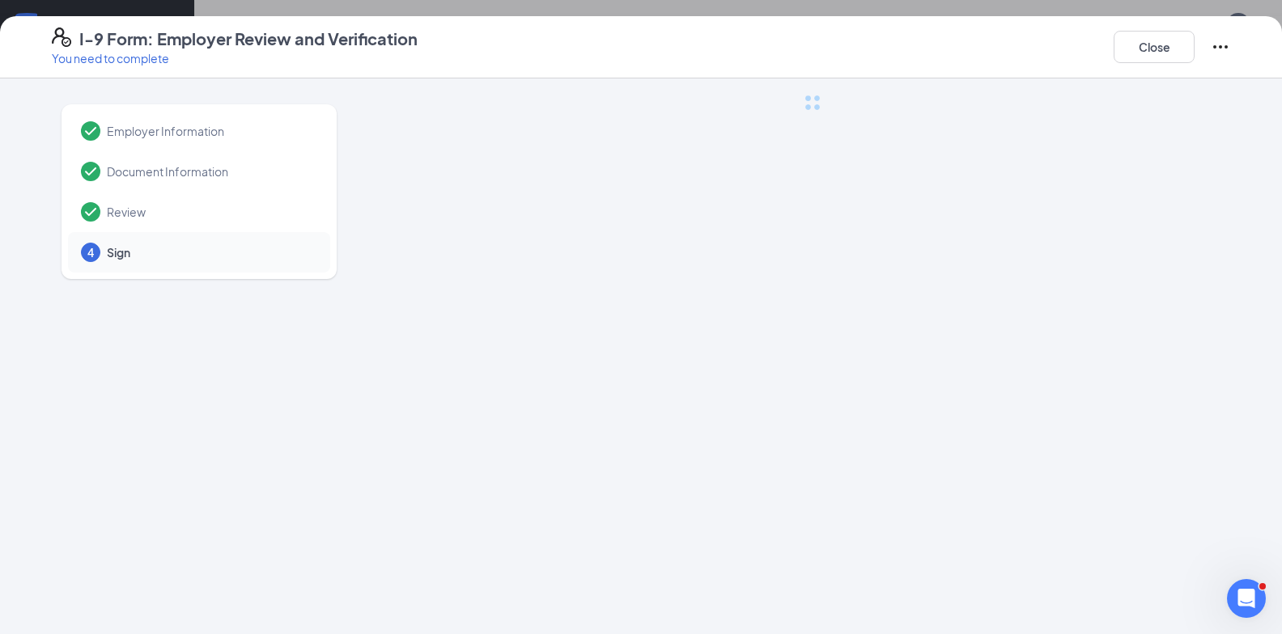
scroll to position [0, 0]
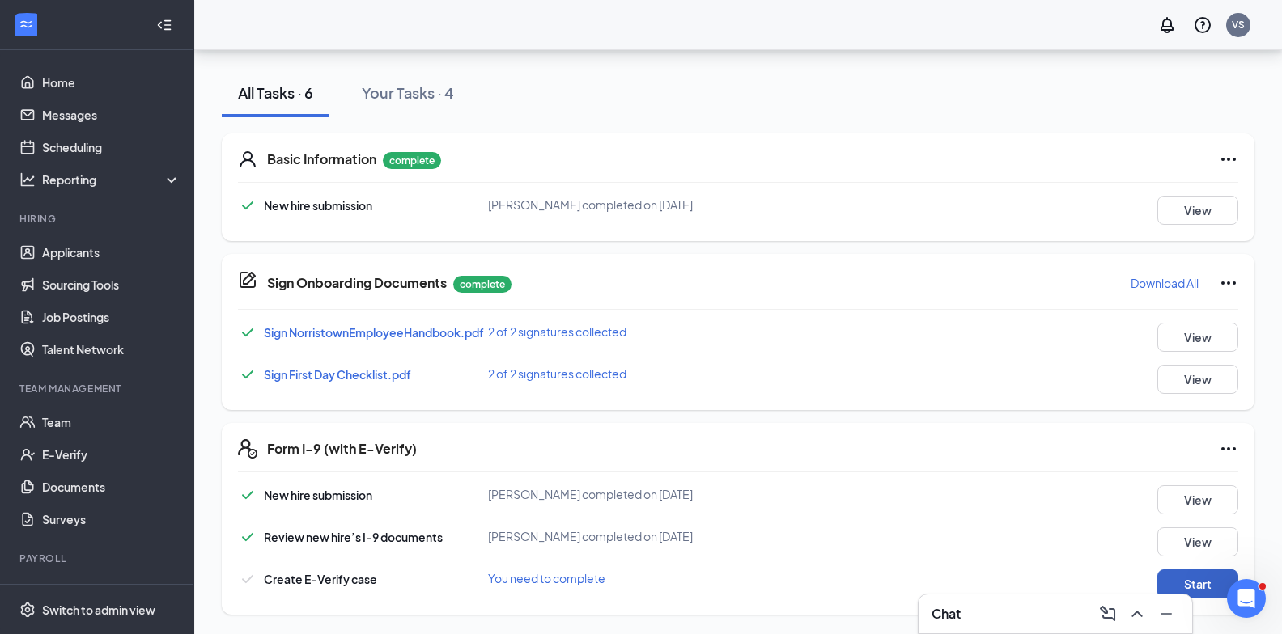
click at [1203, 576] on button "Start" at bounding box center [1197, 584] width 81 height 29
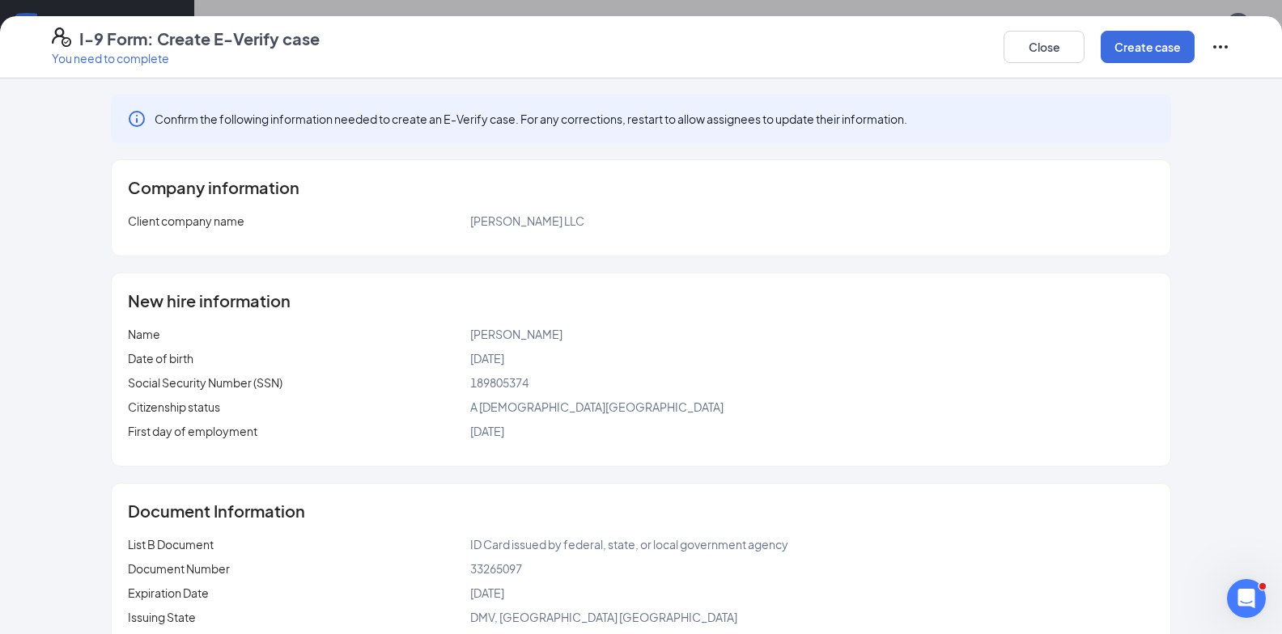
scroll to position [142, 0]
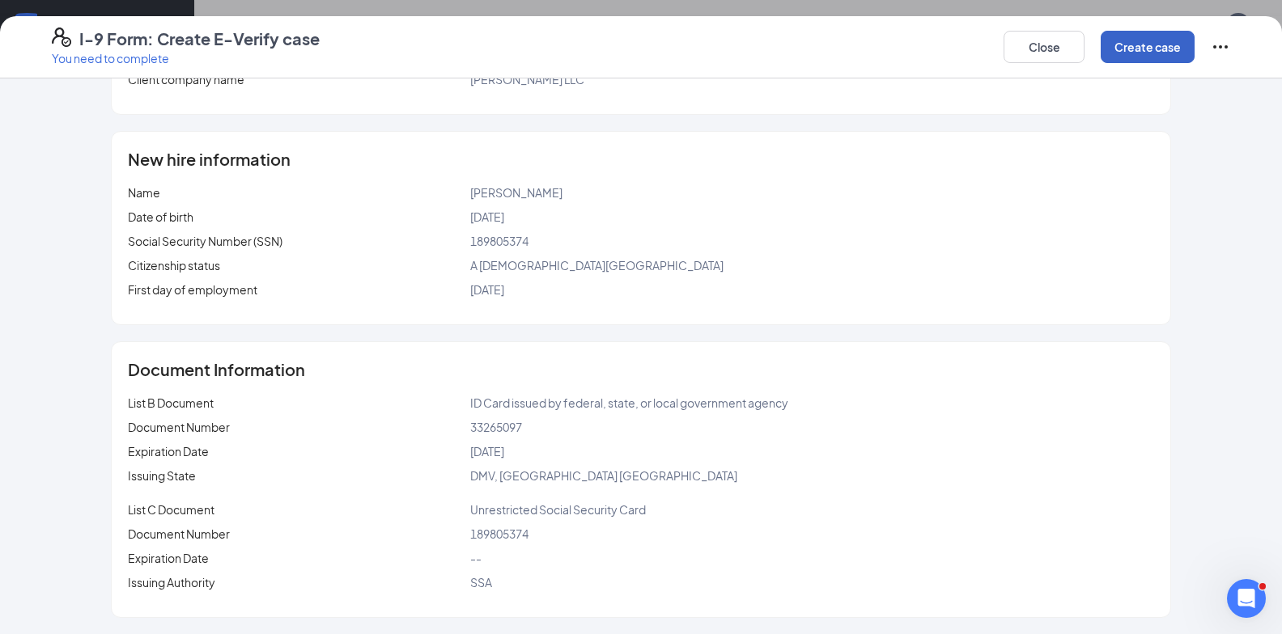
click at [1134, 48] on button "Create case" at bounding box center [1147, 47] width 94 height 32
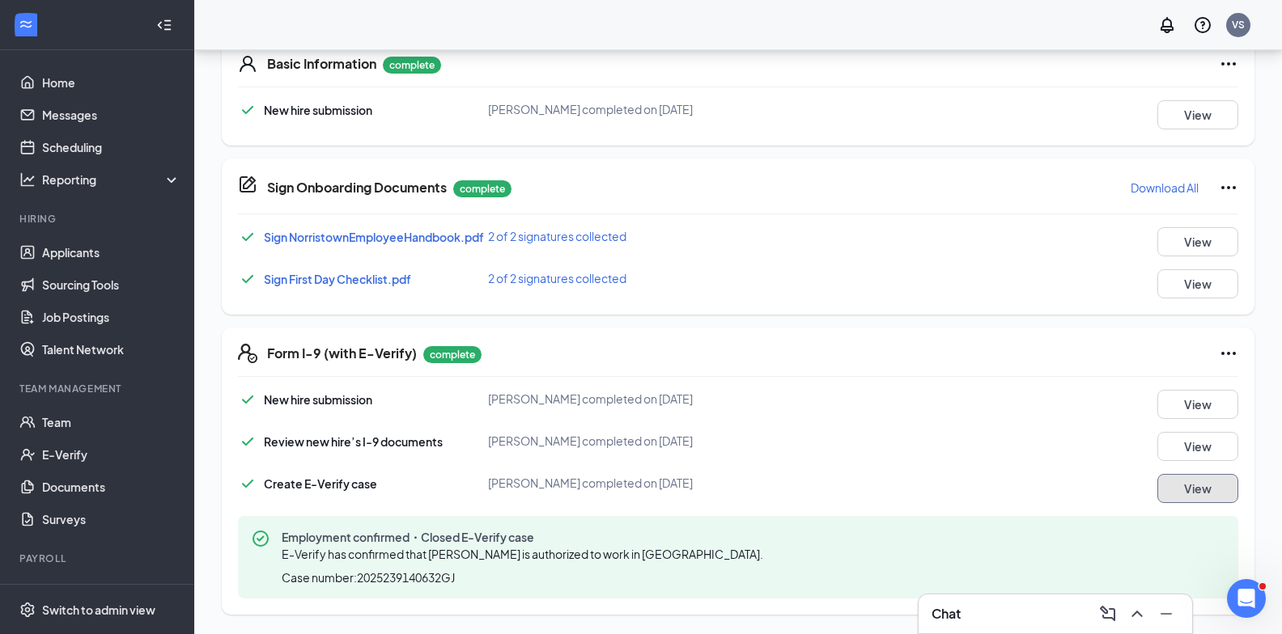
scroll to position [0, 0]
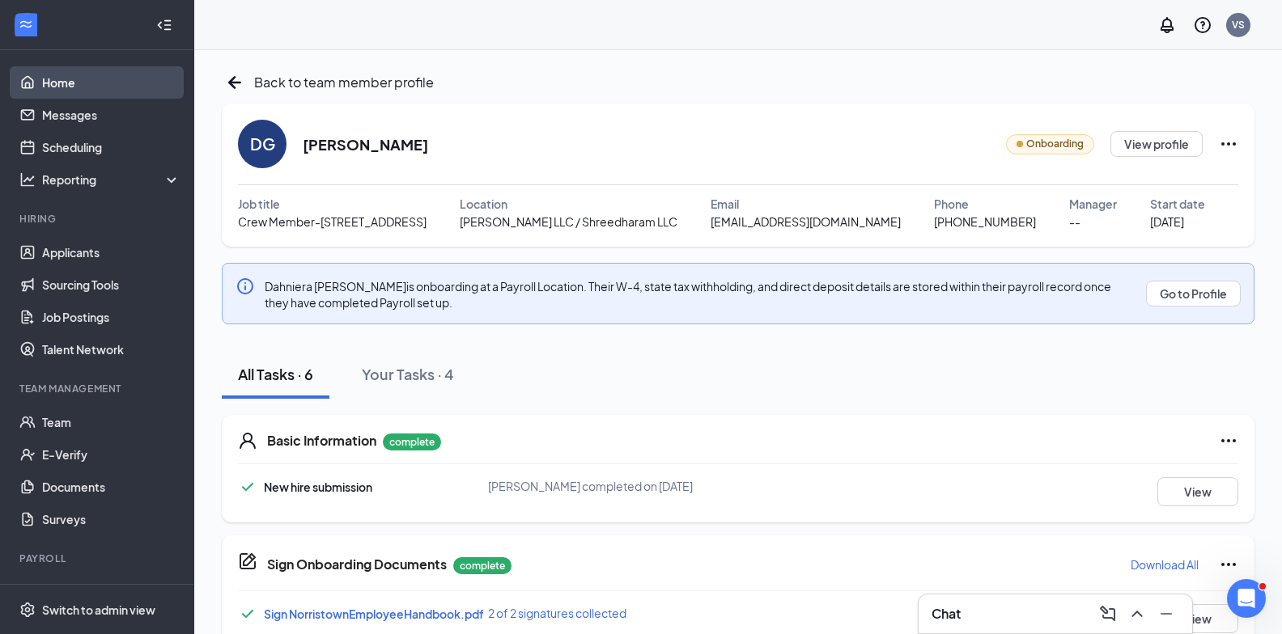
click at [63, 83] on link "Home" at bounding box center [111, 82] width 138 height 32
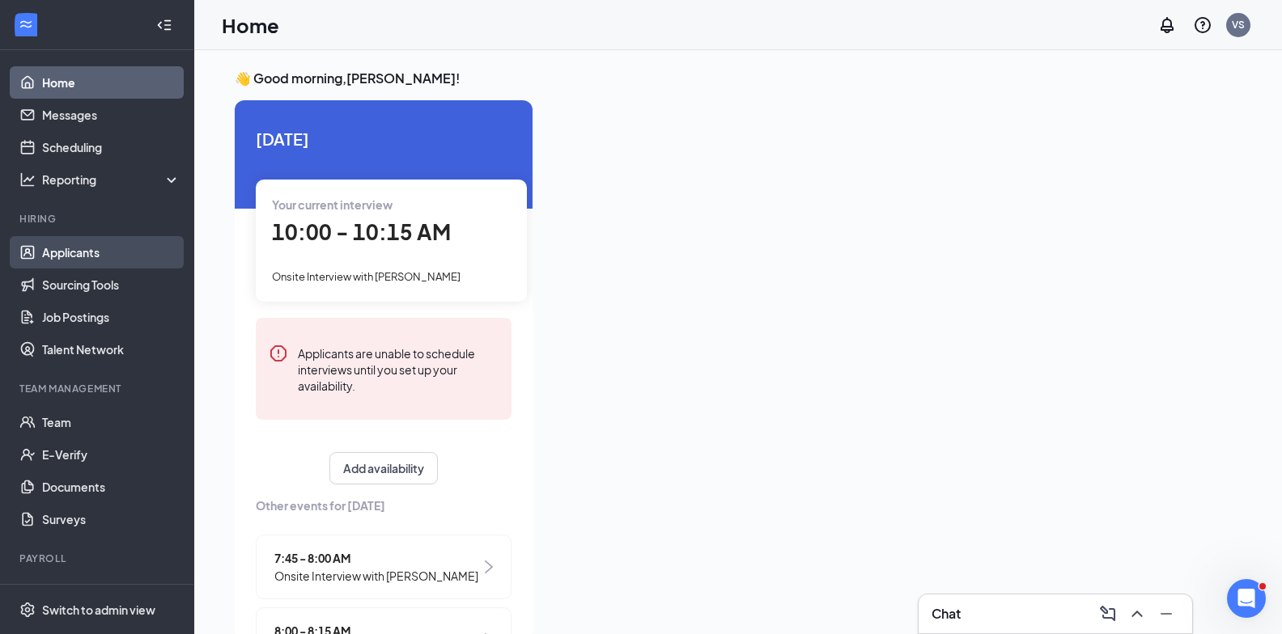
click at [53, 256] on link "Applicants" at bounding box center [111, 252] width 138 height 32
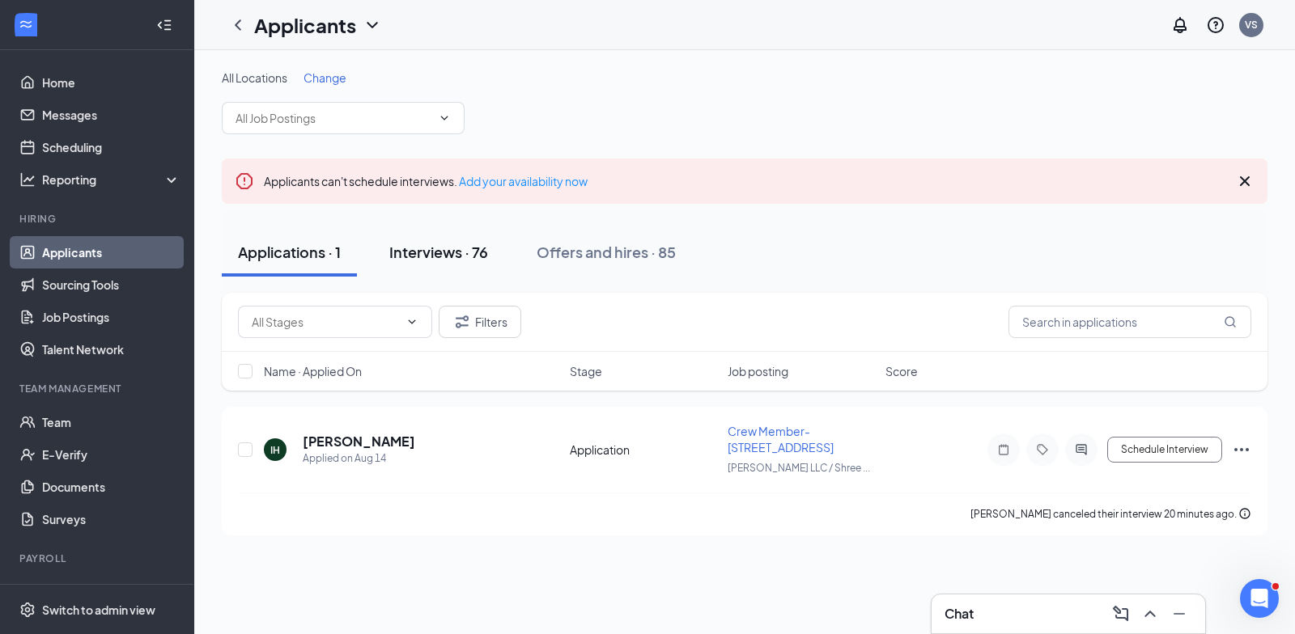
click at [461, 239] on button "Interviews · 76" at bounding box center [438, 252] width 131 height 49
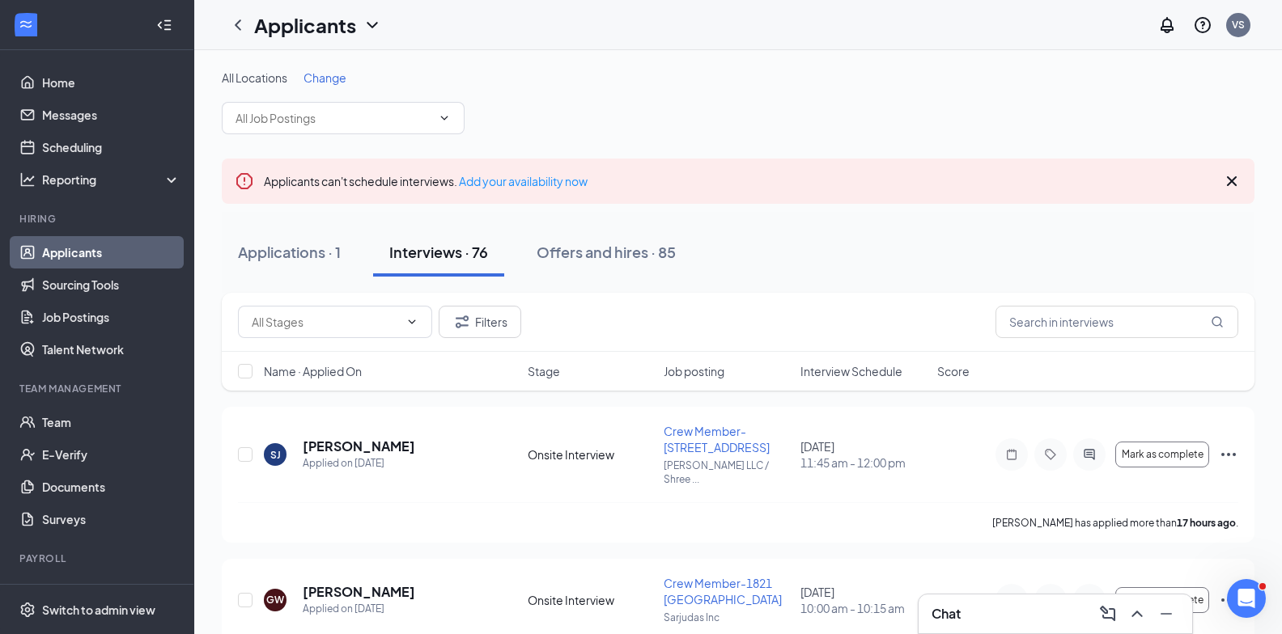
click at [335, 72] on span "Change" at bounding box center [324, 77] width 43 height 15
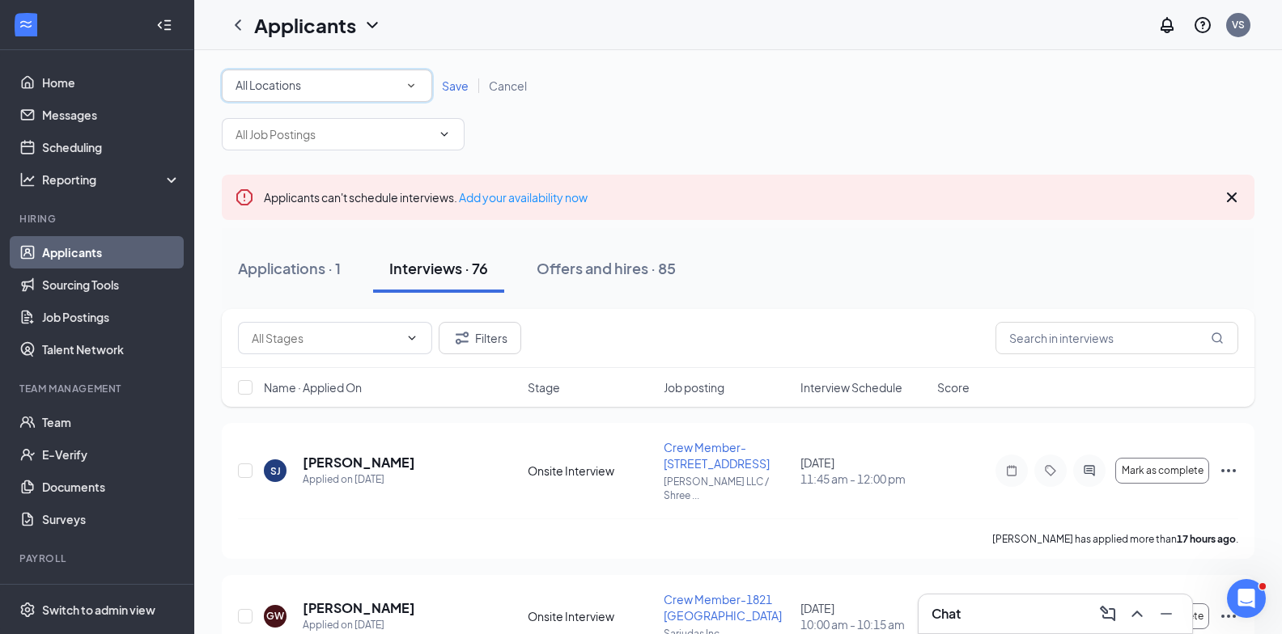
click at [347, 83] on div "All Locations" at bounding box center [326, 85] width 183 height 19
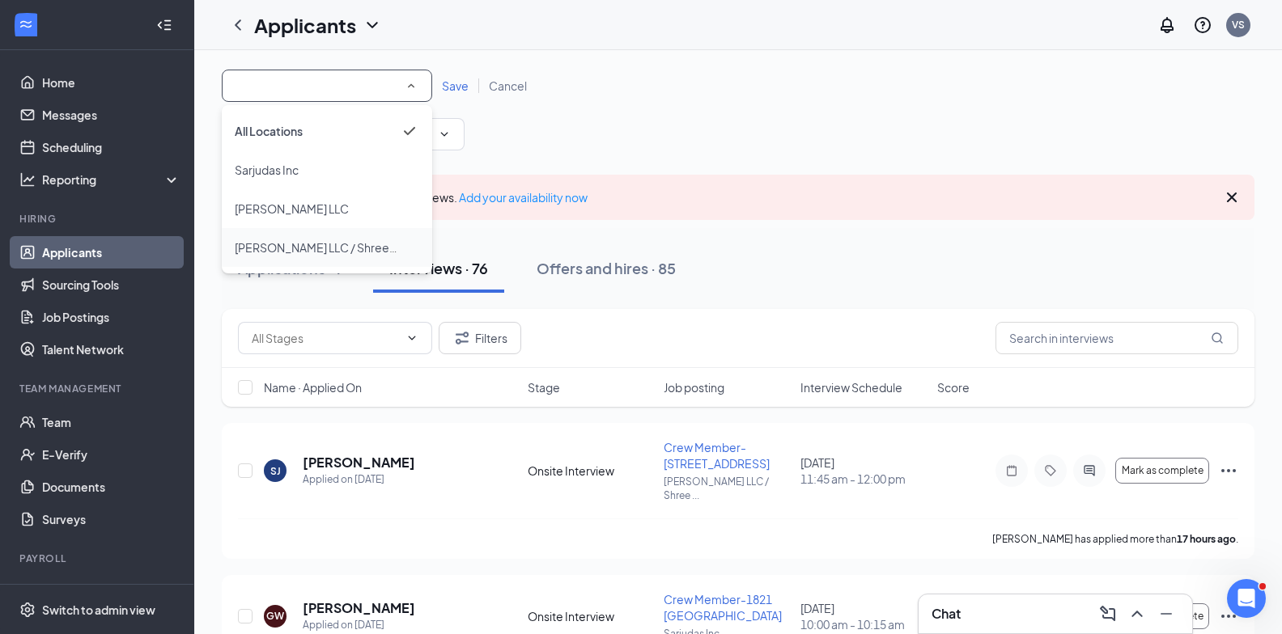
click at [297, 245] on span "[PERSON_NAME] LLC / Shreedharam LLC" at bounding box center [344, 247] width 218 height 15
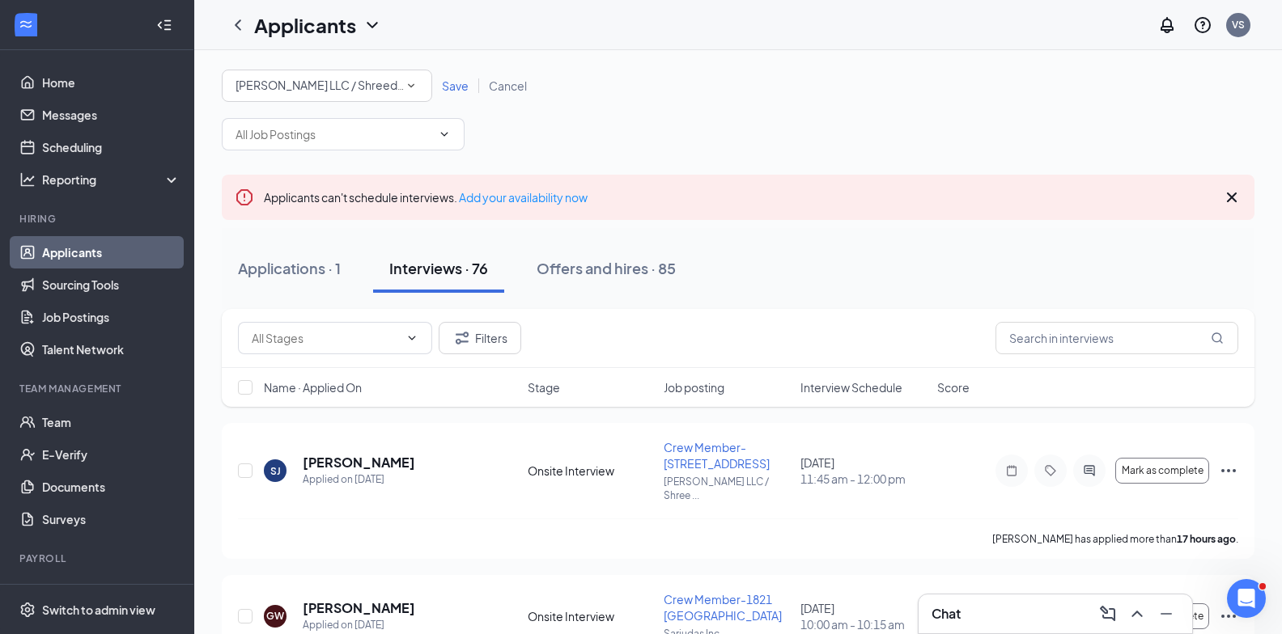
click at [460, 97] on div "All Locations [PERSON_NAME] LLC / Shreedharam LLC Save Cancel" at bounding box center [738, 86] width 1033 height 32
click at [460, 90] on span "Save" at bounding box center [455, 85] width 27 height 15
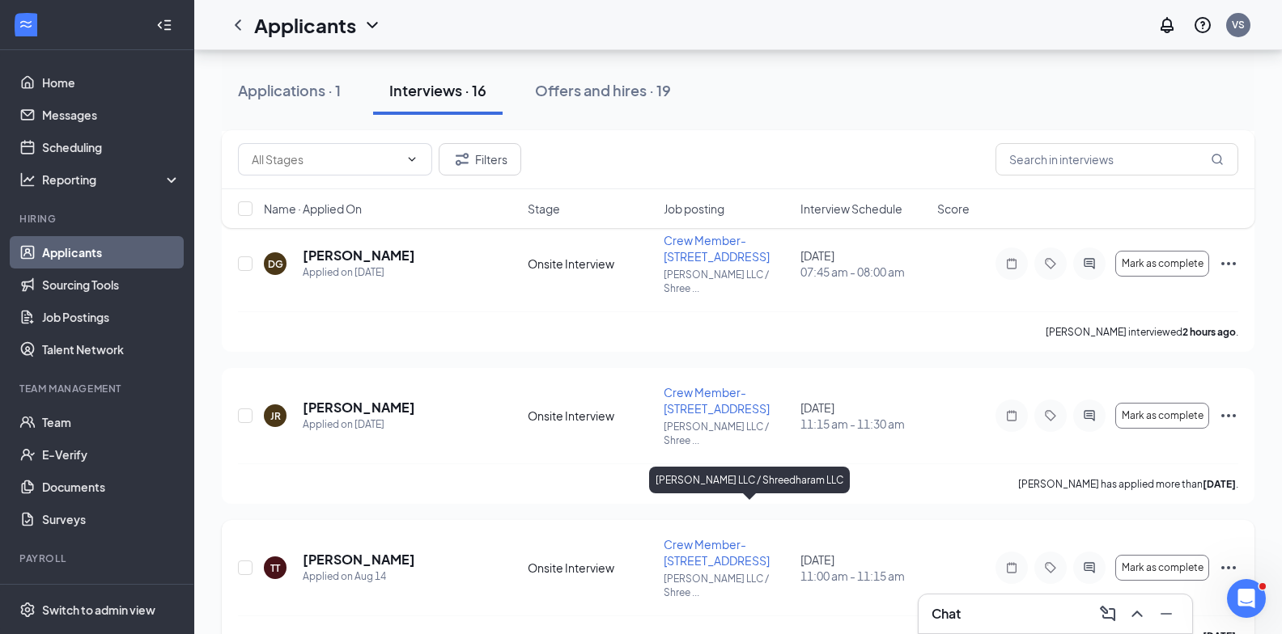
scroll to position [728, 0]
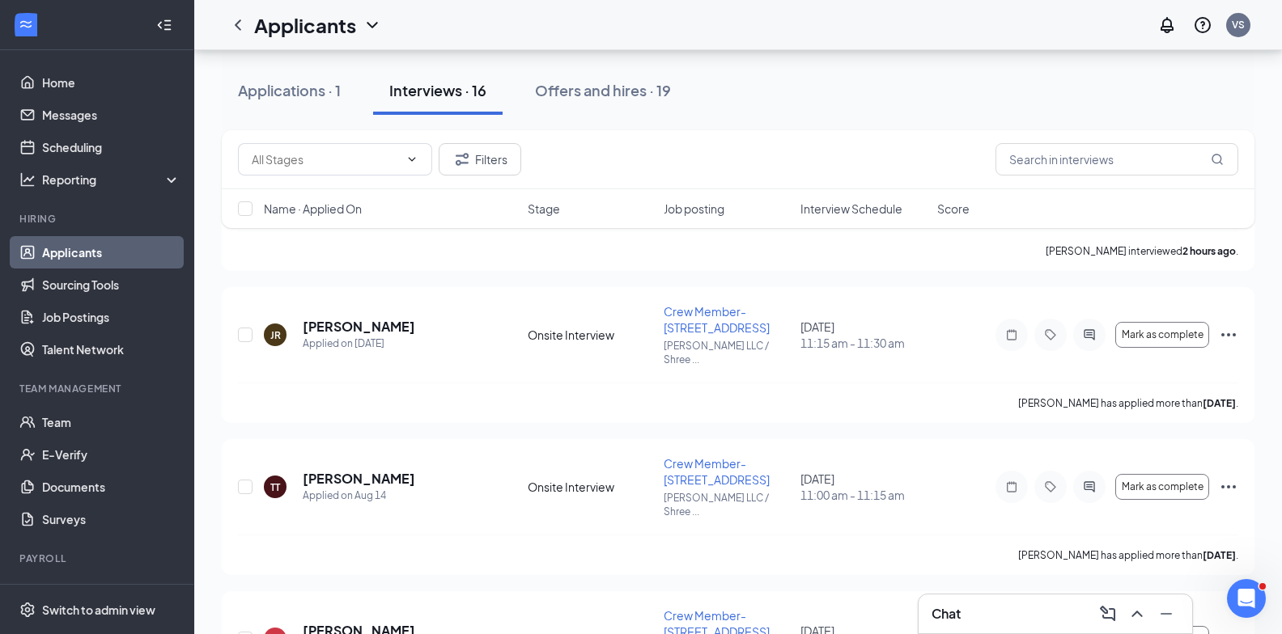
click at [113, 250] on link "Applicants" at bounding box center [111, 252] width 138 height 32
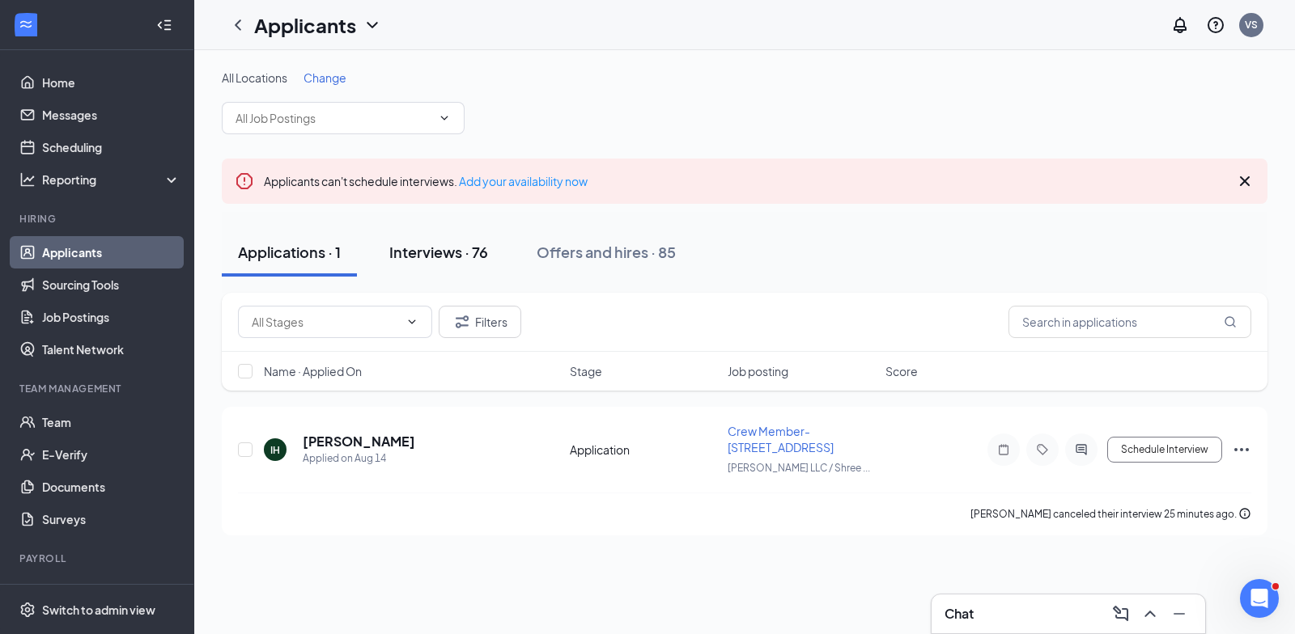
click at [439, 261] on div "Interviews · 76" at bounding box center [438, 252] width 99 height 20
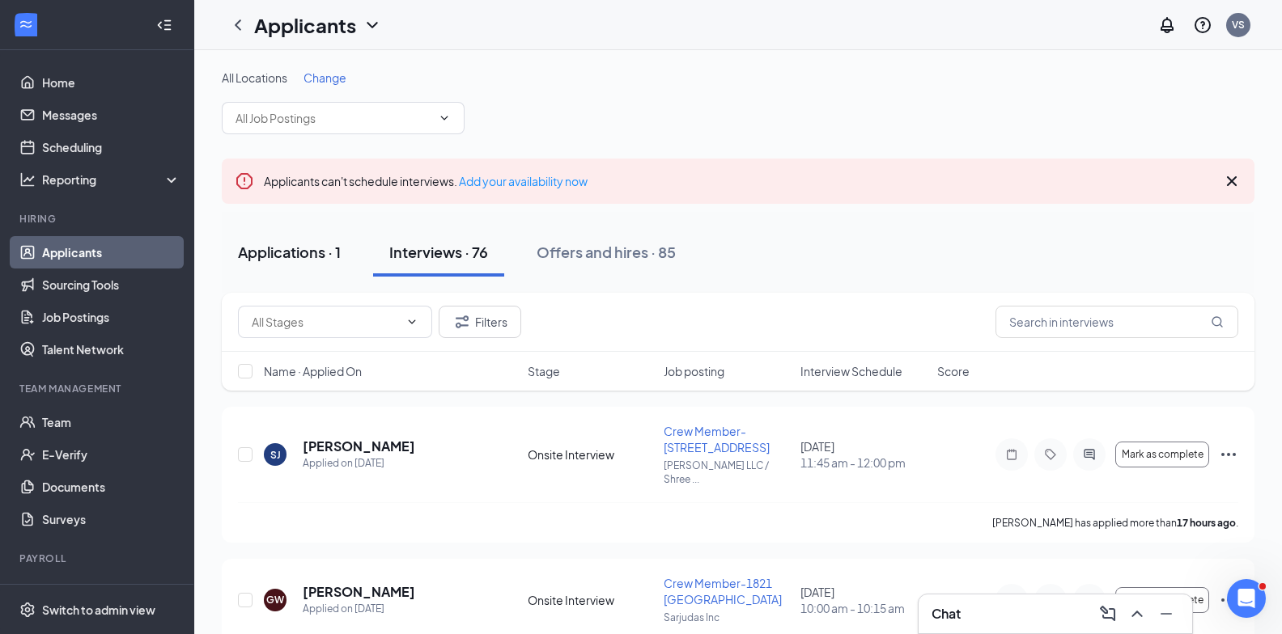
click at [337, 260] on div "Applications · 1" at bounding box center [289, 252] width 103 height 20
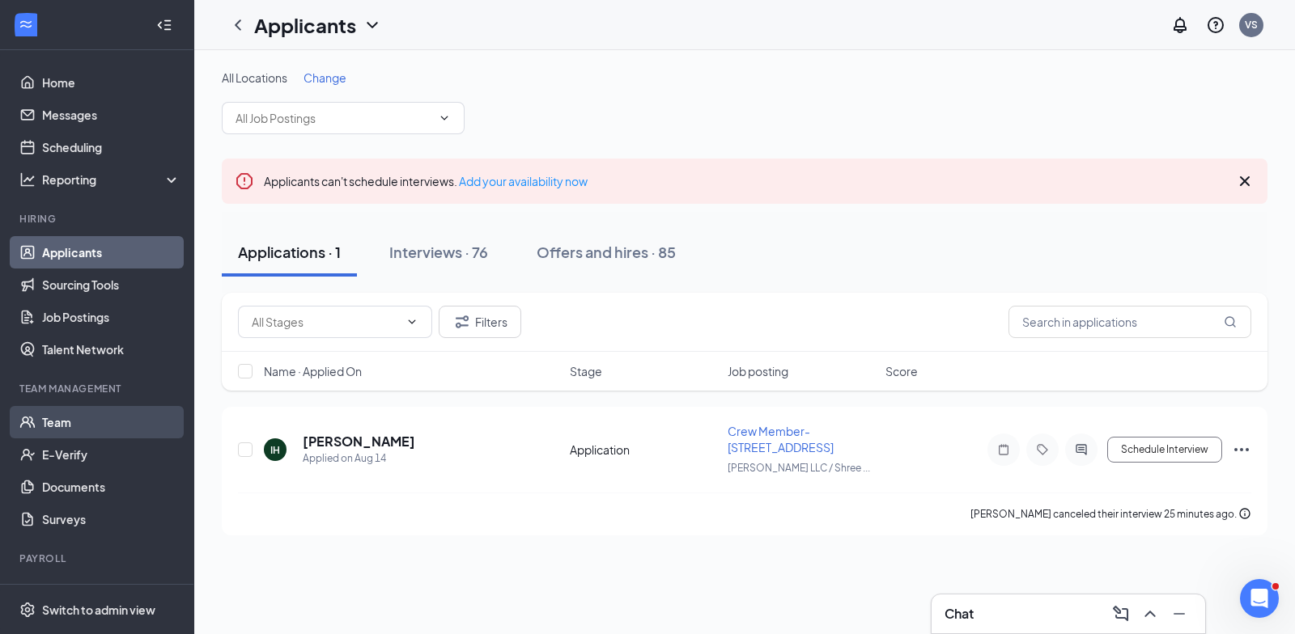
click at [84, 426] on link "Team" at bounding box center [111, 422] width 138 height 32
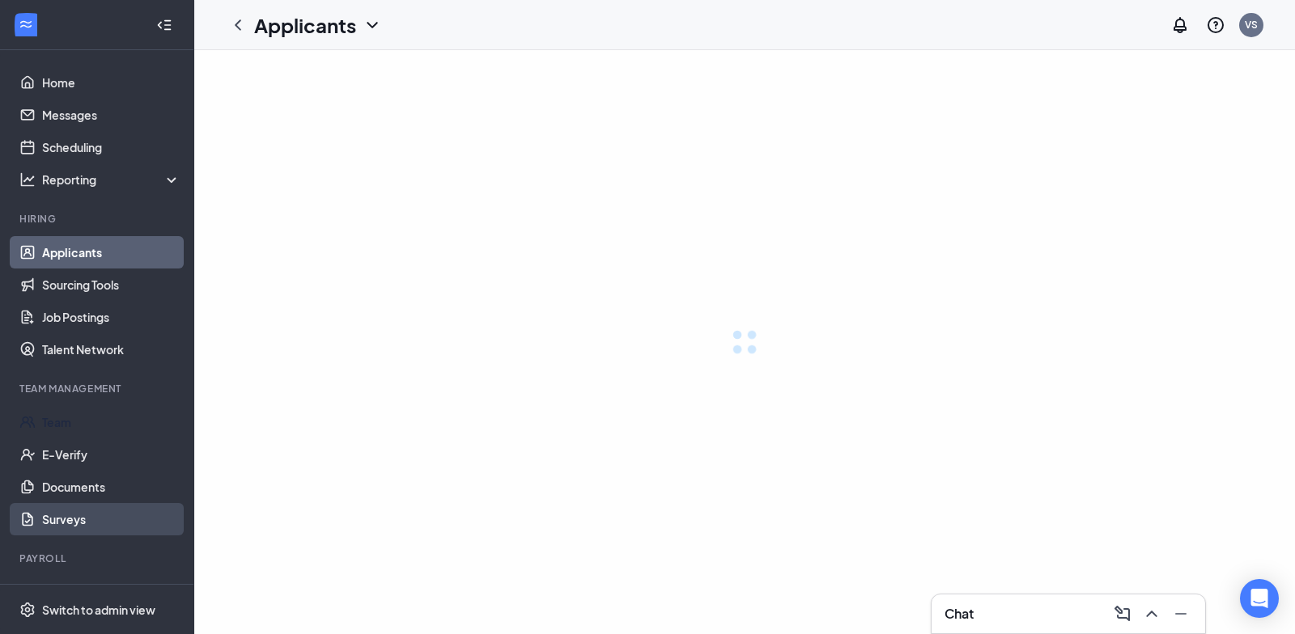
click at [72, 533] on ul "Home Messages Scheduling Reporting Hiring Applicants Sourcing Tools Job Posting…" at bounding box center [96, 348] width 193 height 597
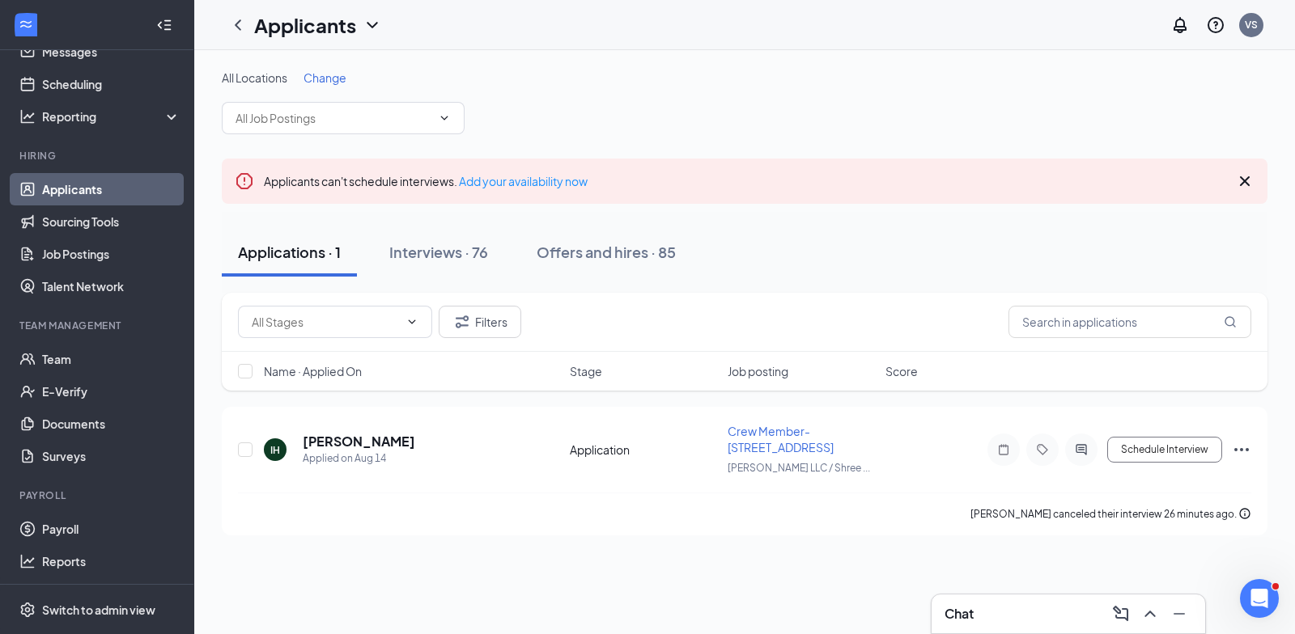
click at [101, 341] on li "Team Management Team E-Verify Documents Surveys" at bounding box center [96, 396] width 193 height 154
click at [100, 358] on link "Team" at bounding box center [111, 359] width 138 height 32
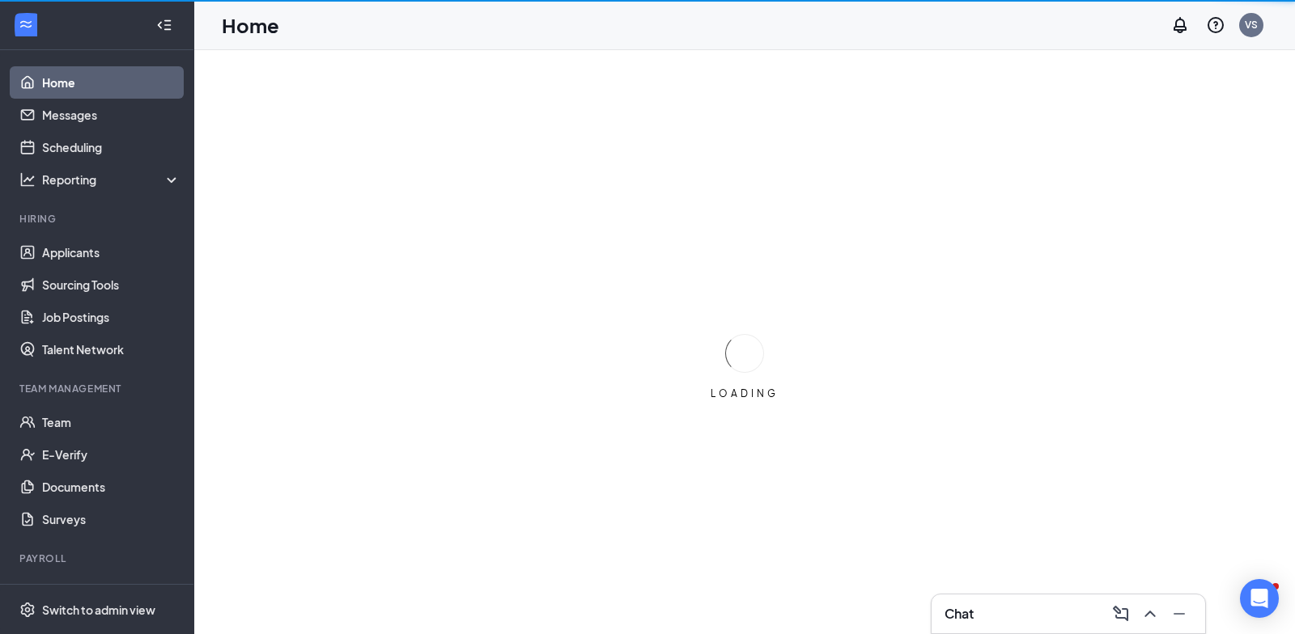
click at [79, 87] on link "Home" at bounding box center [111, 82] width 138 height 32
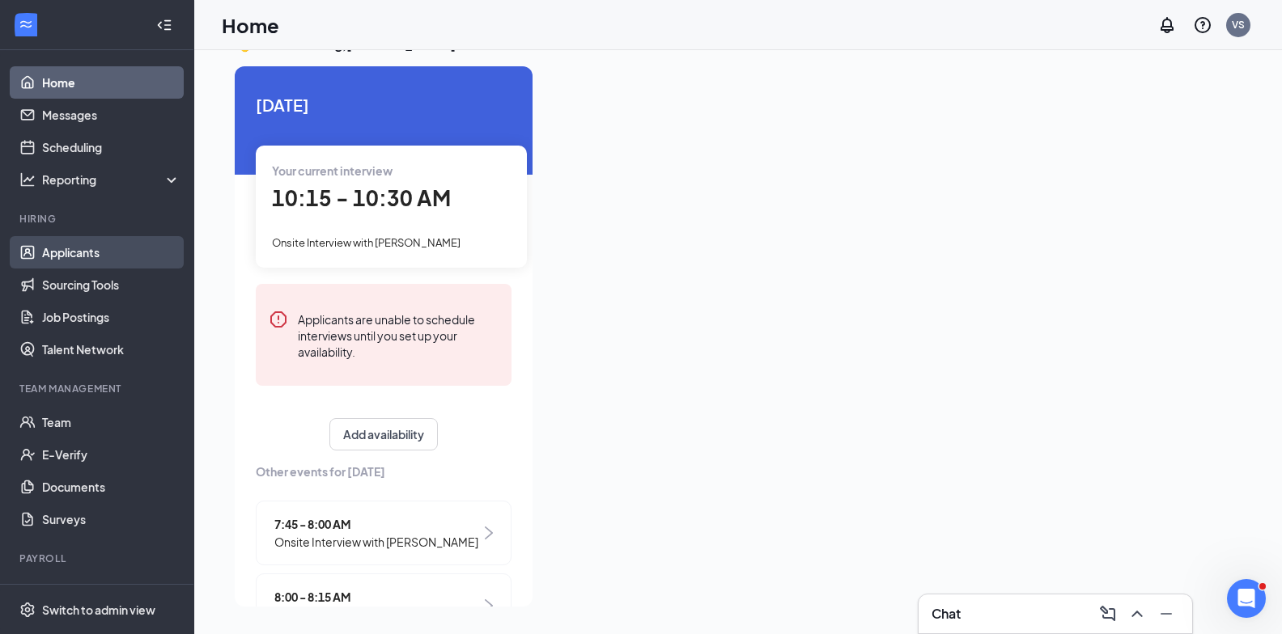
click at [88, 261] on link "Applicants" at bounding box center [111, 252] width 138 height 32
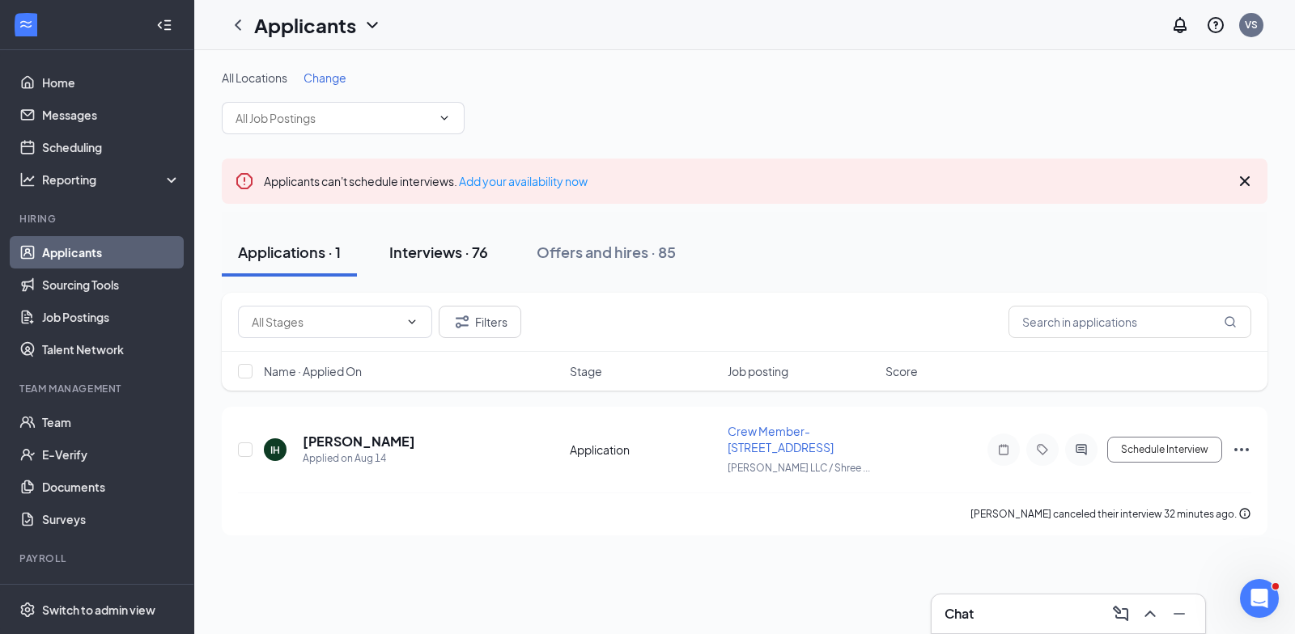
click at [439, 246] on div "Interviews · 76" at bounding box center [438, 252] width 99 height 20
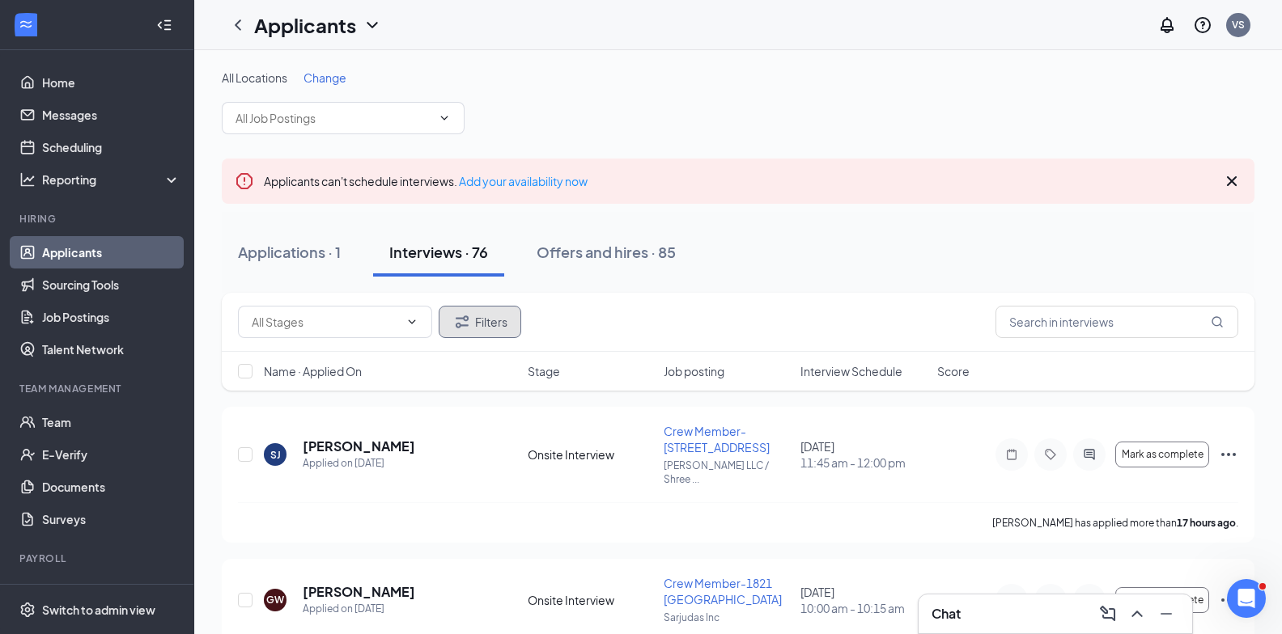
click at [441, 316] on button "Filters" at bounding box center [480, 322] width 83 height 32
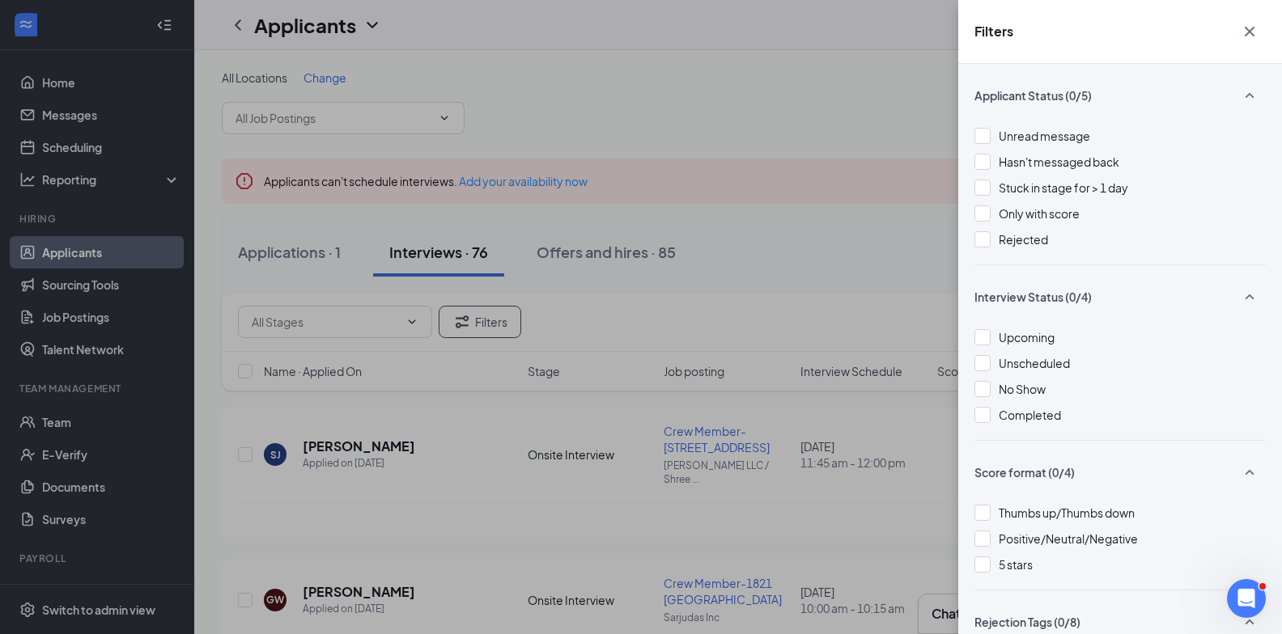
click at [916, 301] on div "Filters Applicant Status (0/5) Unread message Hasn't messaged back Stuck in sta…" at bounding box center [641, 317] width 1282 height 634
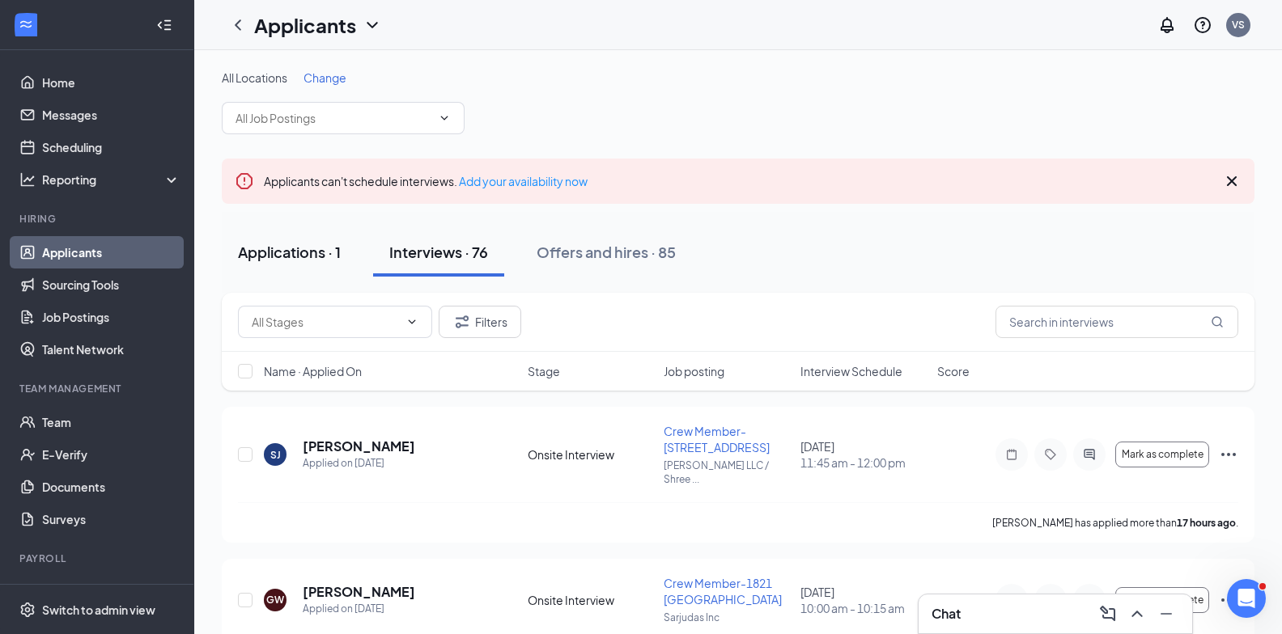
click at [329, 249] on div "Applications · 1" at bounding box center [289, 252] width 103 height 20
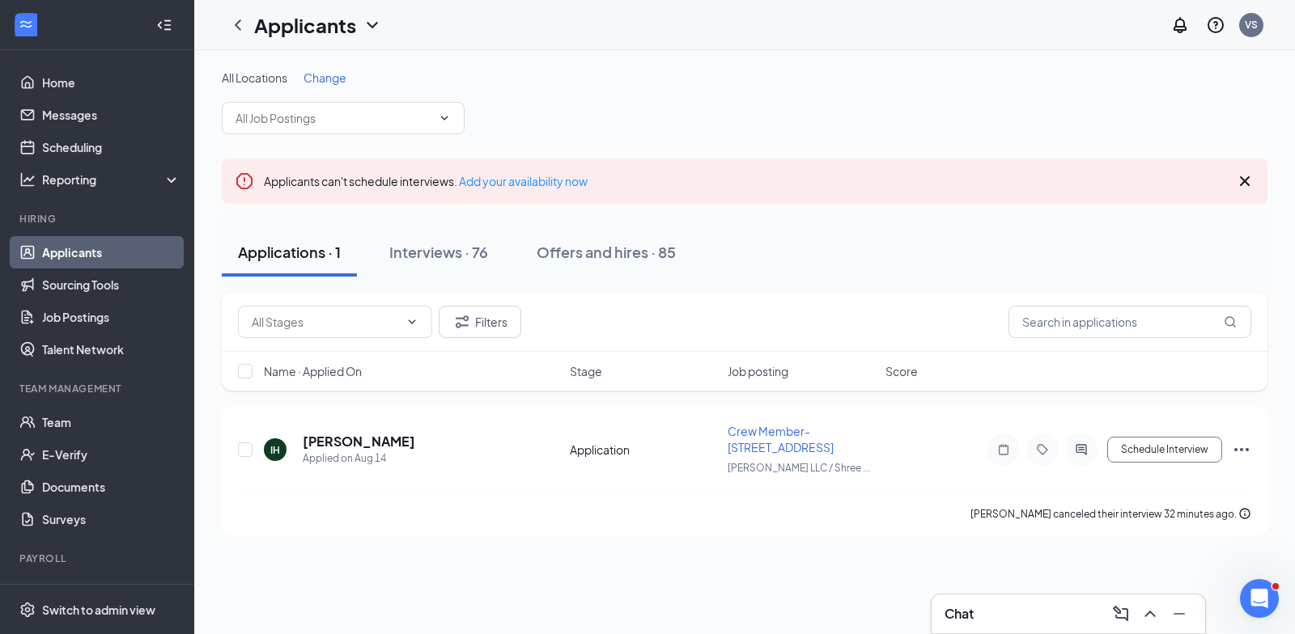
click at [346, 83] on div "All Locations Change" at bounding box center [744, 78] width 1045 height 16
click at [342, 80] on span "Change" at bounding box center [324, 77] width 43 height 15
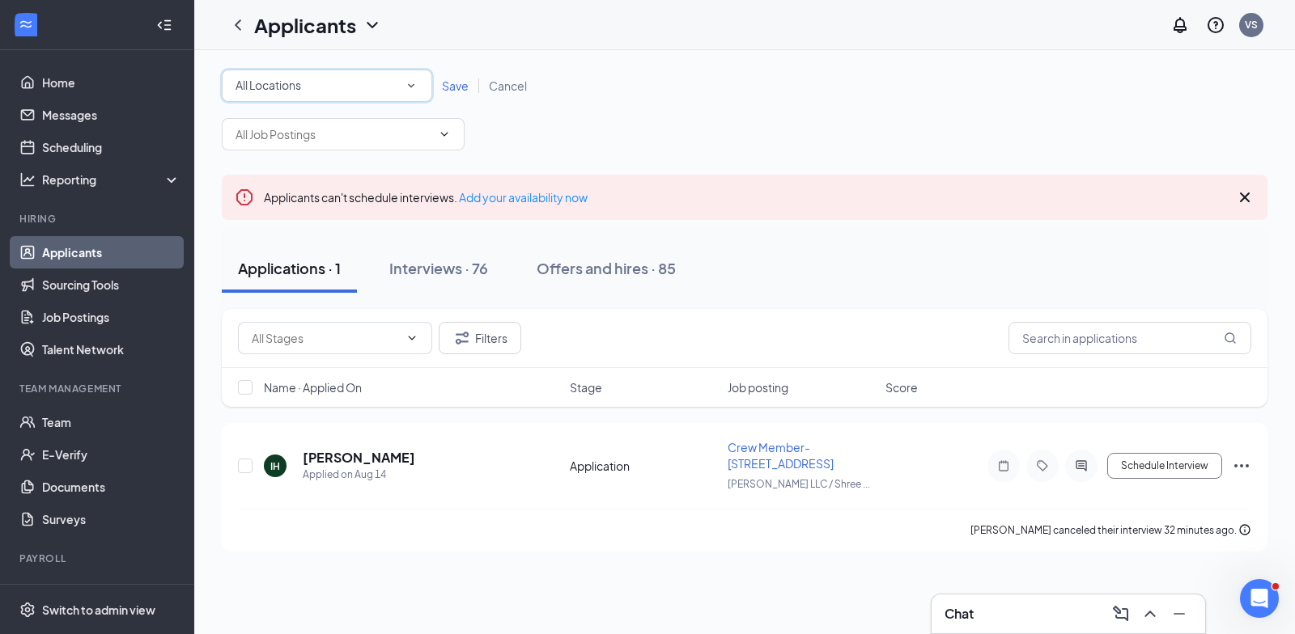
click at [347, 95] on div "All Locations" at bounding box center [326, 85] width 183 height 19
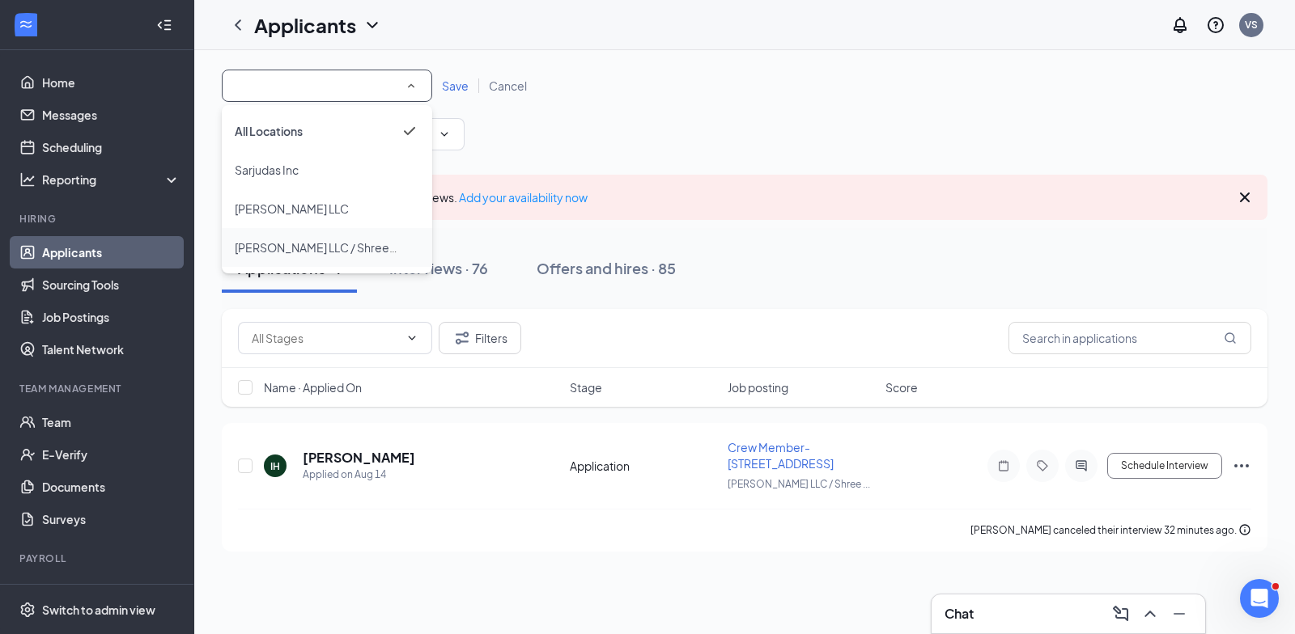
click at [303, 244] on span "[PERSON_NAME] LLC / Shreedharam LLC" at bounding box center [344, 247] width 218 height 15
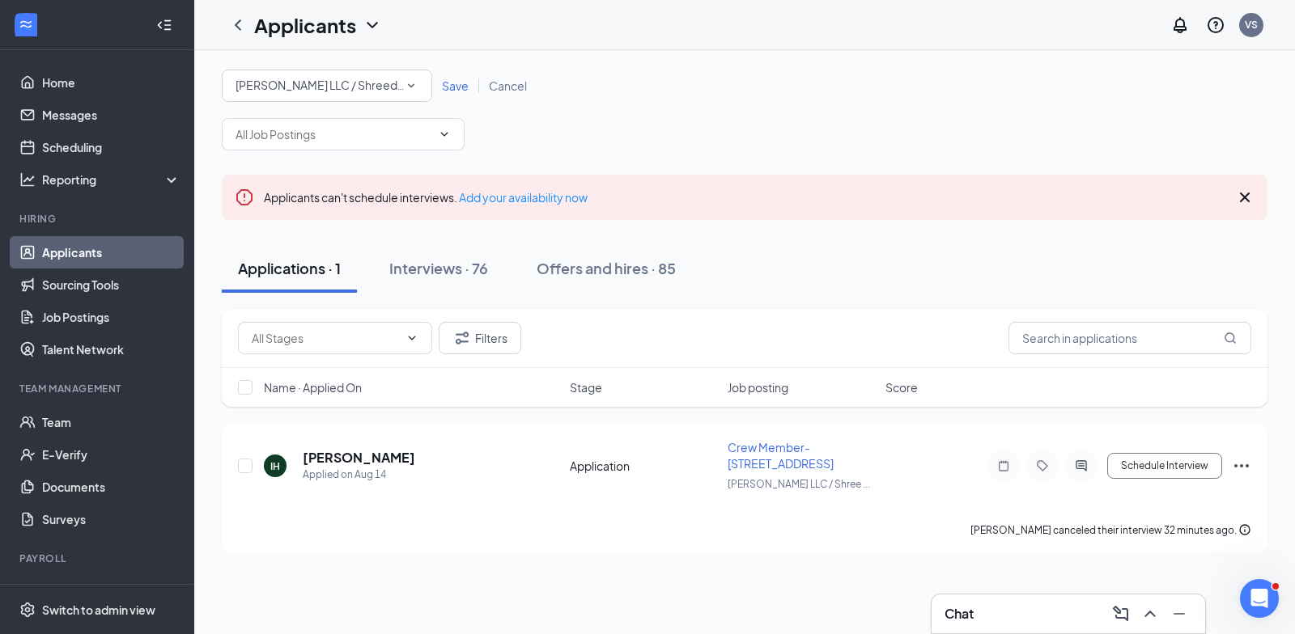
click at [450, 75] on div "All Locations [PERSON_NAME] LLC / Shreedharam LLC Save Cancel" at bounding box center [744, 86] width 1045 height 32
click at [457, 88] on span "Save" at bounding box center [455, 85] width 27 height 15
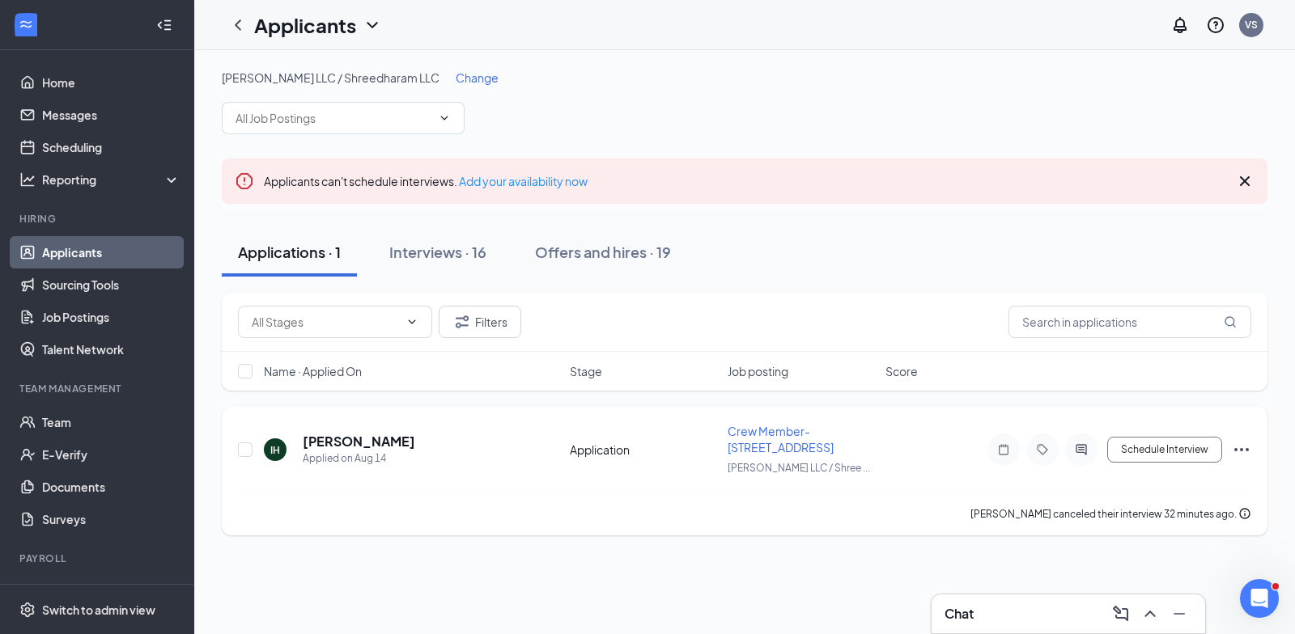
click at [1238, 450] on icon "Ellipses" at bounding box center [1241, 449] width 19 height 19
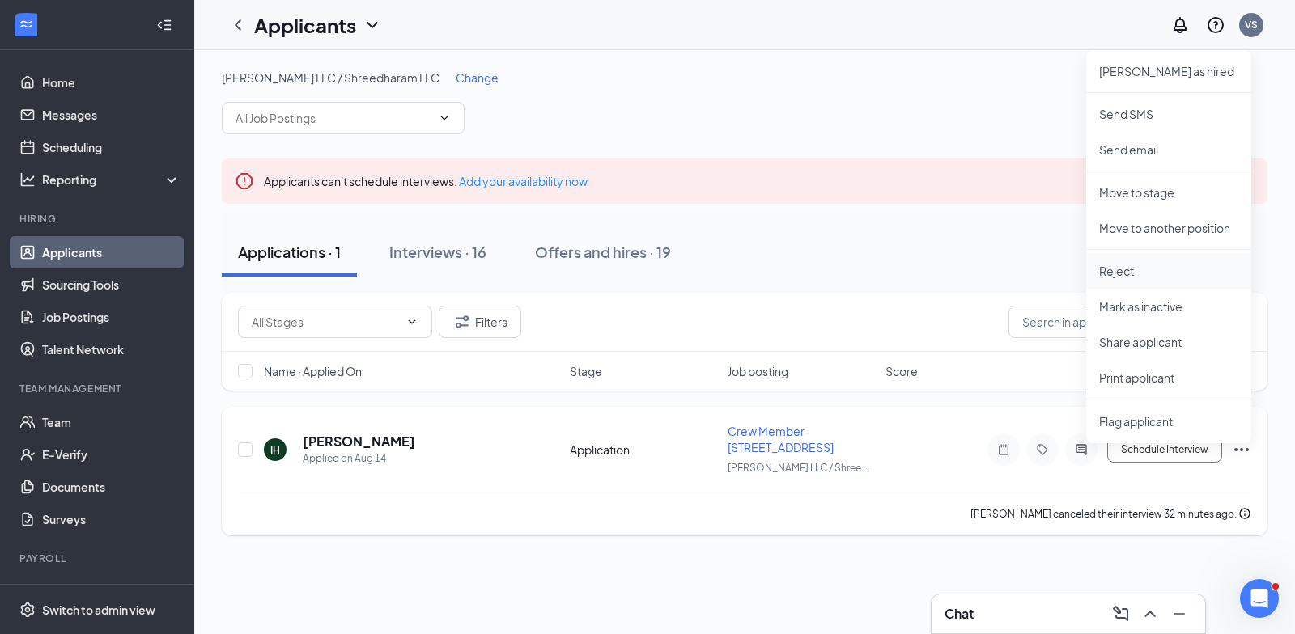
click at [1154, 273] on p "Reject" at bounding box center [1168, 271] width 139 height 16
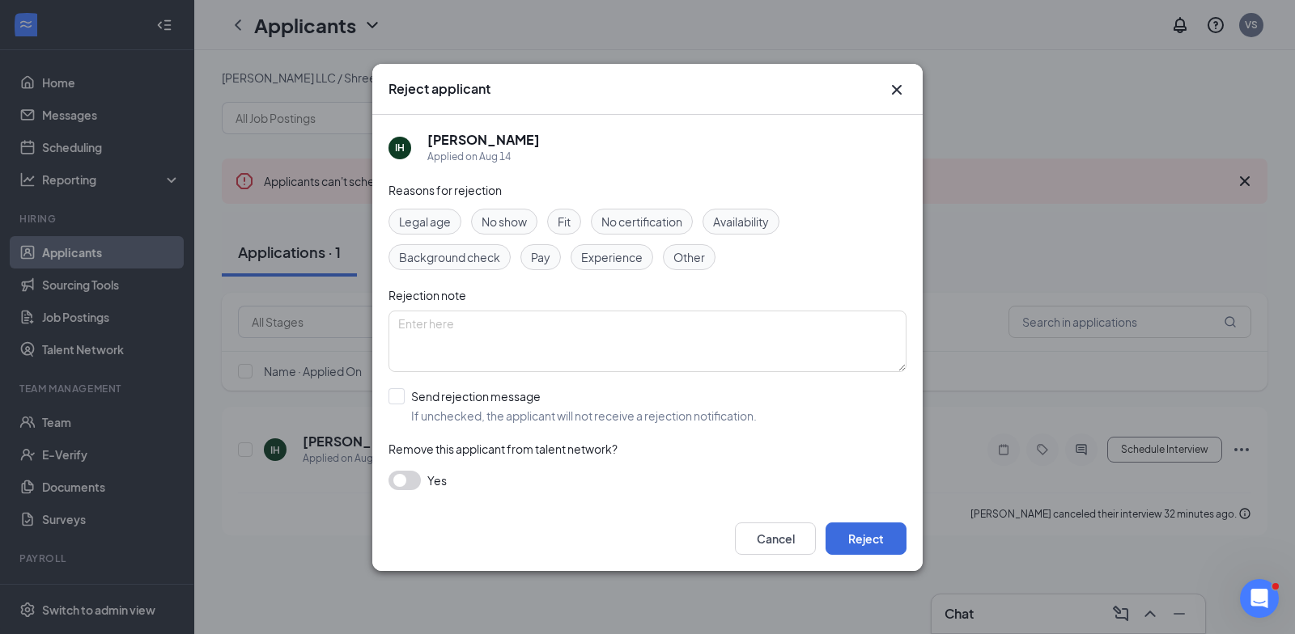
click at [526, 218] on span "No show" at bounding box center [503, 222] width 45 height 18
click at [869, 519] on div "Cancel Reject" at bounding box center [647, 539] width 550 height 65
click at [879, 540] on button "Reject" at bounding box center [865, 539] width 81 height 32
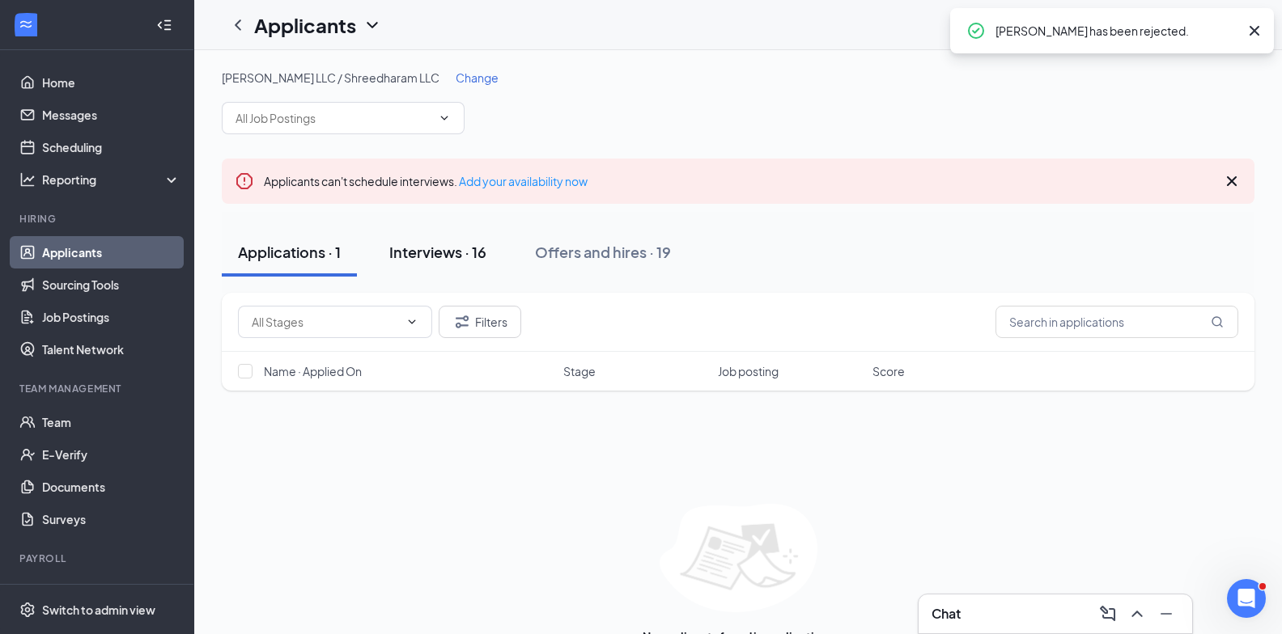
click at [460, 253] on div "Interviews · 16" at bounding box center [437, 252] width 97 height 20
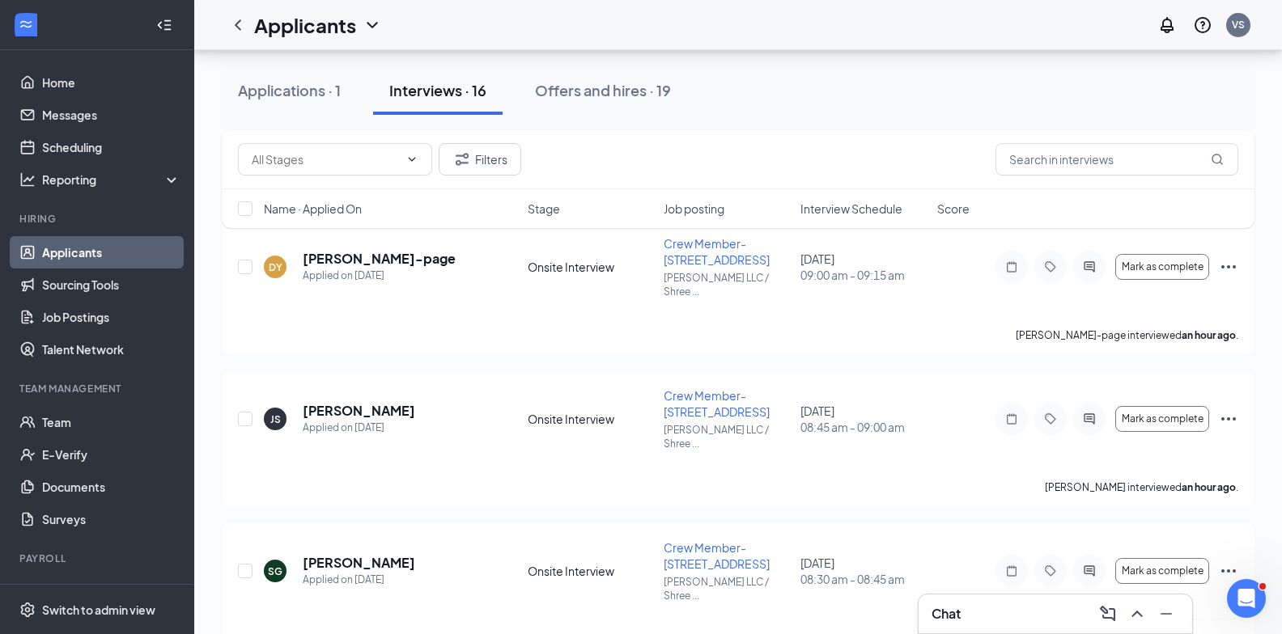
scroll to position [1990, 0]
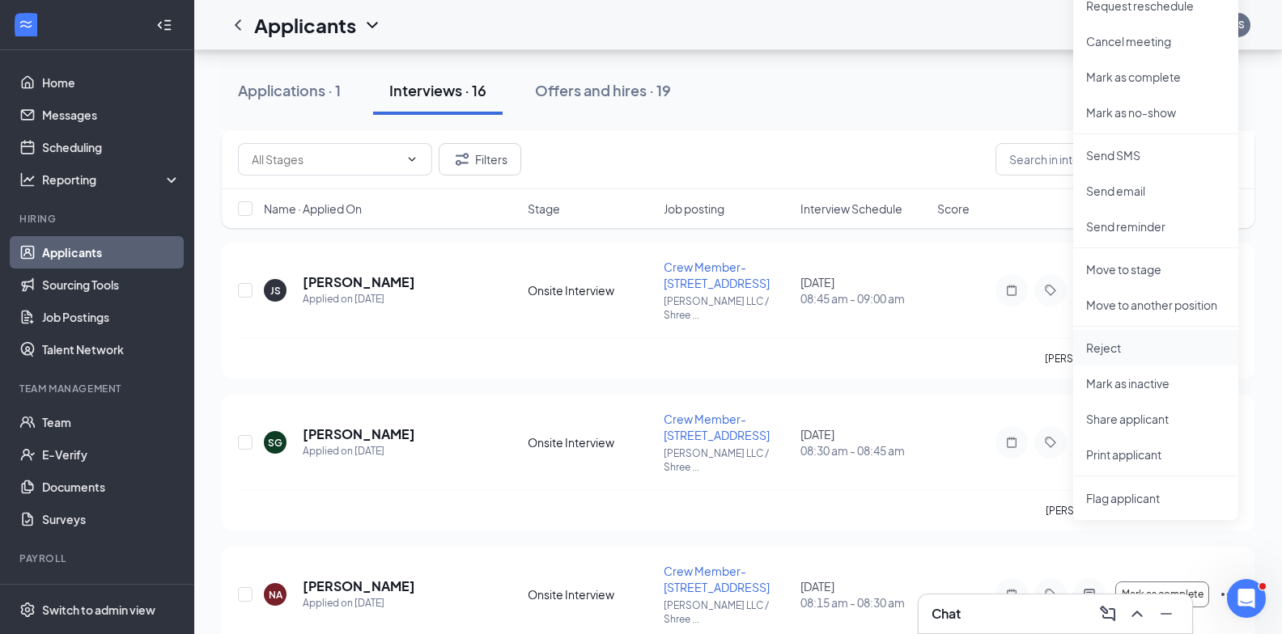
click at [1117, 337] on li "Reject" at bounding box center [1155, 348] width 165 height 36
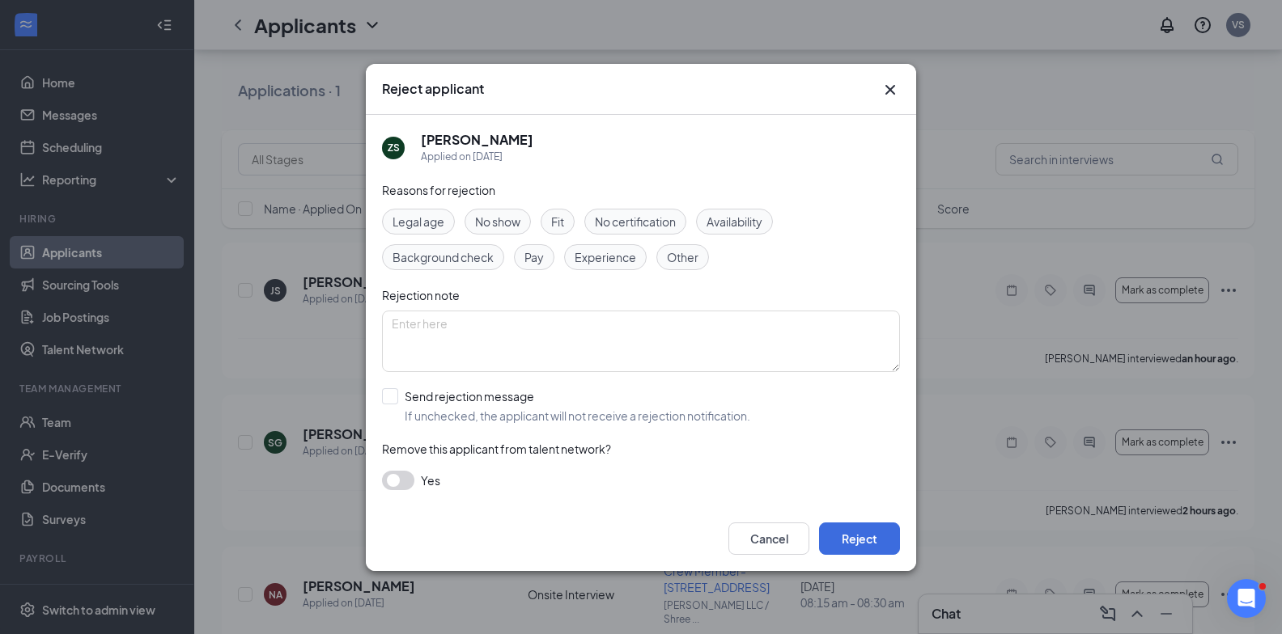
click at [486, 227] on span "No show" at bounding box center [497, 222] width 45 height 18
click at [855, 532] on button "Reject" at bounding box center [859, 539] width 81 height 32
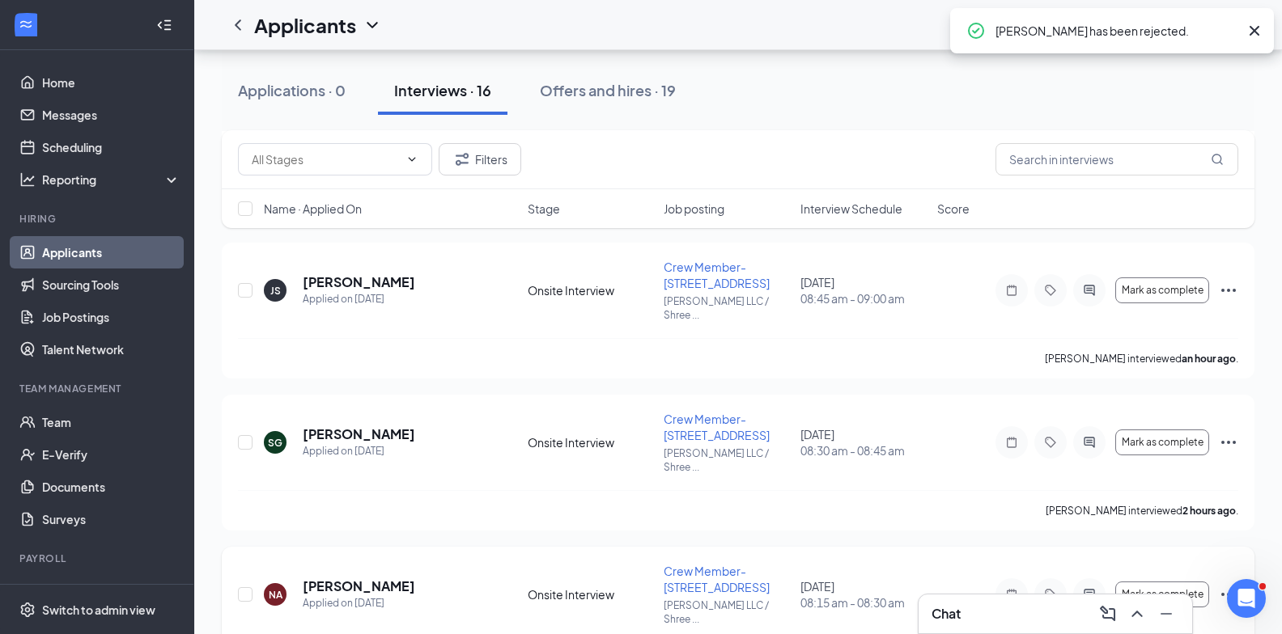
scroll to position [1851, 0]
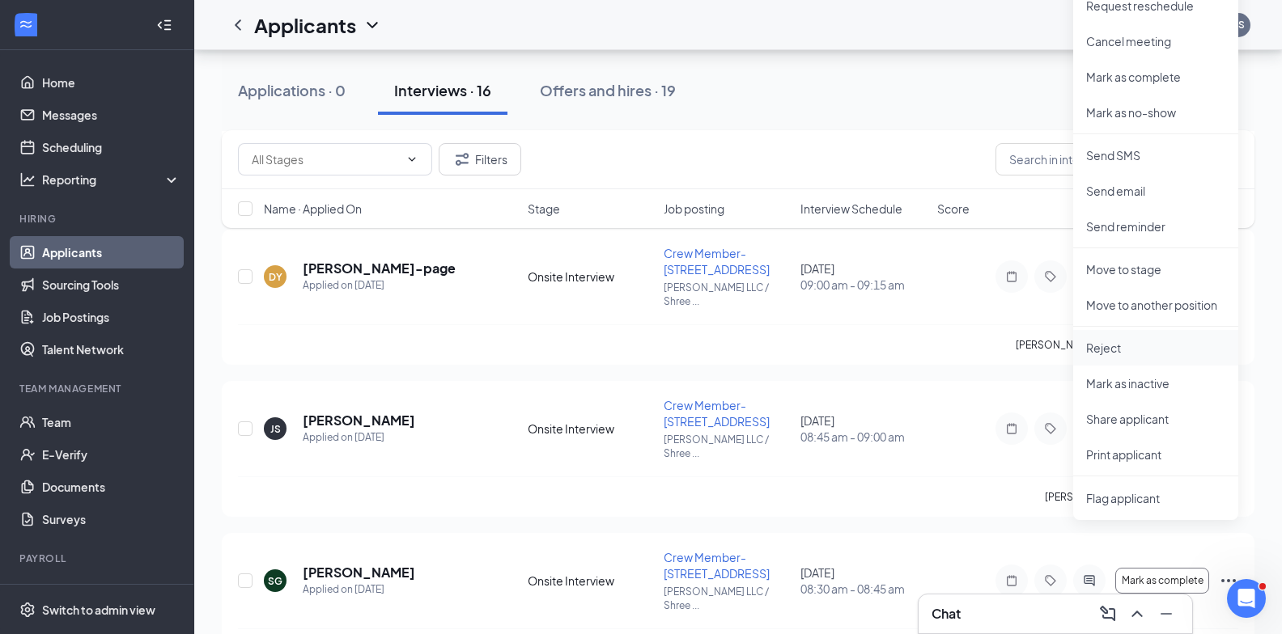
click at [1130, 350] on p "Reject" at bounding box center [1155, 348] width 139 height 16
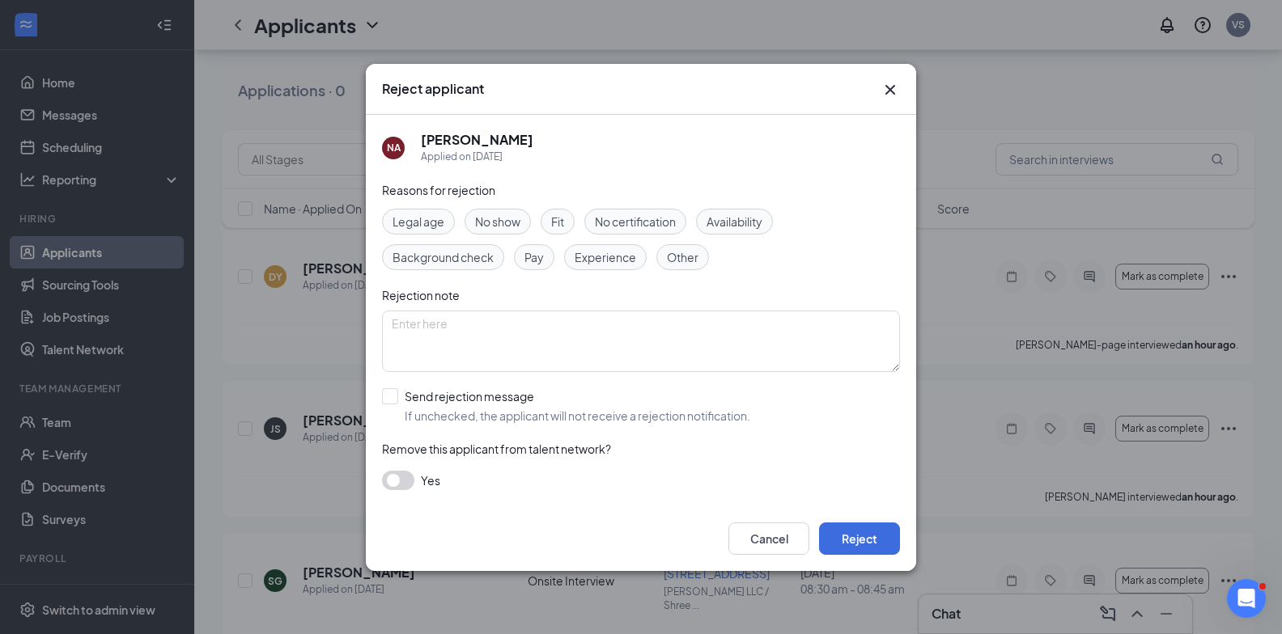
click at [520, 220] on div "No show" at bounding box center [497, 222] width 66 height 26
click at [842, 531] on button "Reject" at bounding box center [859, 539] width 81 height 32
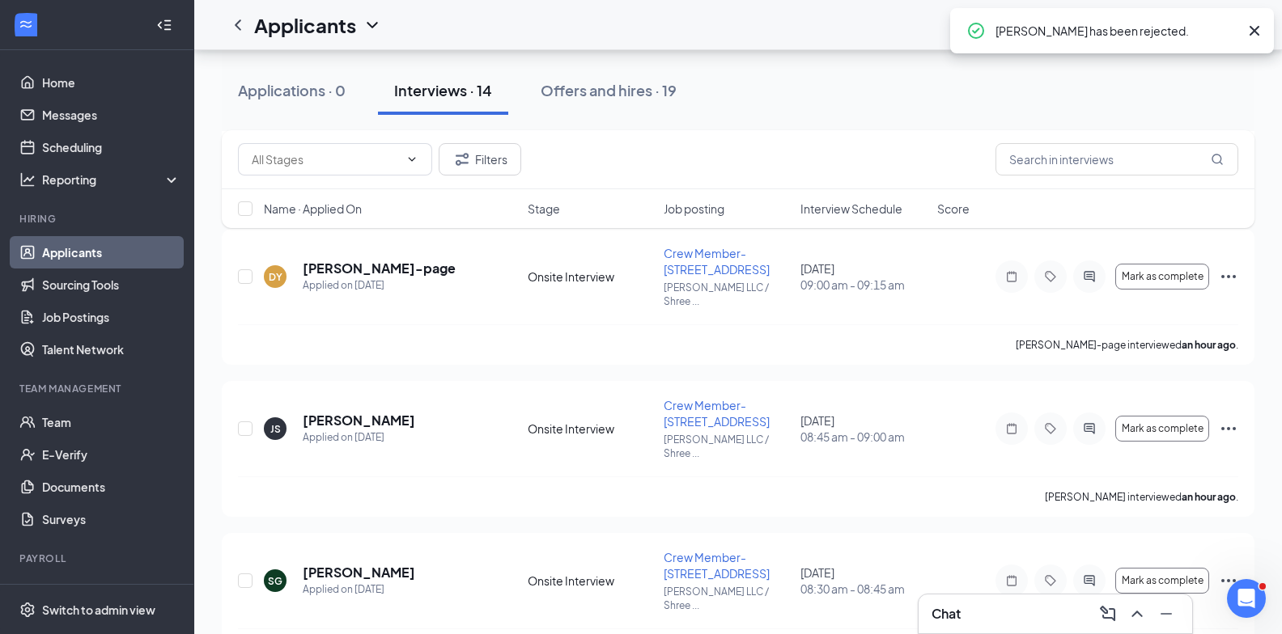
scroll to position [1713, 0]
